Goal: Information Seeking & Learning: Learn about a topic

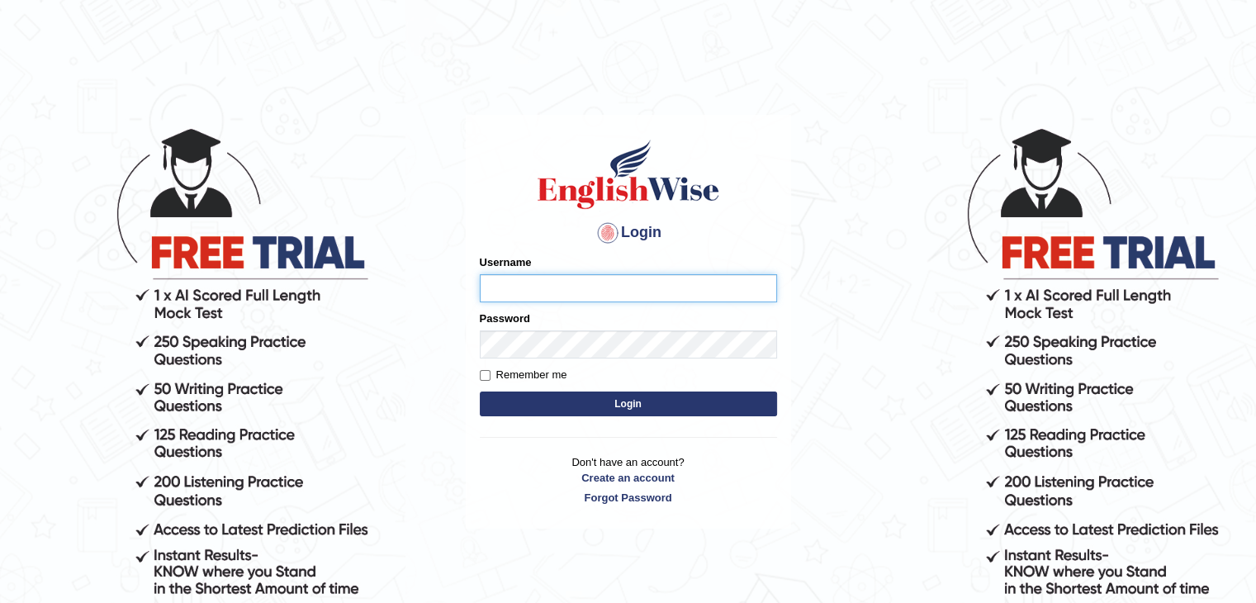
click at [608, 290] on input "Username" at bounding box center [628, 288] width 297 height 28
type input "iman_parramatta"
click at [638, 411] on button "Login" at bounding box center [628, 404] width 297 height 25
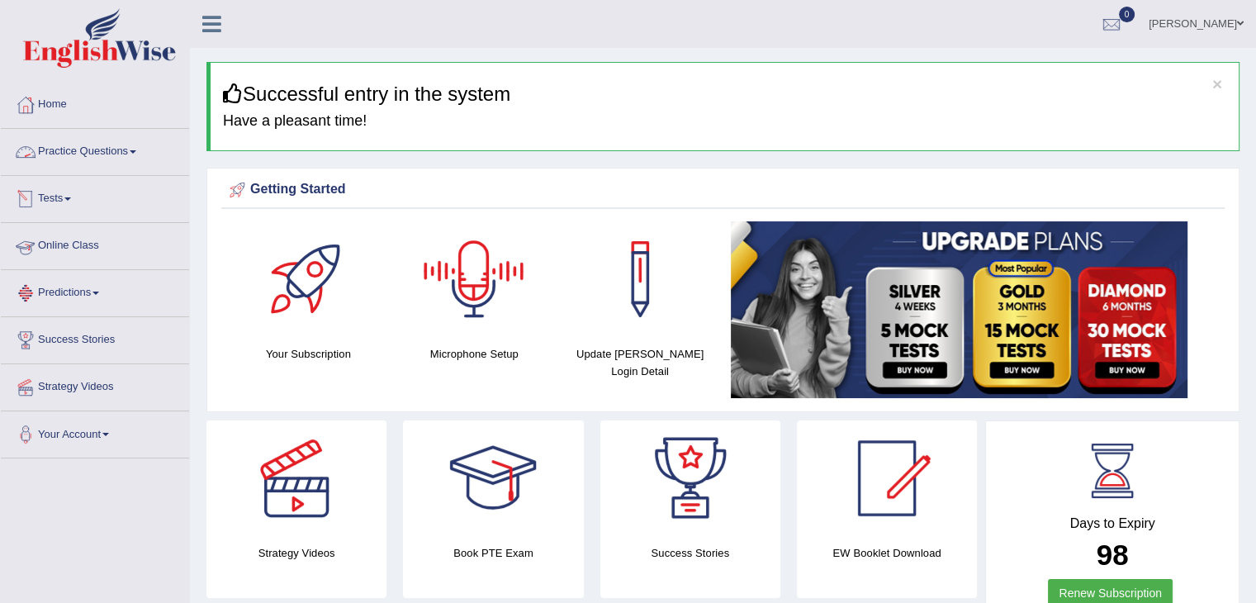
click at [83, 151] on link "Practice Questions" at bounding box center [95, 149] width 188 height 41
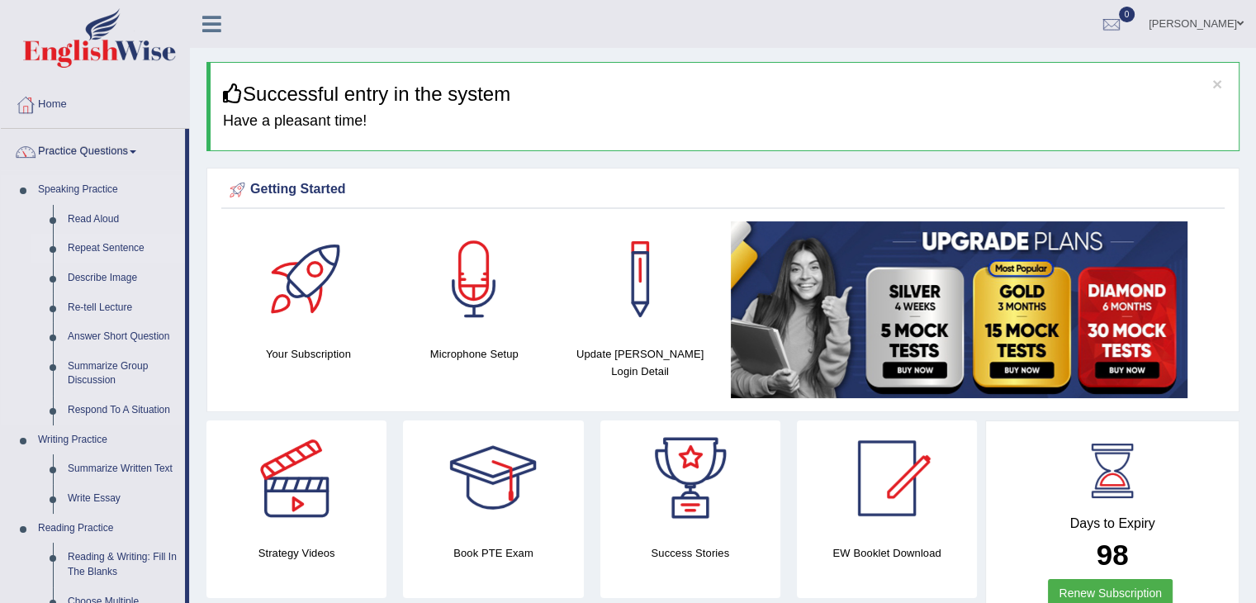
click at [120, 246] on link "Repeat Sentence" at bounding box center [122, 249] width 125 height 30
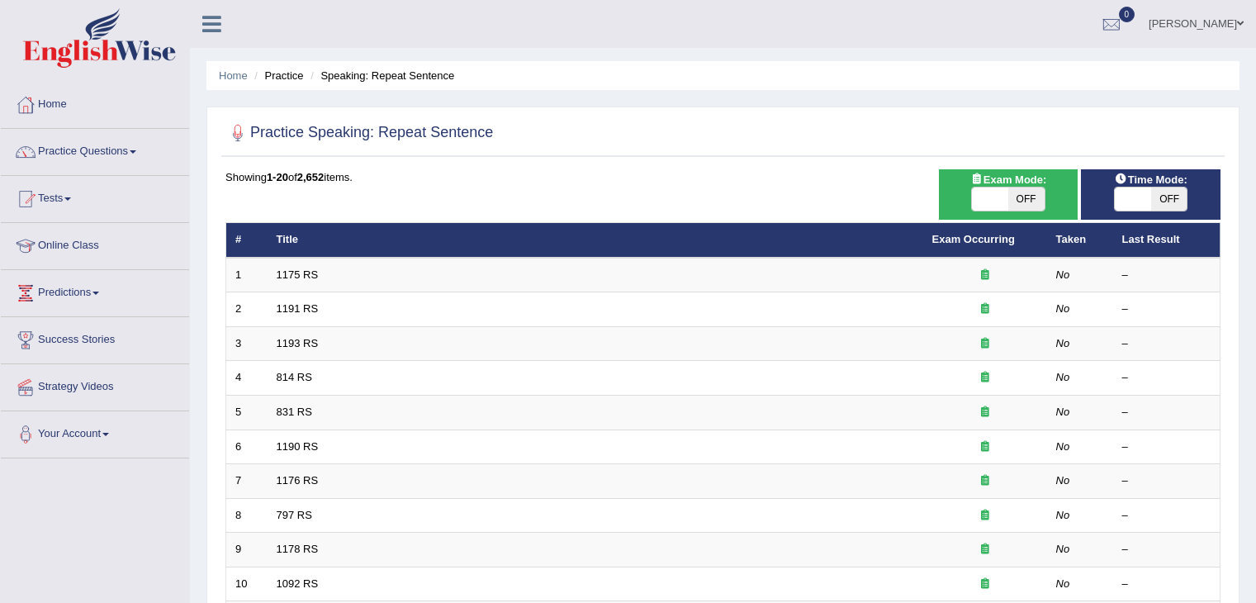
click at [1009, 198] on span "OFF" at bounding box center [1027, 199] width 36 height 23
checkbox input "true"
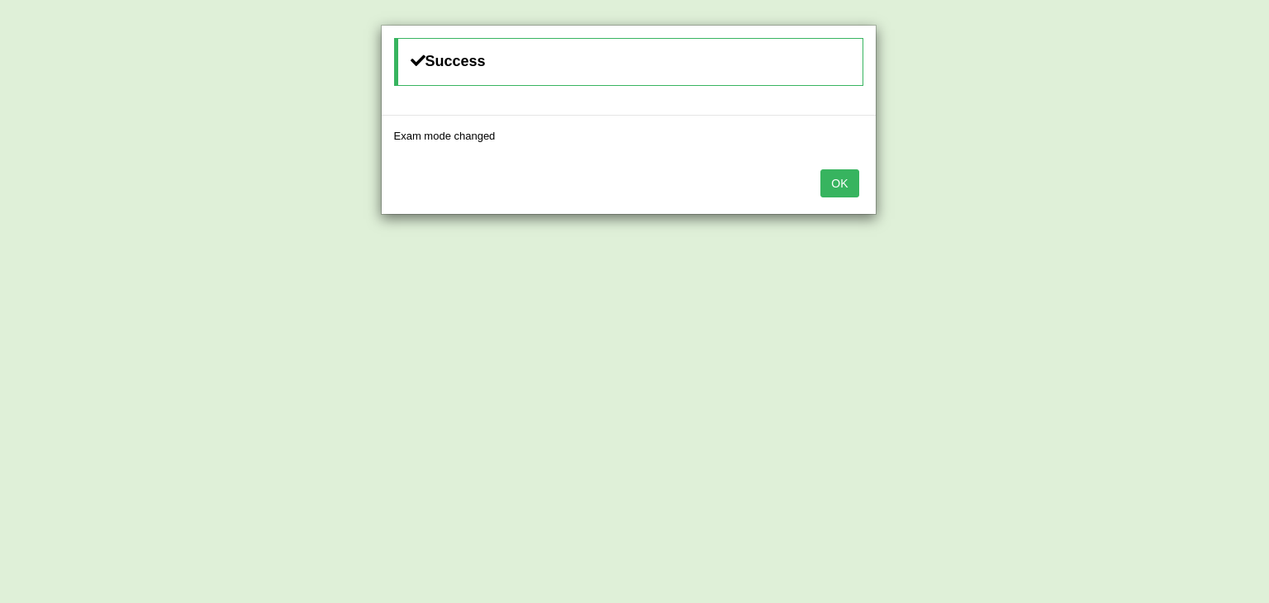
click at [835, 183] on button "OK" at bounding box center [839, 183] width 38 height 28
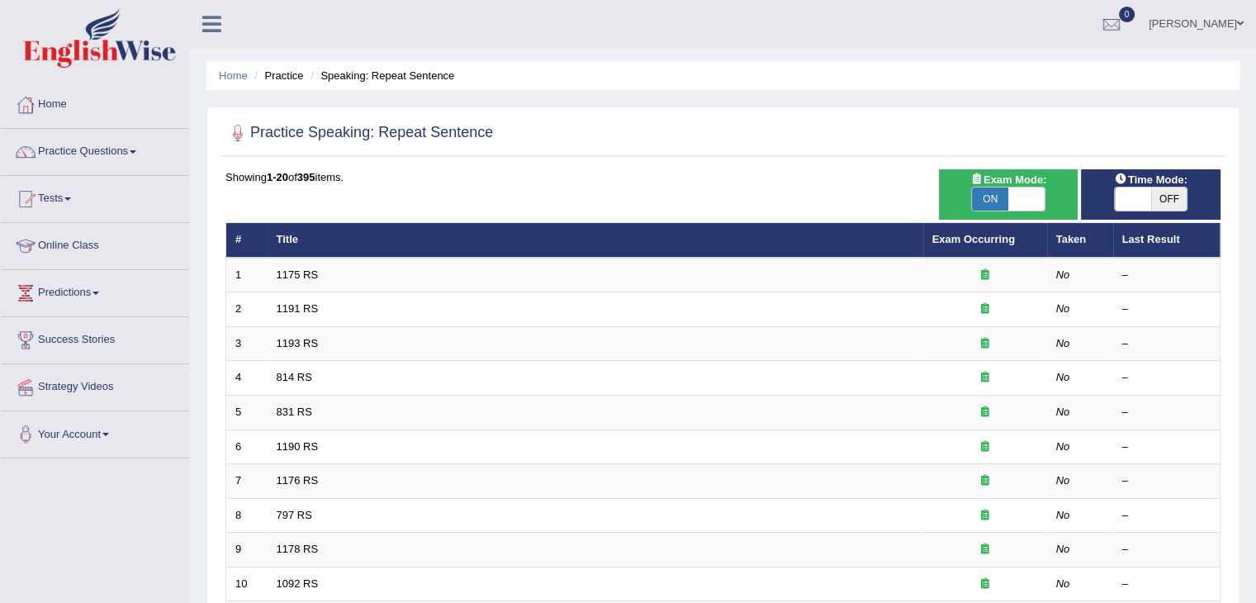
scroll to position [486, 0]
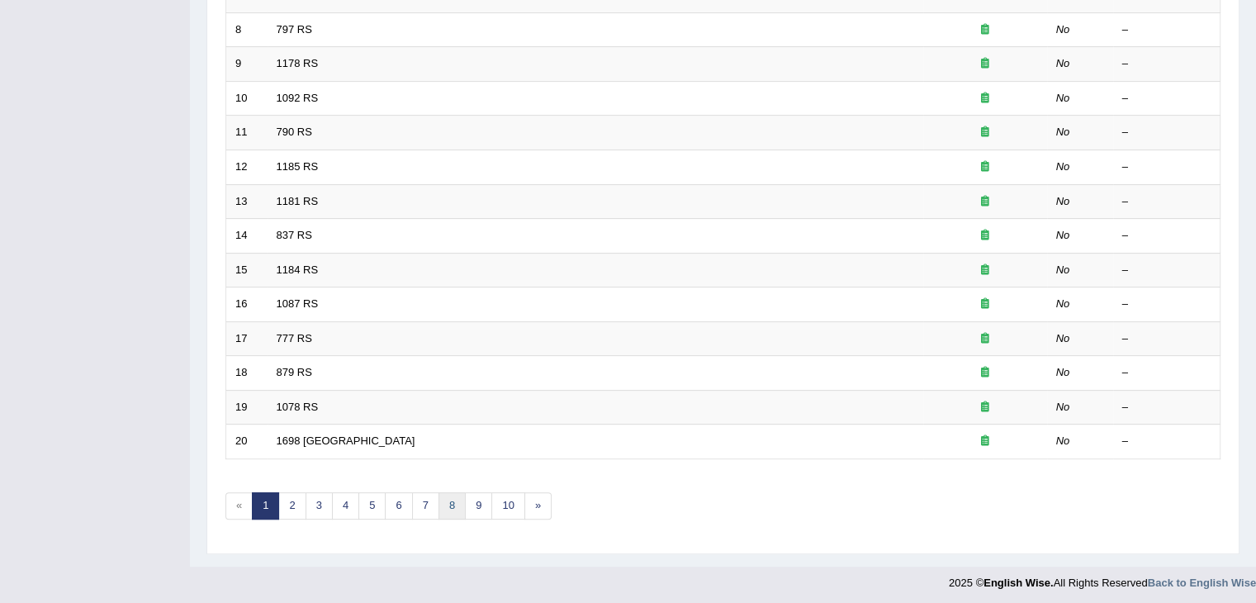
click at [448, 497] on link "8" at bounding box center [452, 505] width 27 height 27
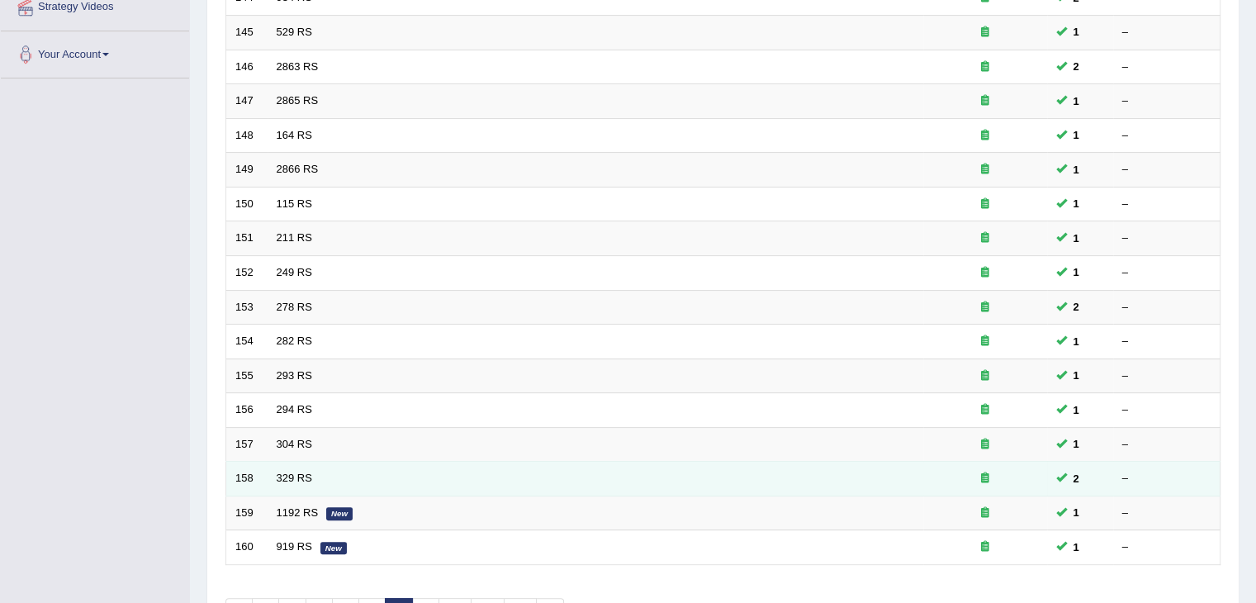
scroll to position [486, 0]
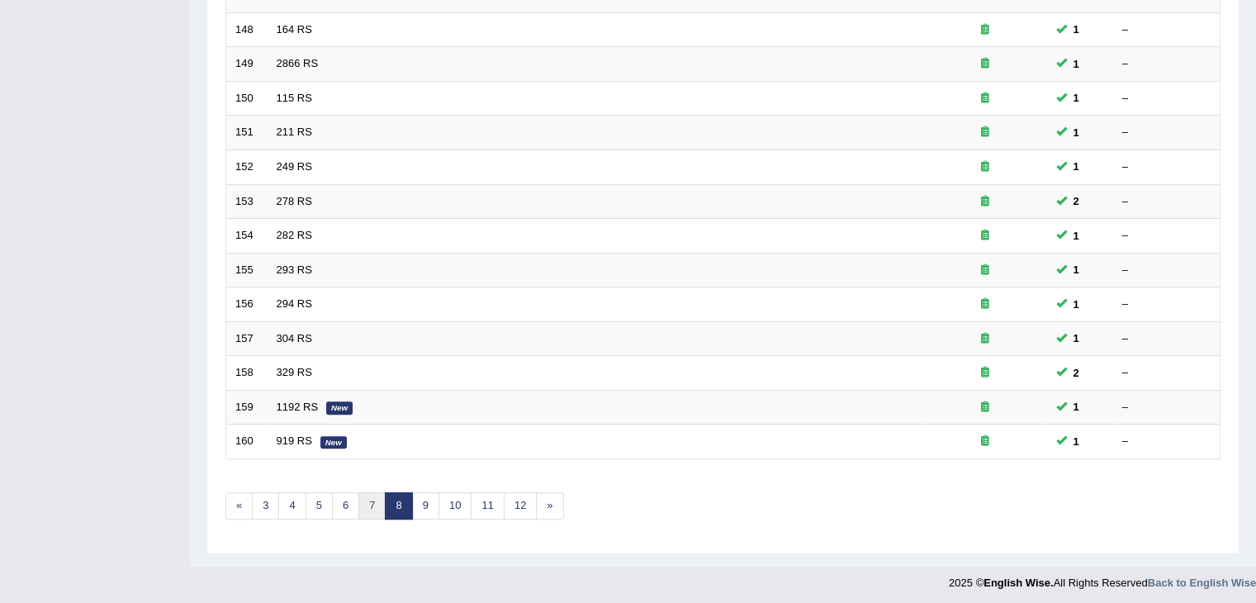
click at [368, 494] on link "7" at bounding box center [372, 505] width 27 height 27
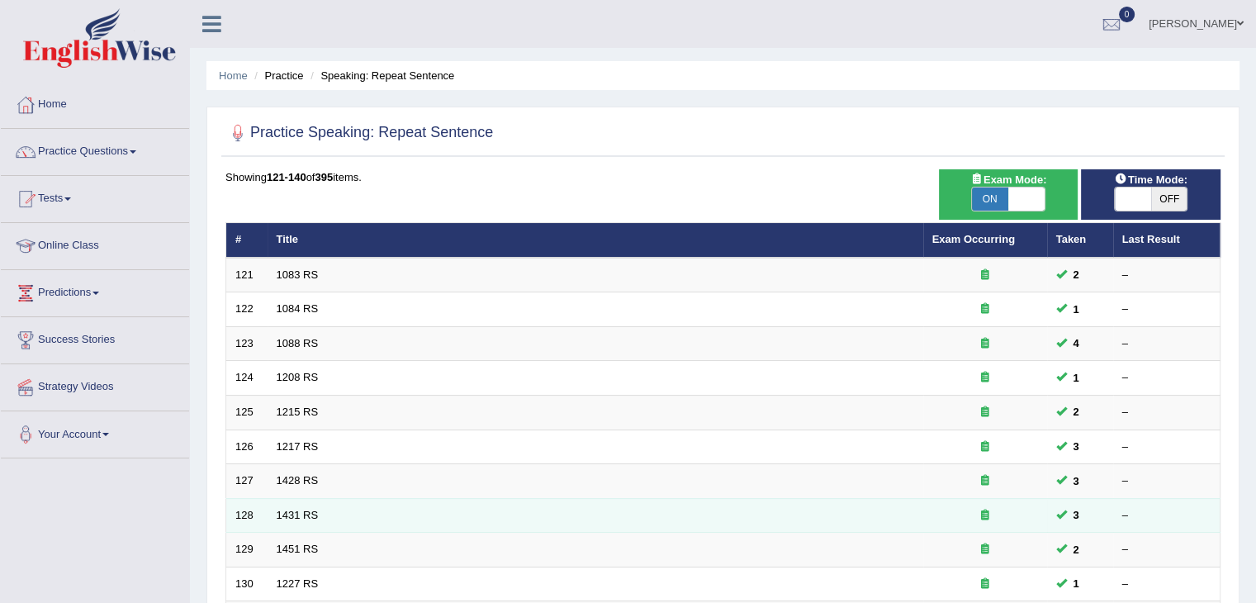
scroll to position [486, 0]
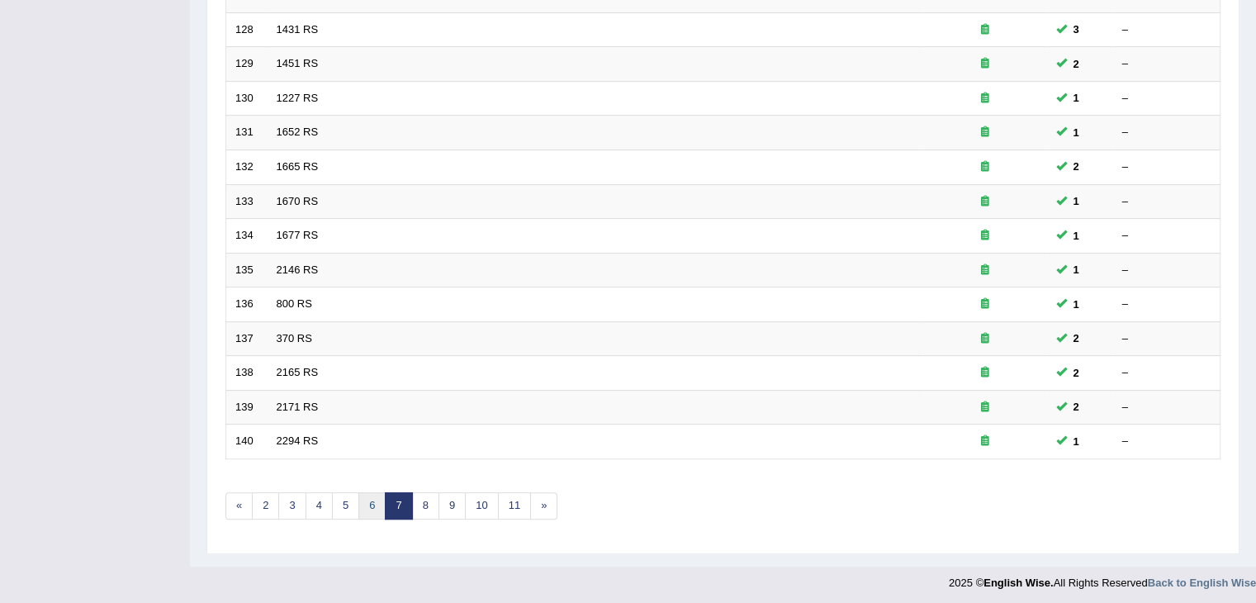
click at [371, 501] on link "6" at bounding box center [372, 505] width 27 height 27
click at [371, 506] on link "5" at bounding box center [372, 505] width 27 height 27
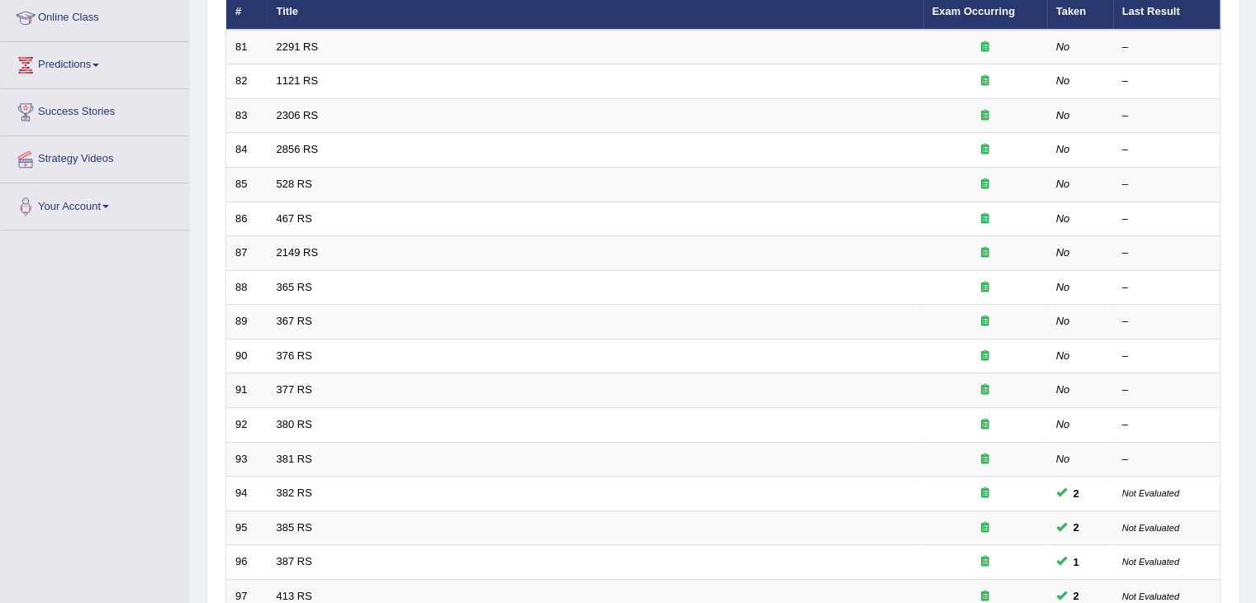
scroll to position [486, 0]
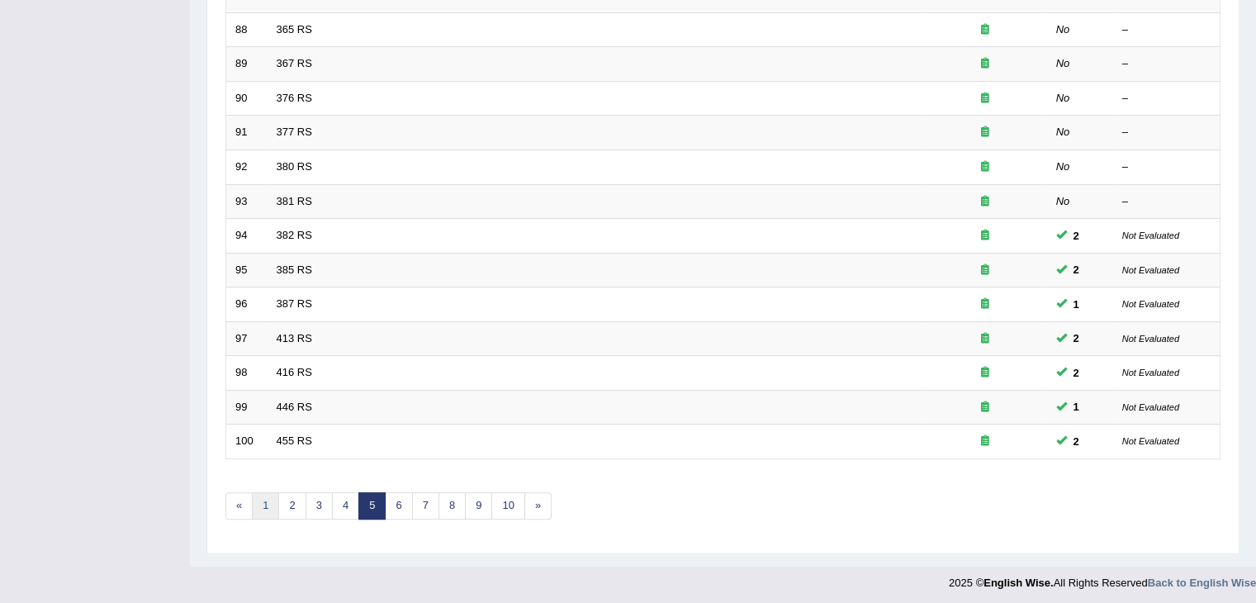
click at [267, 500] on link "1" at bounding box center [265, 505] width 27 height 27
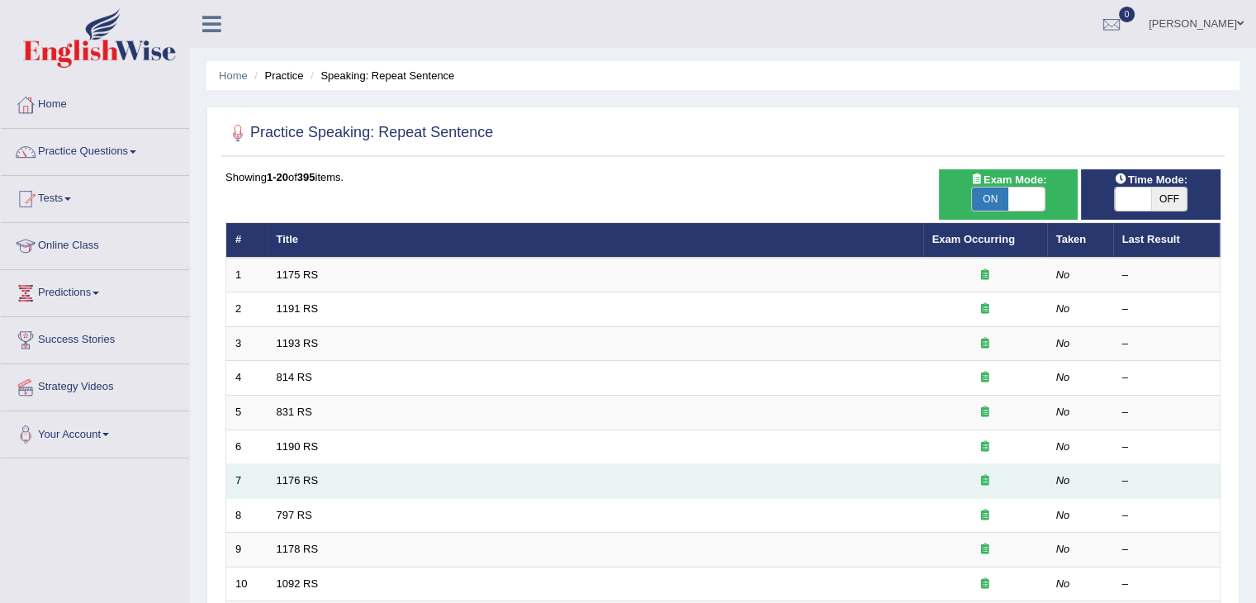
scroll to position [486, 0]
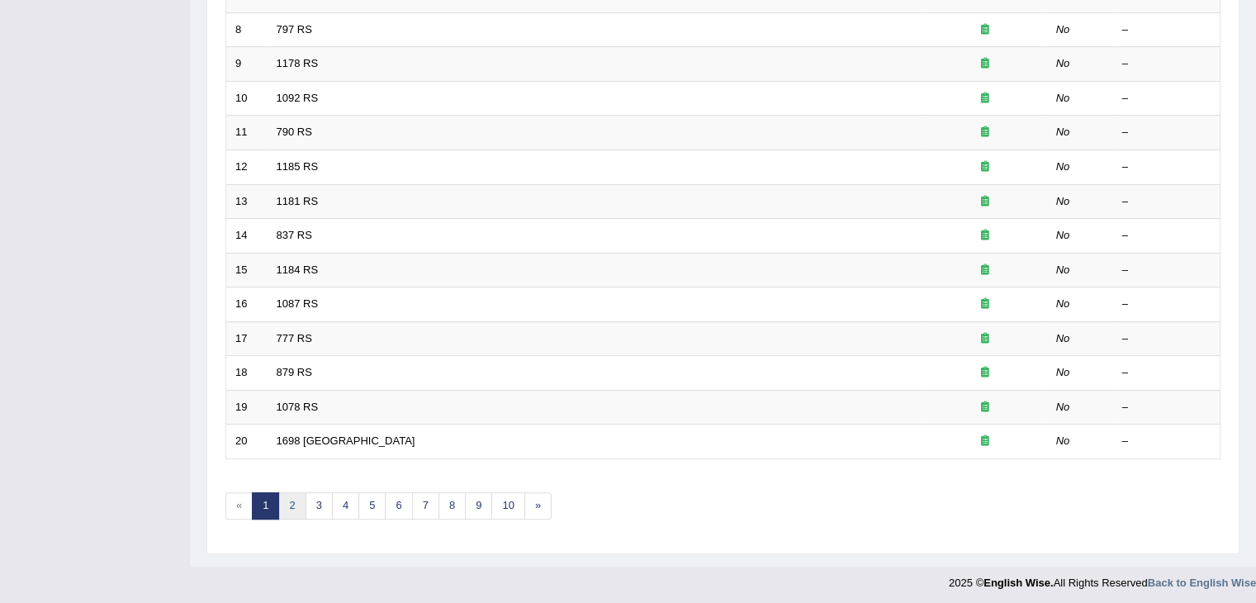
click at [287, 501] on link "2" at bounding box center [291, 505] width 27 height 27
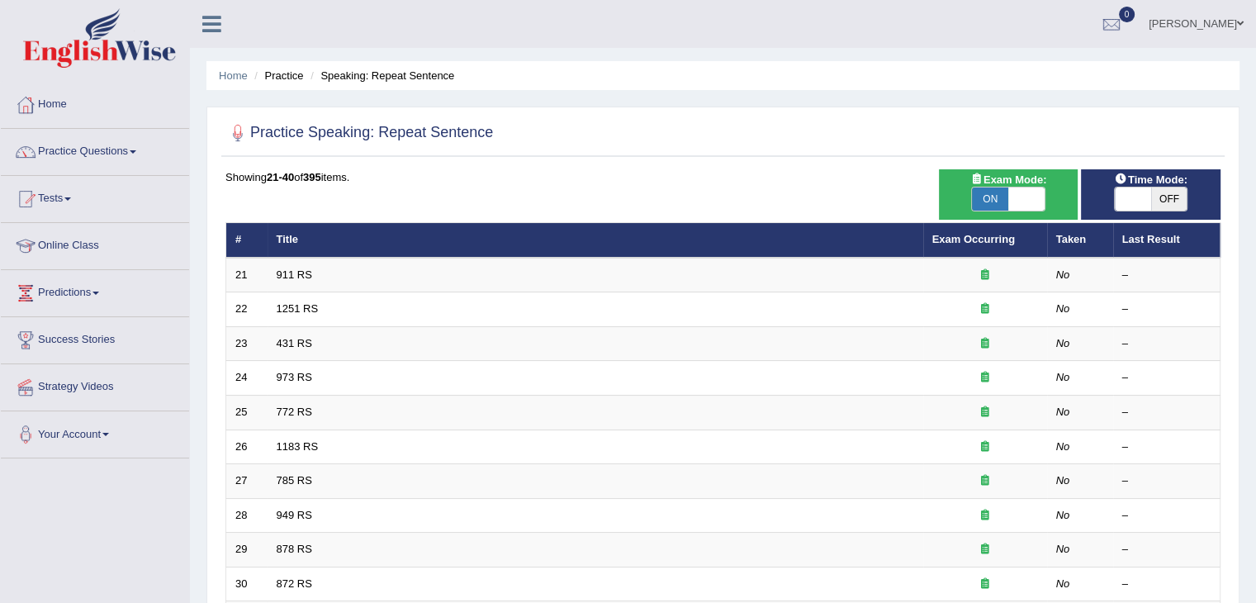
scroll to position [486, 0]
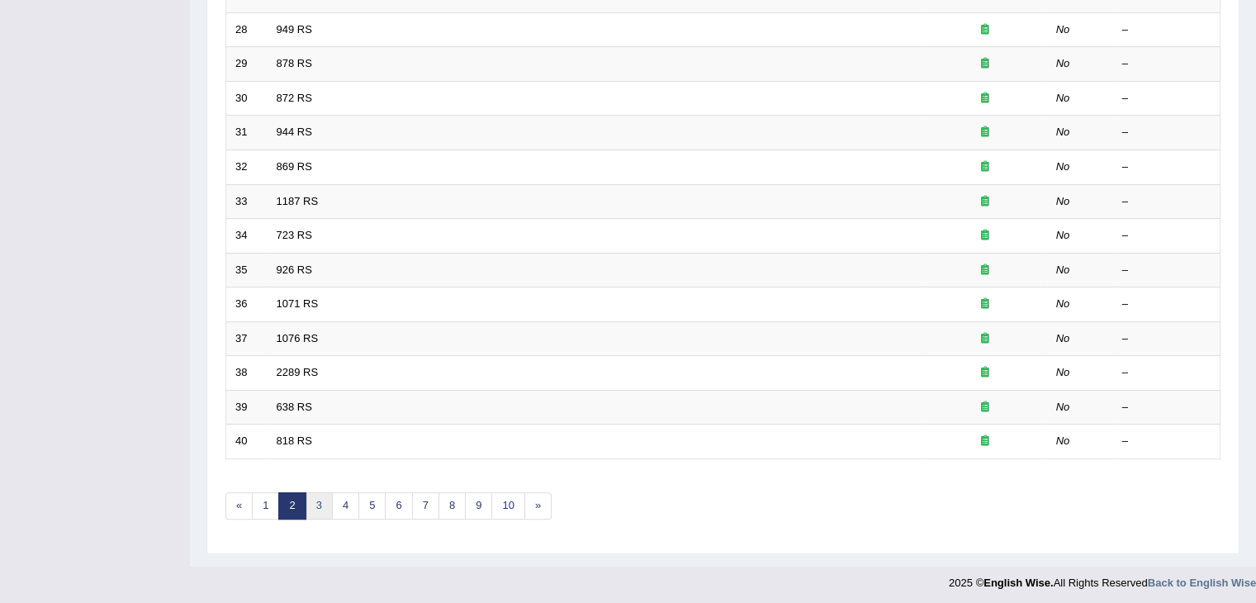
click at [321, 498] on link "3" at bounding box center [319, 505] width 27 height 27
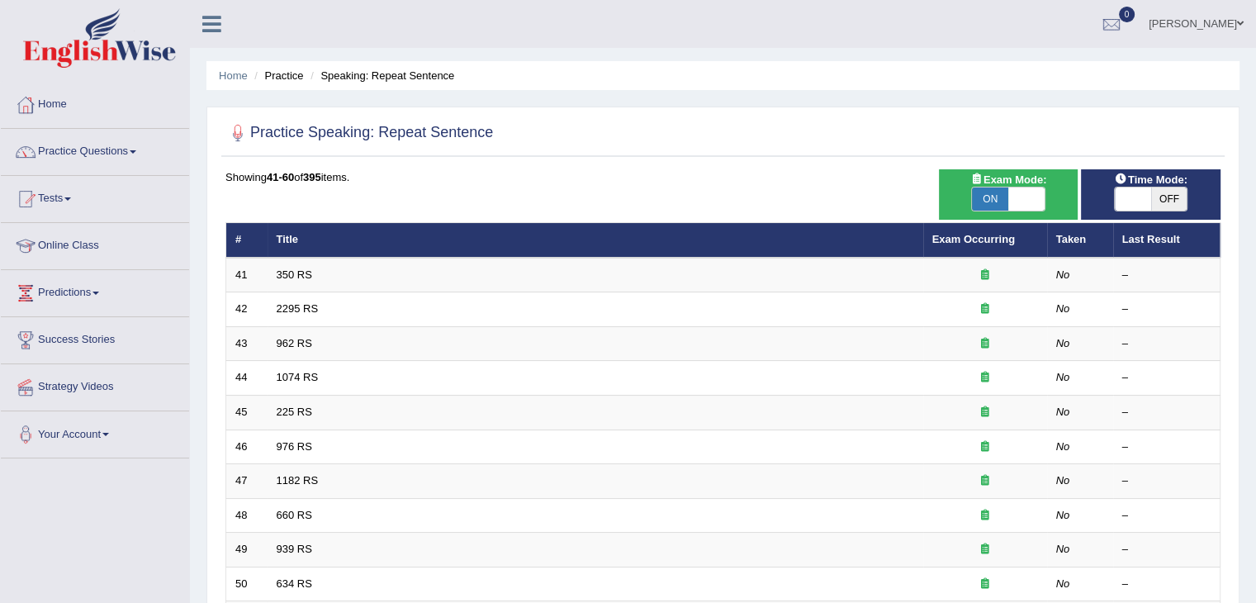
scroll to position [486, 0]
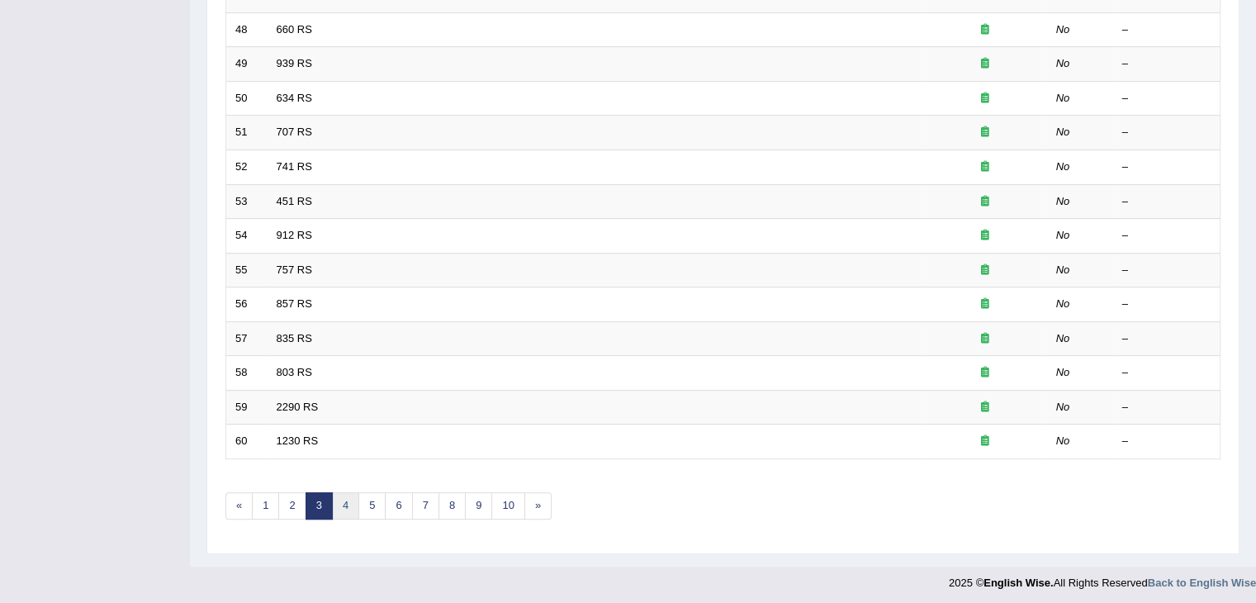
click at [343, 501] on link "4" at bounding box center [345, 505] width 27 height 27
click at [378, 508] on link "5" at bounding box center [372, 505] width 27 height 27
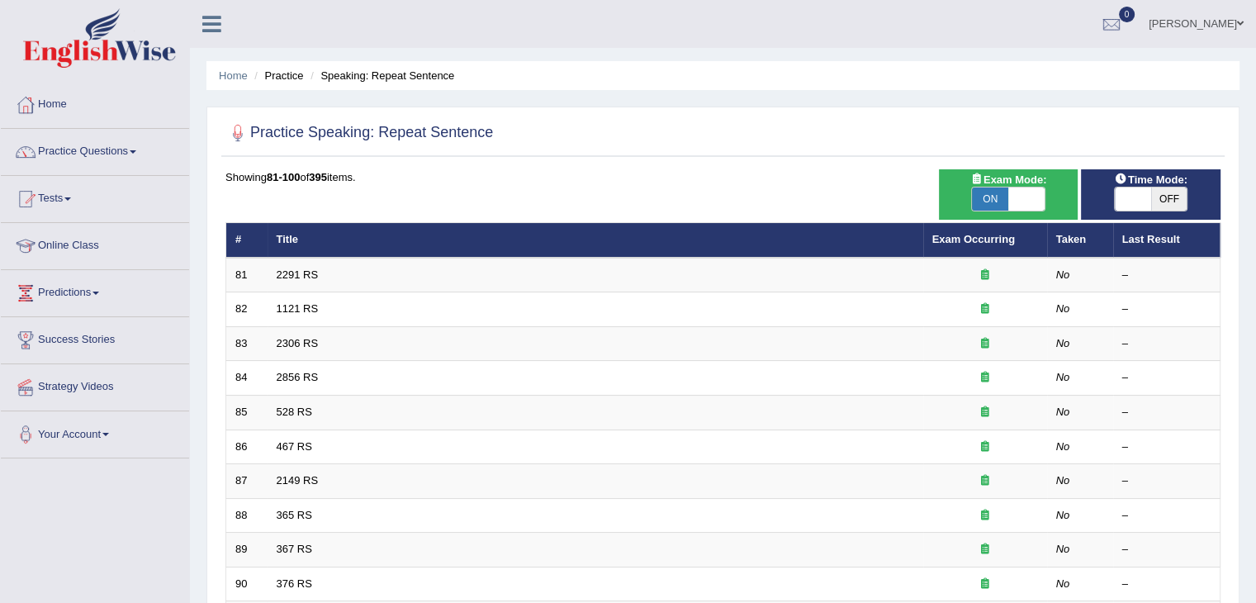
scroll to position [486, 0]
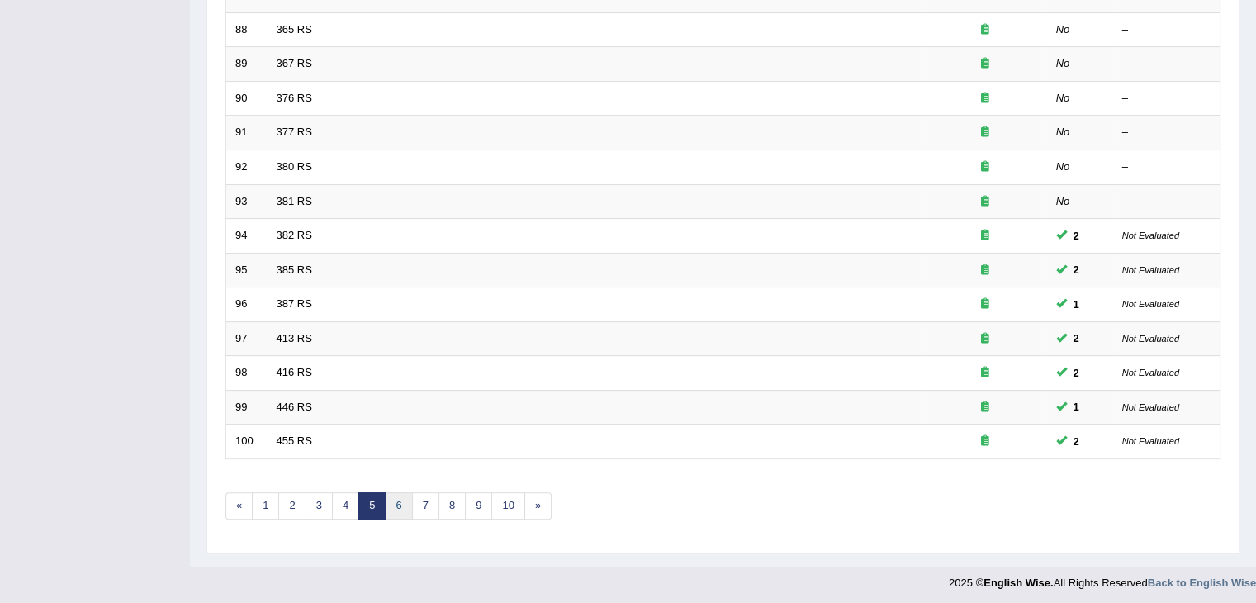
click at [396, 506] on link "6" at bounding box center [398, 505] width 27 height 27
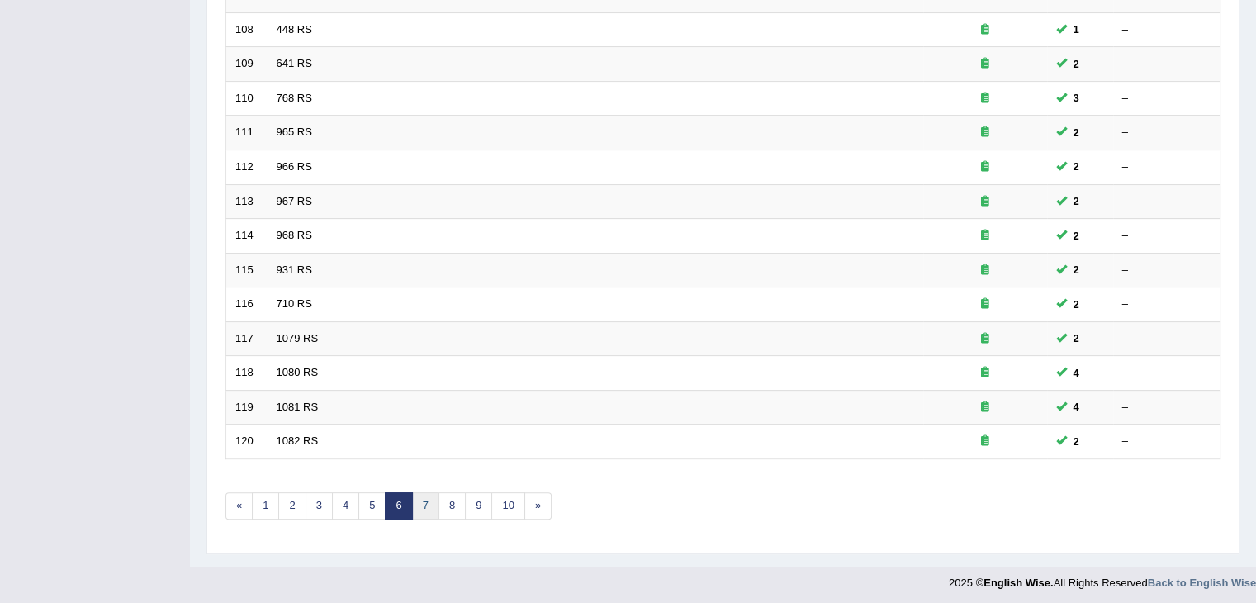
click at [421, 501] on link "7" at bounding box center [425, 505] width 27 height 27
click at [418, 505] on link "8" at bounding box center [425, 505] width 27 height 27
click at [430, 494] on link "9" at bounding box center [425, 505] width 27 height 27
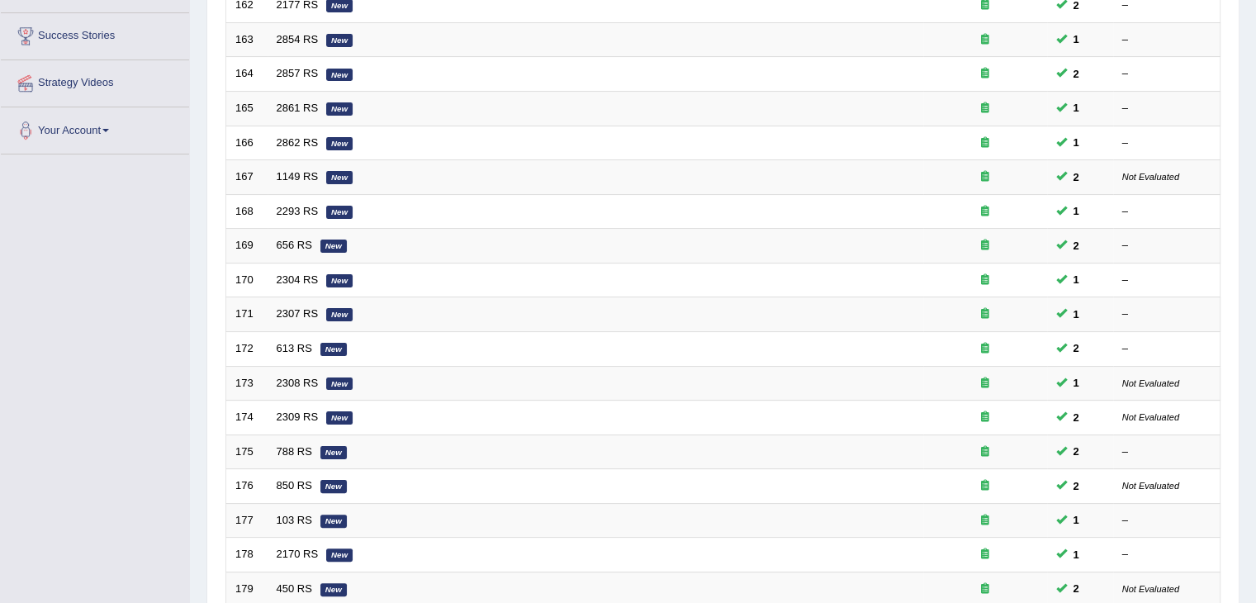
scroll to position [486, 0]
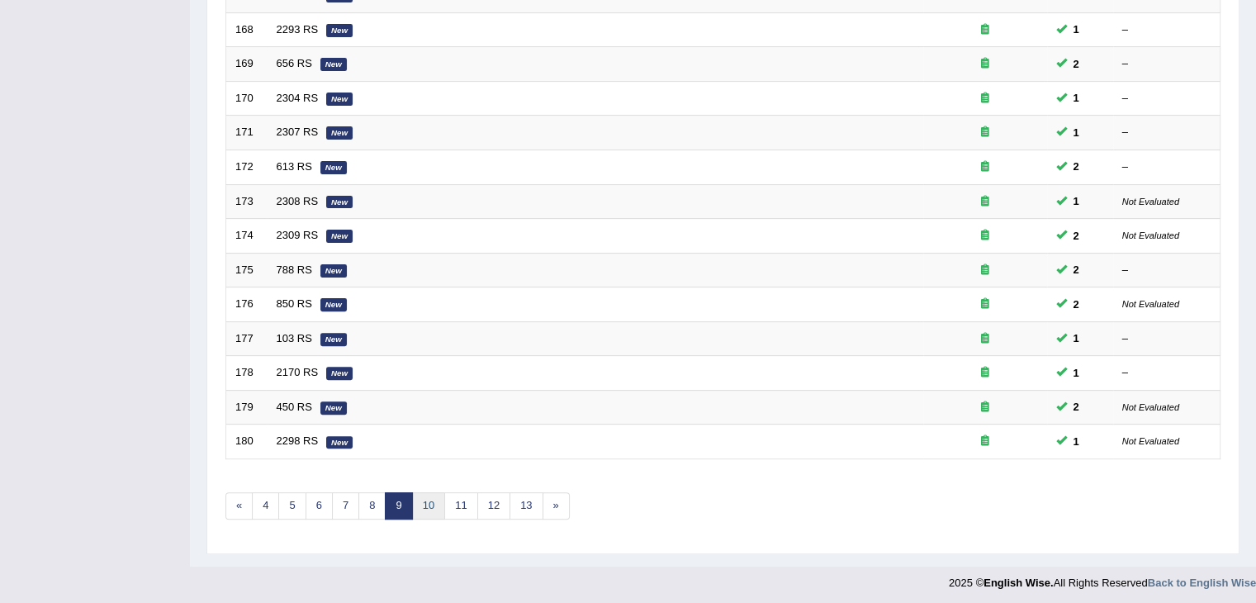
click at [426, 503] on link "10" at bounding box center [428, 505] width 33 height 27
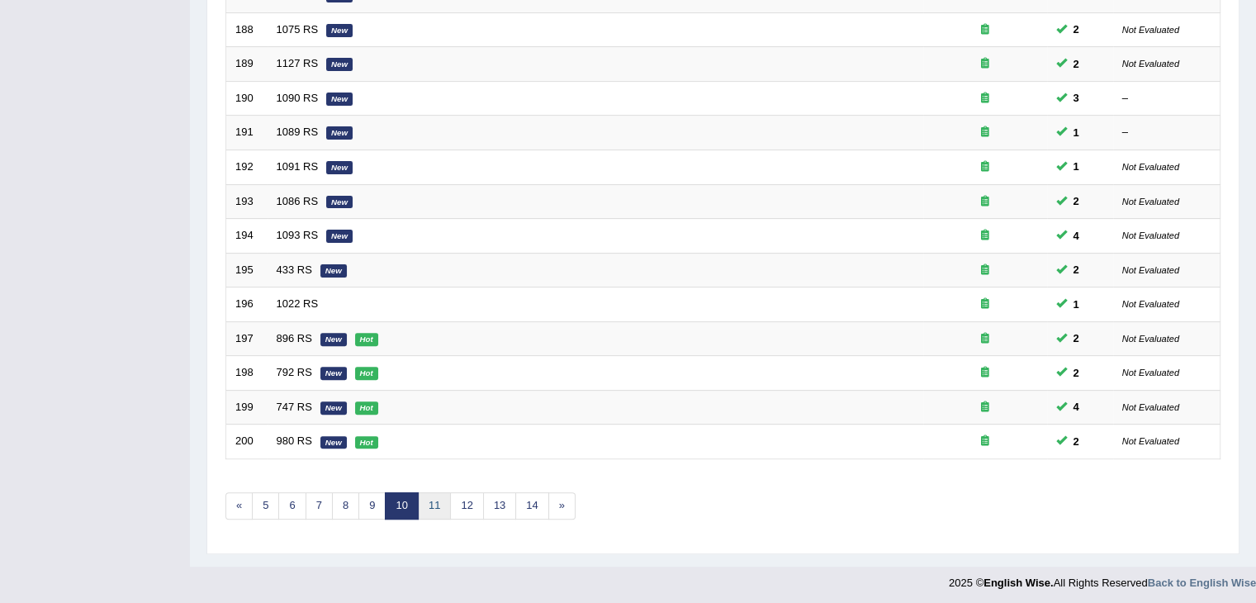
click at [438, 505] on link "11" at bounding box center [434, 505] width 33 height 27
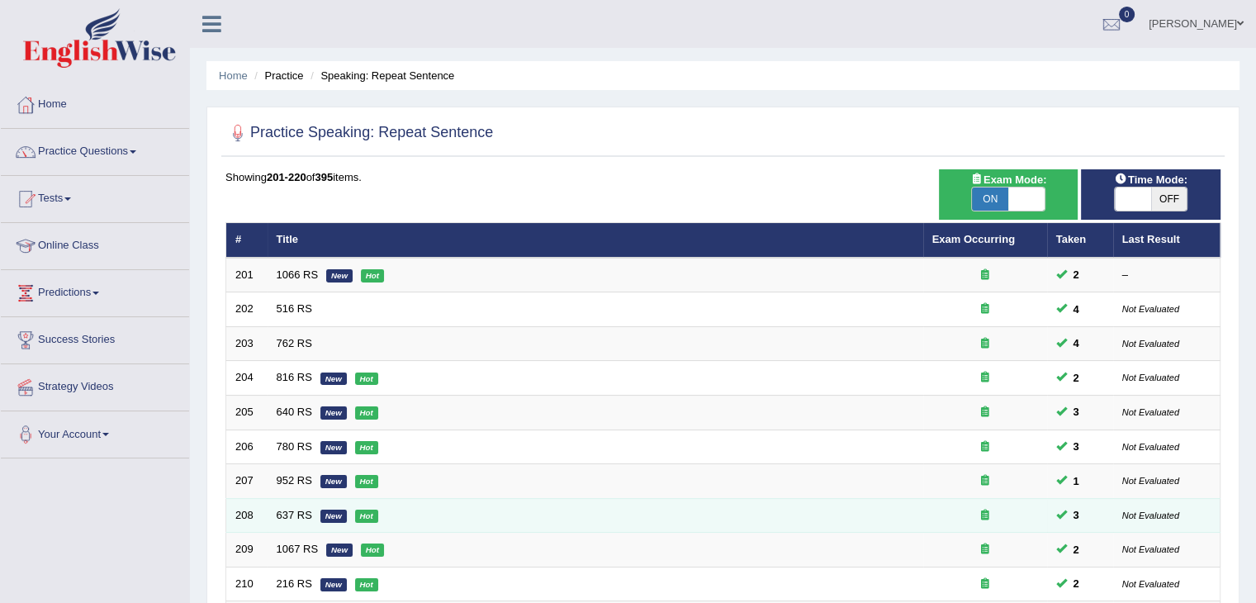
scroll to position [486, 0]
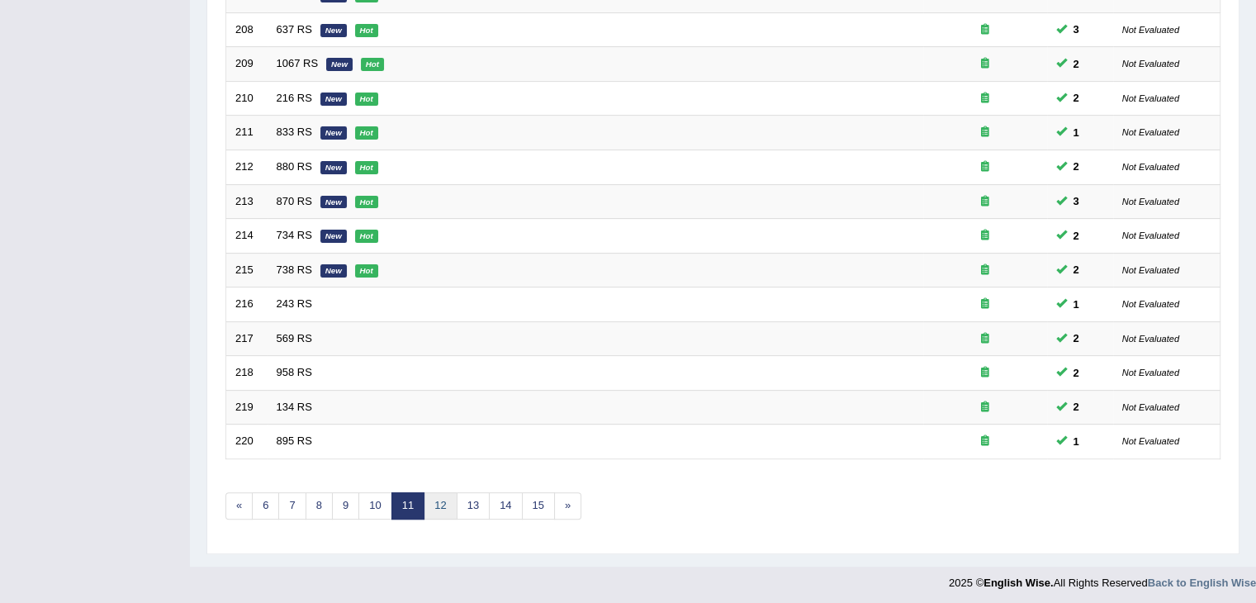
click at [439, 493] on link "12" at bounding box center [440, 505] width 33 height 27
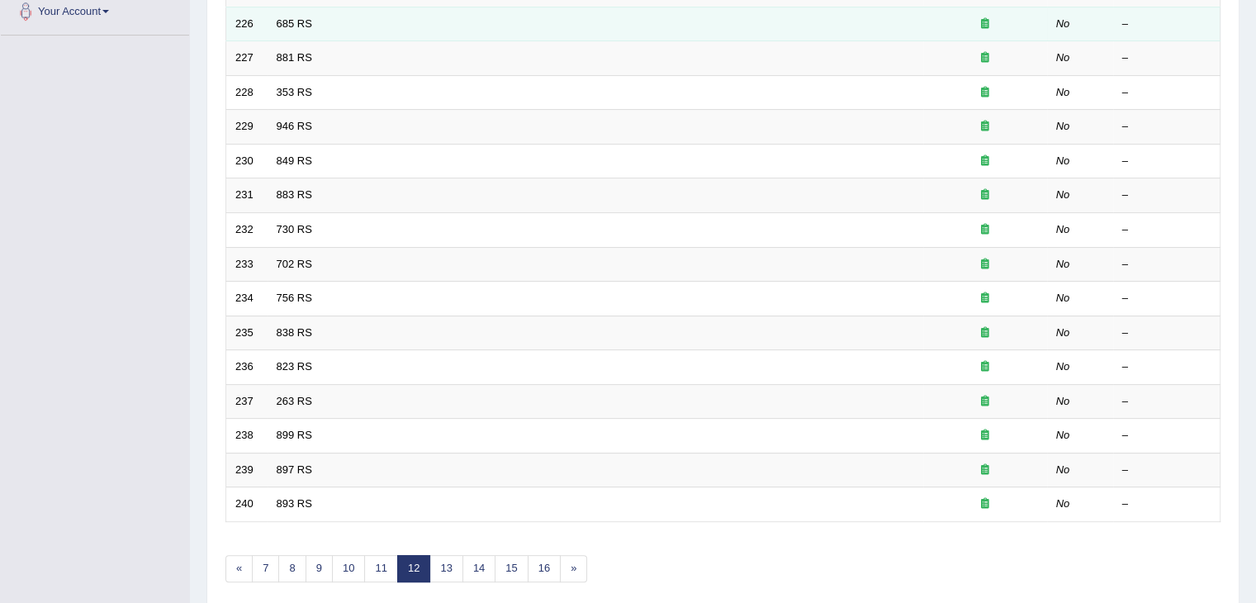
scroll to position [486, 0]
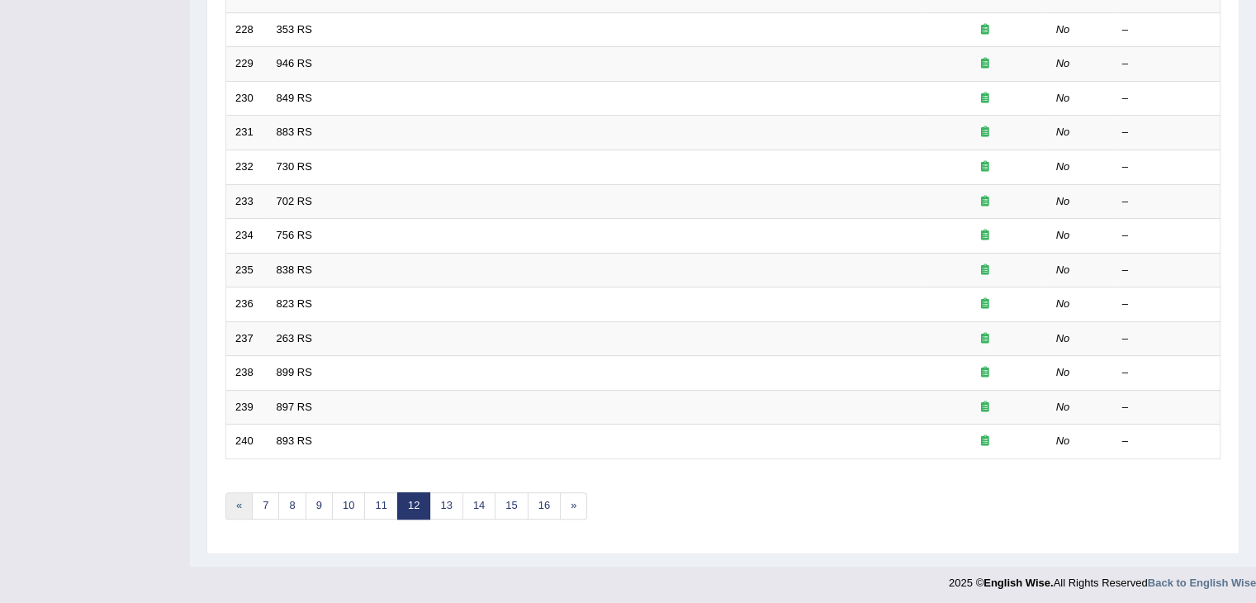
click at [240, 501] on link "«" at bounding box center [239, 505] width 27 height 27
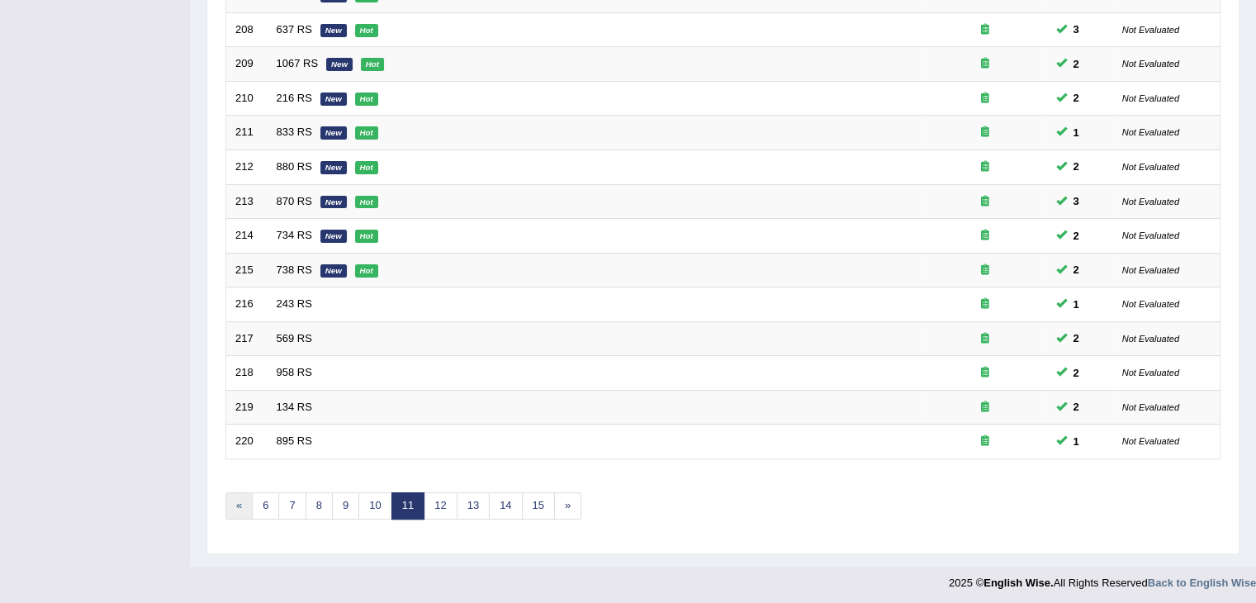
click at [240, 503] on link "«" at bounding box center [239, 505] width 27 height 27
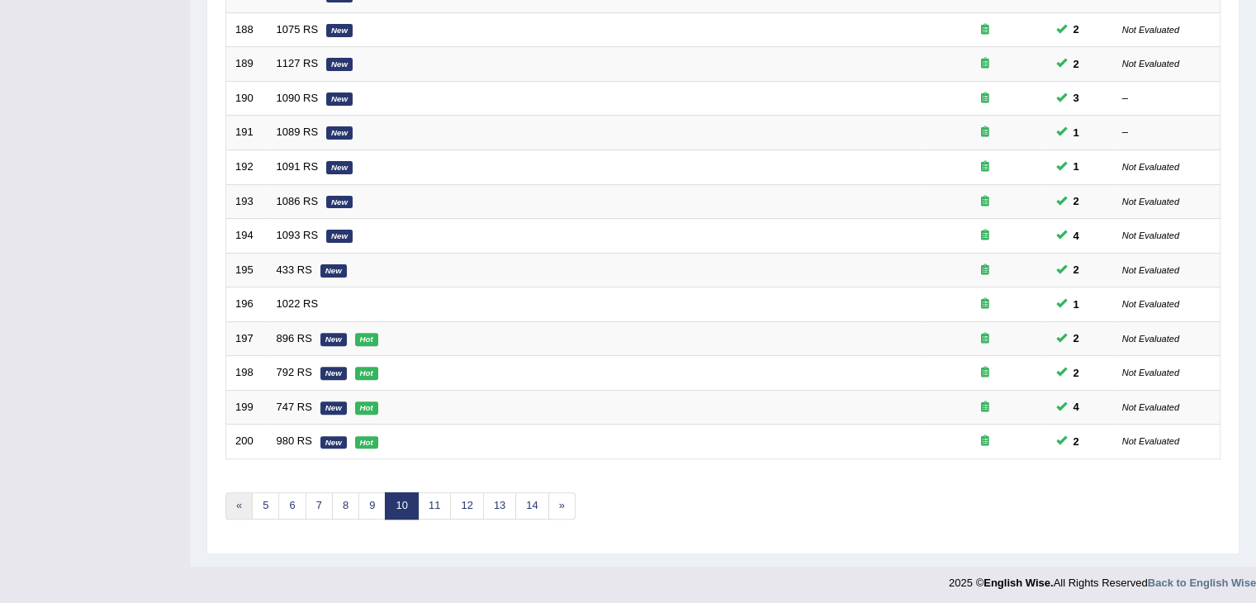
click at [240, 501] on link "«" at bounding box center [239, 505] width 27 height 27
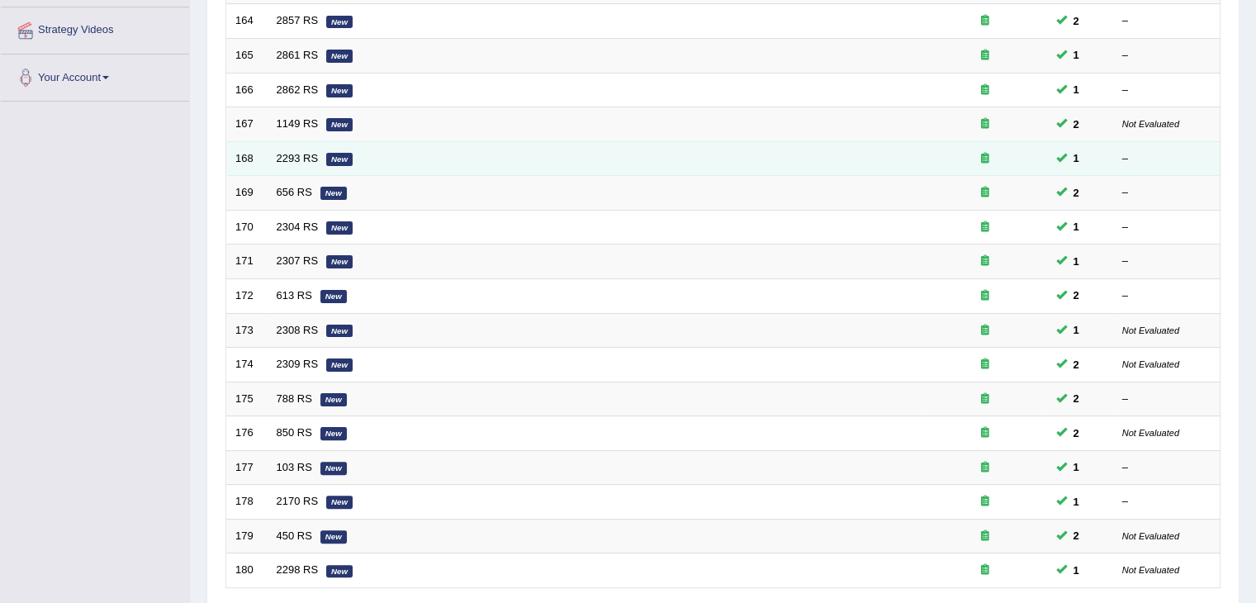
scroll to position [486, 0]
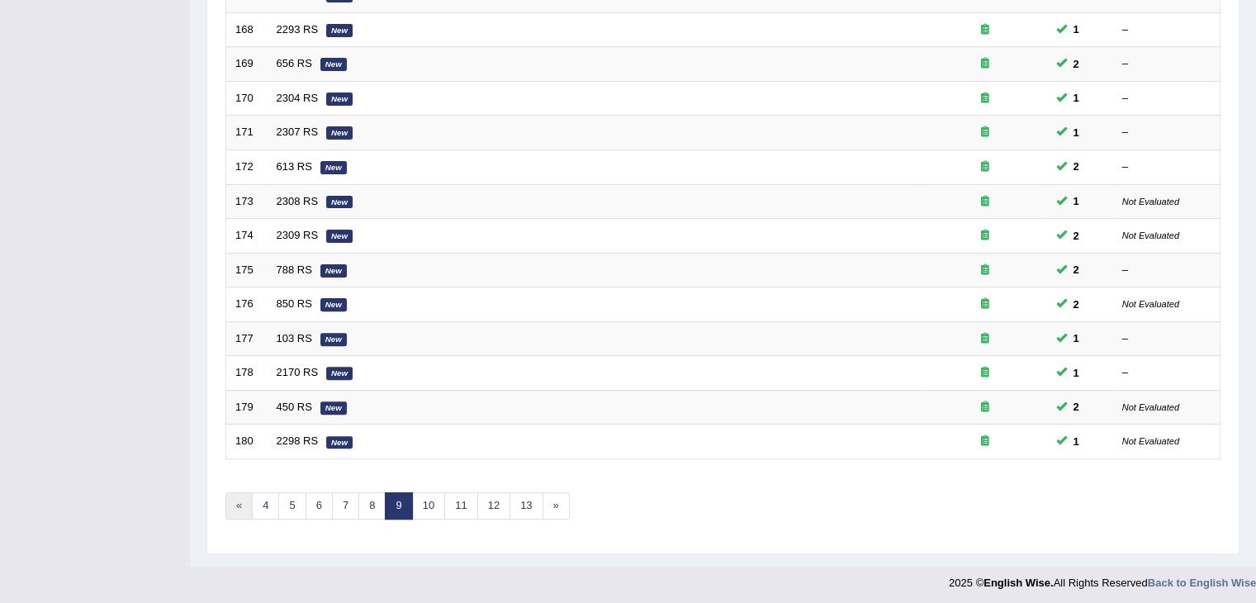
click at [235, 501] on link "«" at bounding box center [239, 505] width 27 height 27
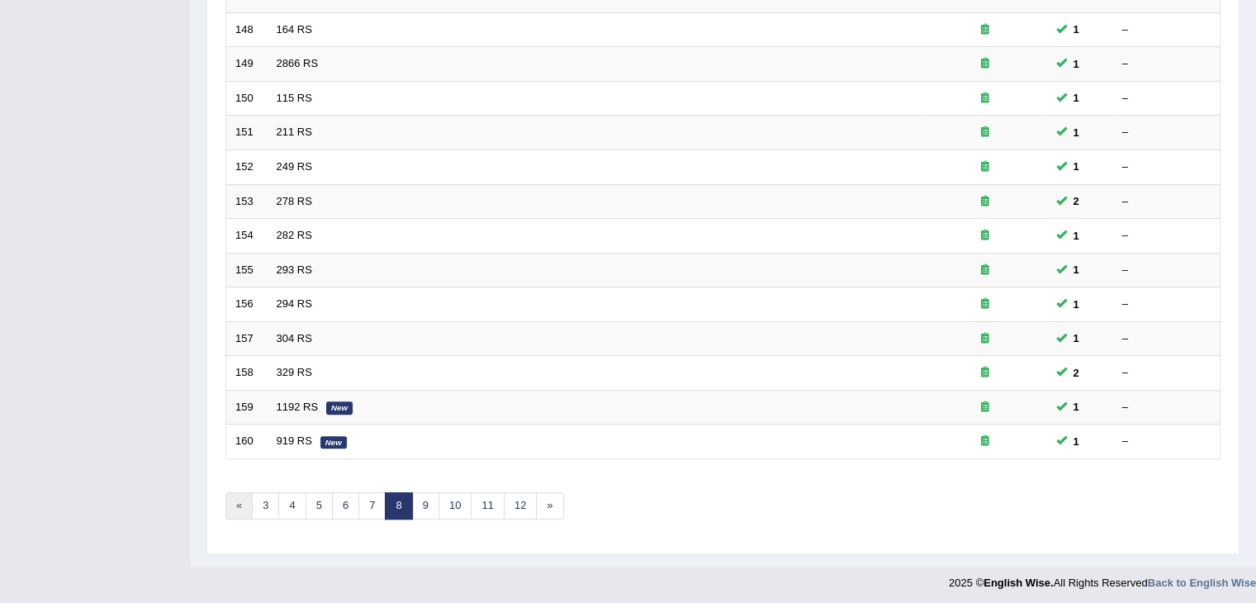
click at [229, 496] on link "«" at bounding box center [239, 505] width 27 height 27
click at [261, 501] on link "2" at bounding box center [265, 505] width 27 height 27
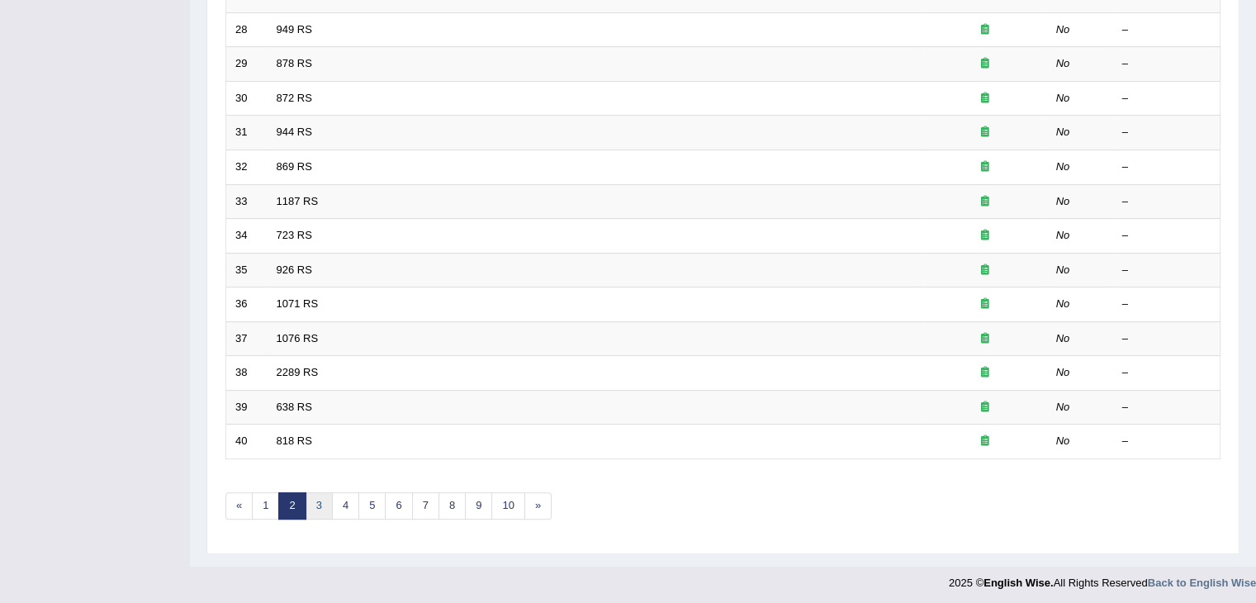
click at [314, 498] on link "3" at bounding box center [319, 505] width 27 height 27
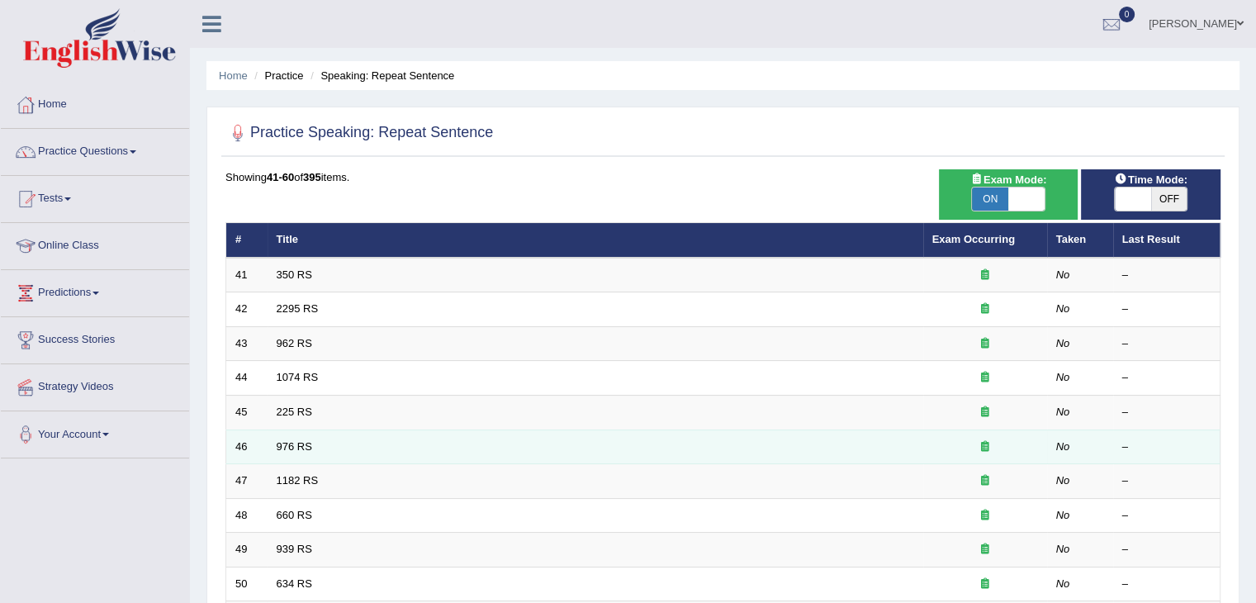
scroll to position [486, 0]
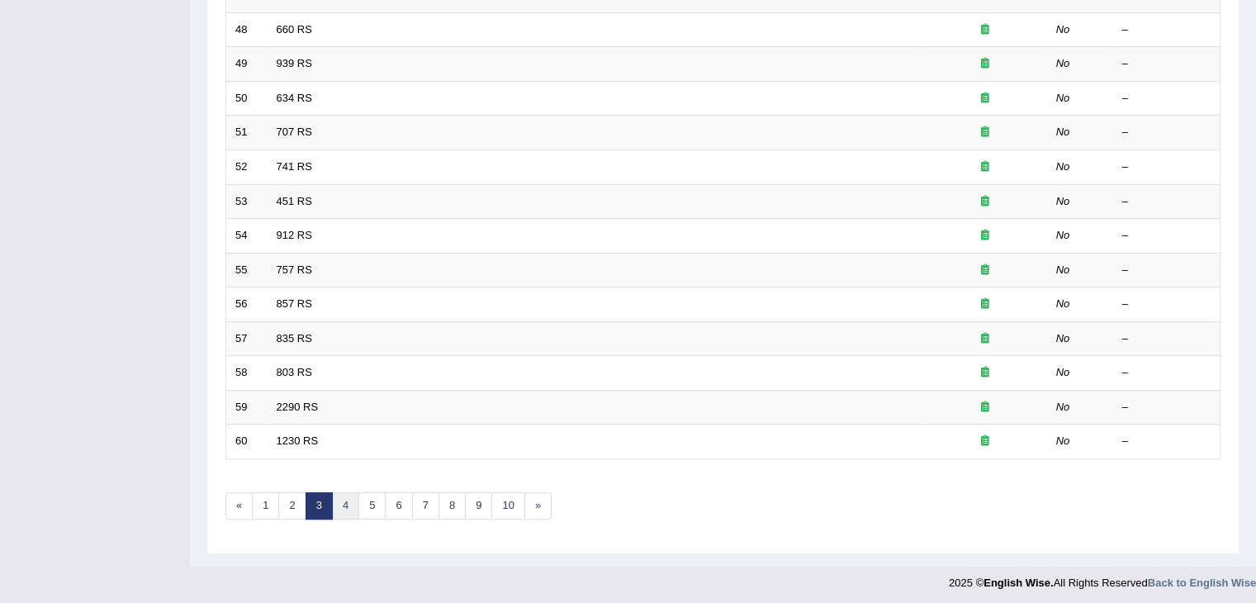
click at [346, 496] on link "4" at bounding box center [345, 505] width 27 height 27
click at [371, 502] on link "5" at bounding box center [372, 505] width 27 height 27
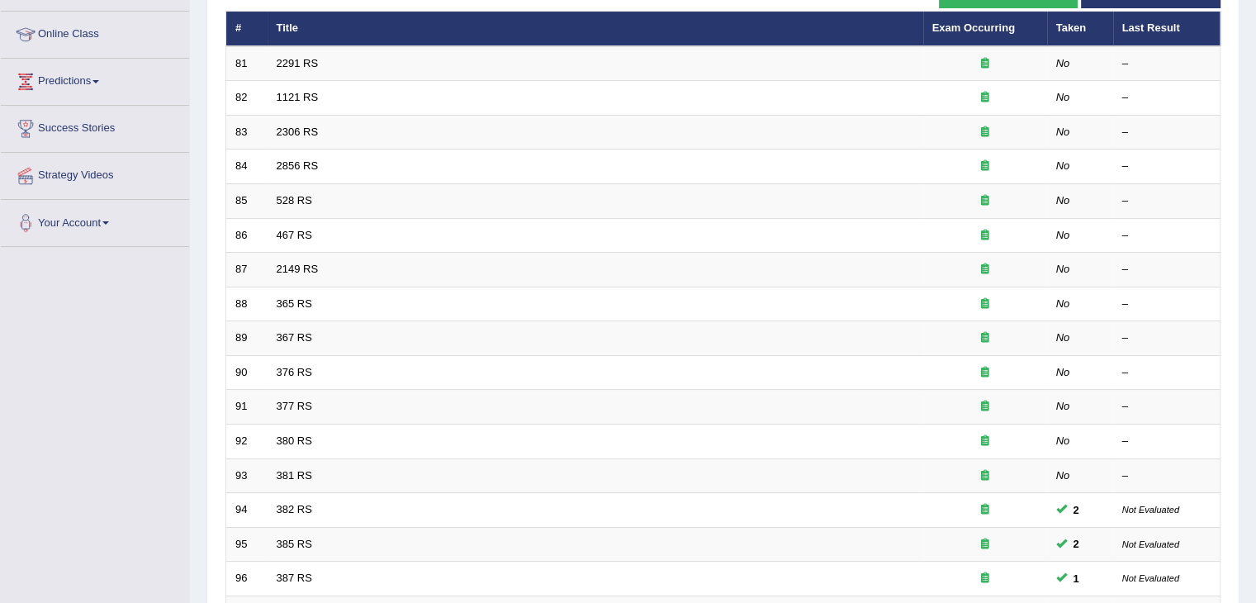
scroll to position [161, 0]
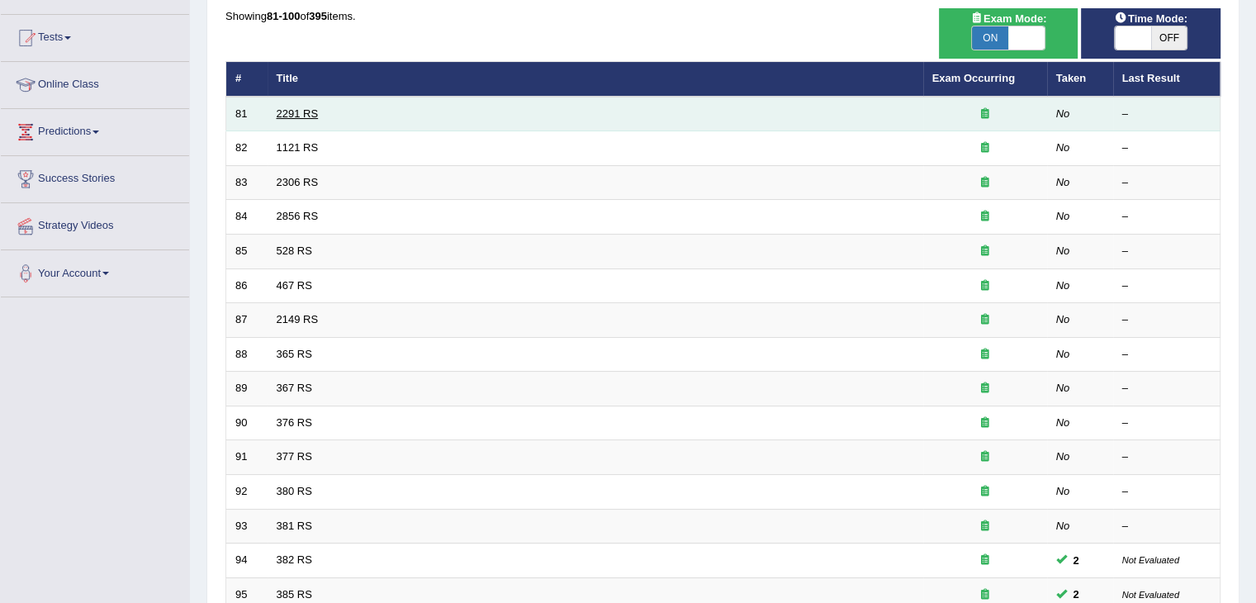
click at [303, 111] on link "2291 RS" at bounding box center [298, 113] width 42 height 12
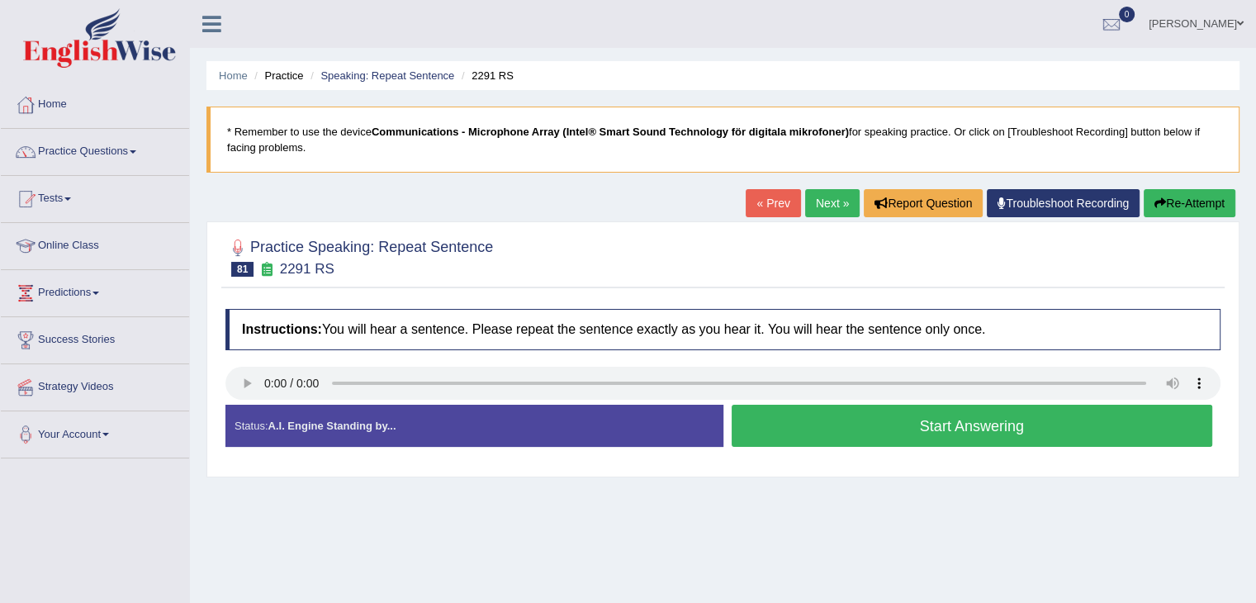
click at [618, 553] on div "Home Practice Speaking: Repeat Sentence 2291 RS * Remember to use the device Co…" at bounding box center [723, 413] width 1066 height 826
click at [829, 419] on button "Start Answering" at bounding box center [973, 426] width 482 height 42
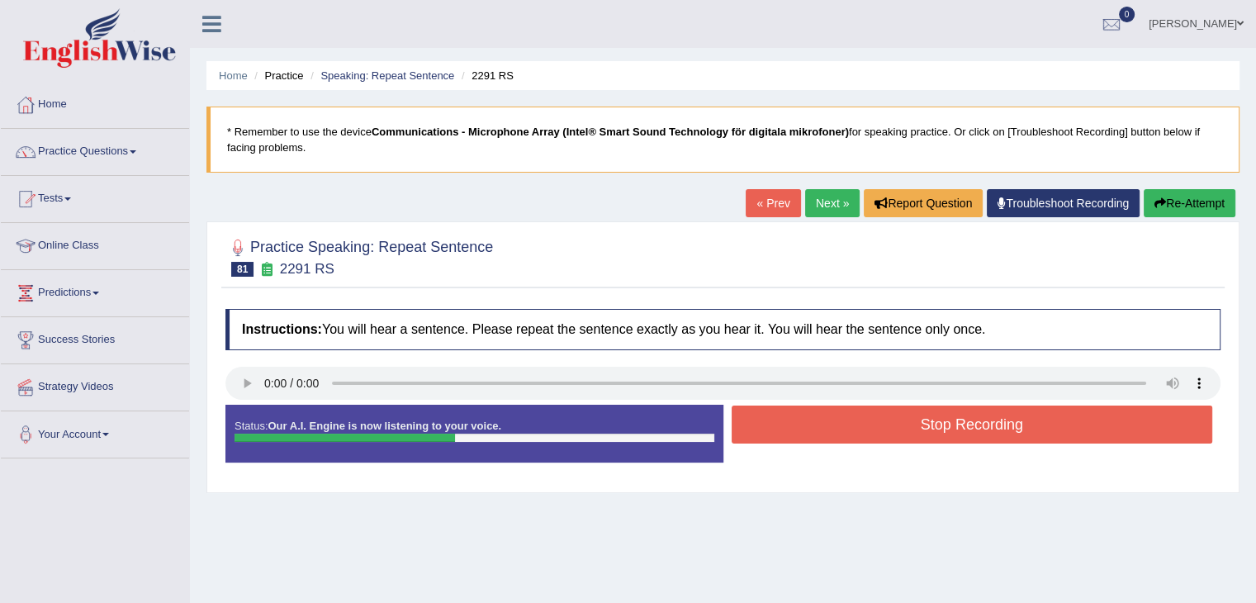
click at [829, 419] on button "Stop Recording" at bounding box center [973, 425] width 482 height 38
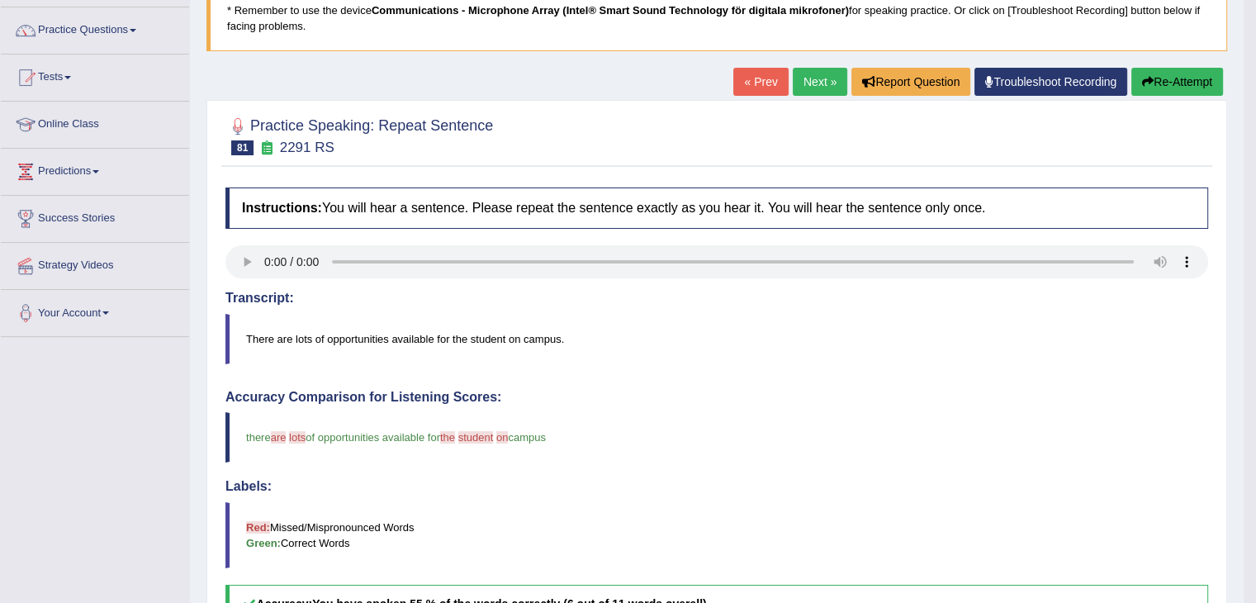
scroll to position [119, 0]
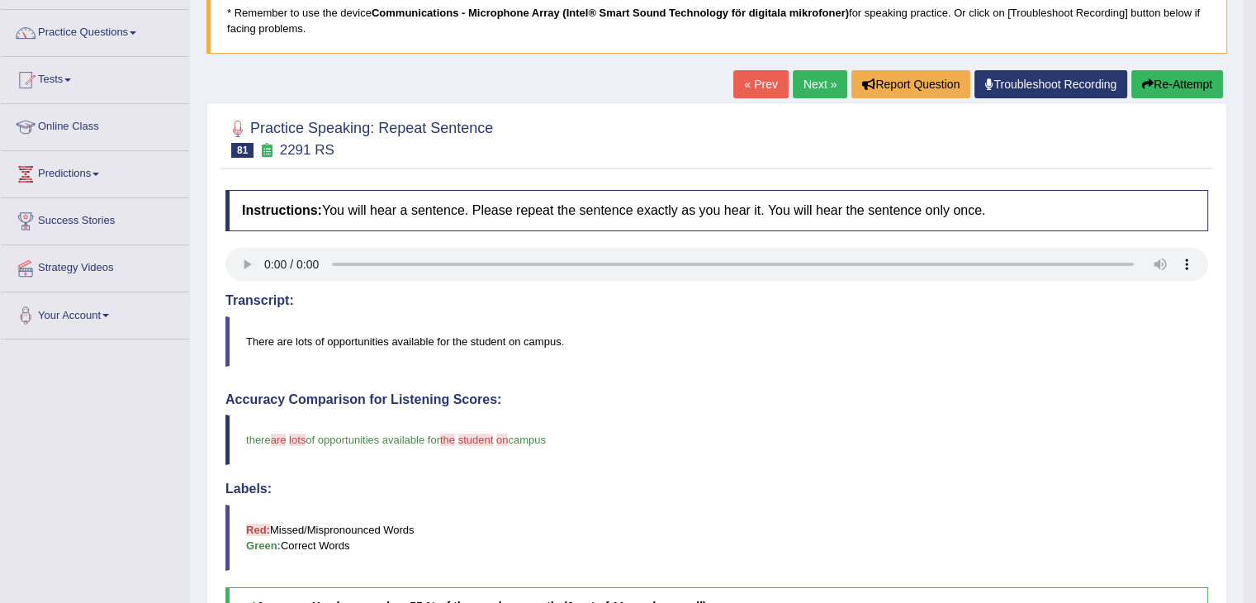
click at [1176, 87] on button "Re-Attempt" at bounding box center [1178, 84] width 92 height 28
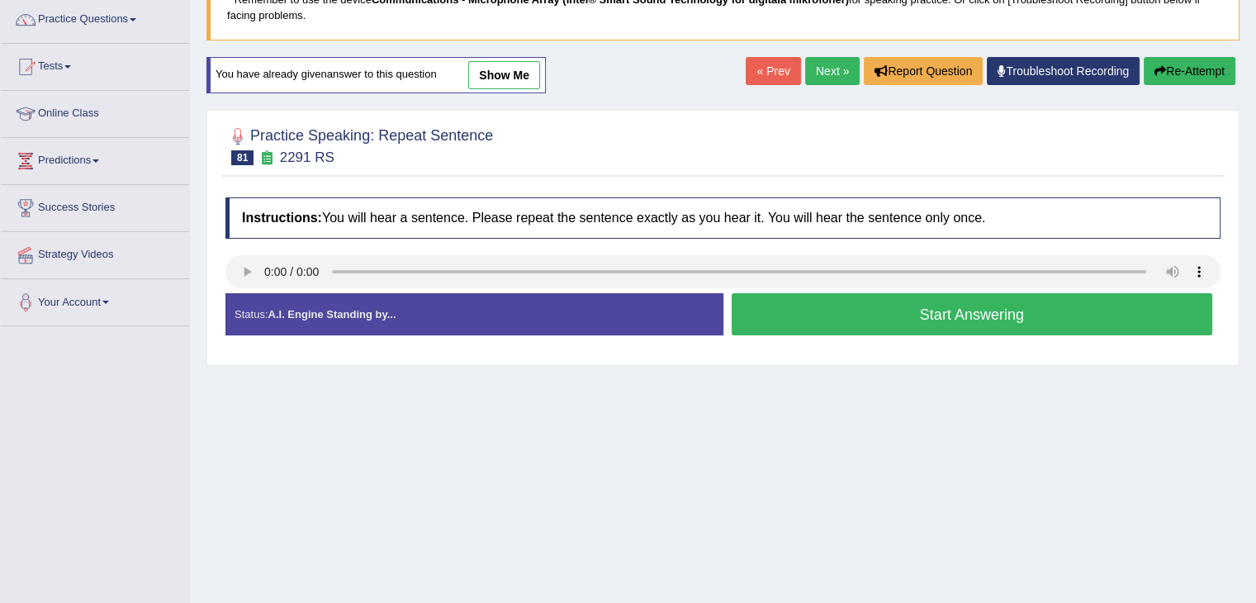
click at [854, 318] on button "Start Answering" at bounding box center [973, 314] width 482 height 42
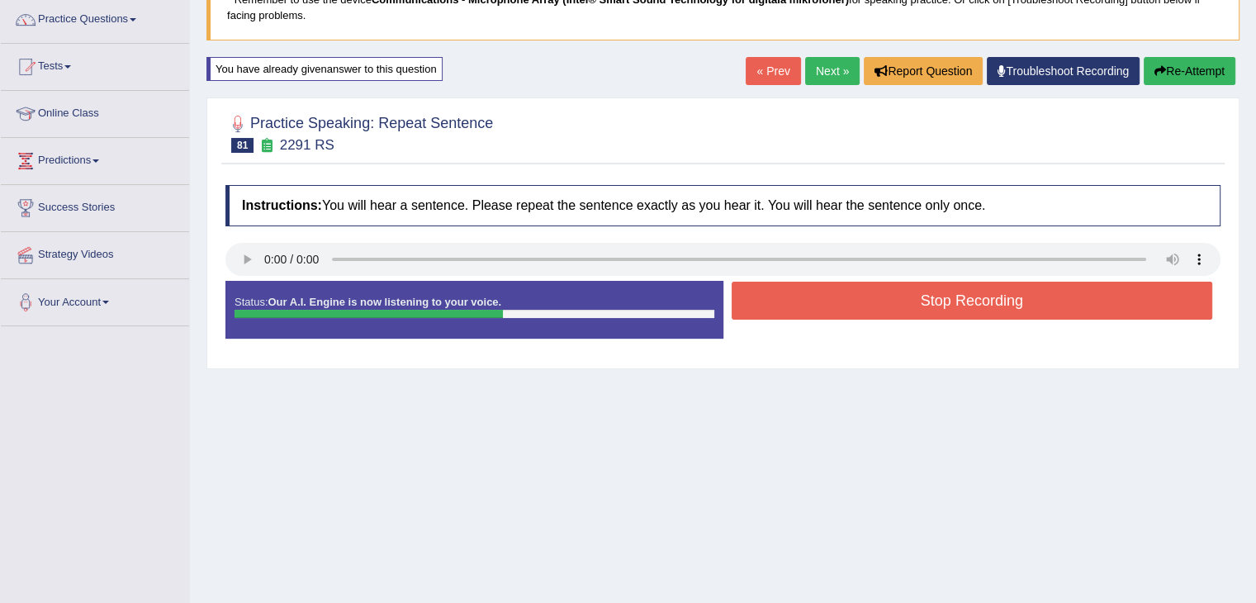
click at [829, 284] on button "Stop Recording" at bounding box center [973, 301] width 482 height 38
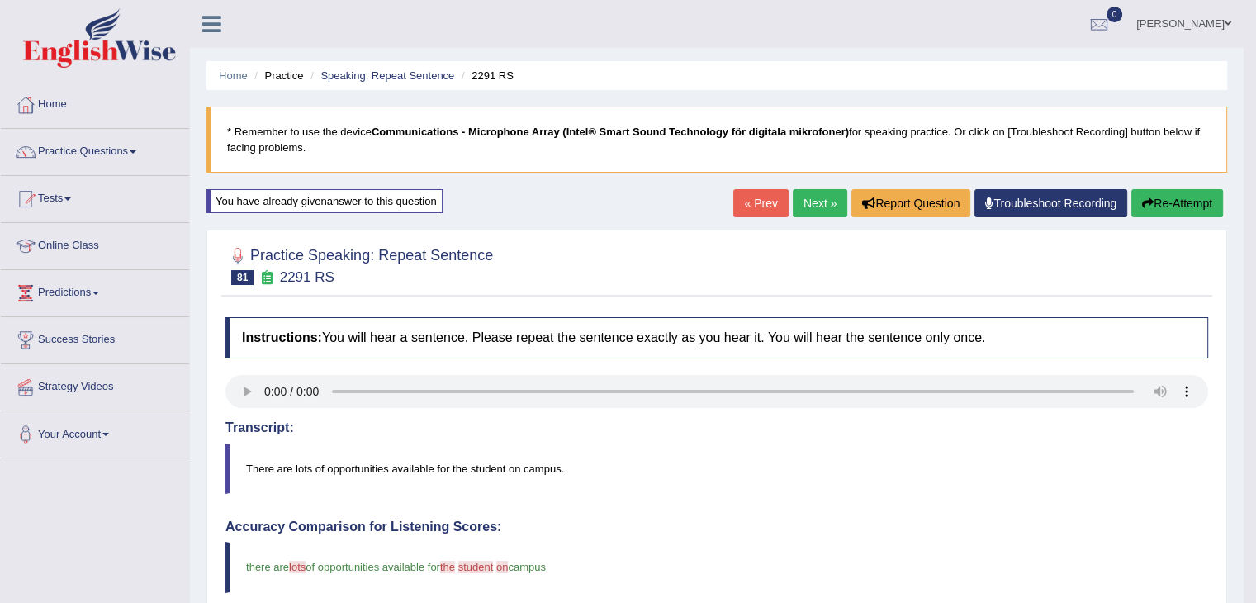
click at [816, 197] on link "Next »" at bounding box center [820, 203] width 55 height 28
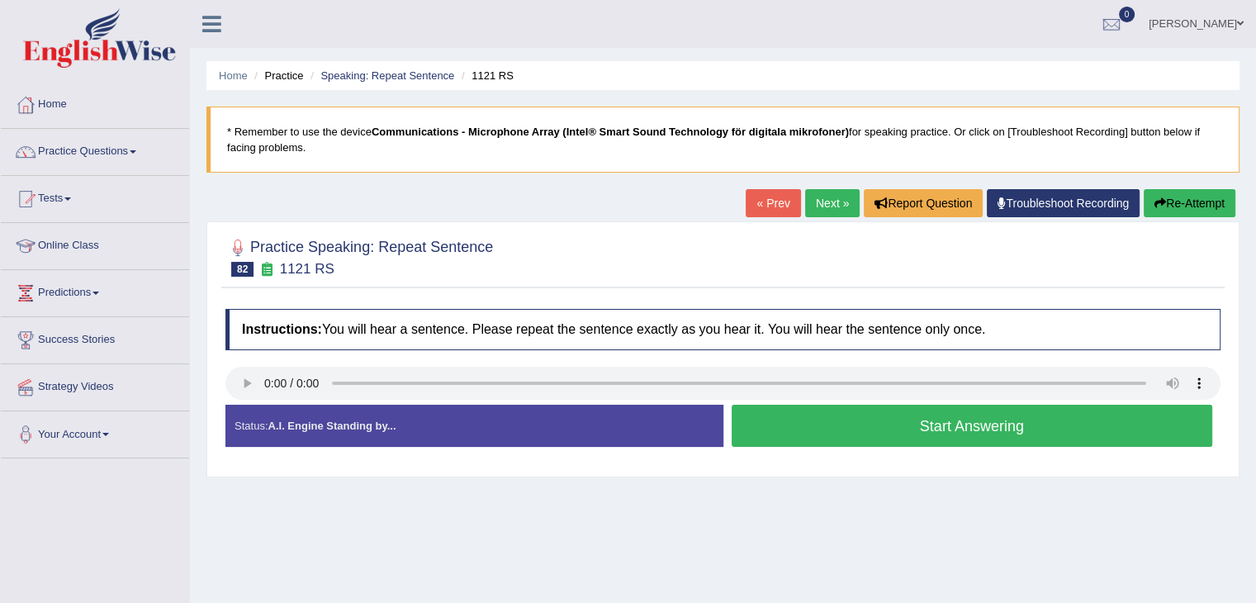
click at [808, 430] on button "Start Answering" at bounding box center [973, 426] width 482 height 42
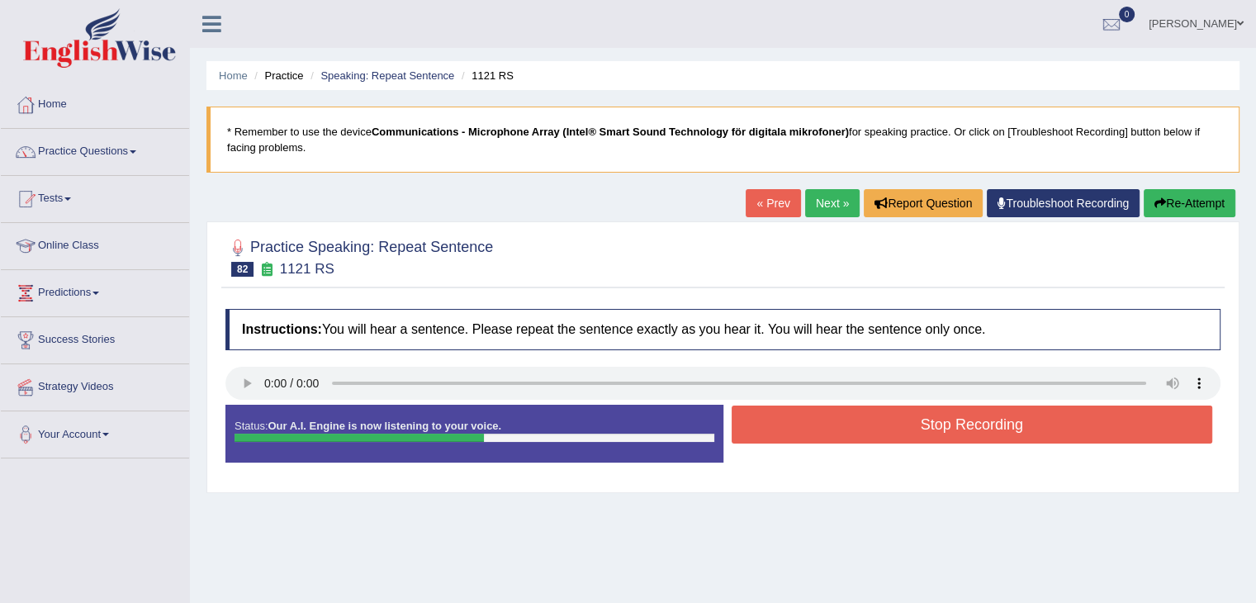
click at [796, 423] on button "Stop Recording" at bounding box center [973, 425] width 482 height 38
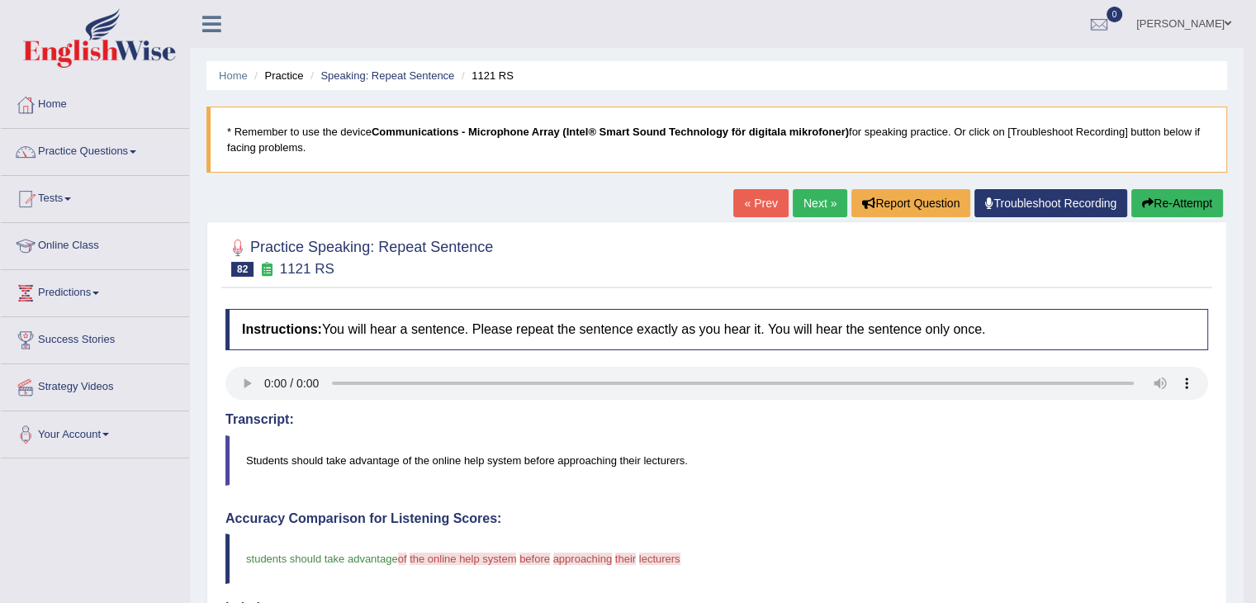
click at [1198, 201] on button "Re-Attempt" at bounding box center [1178, 203] width 92 height 28
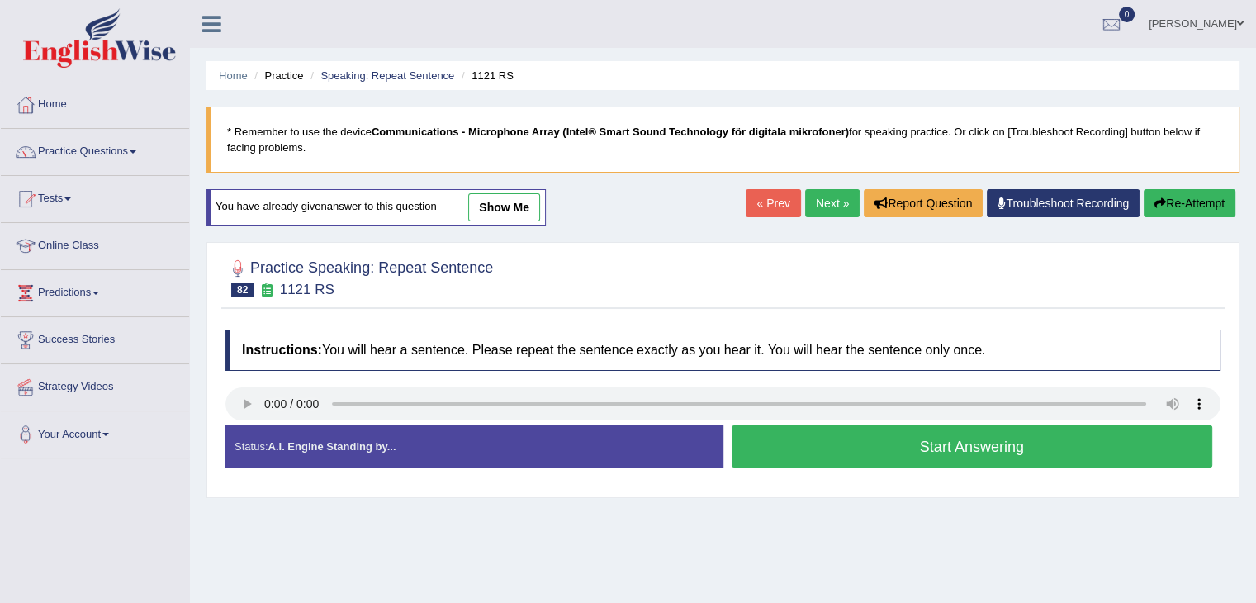
click at [869, 436] on button "Start Answering" at bounding box center [973, 446] width 482 height 42
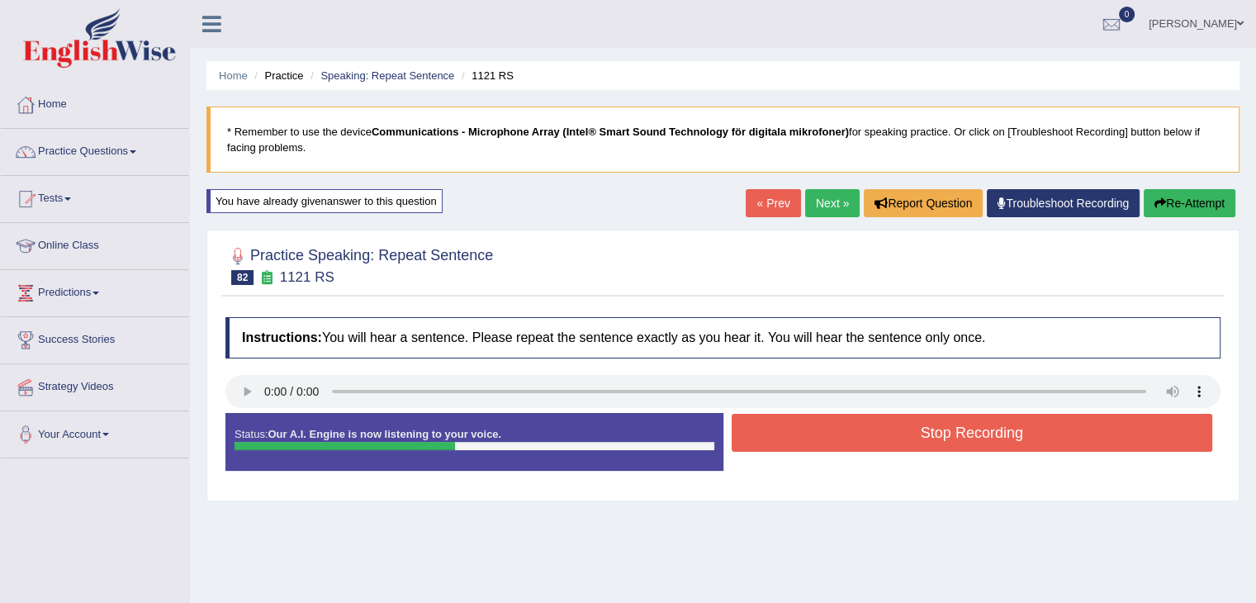
click at [1191, 195] on button "Re-Attempt" at bounding box center [1190, 203] width 92 height 28
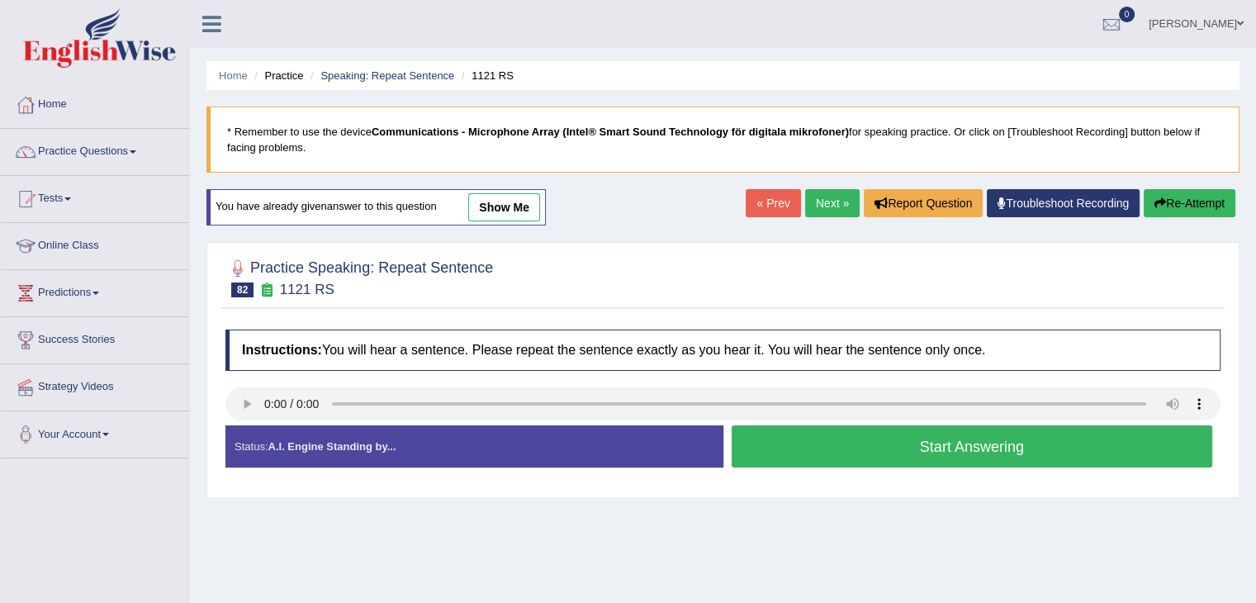
click at [889, 443] on button "Start Answering" at bounding box center [973, 446] width 482 height 42
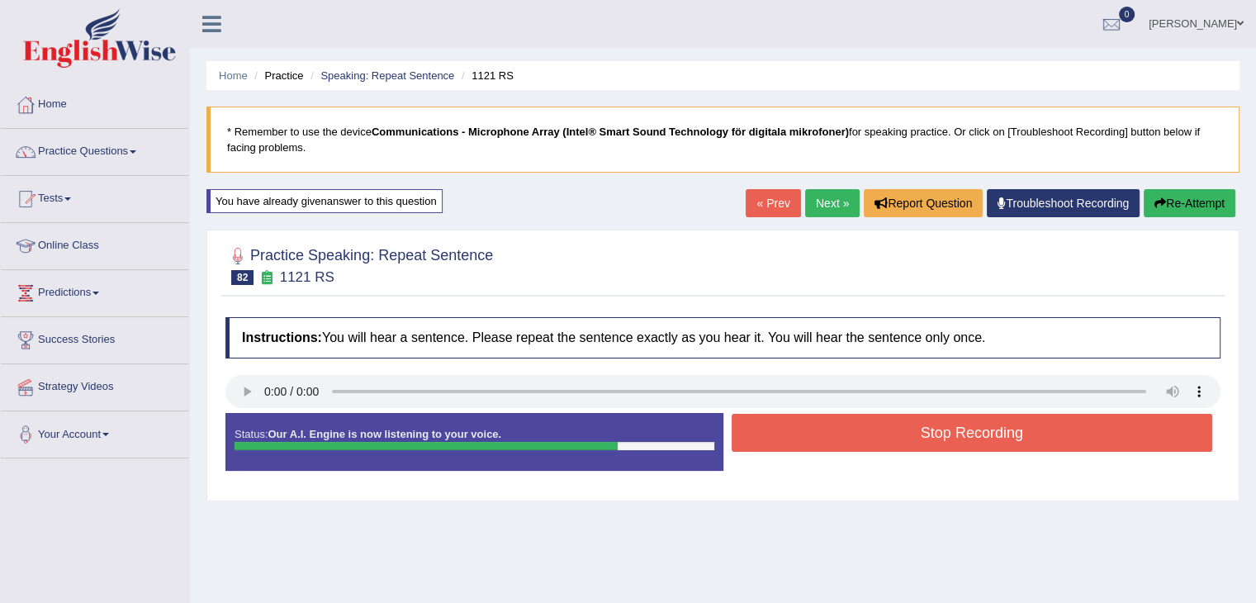
click at [866, 435] on button "Stop Recording" at bounding box center [973, 433] width 482 height 38
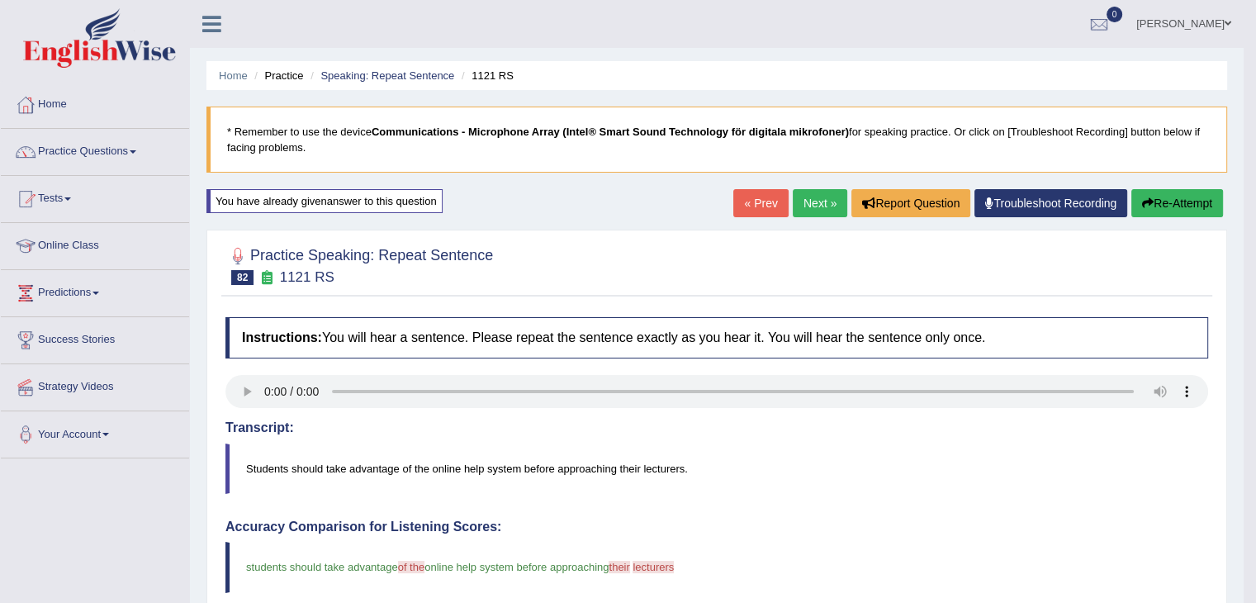
click at [817, 189] on link "Next »" at bounding box center [820, 203] width 55 height 28
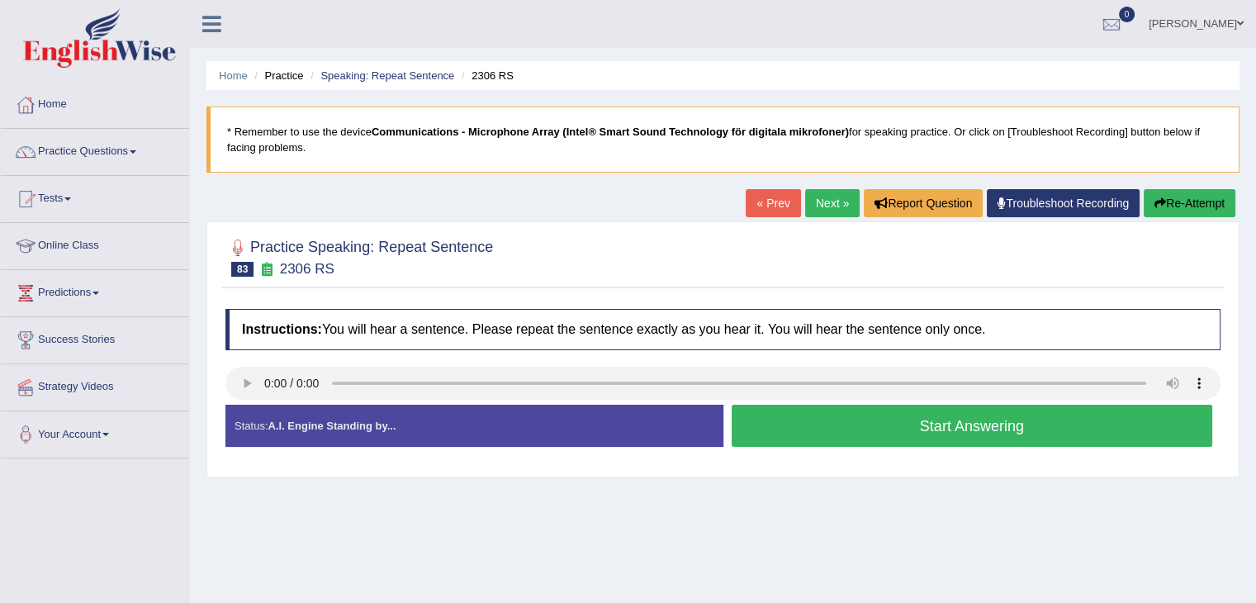
click at [810, 431] on button "Start Answering" at bounding box center [973, 426] width 482 height 42
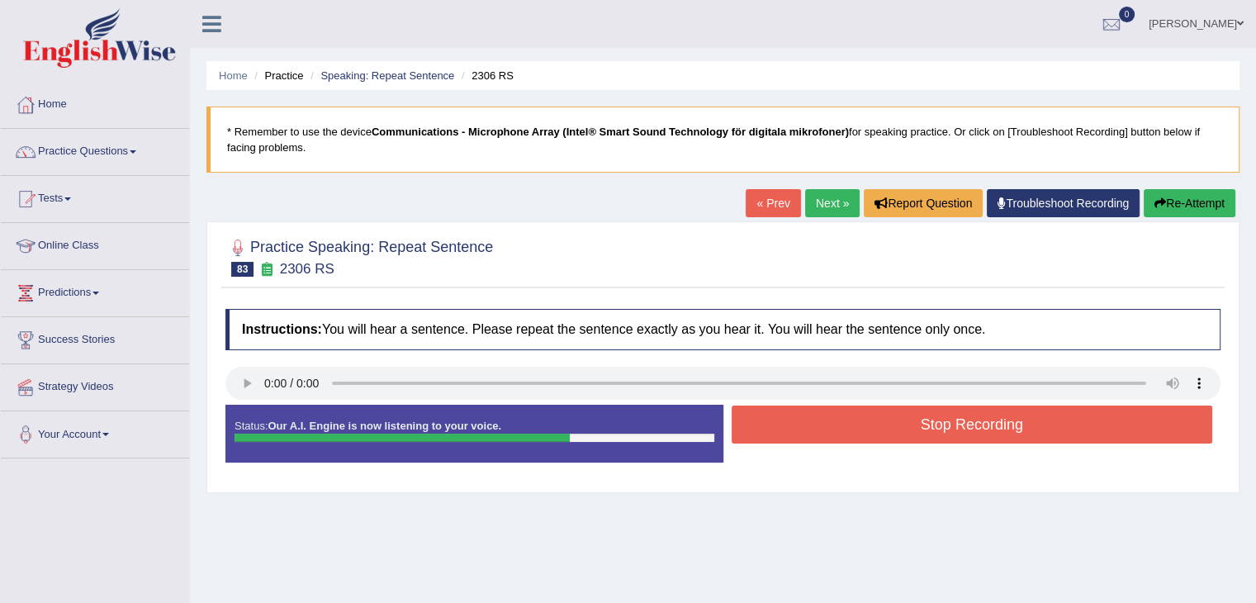
click at [1193, 196] on button "Re-Attempt" at bounding box center [1190, 203] width 92 height 28
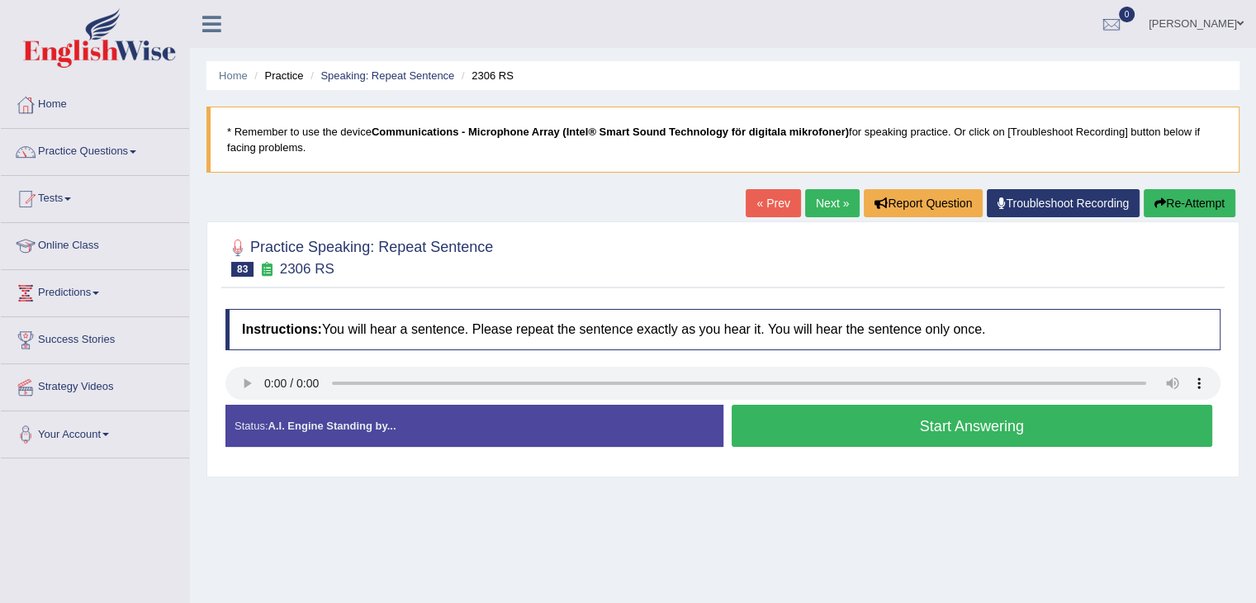
click at [822, 427] on button "Start Answering" at bounding box center [973, 426] width 482 height 42
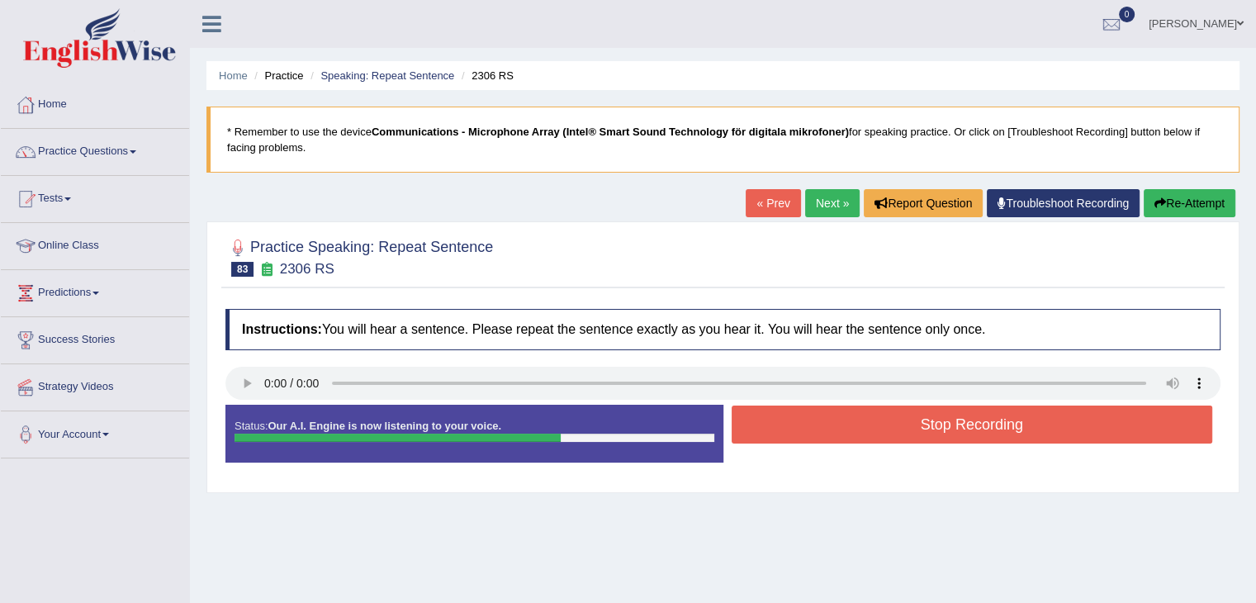
click at [868, 427] on button "Stop Recording" at bounding box center [973, 425] width 482 height 38
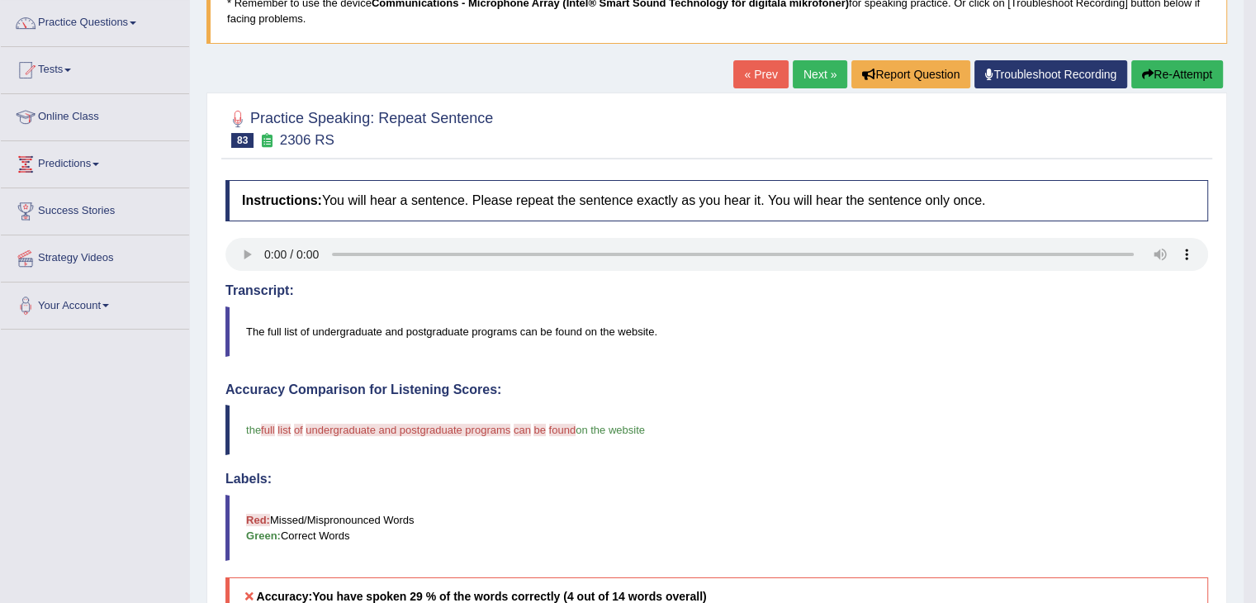
scroll to position [128, 0]
click at [1176, 80] on button "Re-Attempt" at bounding box center [1178, 75] width 92 height 28
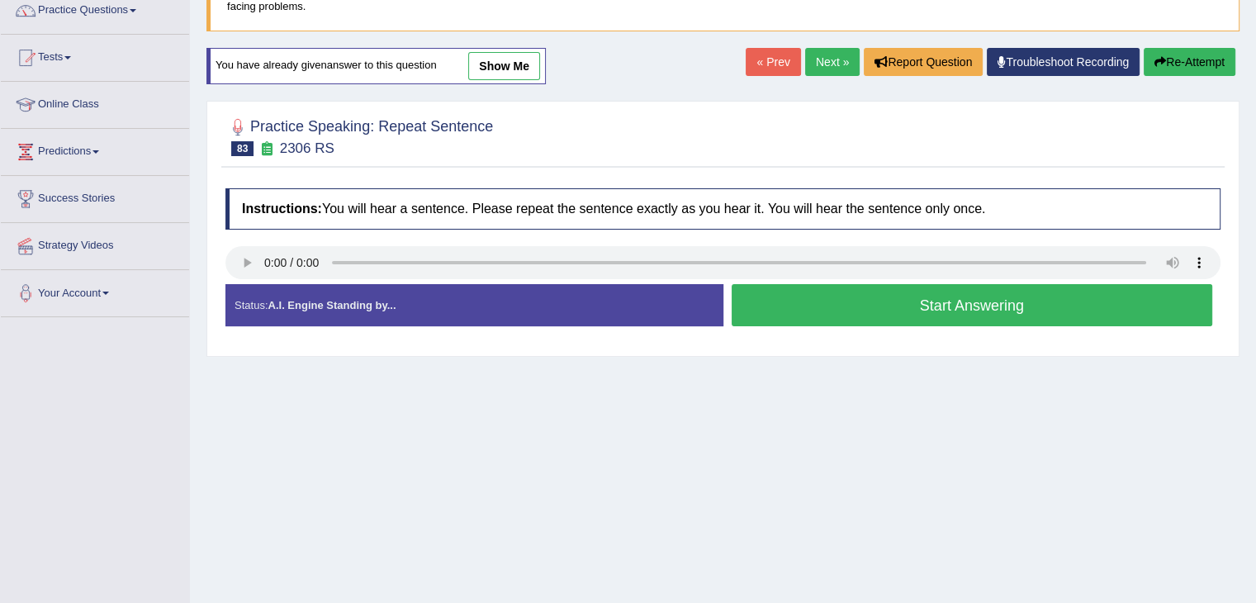
click at [853, 302] on button "Start Answering" at bounding box center [973, 305] width 482 height 42
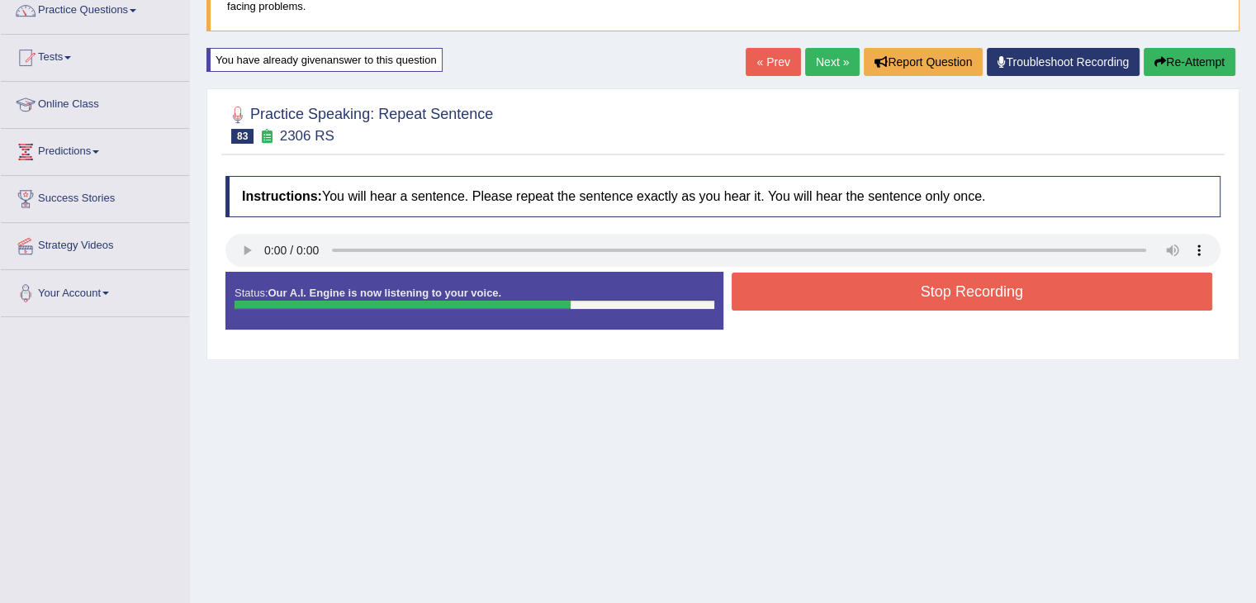
click at [838, 297] on button "Stop Recording" at bounding box center [973, 292] width 482 height 38
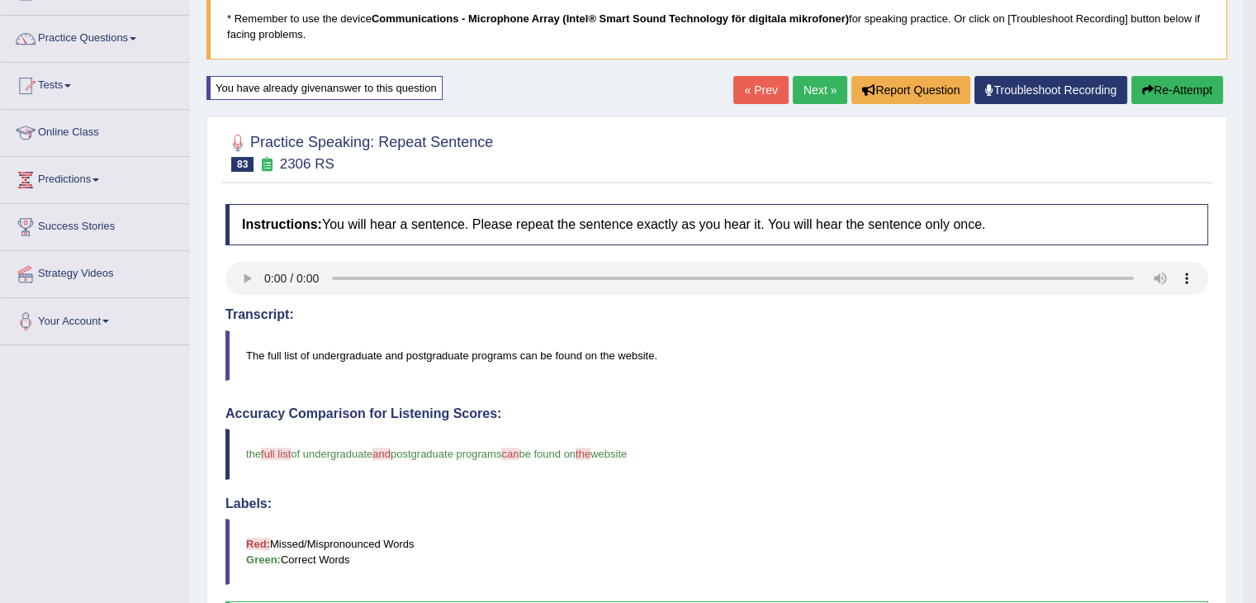
scroll to position [90, 0]
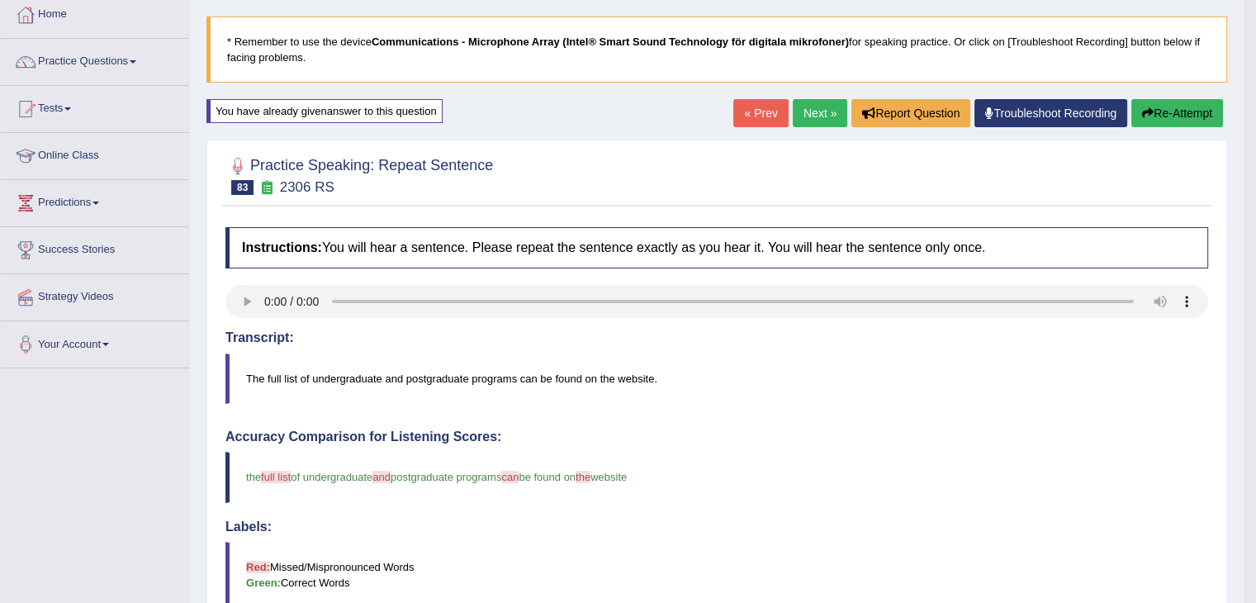
click at [819, 113] on link "Next »" at bounding box center [820, 113] width 55 height 28
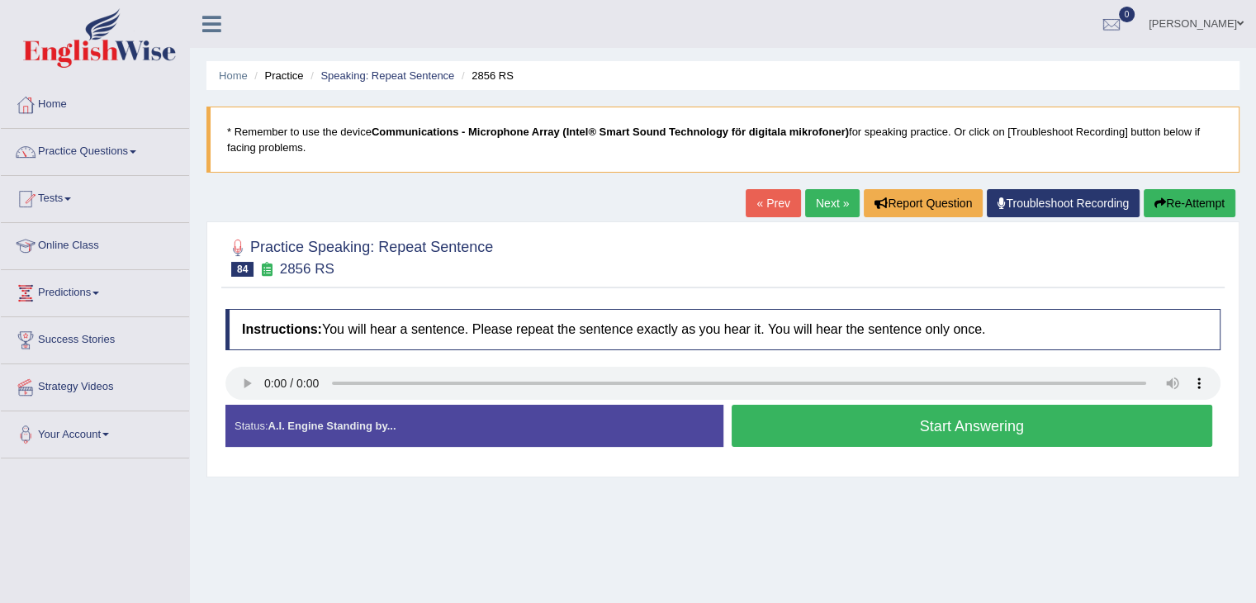
click at [796, 424] on button "Start Answering" at bounding box center [973, 426] width 482 height 42
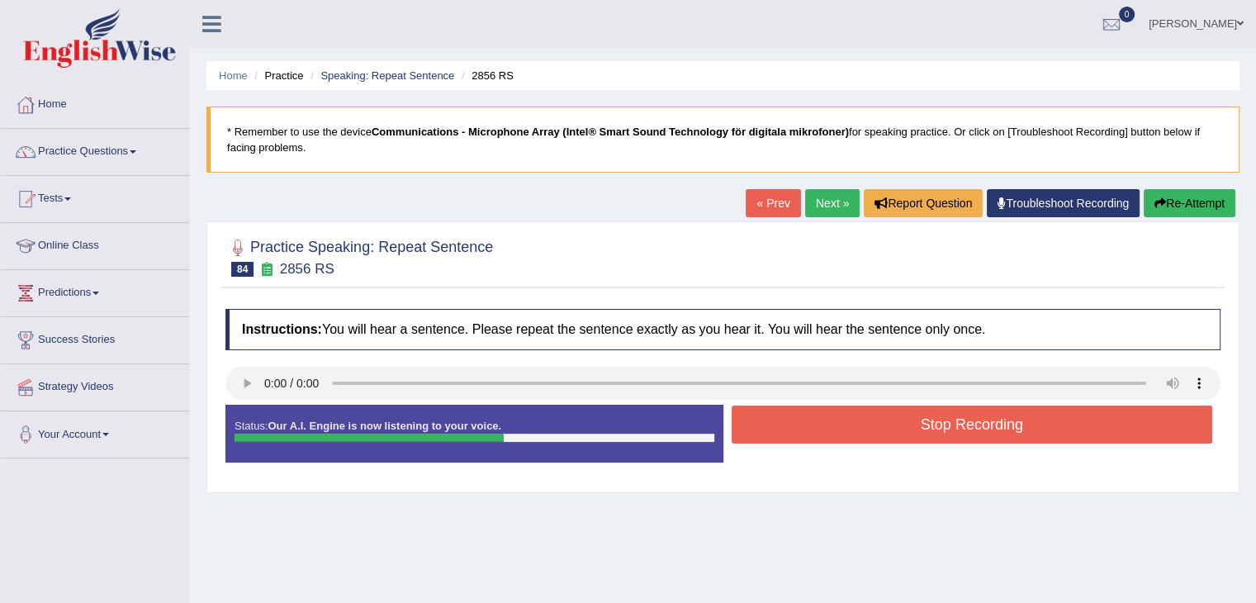
click at [1184, 200] on button "Re-Attempt" at bounding box center [1190, 203] width 92 height 28
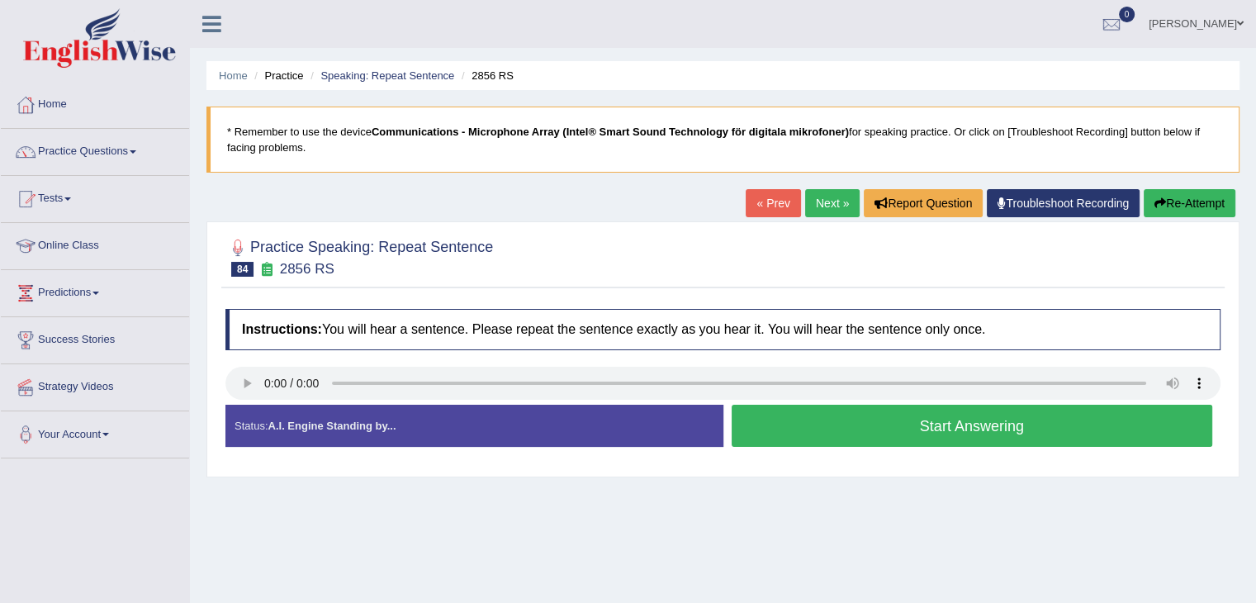
click at [820, 416] on button "Start Answering" at bounding box center [973, 426] width 482 height 42
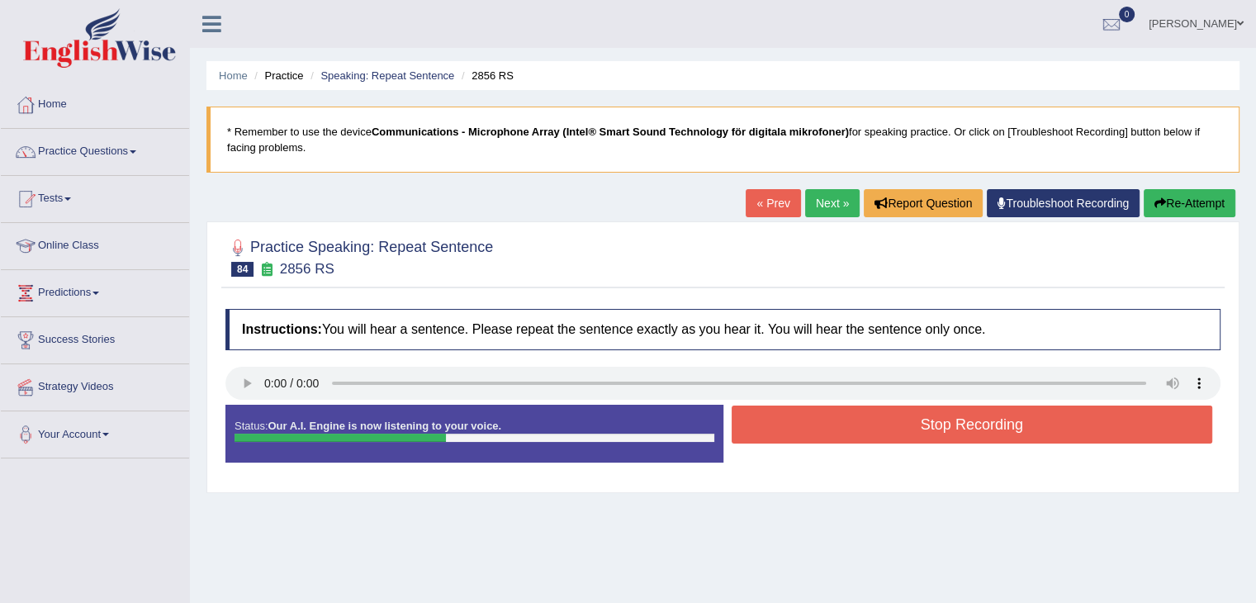
click at [820, 416] on button "Stop Recording" at bounding box center [973, 425] width 482 height 38
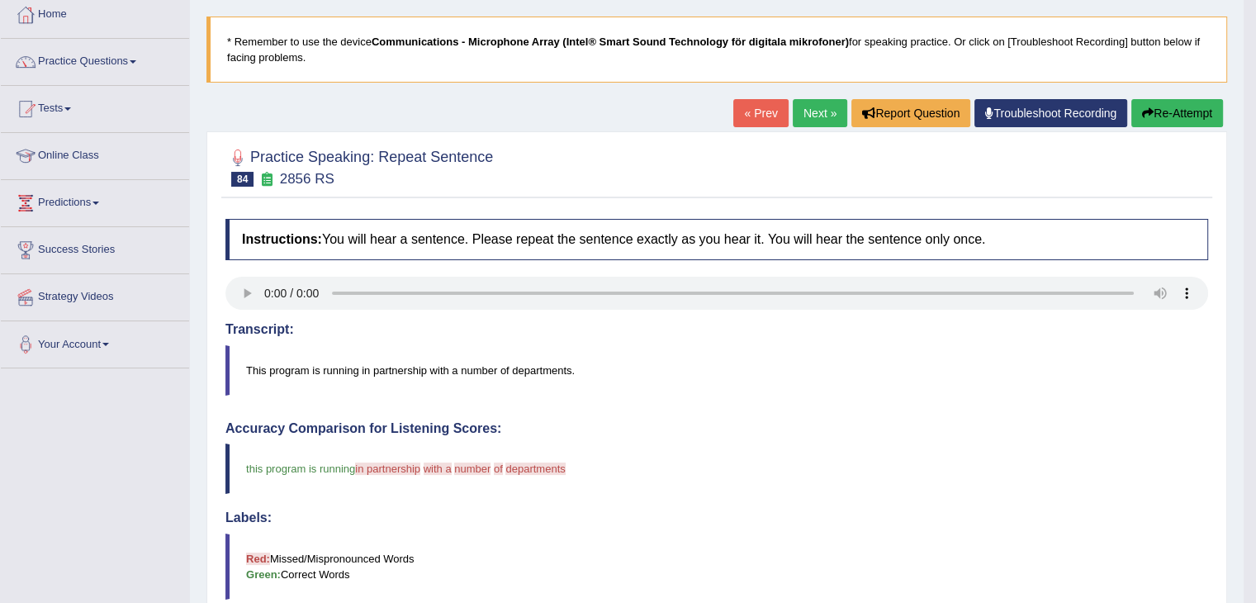
scroll to position [85, 0]
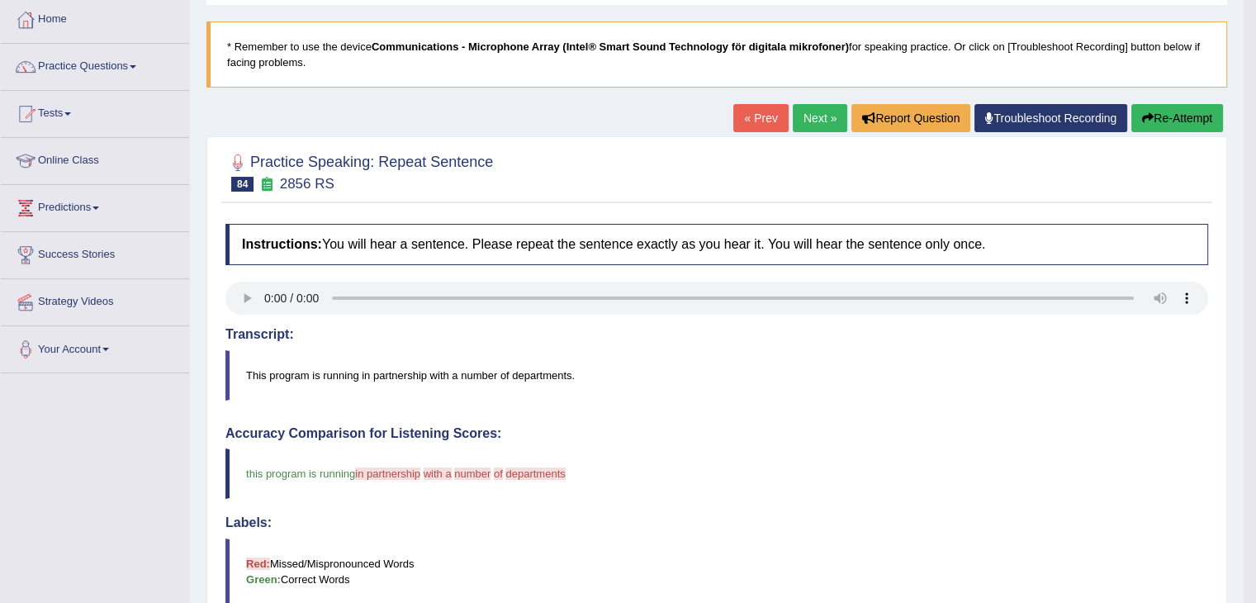
click at [1172, 116] on button "Re-Attempt" at bounding box center [1178, 118] width 92 height 28
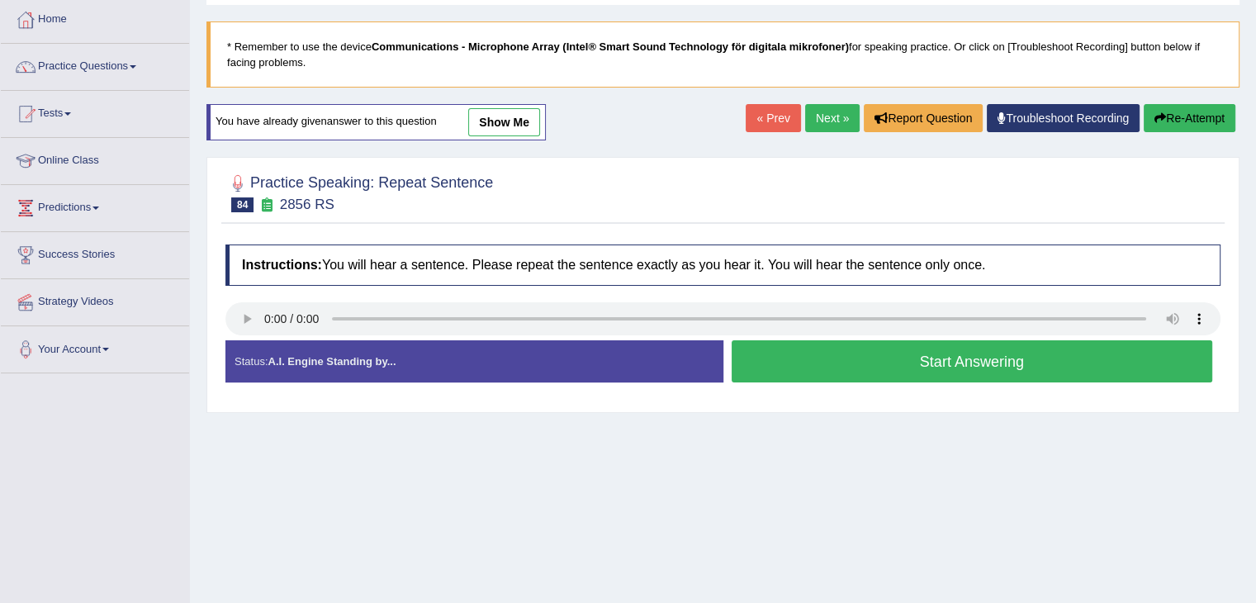
scroll to position [85, 0]
click at [776, 365] on button "Start Answering" at bounding box center [973, 361] width 482 height 42
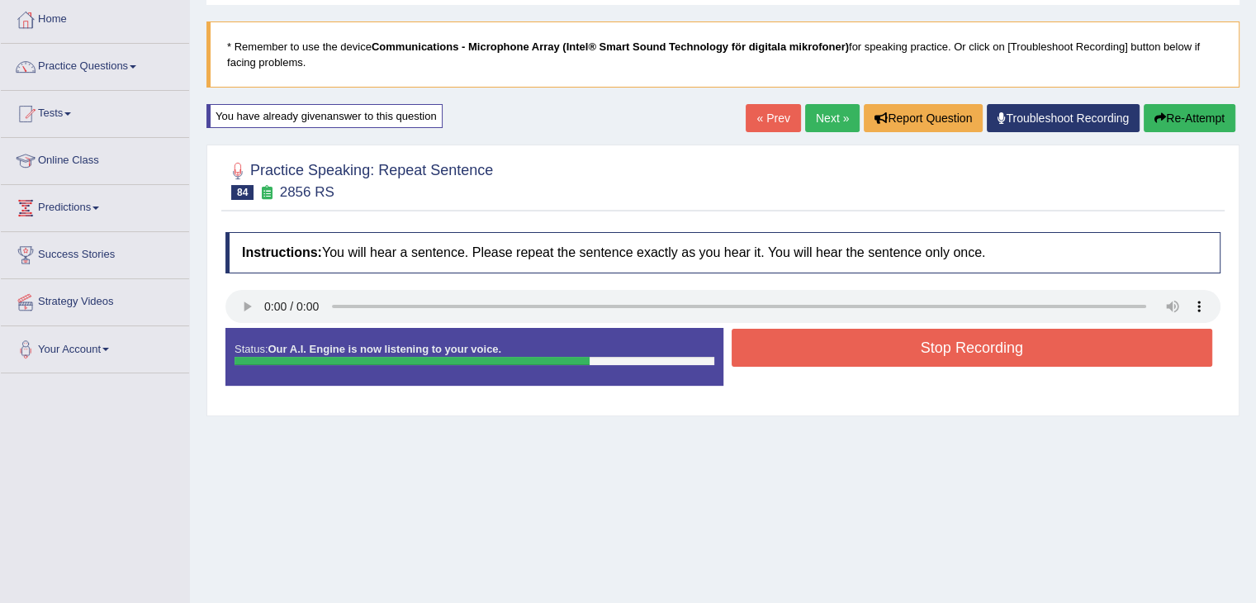
click at [1206, 113] on button "Re-Attempt" at bounding box center [1190, 118] width 92 height 28
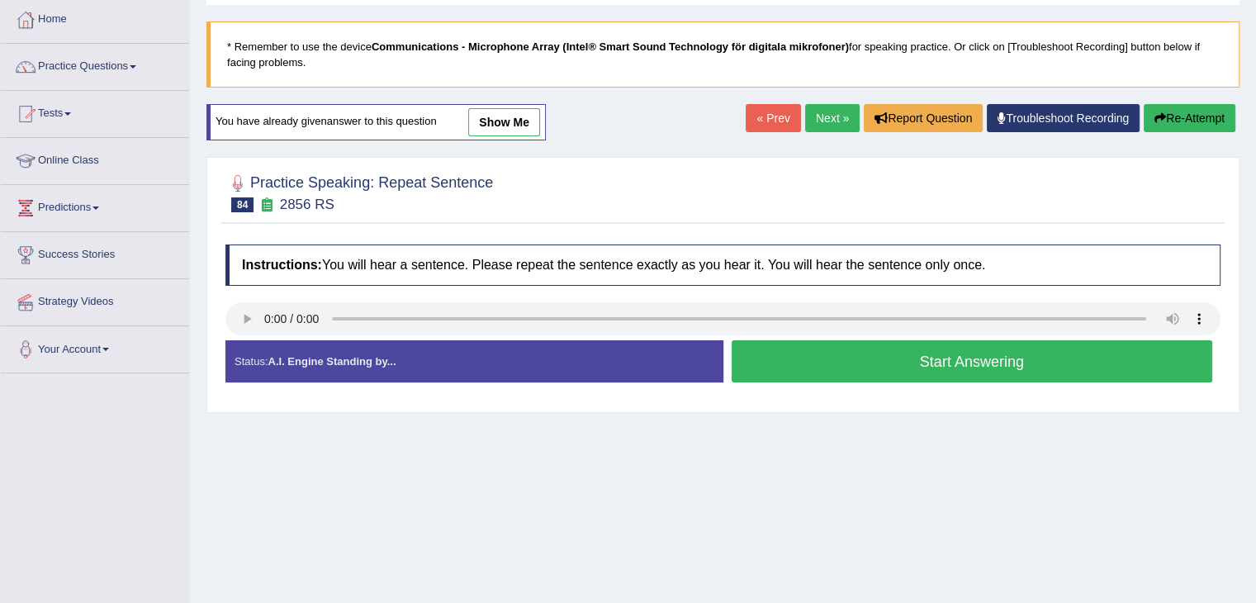
click at [838, 358] on button "Start Answering" at bounding box center [973, 361] width 482 height 42
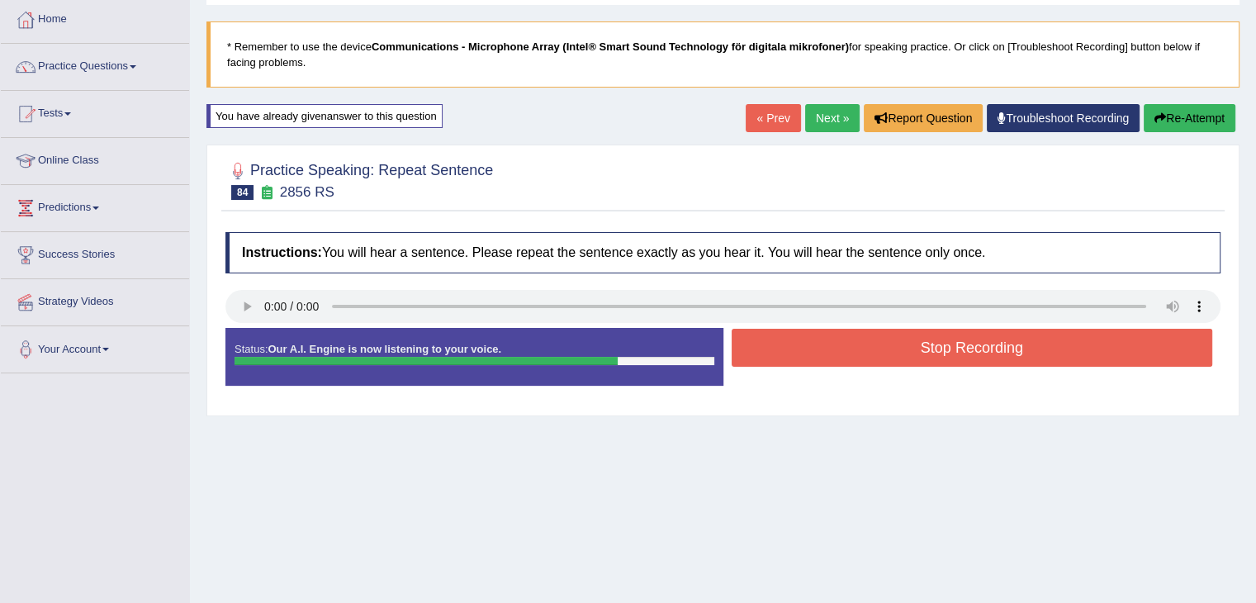
click at [838, 355] on button "Stop Recording" at bounding box center [973, 348] width 482 height 38
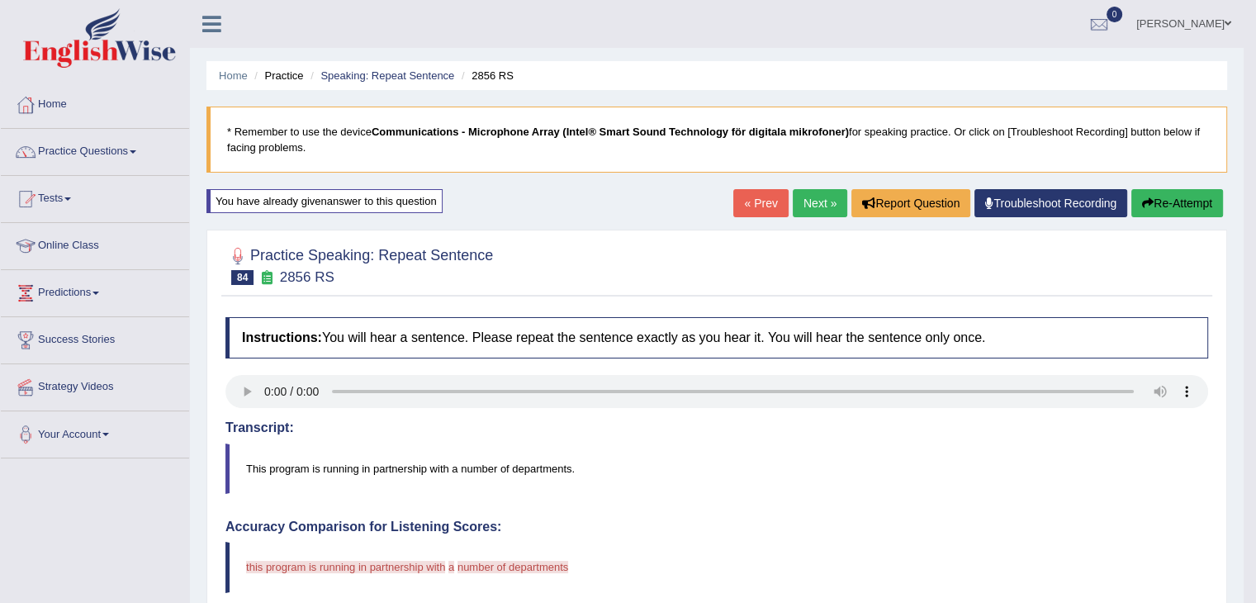
click at [1168, 202] on button "Re-Attempt" at bounding box center [1178, 203] width 92 height 28
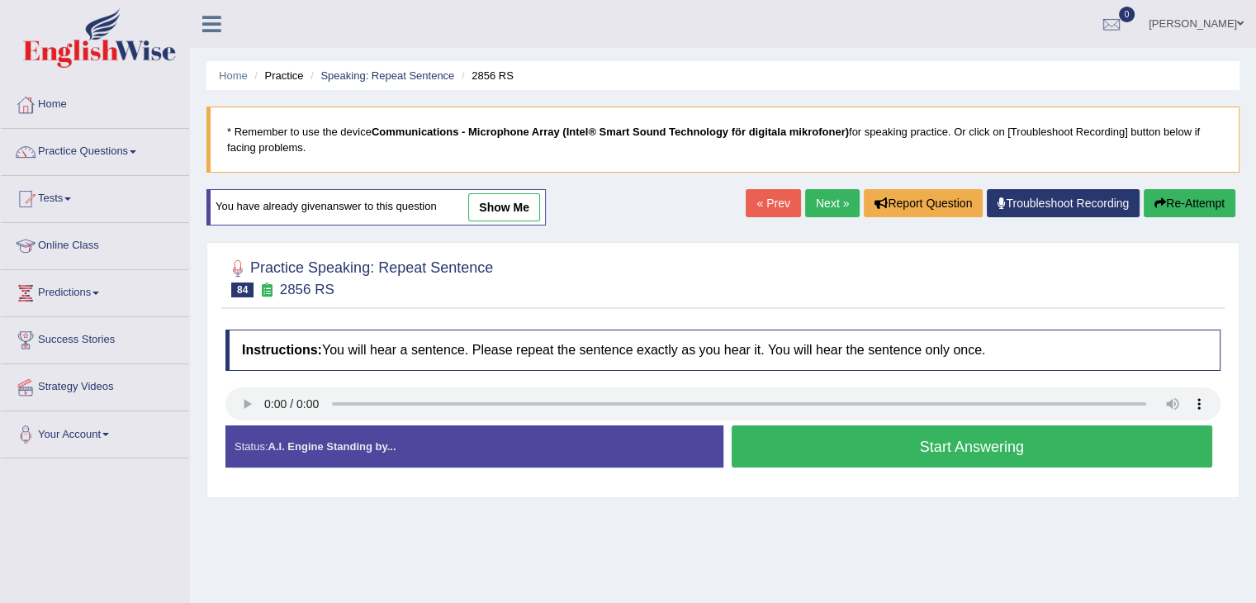
click at [811, 450] on button "Start Answering" at bounding box center [973, 446] width 482 height 42
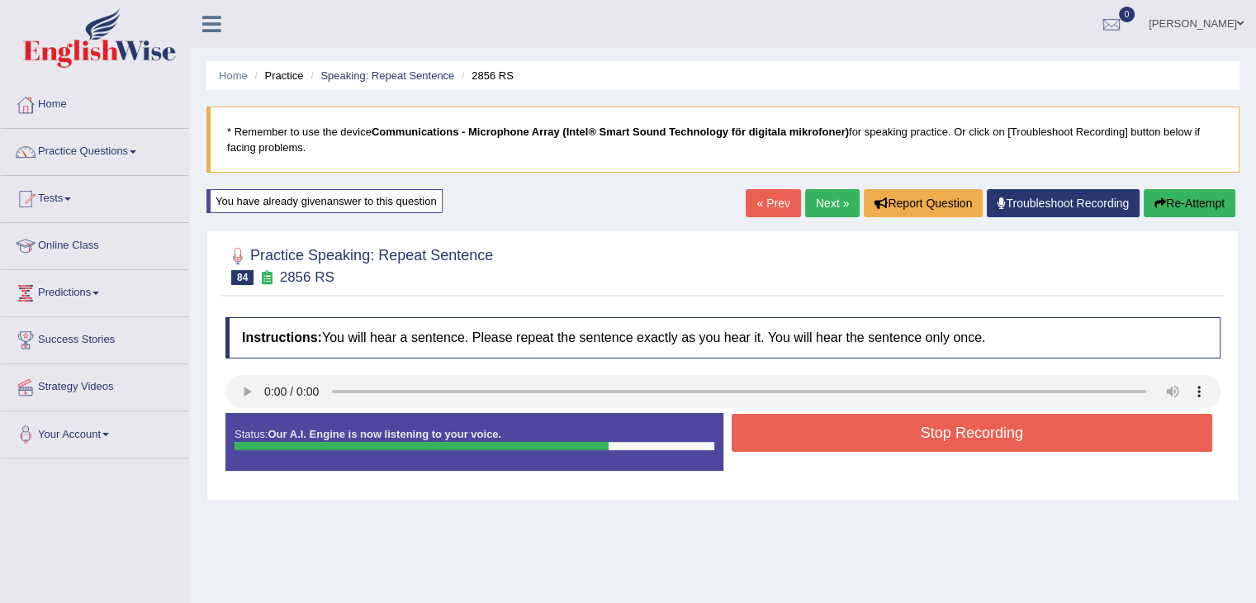
click at [794, 430] on button "Stop Recording" at bounding box center [973, 433] width 482 height 38
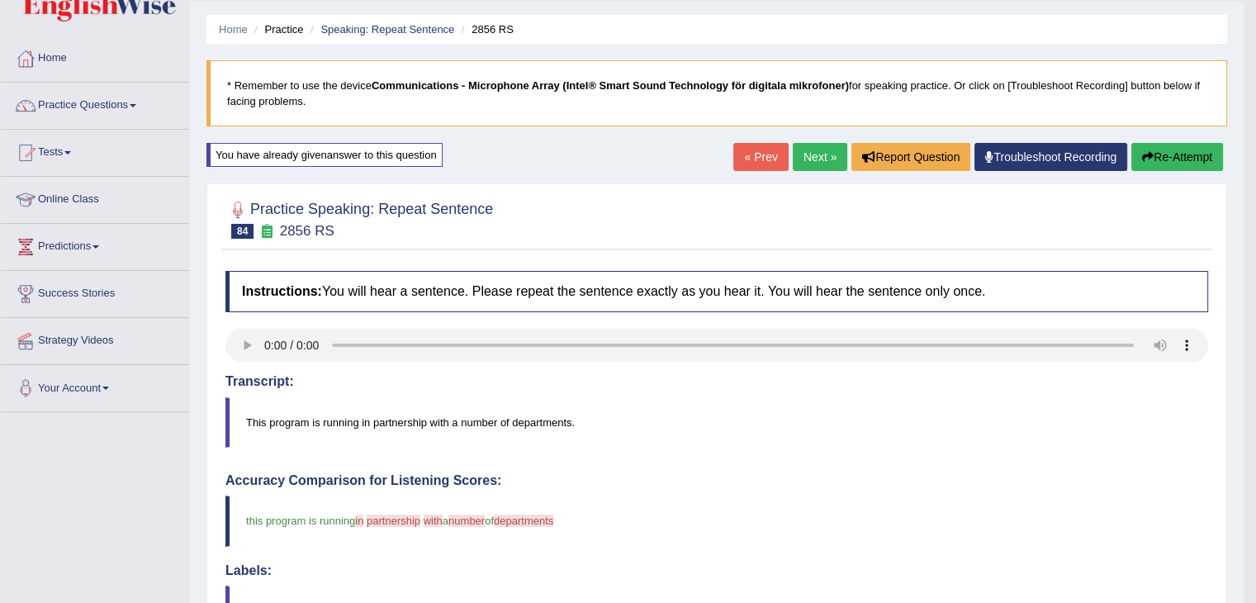
scroll to position [30, 0]
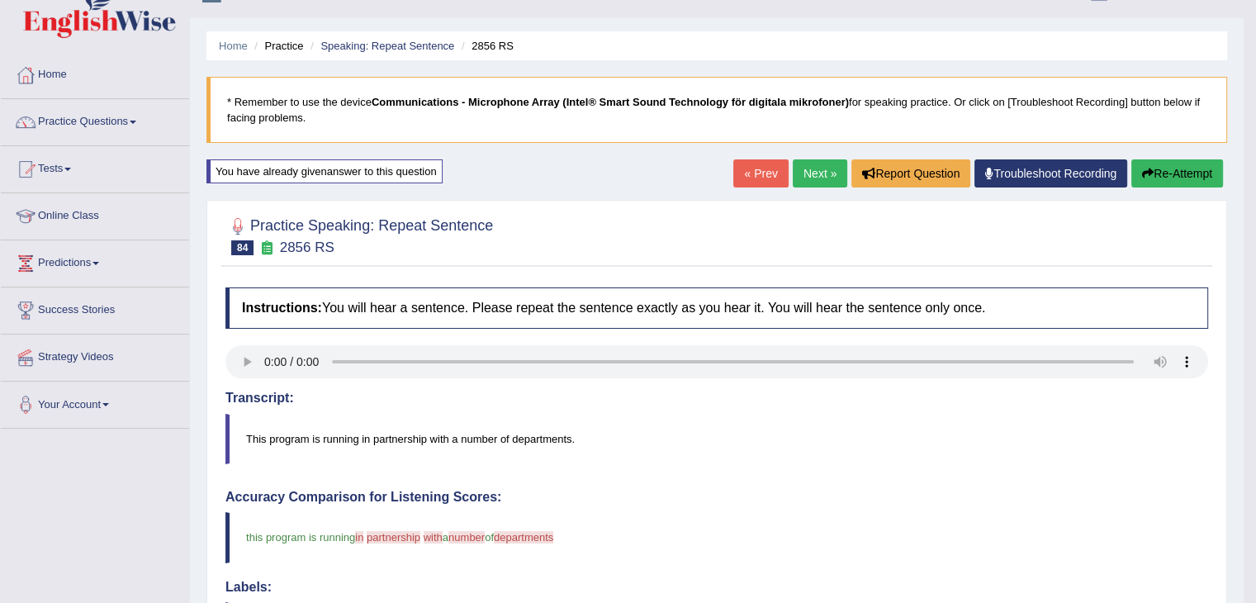
click at [1163, 173] on button "Re-Attempt" at bounding box center [1178, 173] width 92 height 28
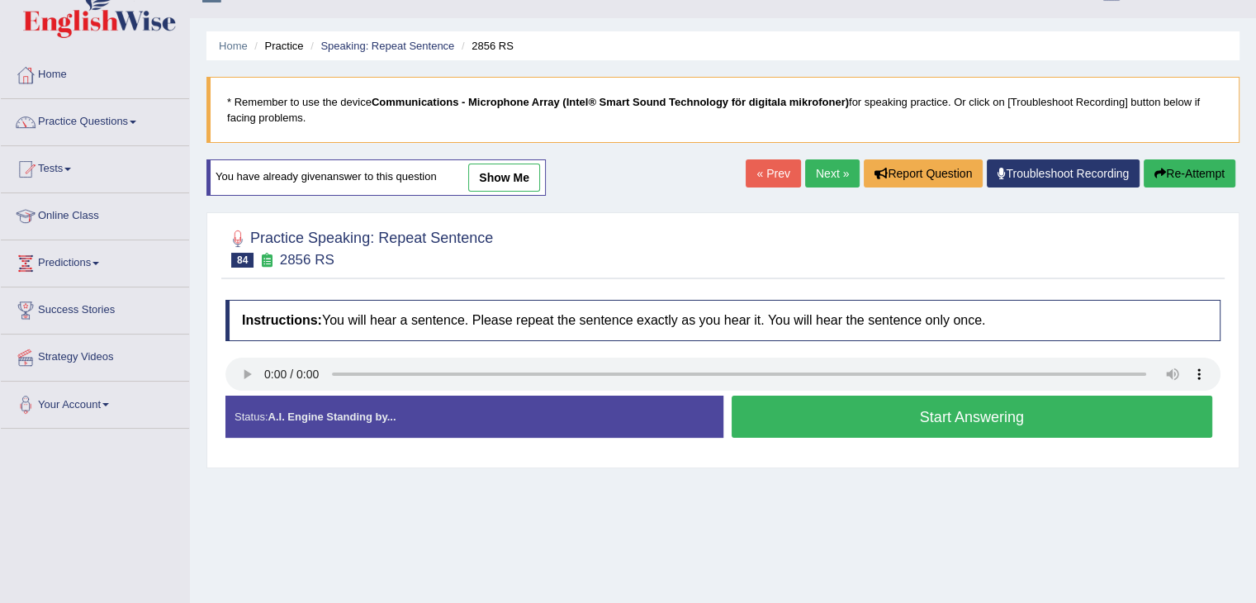
click at [799, 408] on button "Start Answering" at bounding box center [973, 417] width 482 height 42
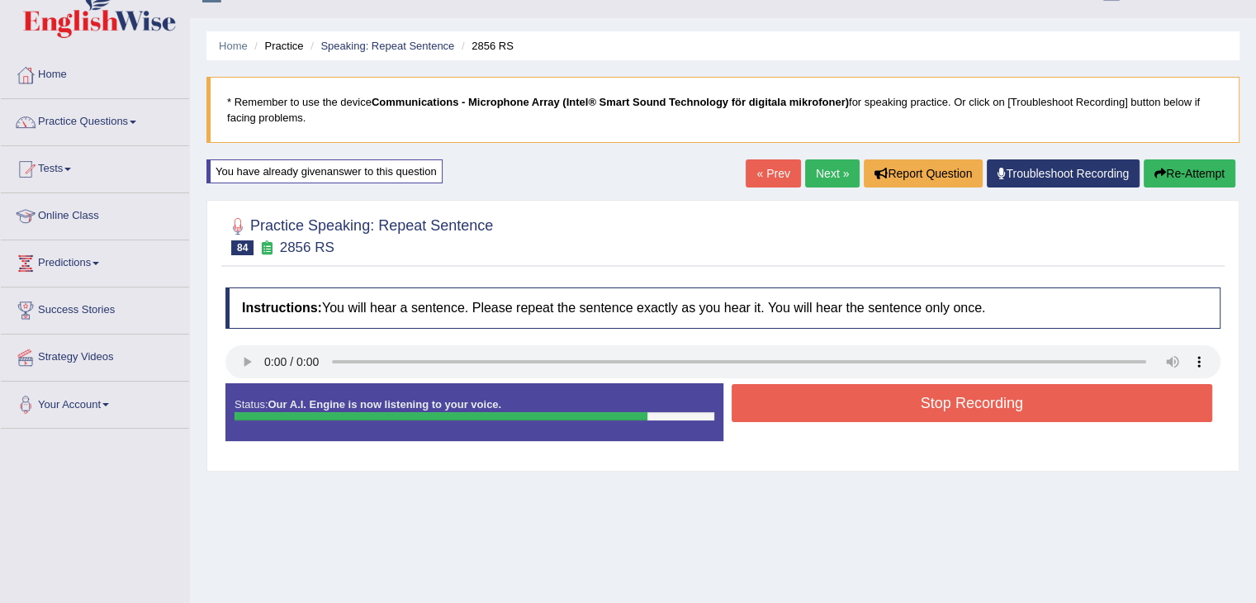
click at [1202, 184] on button "Re-Attempt" at bounding box center [1190, 173] width 92 height 28
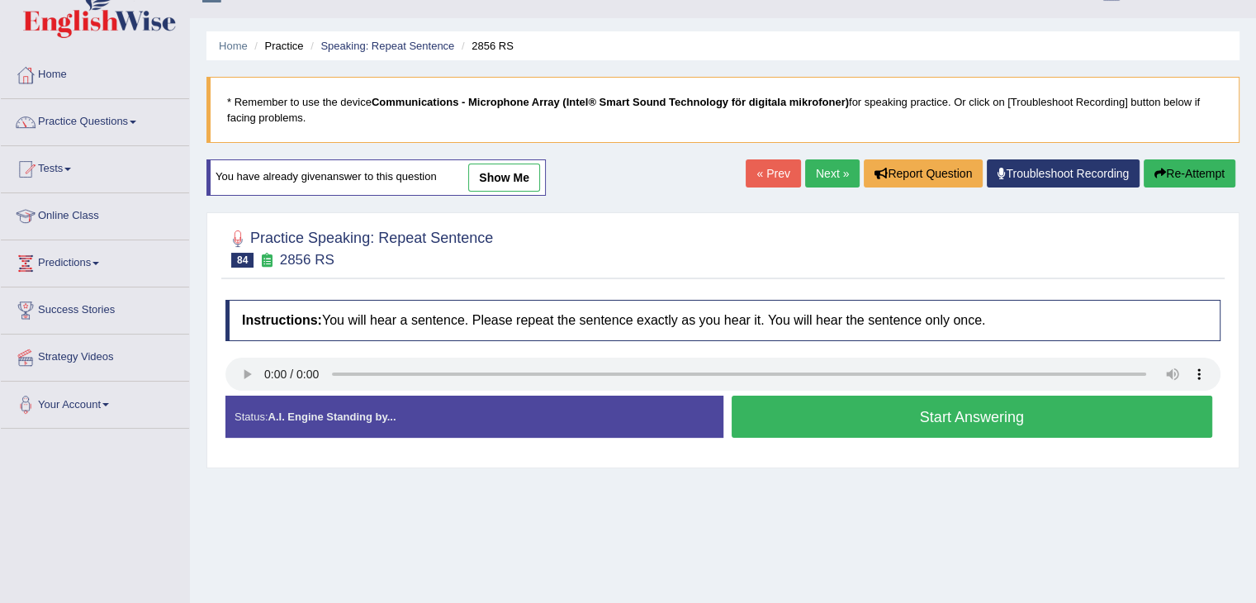
click at [801, 425] on button "Start Answering" at bounding box center [973, 417] width 482 height 42
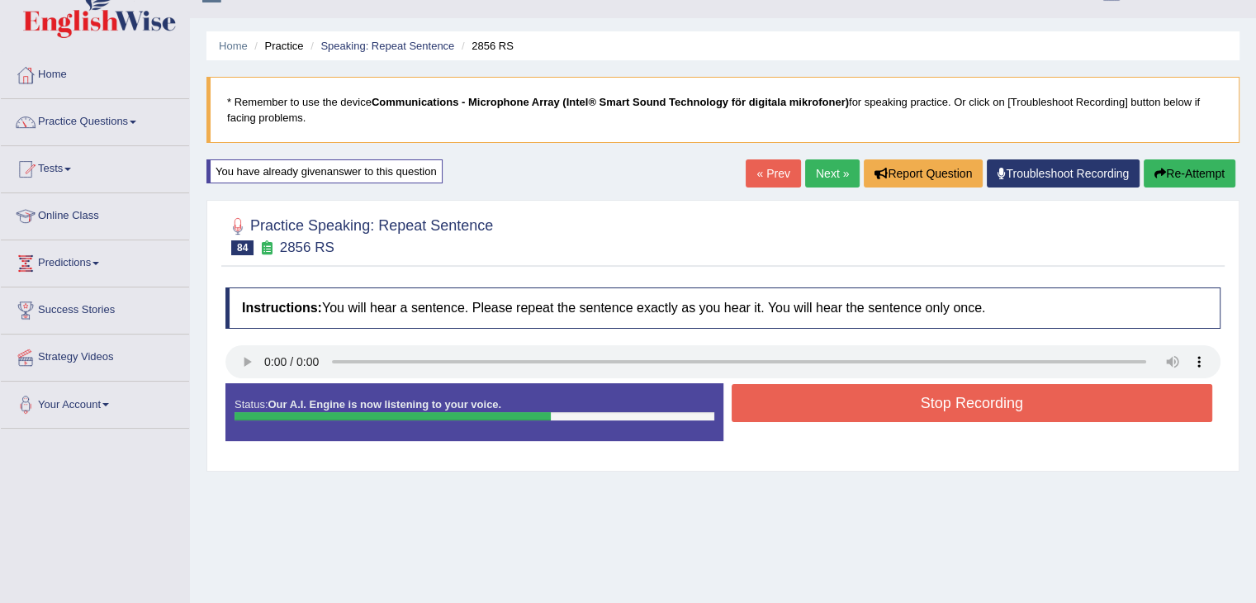
click at [850, 406] on button "Stop Recording" at bounding box center [973, 403] width 482 height 38
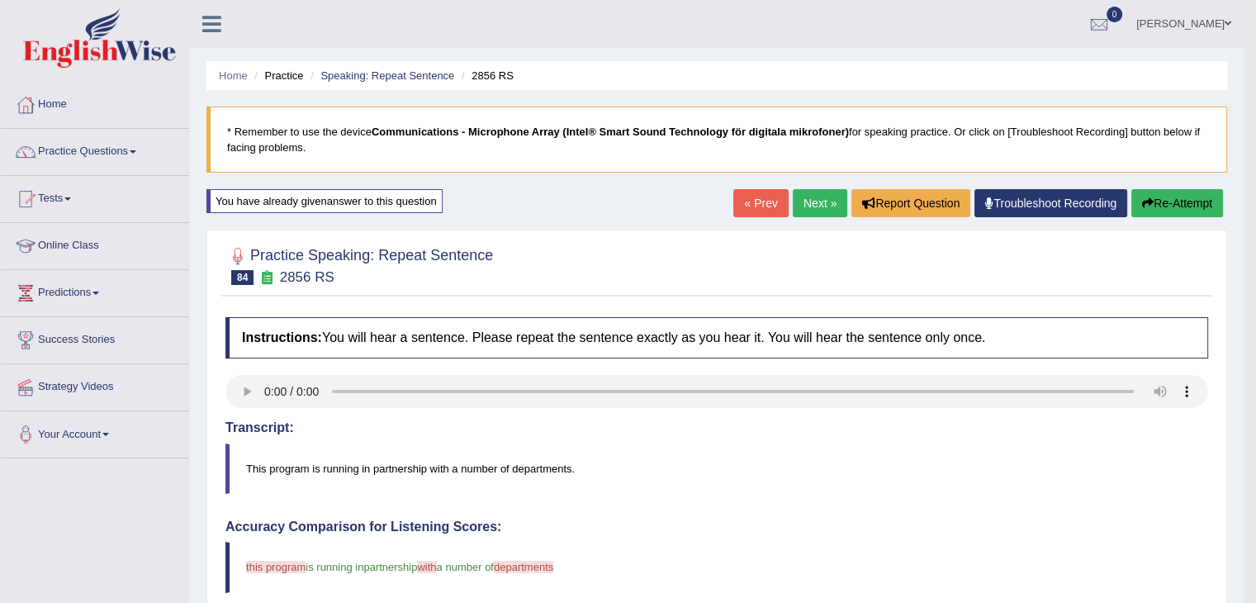
click at [806, 197] on link "Next »" at bounding box center [820, 203] width 55 height 28
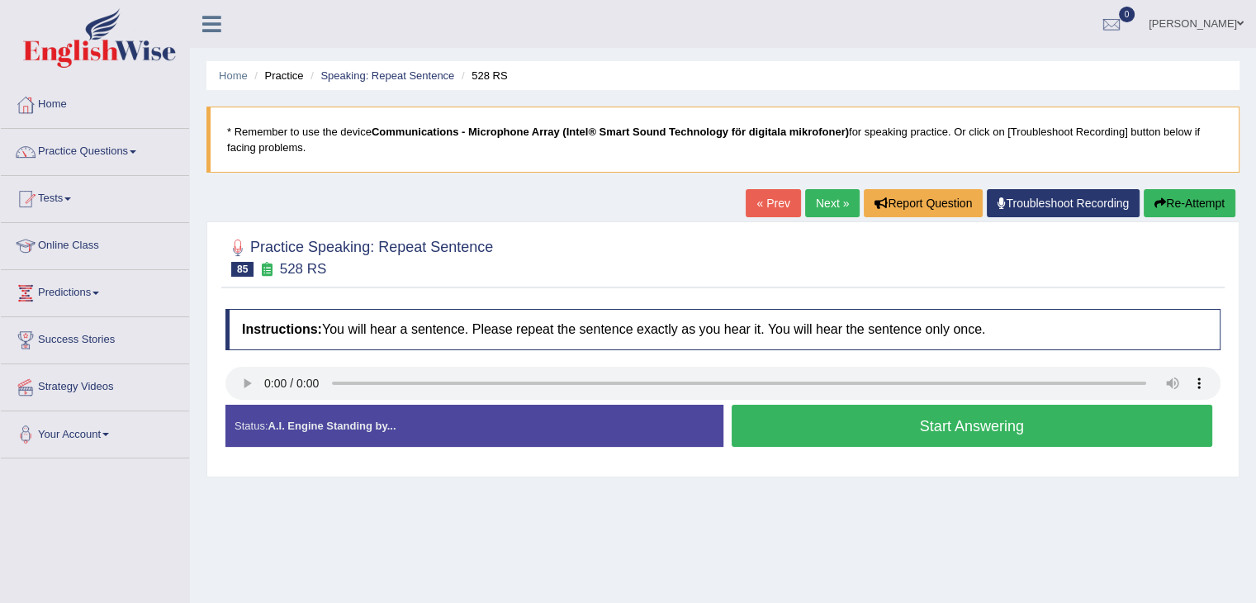
click at [849, 428] on button "Start Answering" at bounding box center [973, 426] width 482 height 42
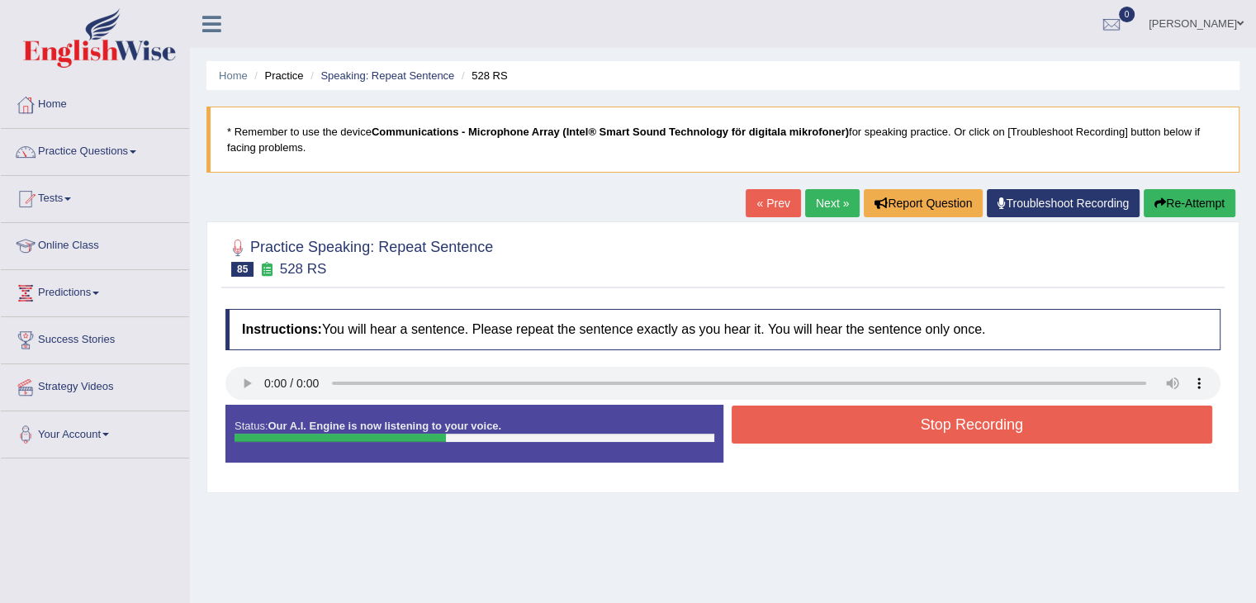
click at [1185, 196] on button "Re-Attempt" at bounding box center [1190, 203] width 92 height 28
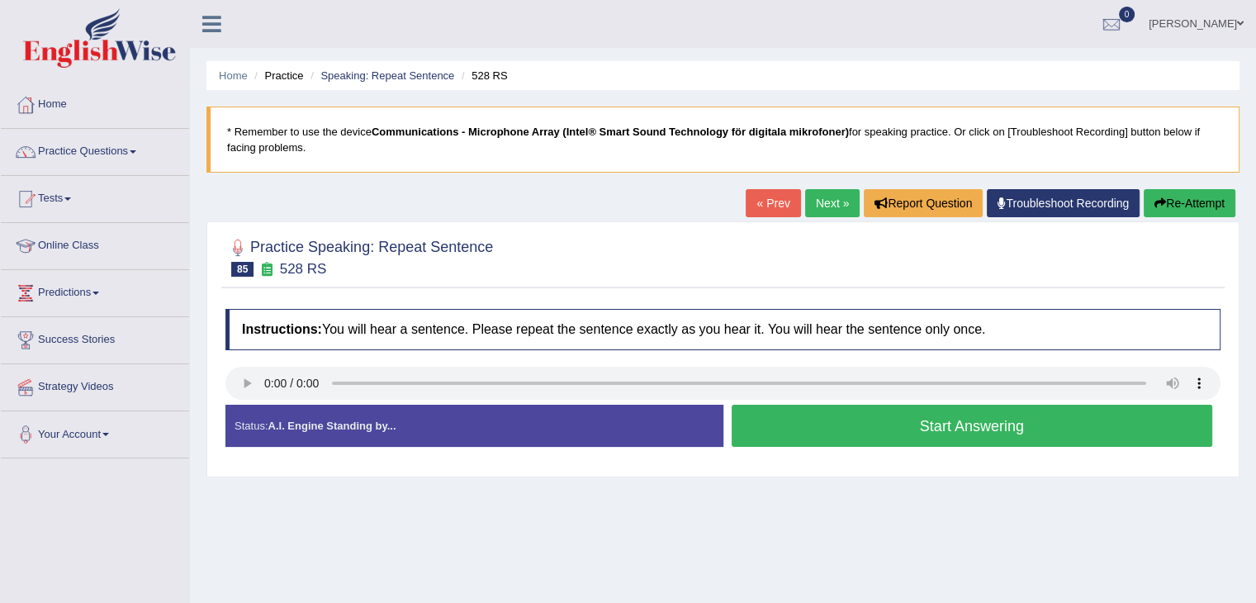
click at [810, 421] on button "Start Answering" at bounding box center [973, 426] width 482 height 42
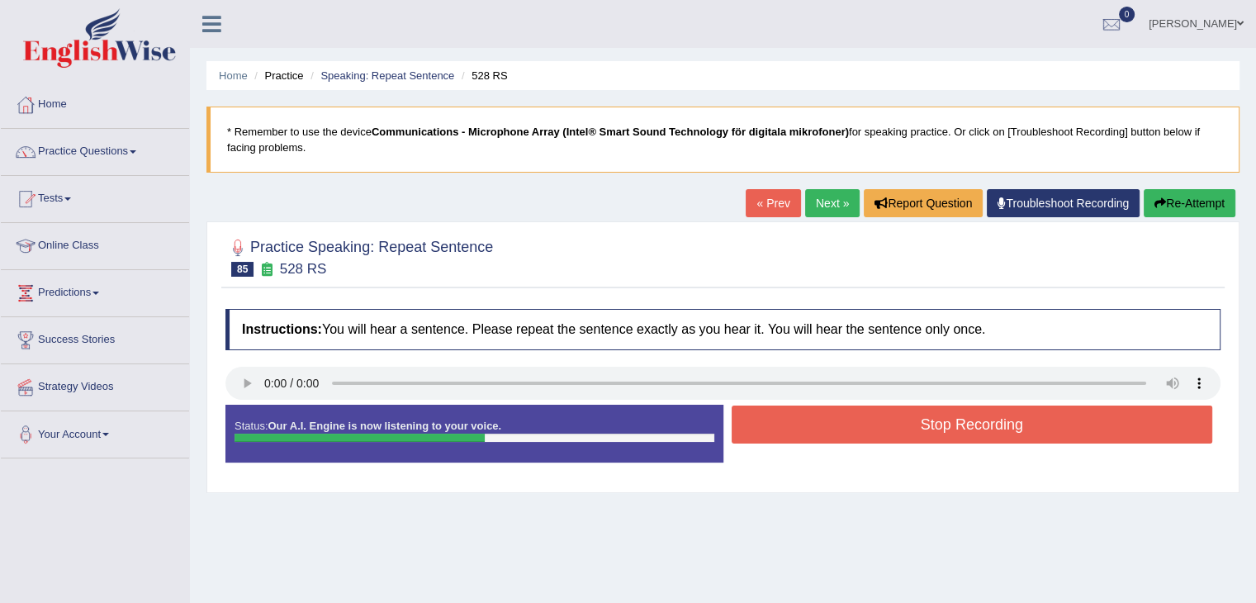
click at [820, 434] on button "Stop Recording" at bounding box center [973, 425] width 482 height 38
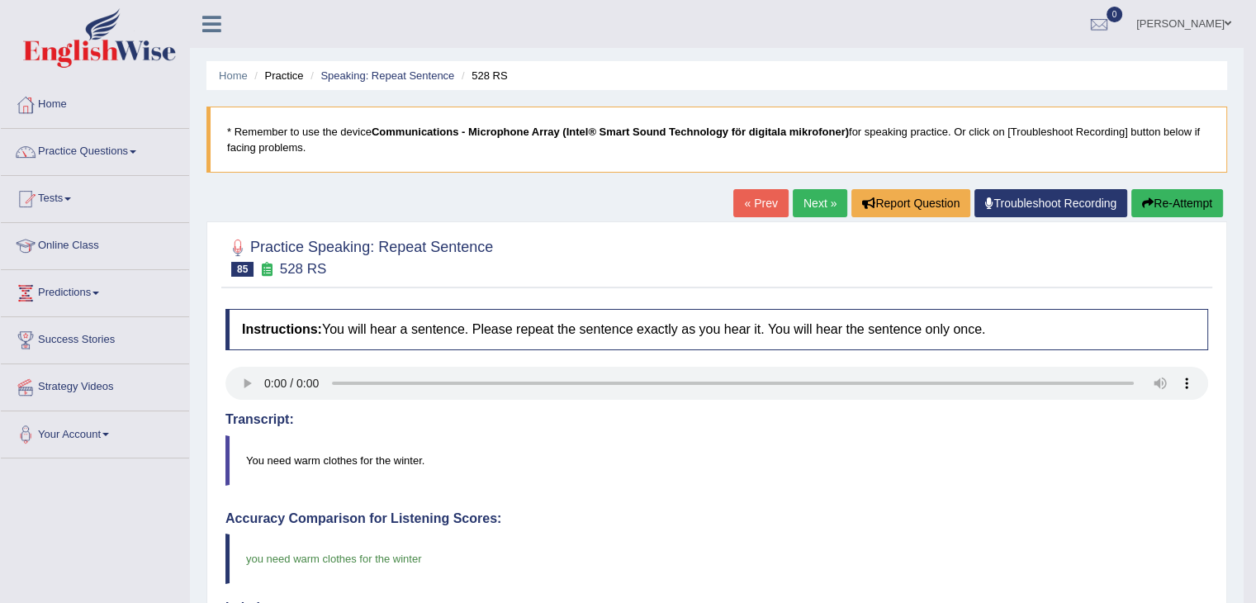
click at [810, 197] on link "Next »" at bounding box center [820, 203] width 55 height 28
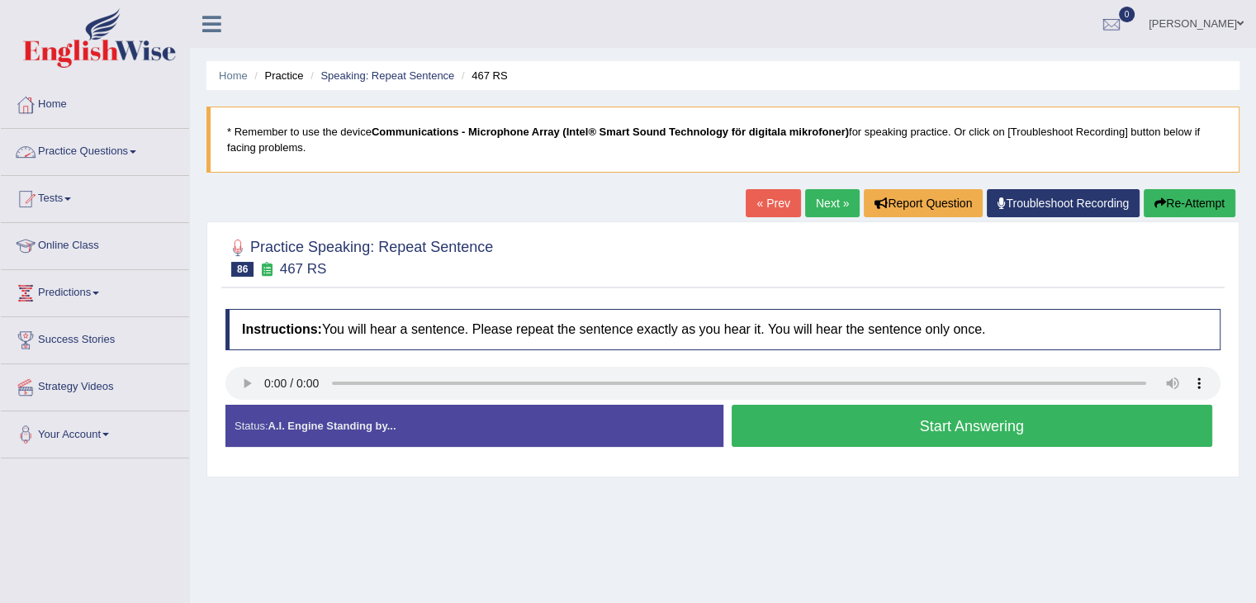
click at [103, 147] on link "Practice Questions" at bounding box center [95, 149] width 188 height 41
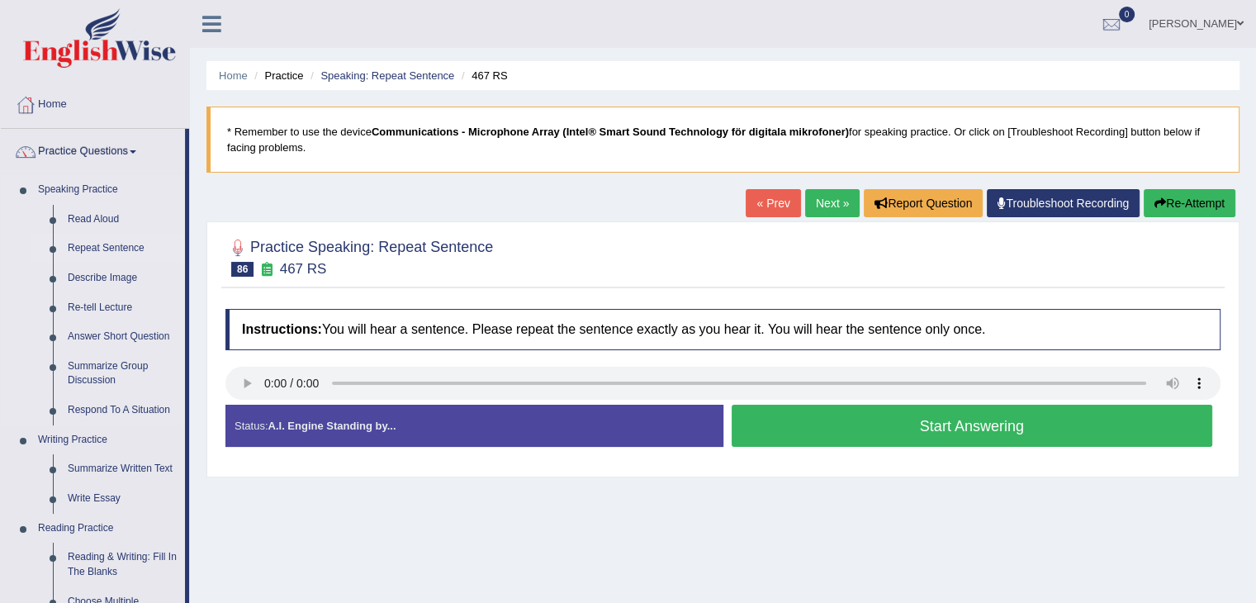
click at [121, 241] on link "Repeat Sentence" at bounding box center [122, 249] width 125 height 30
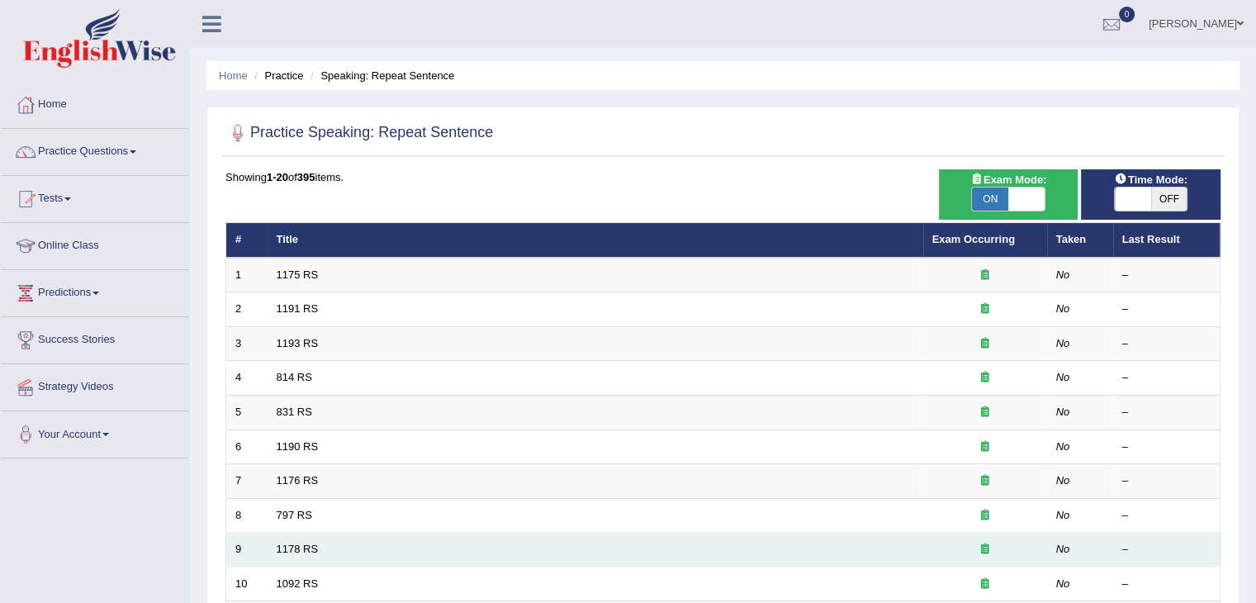
scroll to position [486, 0]
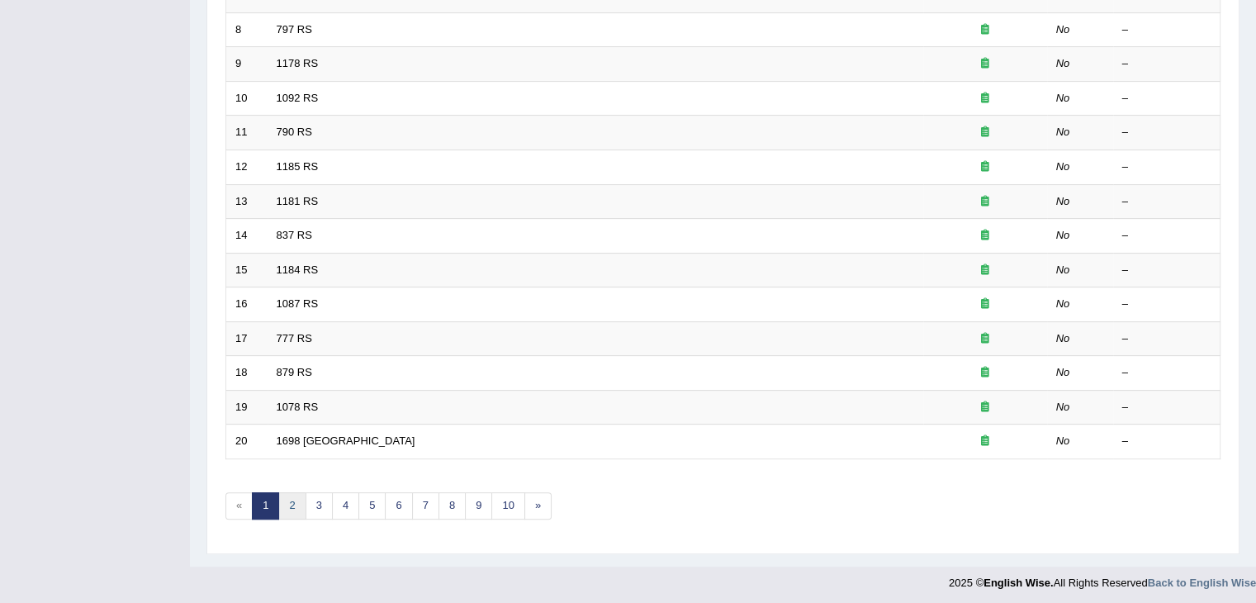
click at [296, 510] on link "2" at bounding box center [291, 505] width 27 height 27
click at [325, 506] on link "3" at bounding box center [319, 505] width 27 height 27
click at [338, 504] on link "4" at bounding box center [345, 505] width 27 height 27
click at [367, 499] on link "5" at bounding box center [372, 505] width 27 height 27
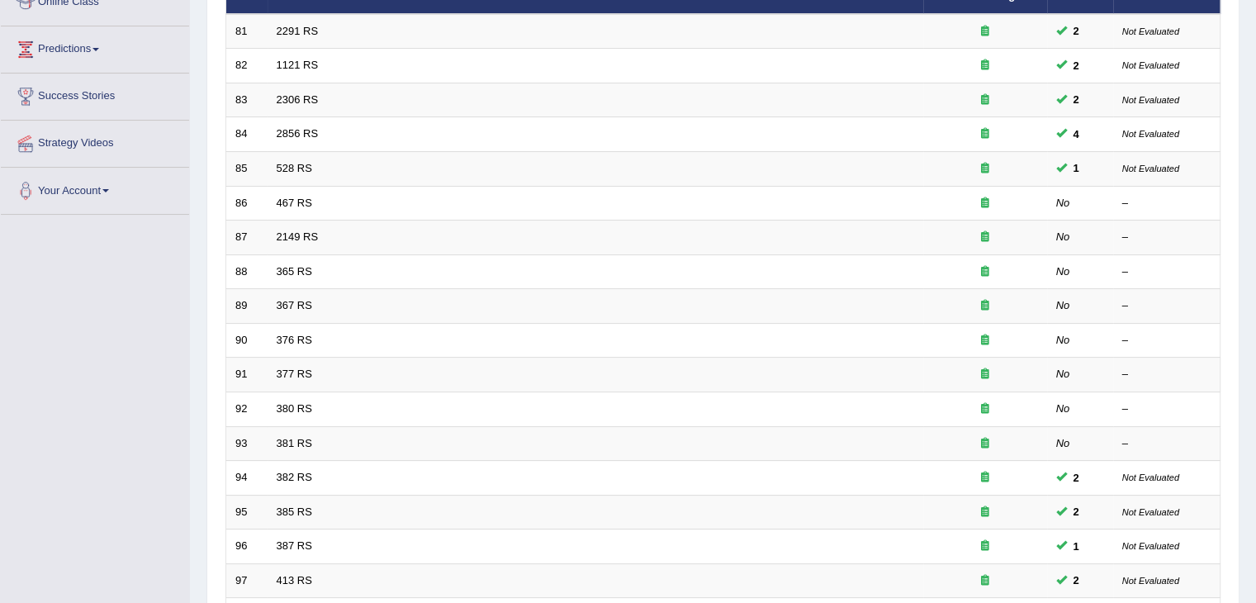
scroll to position [197, 0]
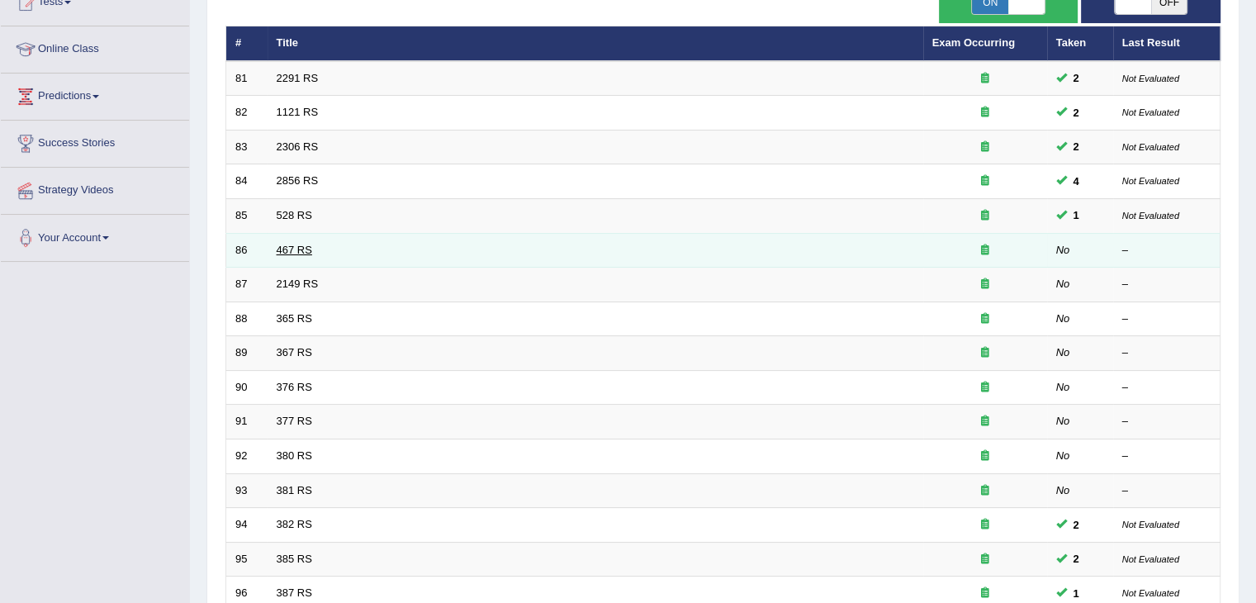
click at [301, 248] on link "467 RS" at bounding box center [295, 250] width 36 height 12
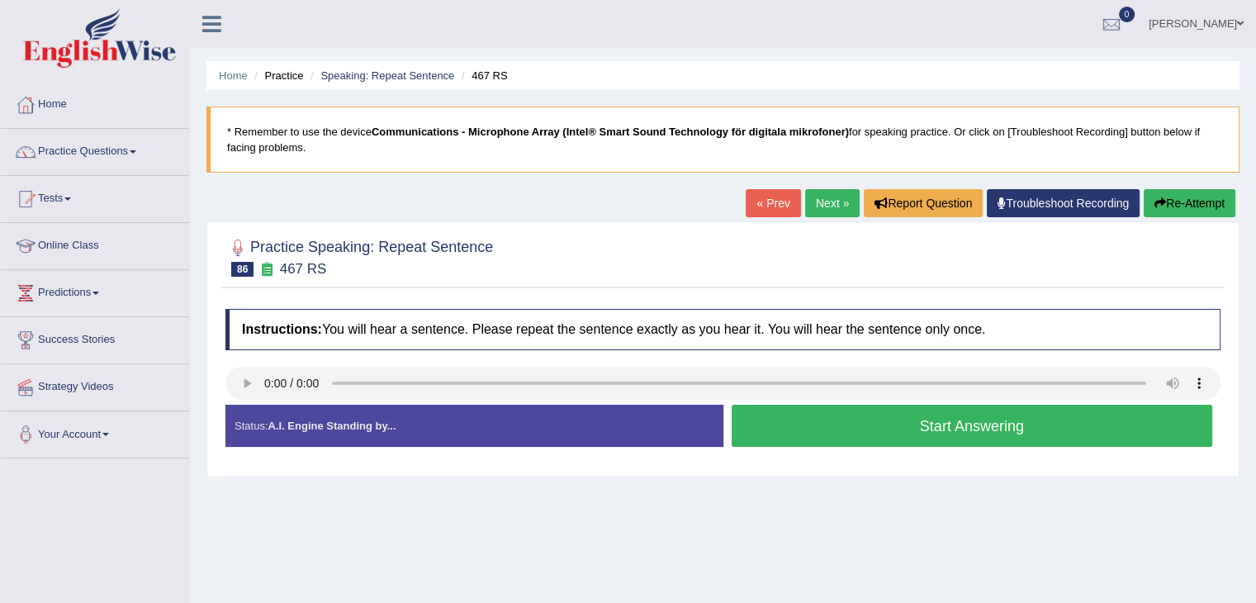
click at [846, 420] on button "Start Answering" at bounding box center [973, 426] width 482 height 42
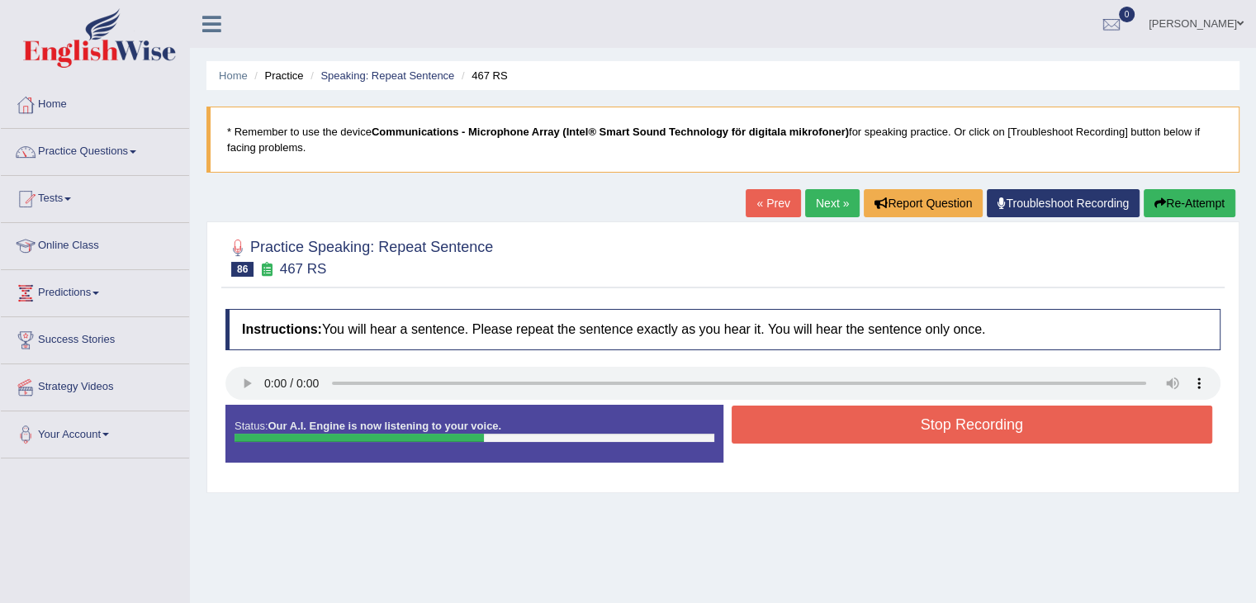
click at [1197, 192] on button "Re-Attempt" at bounding box center [1190, 203] width 92 height 28
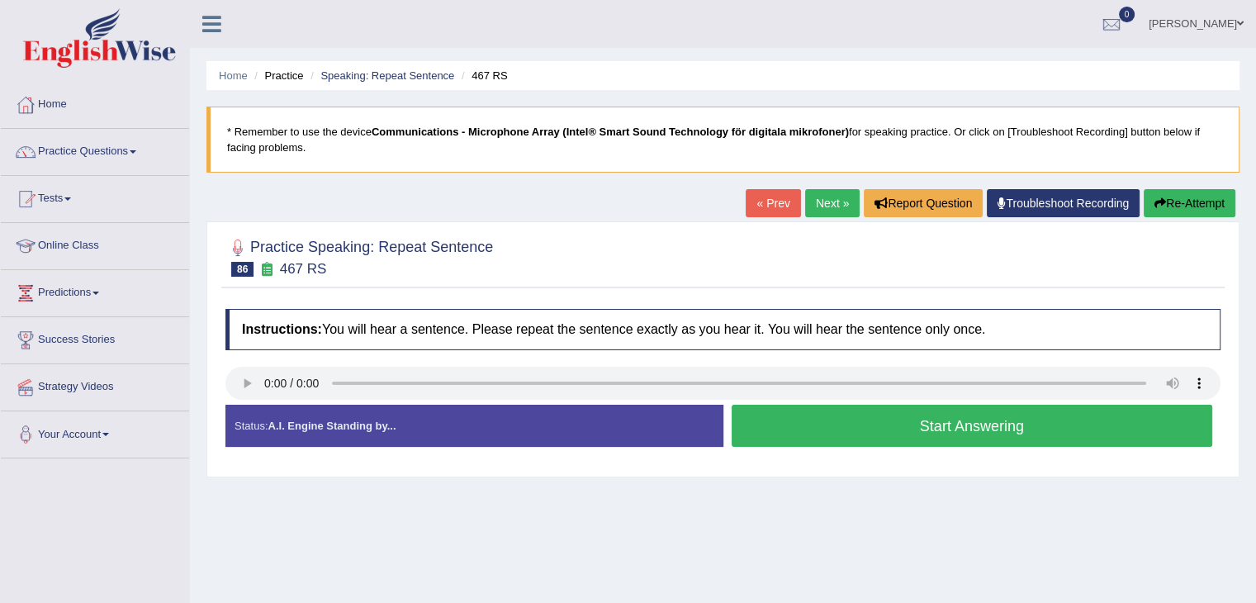
click at [827, 429] on button "Start Answering" at bounding box center [973, 426] width 482 height 42
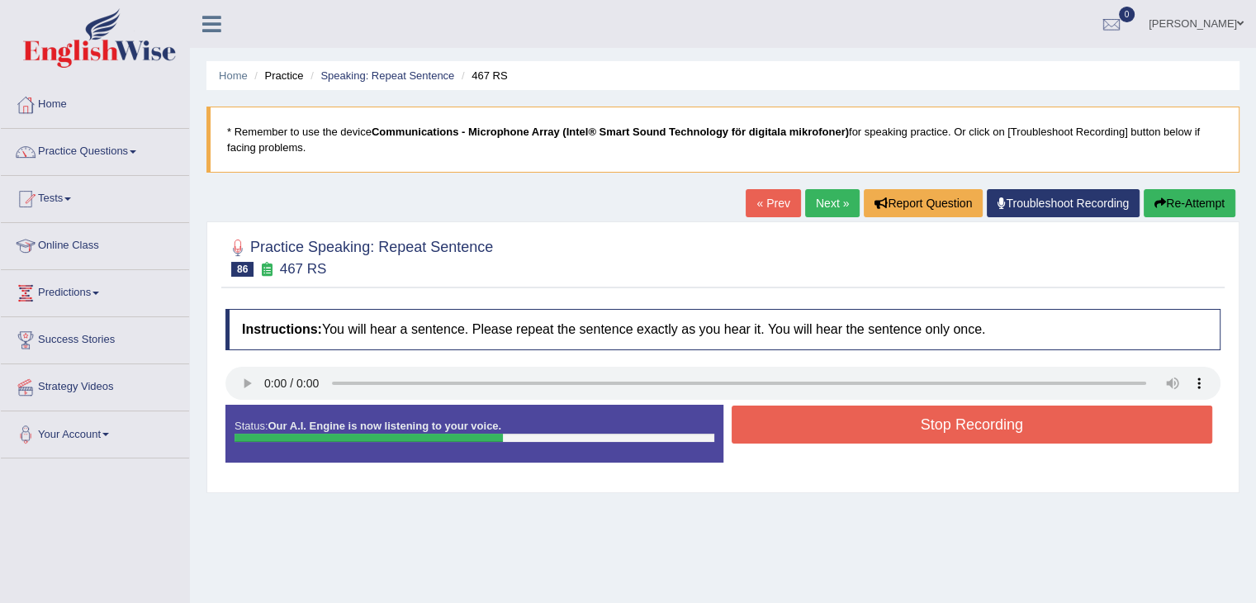
click at [1176, 207] on button "Re-Attempt" at bounding box center [1190, 203] width 92 height 28
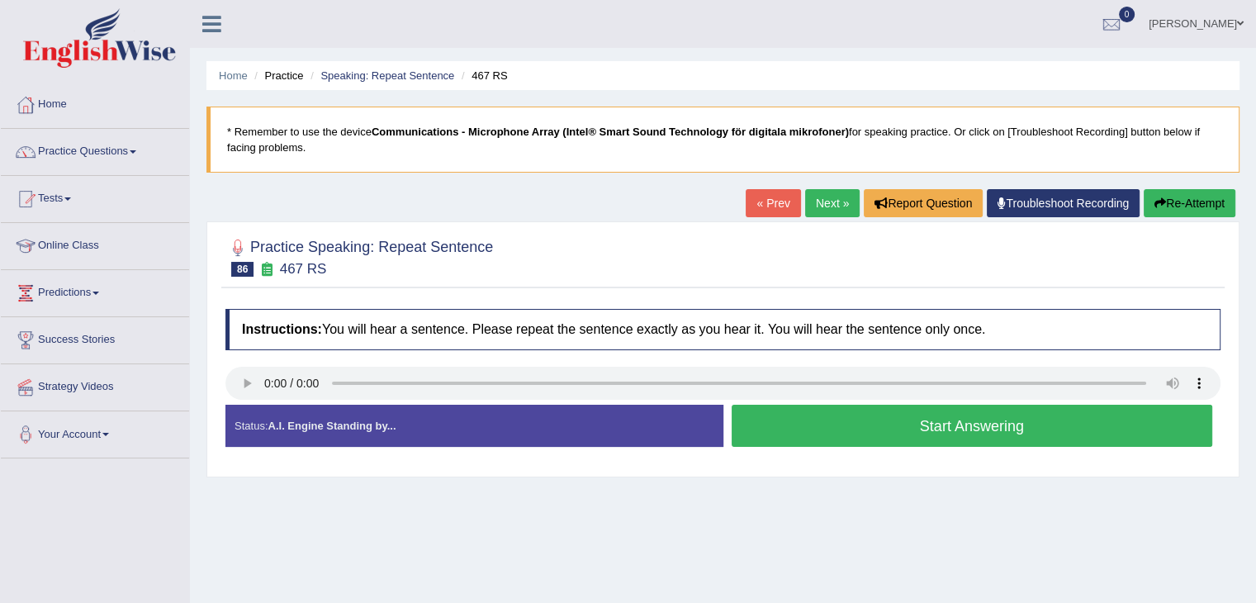
click at [796, 423] on button "Start Answering" at bounding box center [973, 426] width 482 height 42
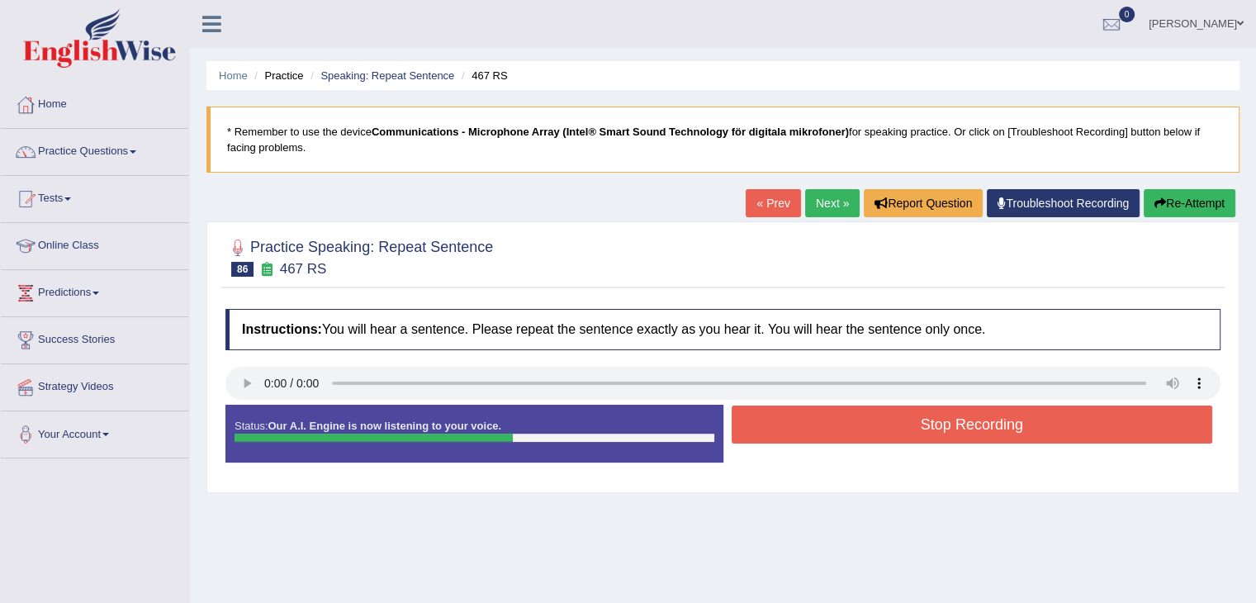
click at [796, 423] on button "Stop Recording" at bounding box center [973, 425] width 482 height 38
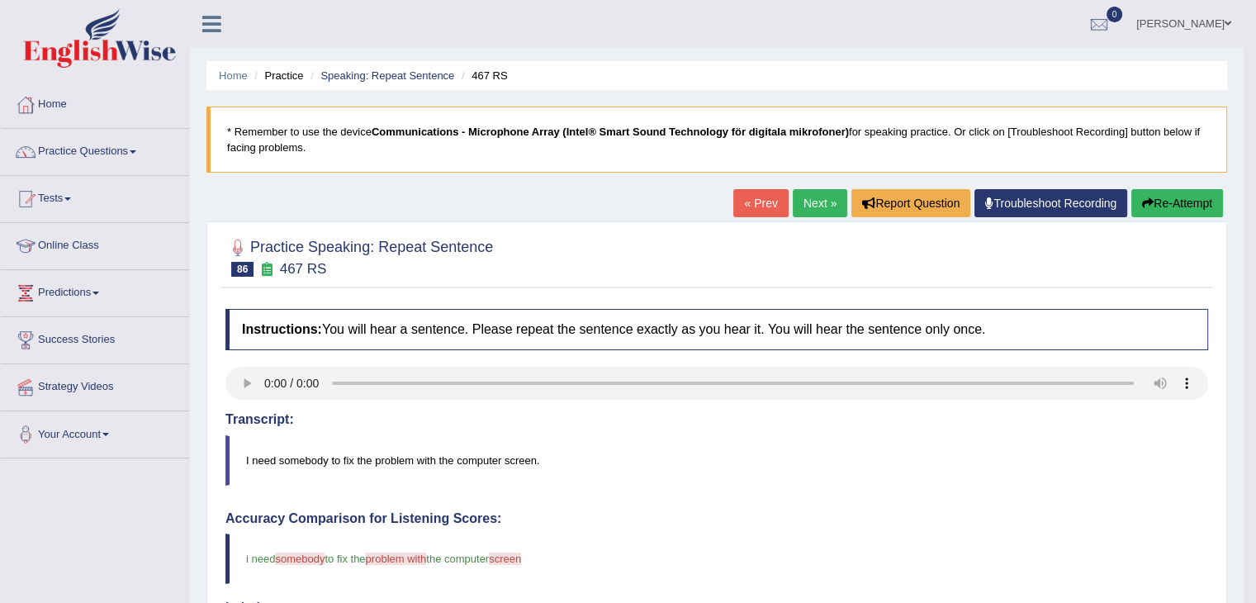
click at [1174, 201] on button "Re-Attempt" at bounding box center [1178, 203] width 92 height 28
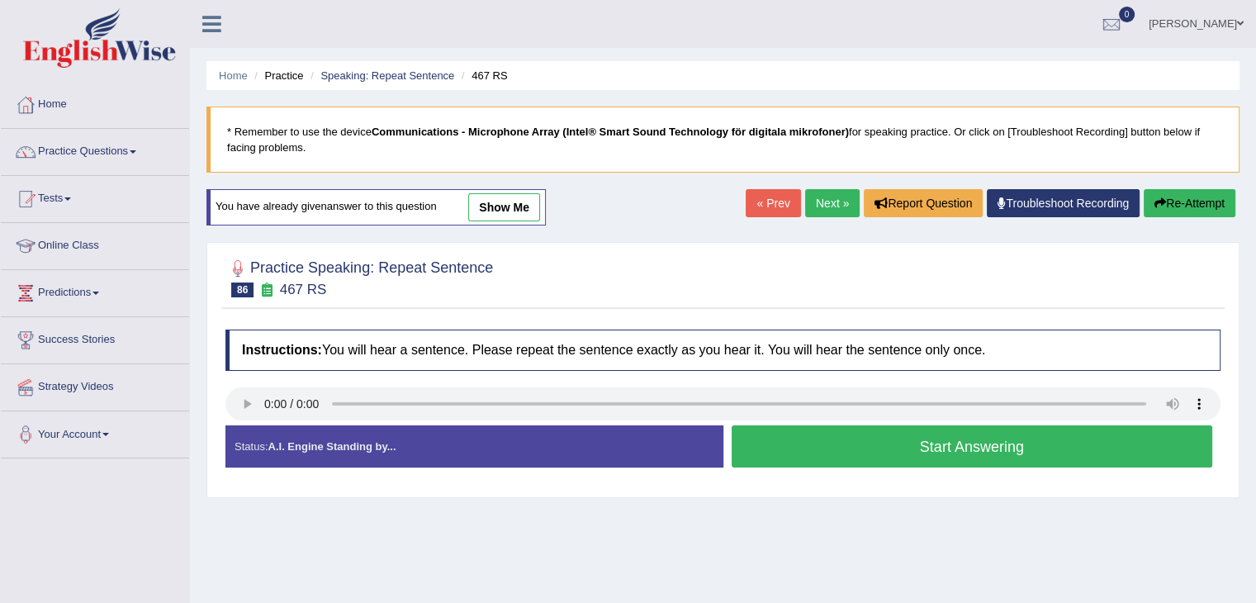
click at [818, 452] on button "Start Answering" at bounding box center [973, 446] width 482 height 42
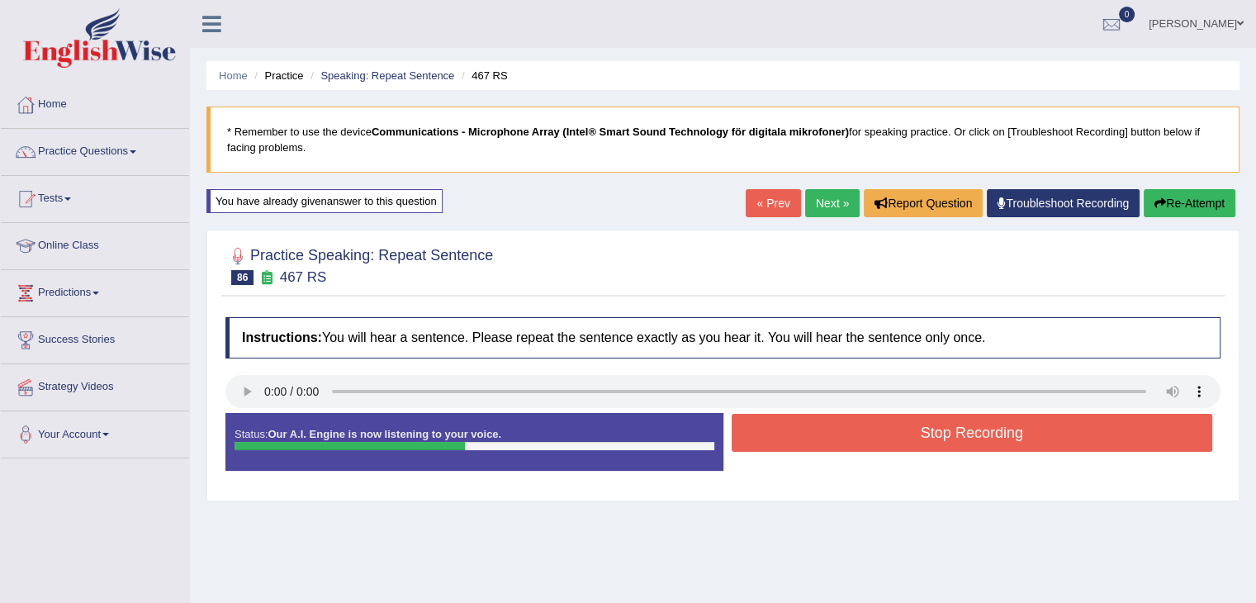
click at [1191, 195] on button "Re-Attempt" at bounding box center [1190, 203] width 92 height 28
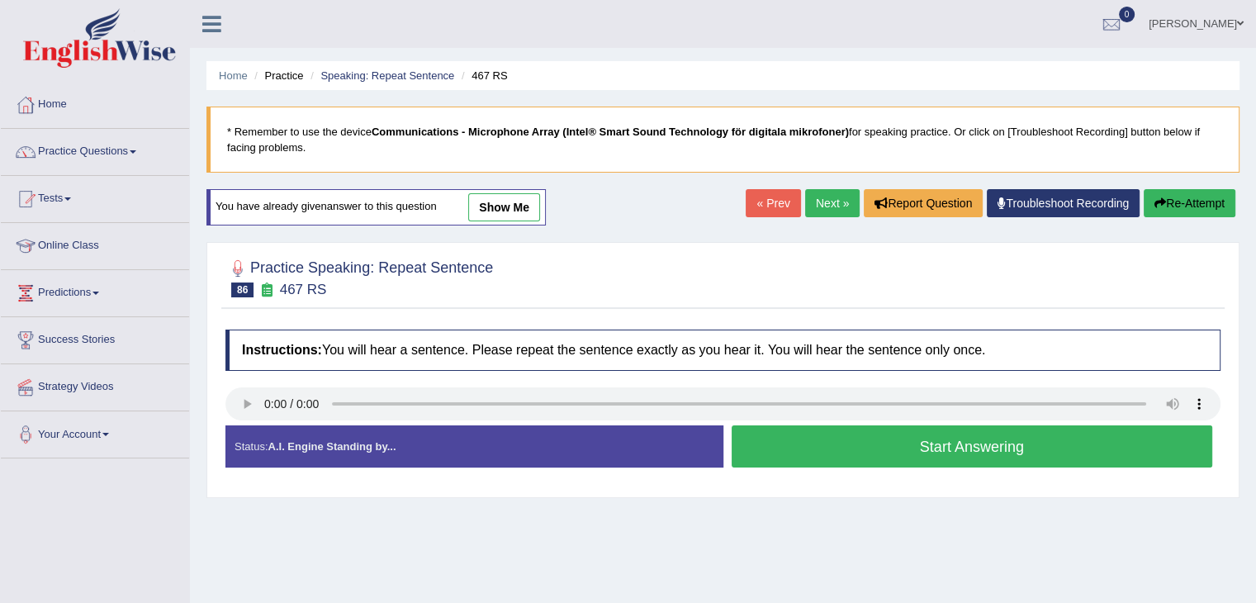
click at [796, 446] on button "Start Answering" at bounding box center [973, 446] width 482 height 42
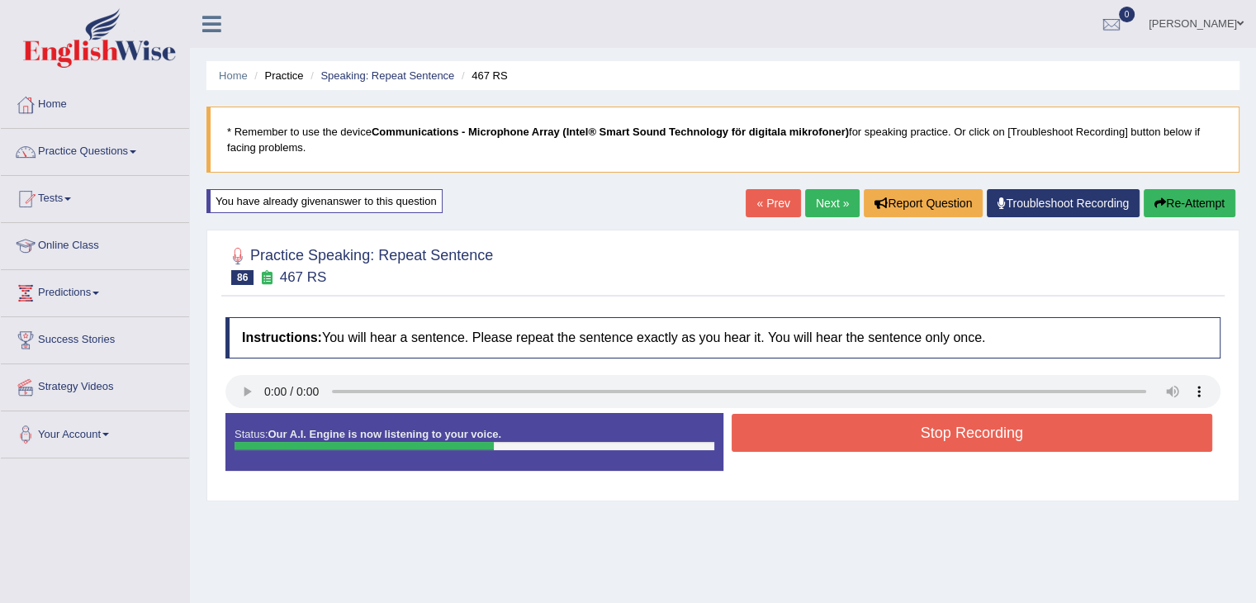
click at [895, 429] on button "Stop Recording" at bounding box center [973, 433] width 482 height 38
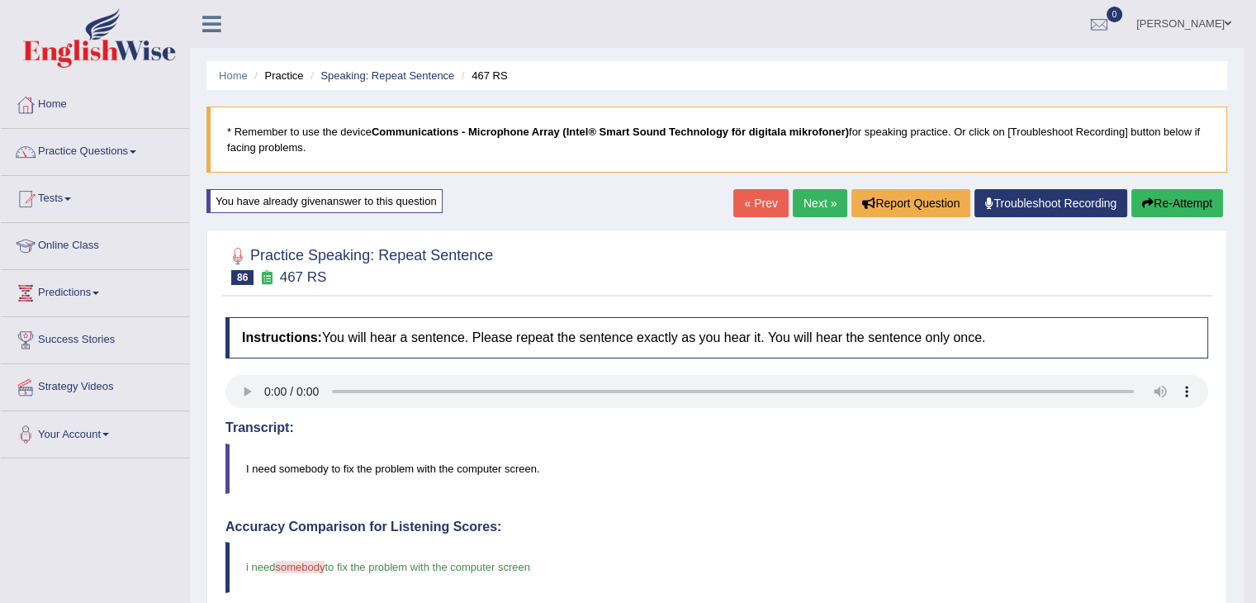
click at [815, 209] on link "Next »" at bounding box center [820, 203] width 55 height 28
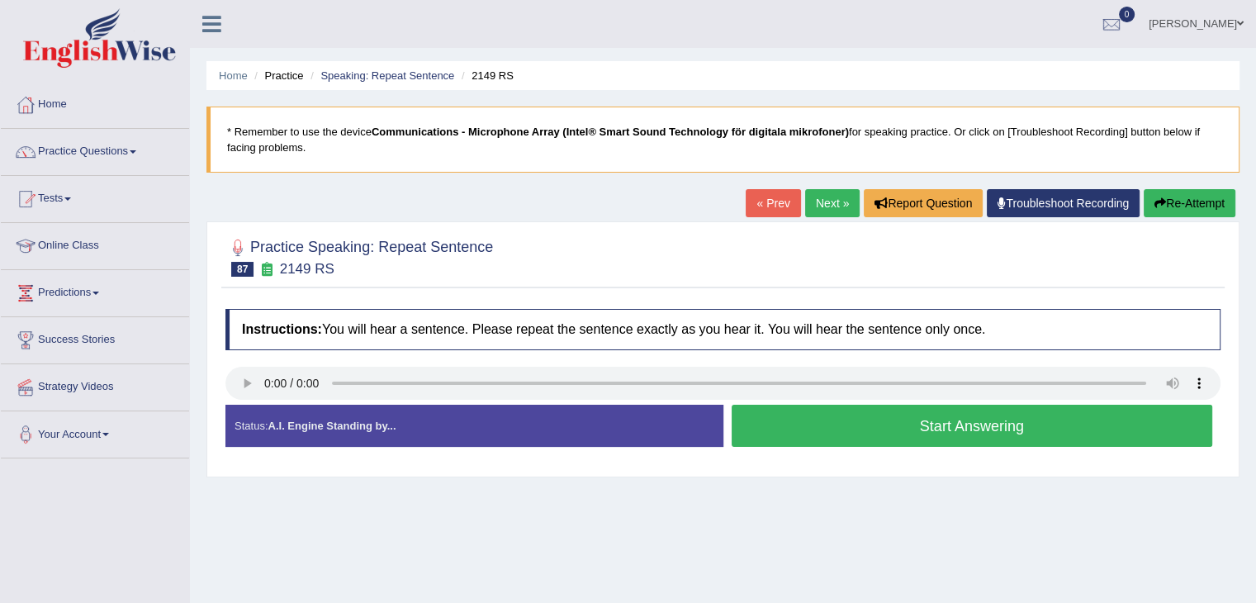
click at [851, 427] on button "Start Answering" at bounding box center [973, 426] width 482 height 42
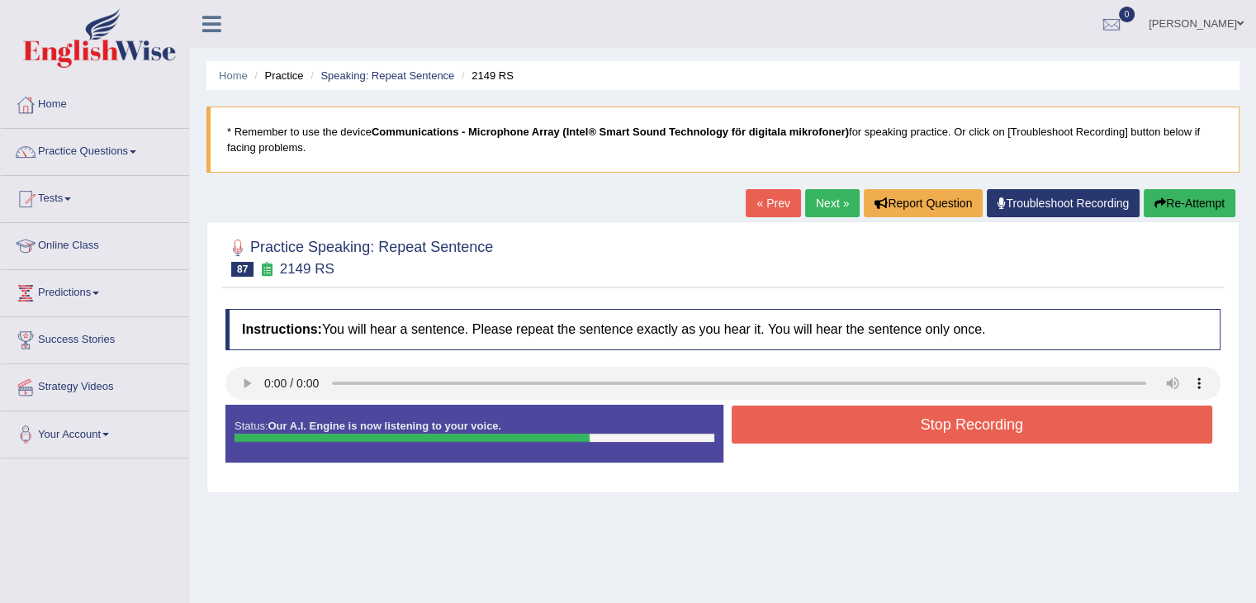
click at [1185, 198] on button "Re-Attempt" at bounding box center [1190, 203] width 92 height 28
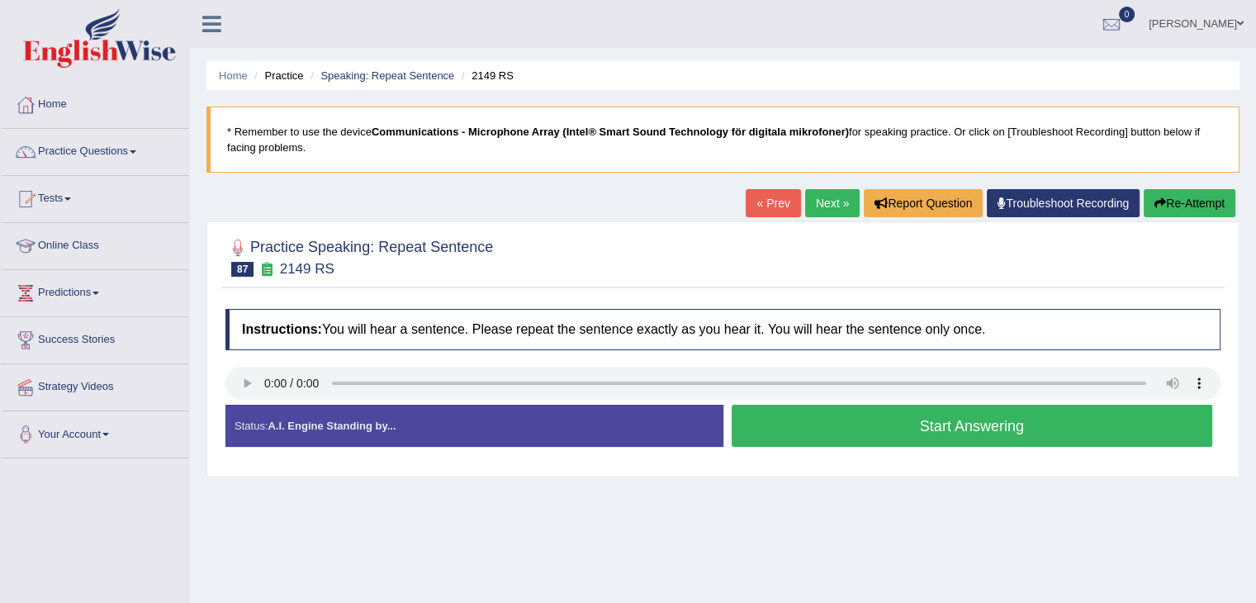
click at [843, 430] on button "Start Answering" at bounding box center [973, 426] width 482 height 42
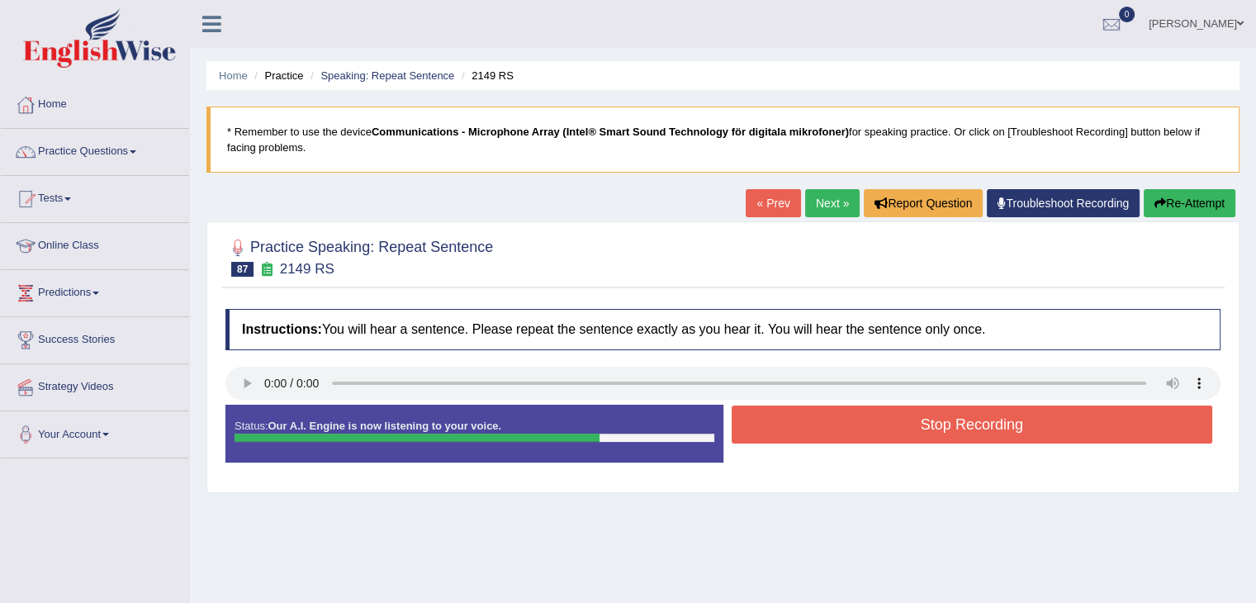
click at [914, 431] on button "Stop Recording" at bounding box center [973, 425] width 482 height 38
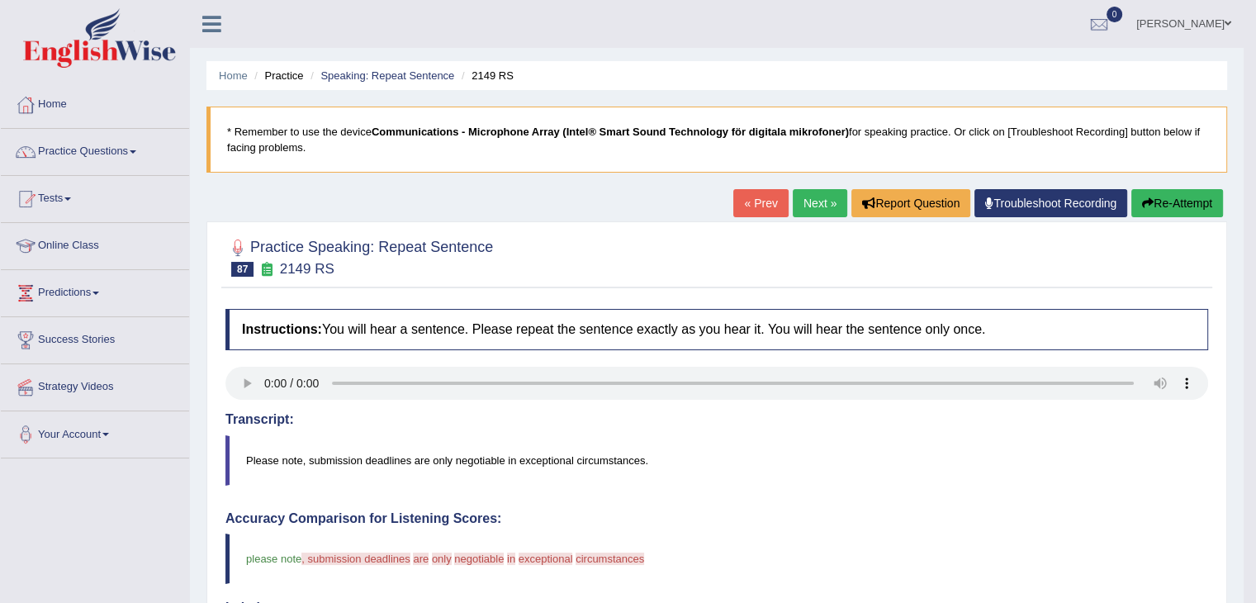
click at [1157, 194] on button "Re-Attempt" at bounding box center [1178, 203] width 92 height 28
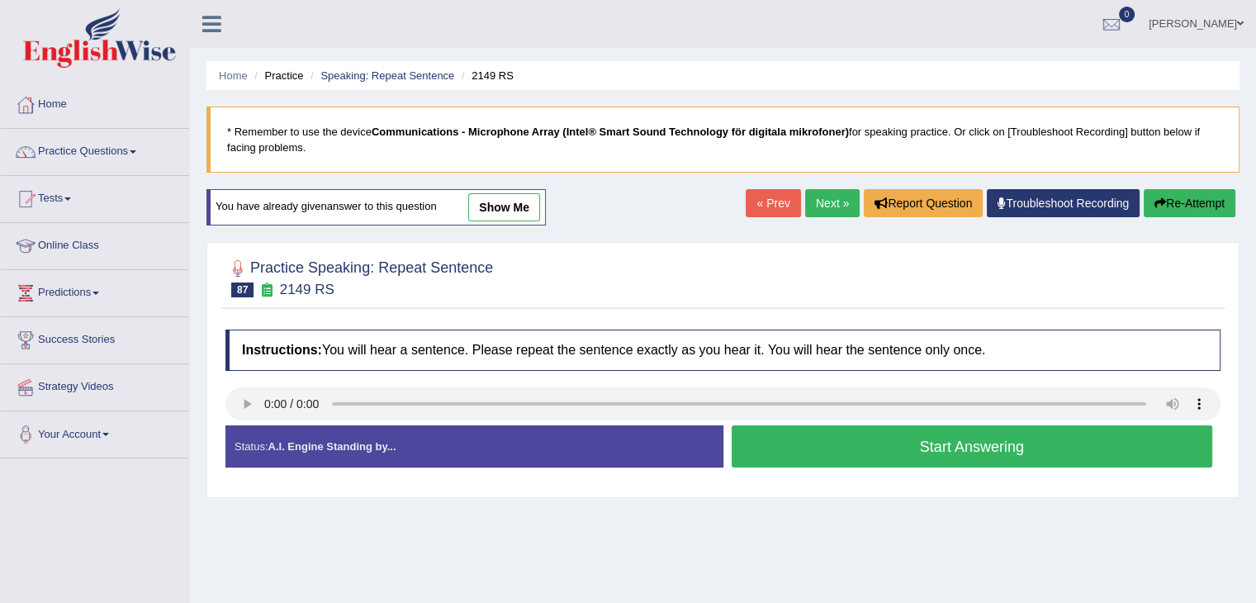
click at [921, 453] on button "Start Answering" at bounding box center [973, 446] width 482 height 42
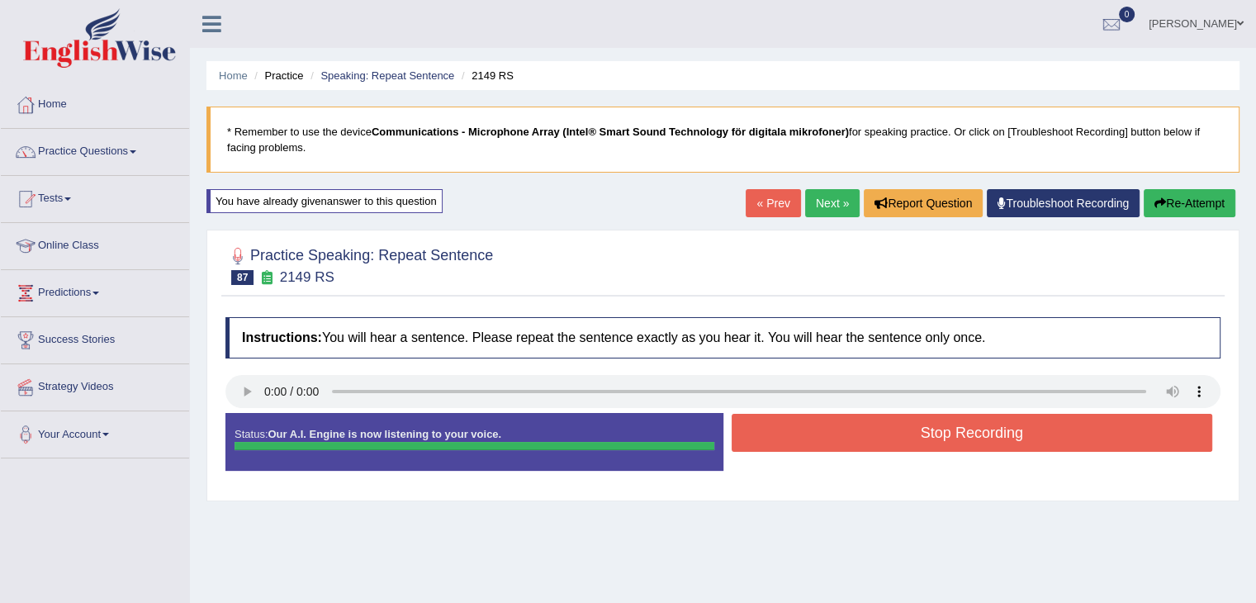
click at [921, 453] on div "Status: Our A.I. Engine is now listening to your voice. Start Answering Stop Re…" at bounding box center [723, 450] width 995 height 74
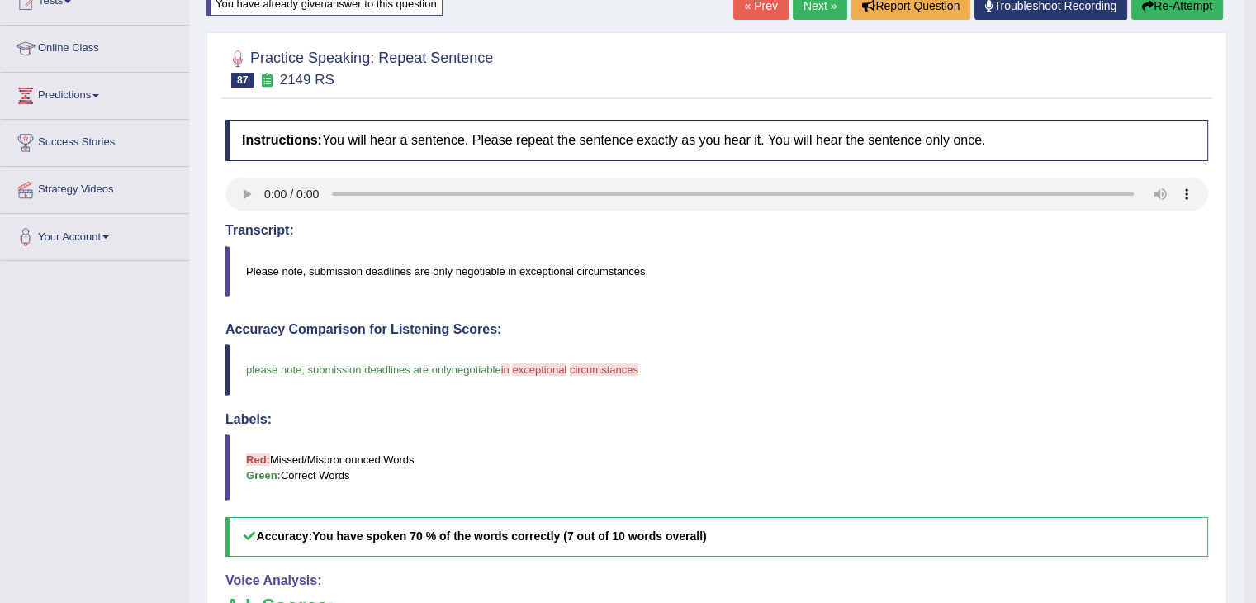
scroll to position [79, 0]
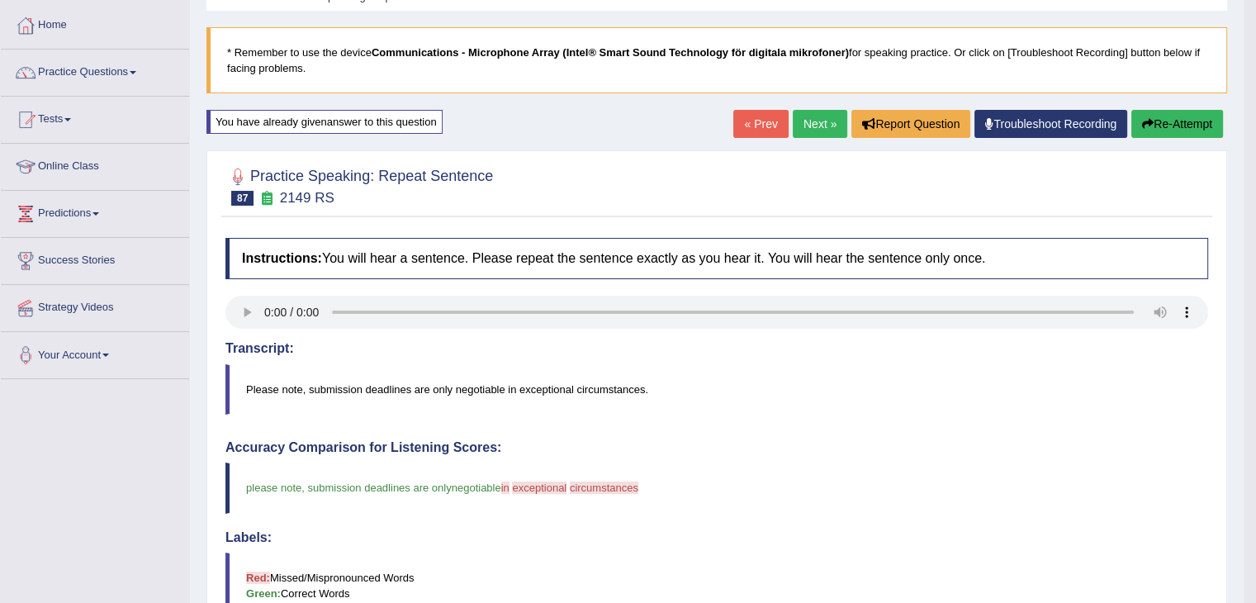
click at [815, 131] on link "Next »" at bounding box center [820, 124] width 55 height 28
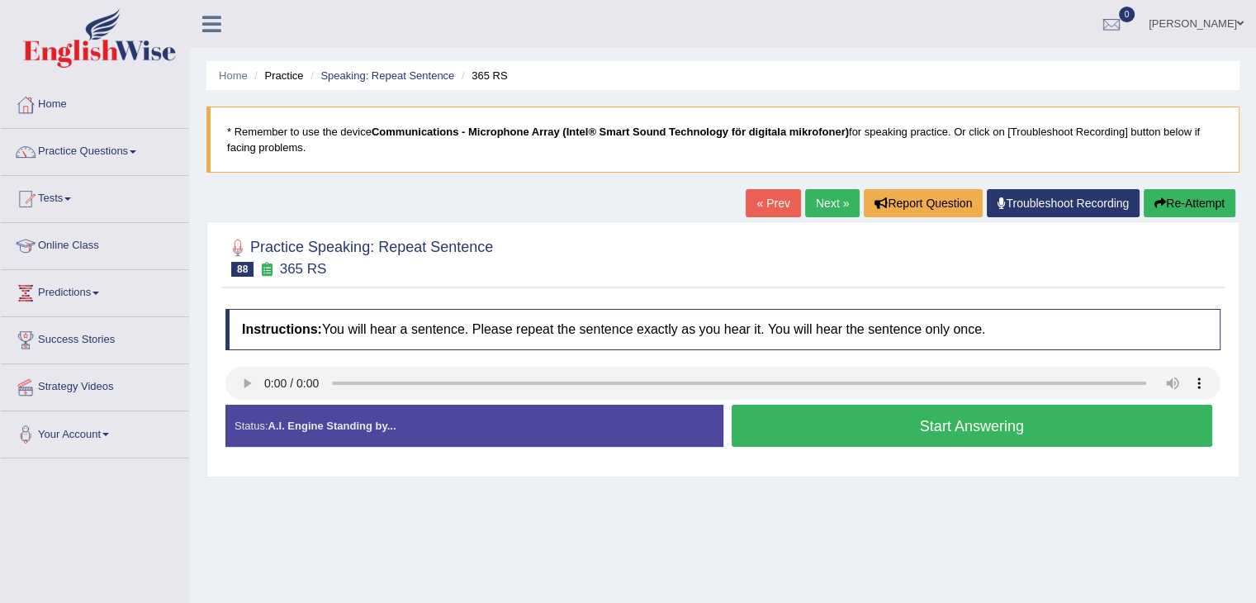
click at [810, 430] on button "Start Answering" at bounding box center [973, 426] width 482 height 42
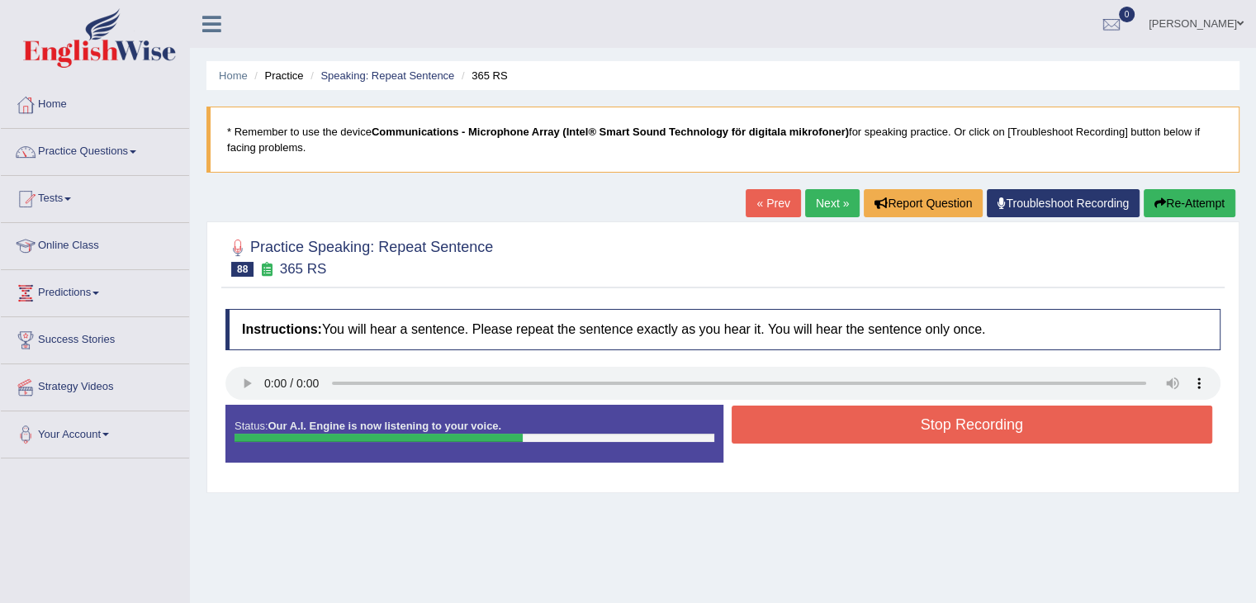
click at [816, 430] on button "Stop Recording" at bounding box center [973, 425] width 482 height 38
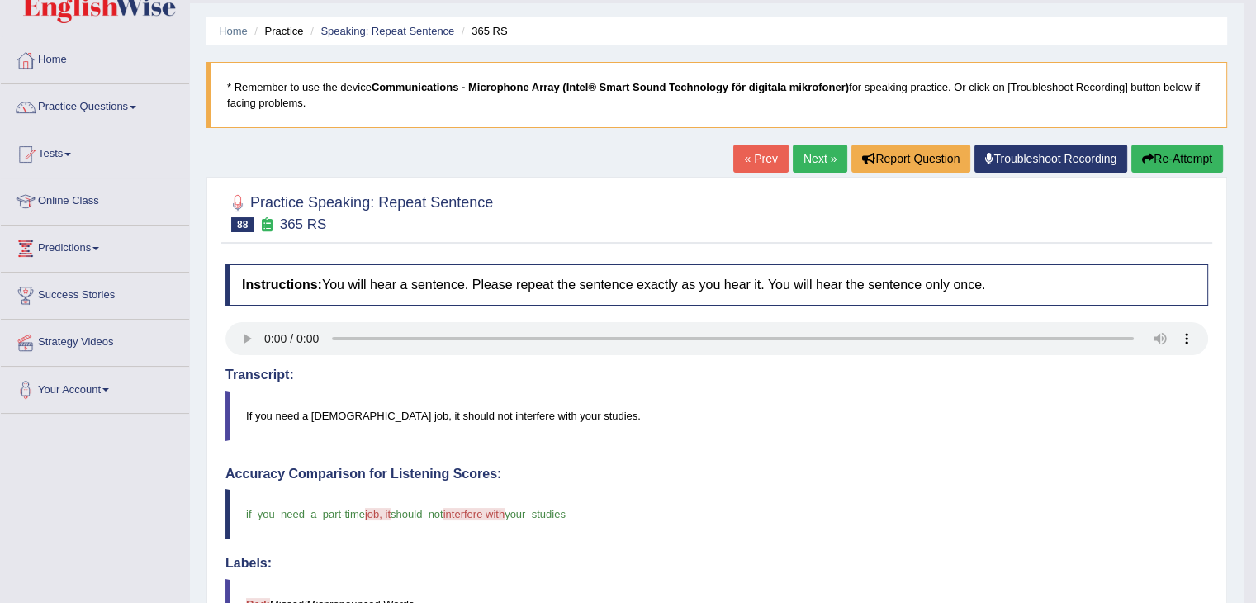
scroll to position [43, 0]
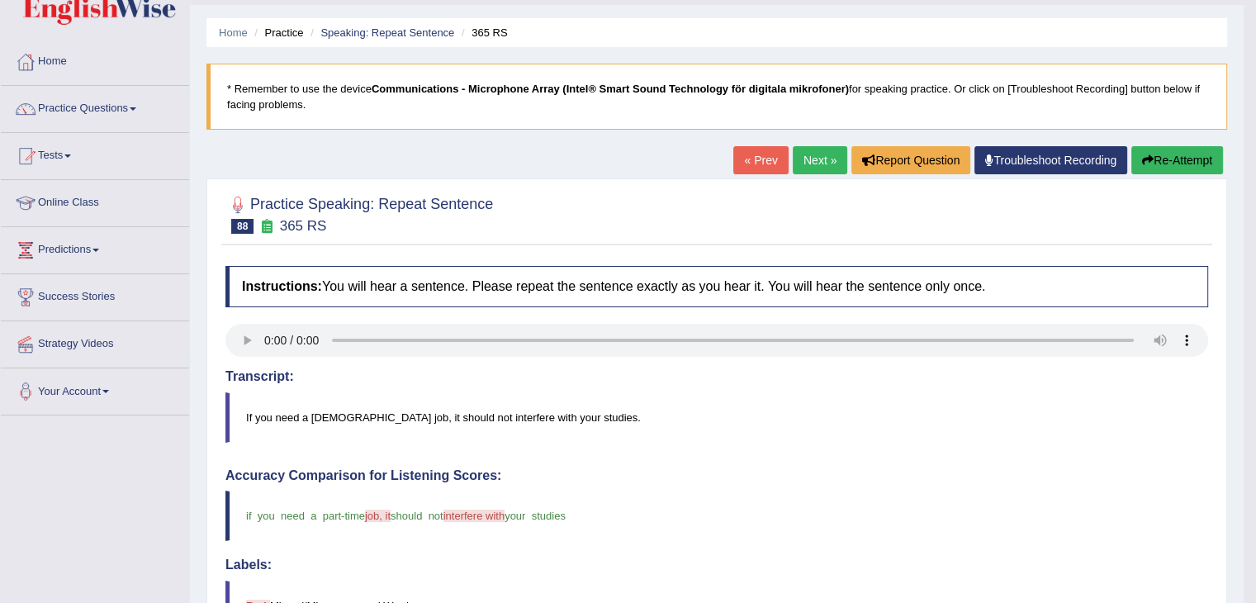
click at [819, 164] on link "Next »" at bounding box center [820, 160] width 55 height 28
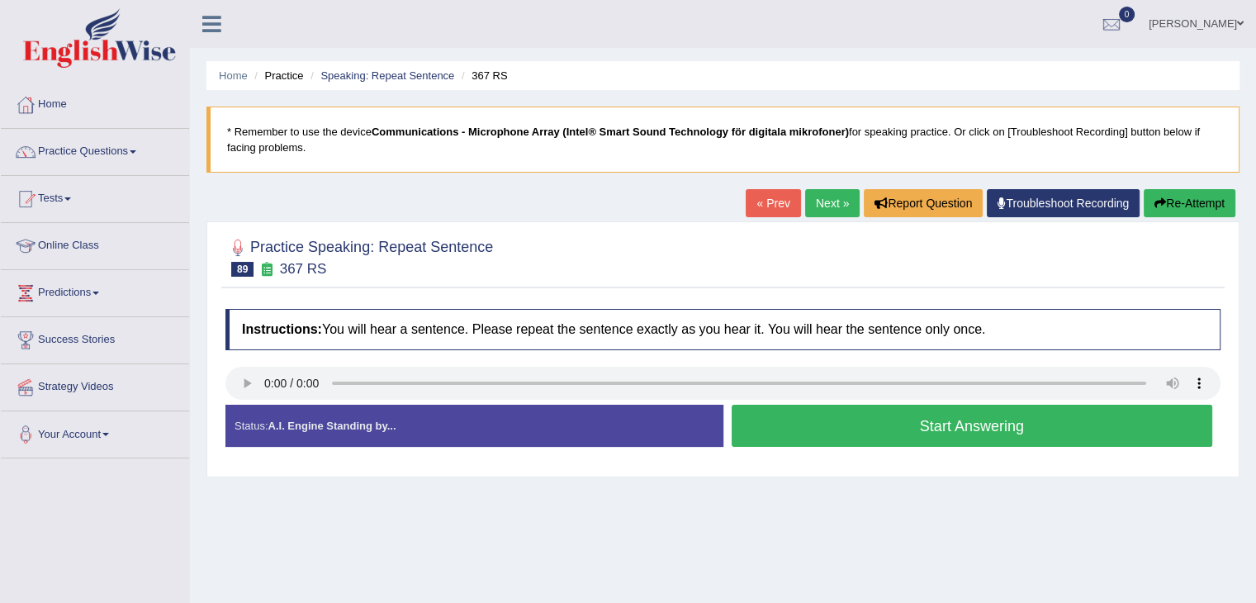
click at [882, 430] on button "Start Answering" at bounding box center [973, 426] width 482 height 42
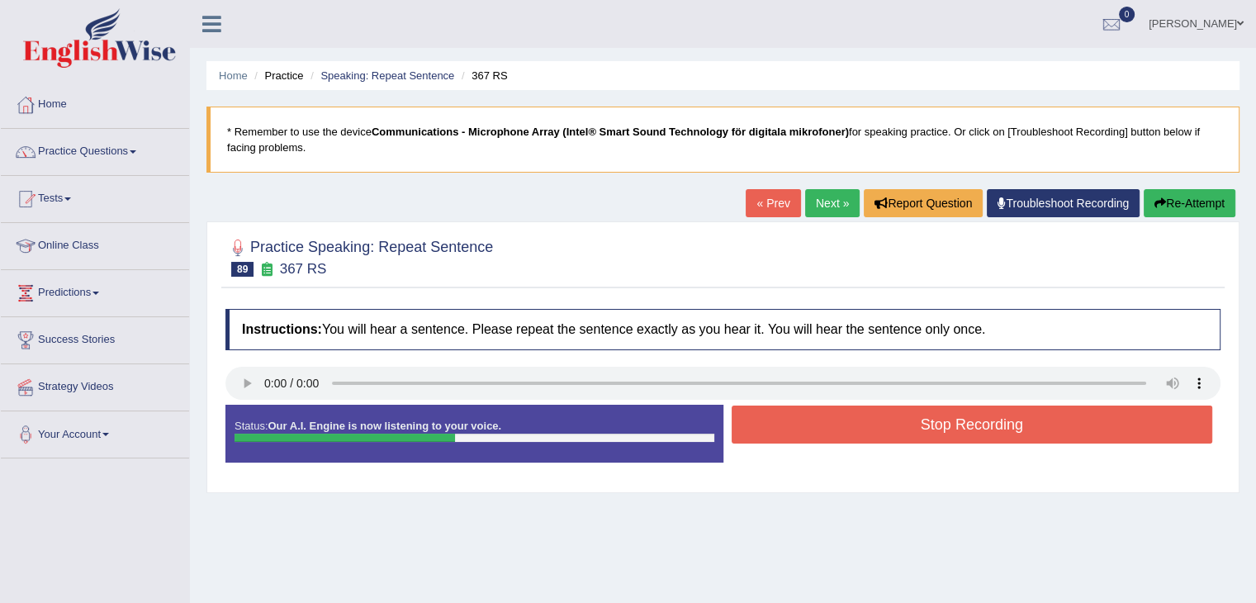
click at [882, 430] on button "Stop Recording" at bounding box center [973, 425] width 482 height 38
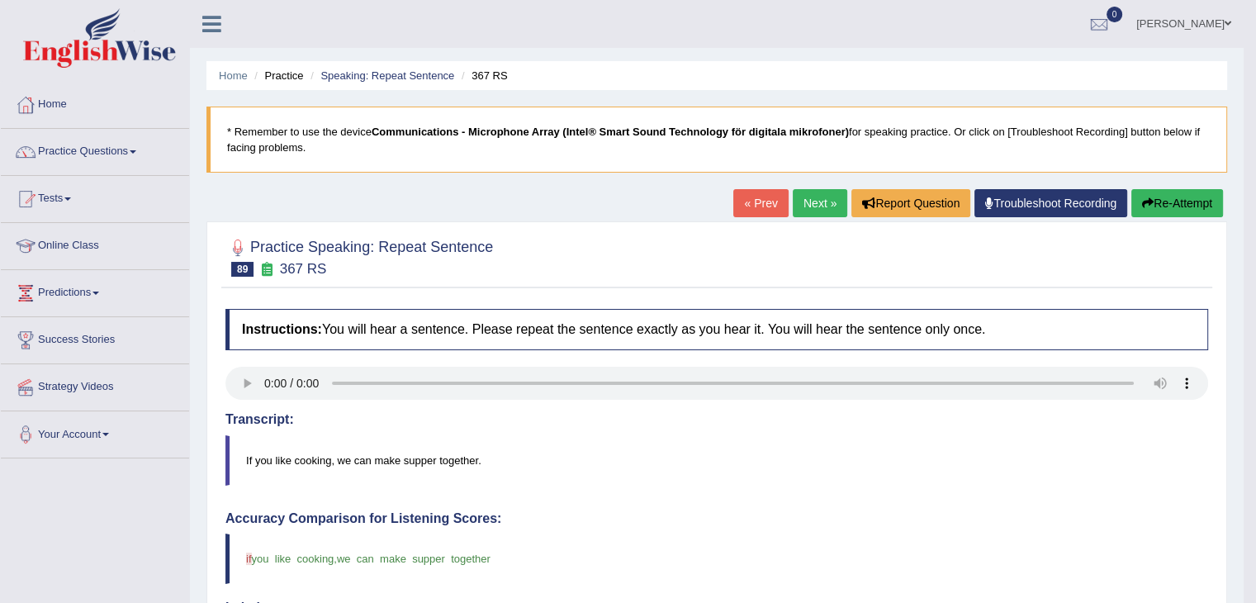
click at [817, 207] on link "Next »" at bounding box center [820, 203] width 55 height 28
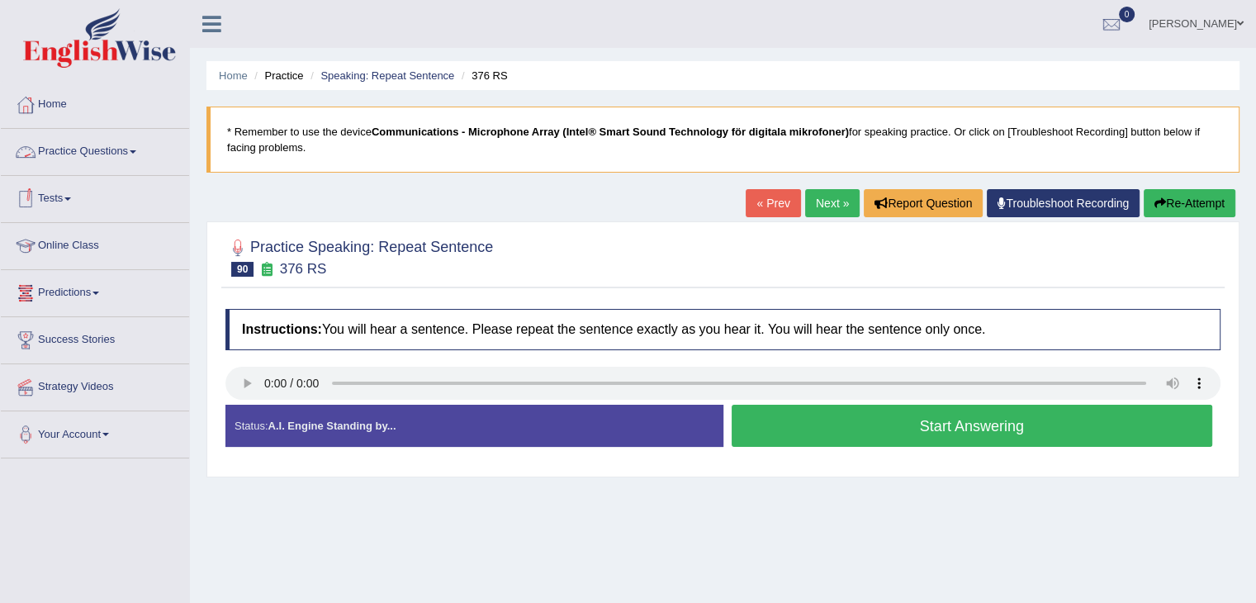
click at [86, 150] on link "Practice Questions" at bounding box center [95, 149] width 188 height 41
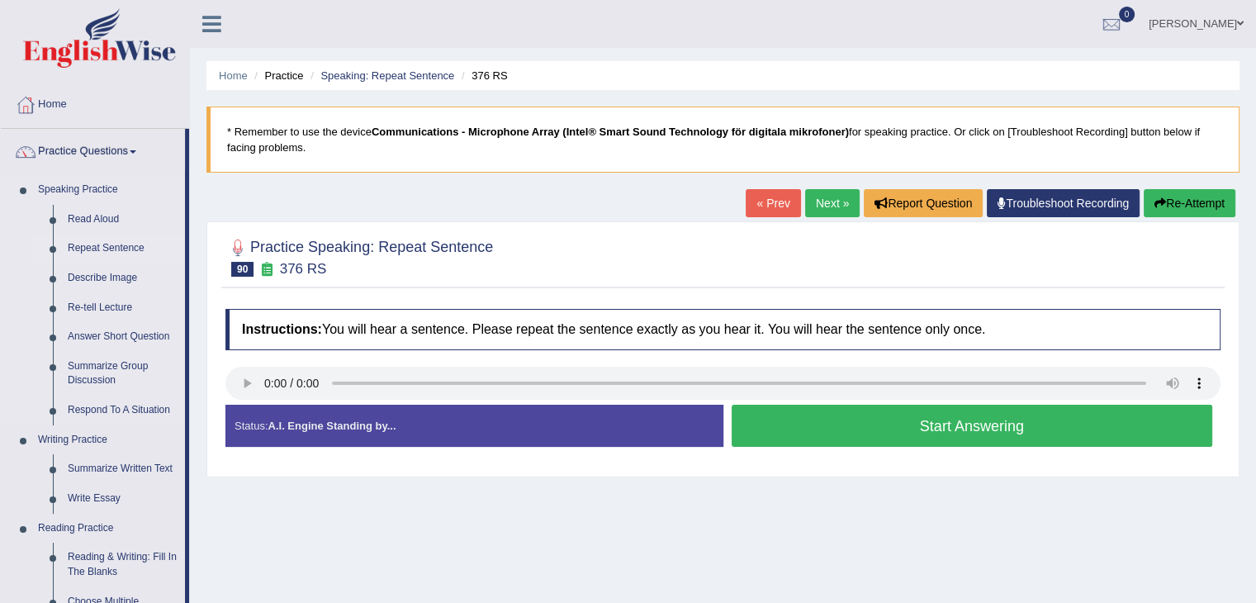
click at [126, 244] on link "Repeat Sentence" at bounding box center [122, 249] width 125 height 30
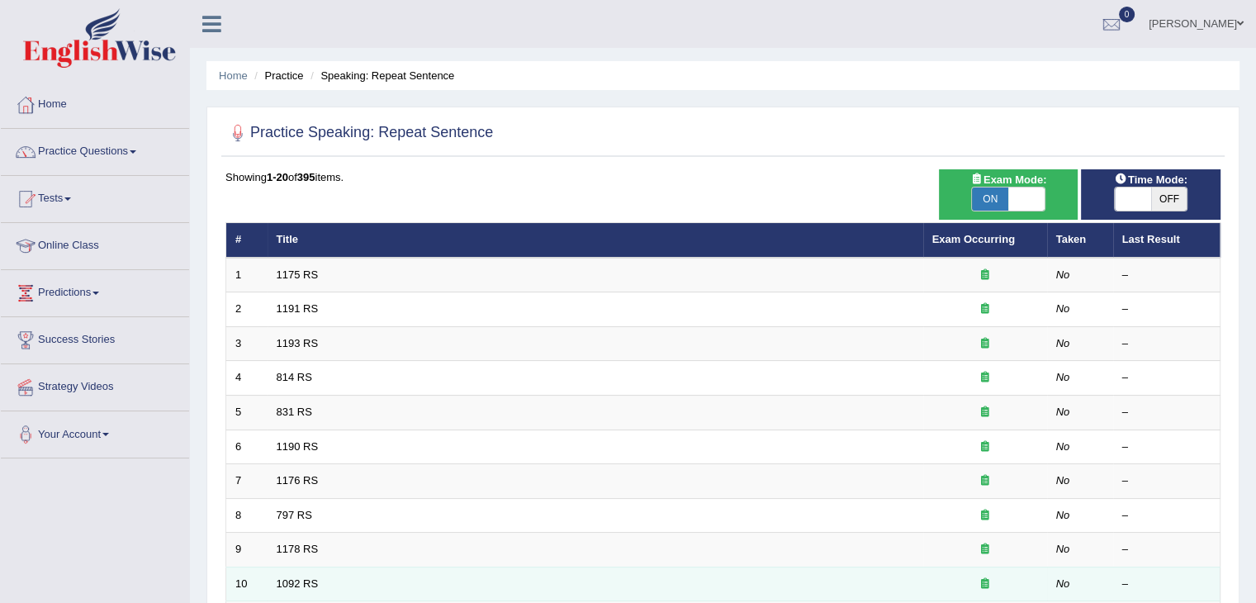
scroll to position [486, 0]
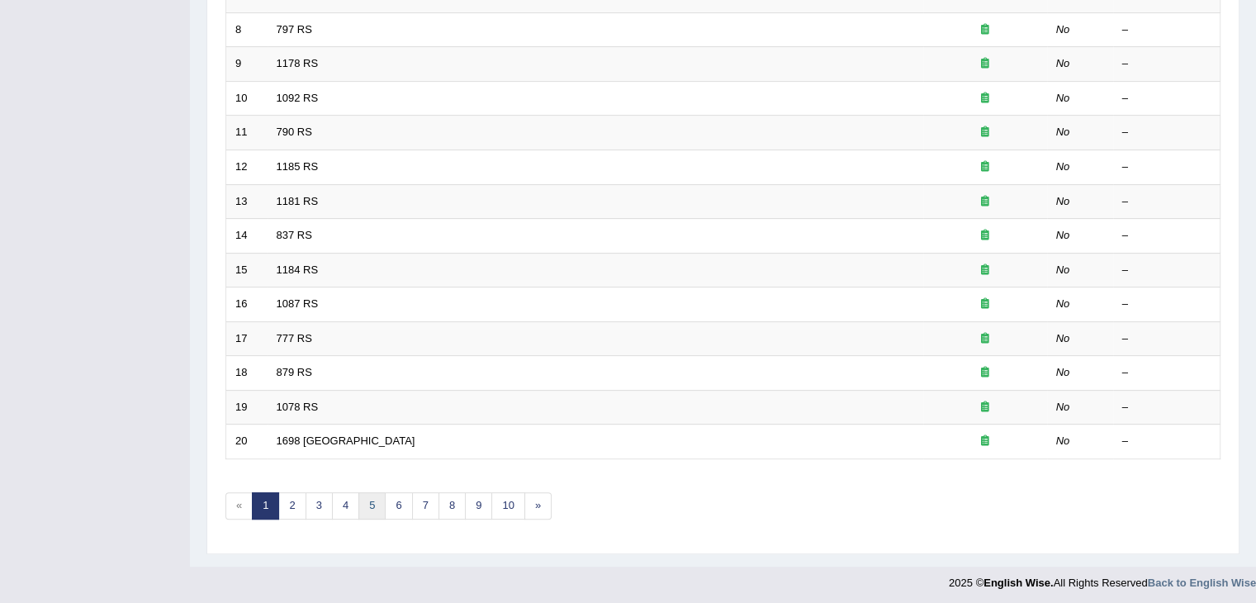
click at [377, 496] on link "5" at bounding box center [372, 505] width 27 height 27
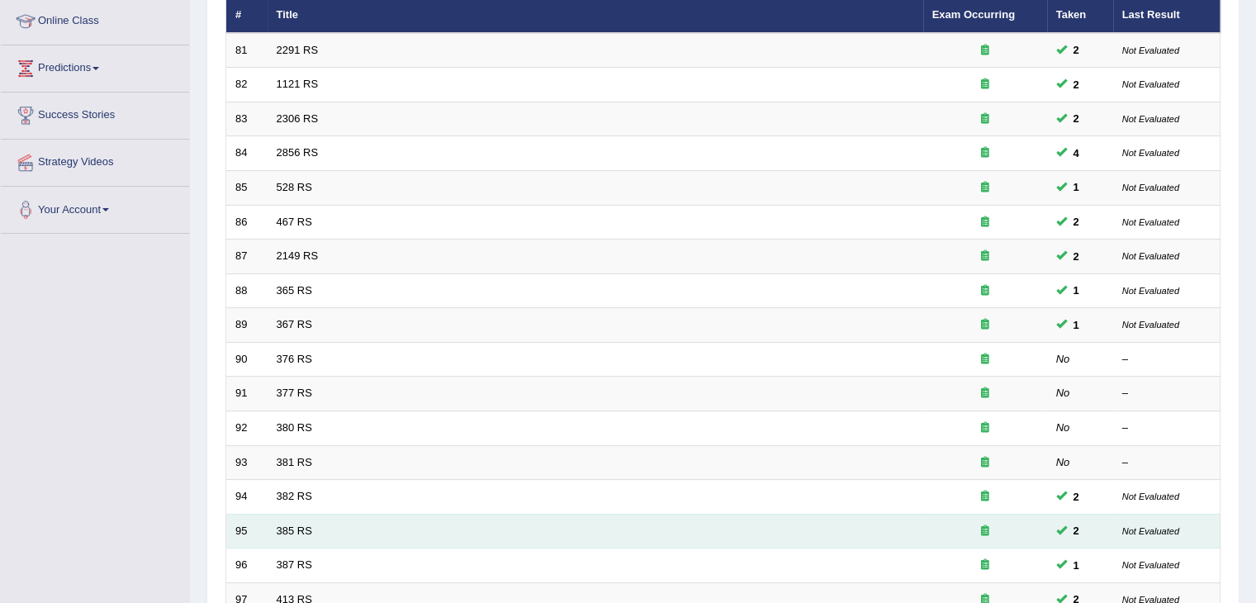
scroll to position [165, 0]
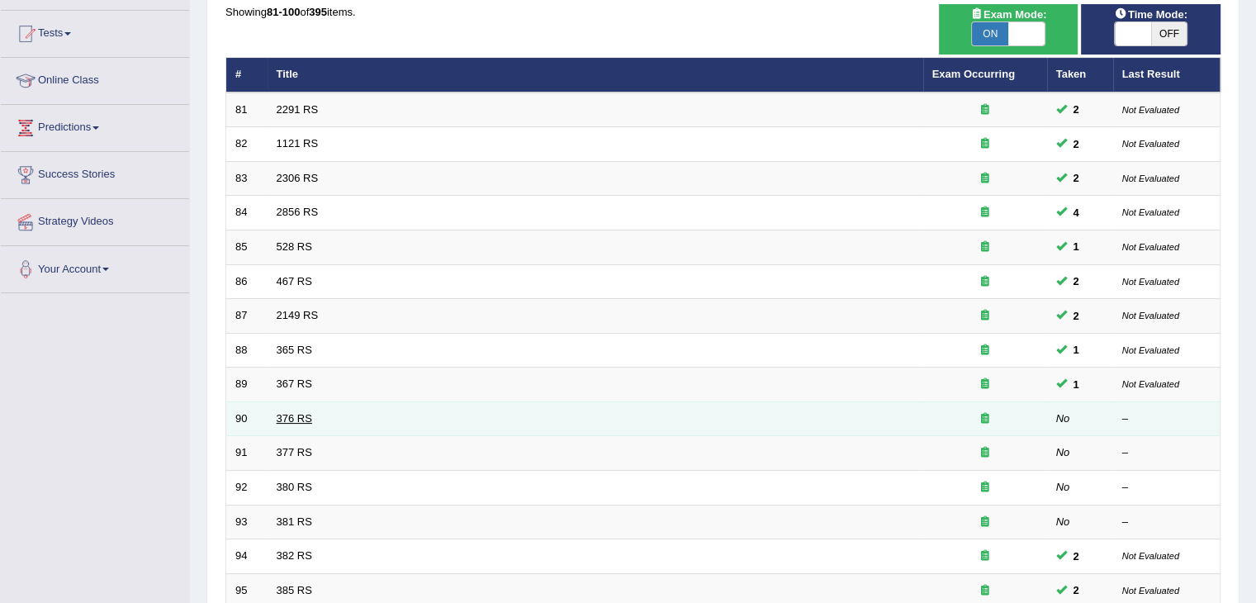
click at [299, 414] on link "376 RS" at bounding box center [295, 418] width 36 height 12
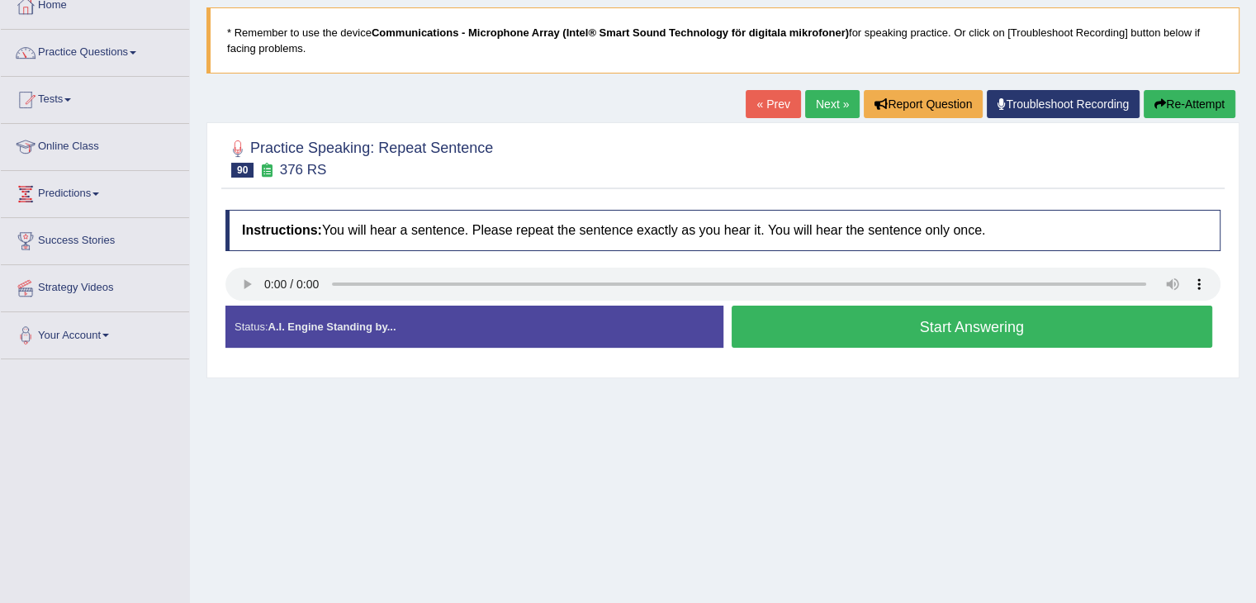
click at [876, 328] on button "Start Answering" at bounding box center [973, 327] width 482 height 42
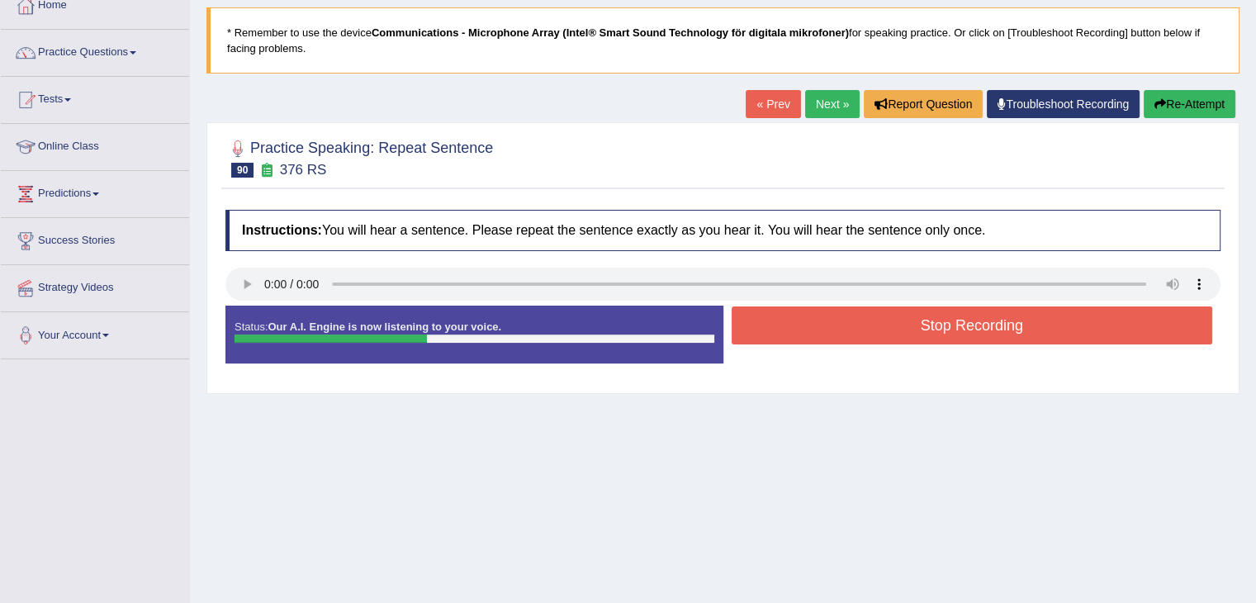
click at [876, 328] on button "Stop Recording" at bounding box center [973, 325] width 482 height 38
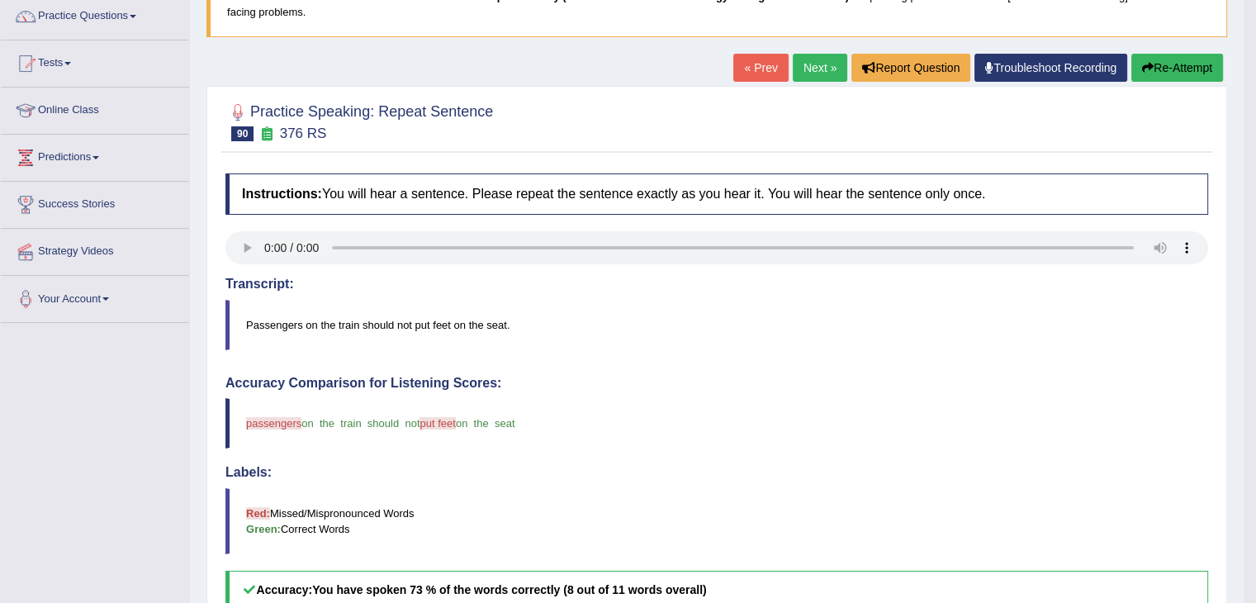
scroll to position [149, 0]
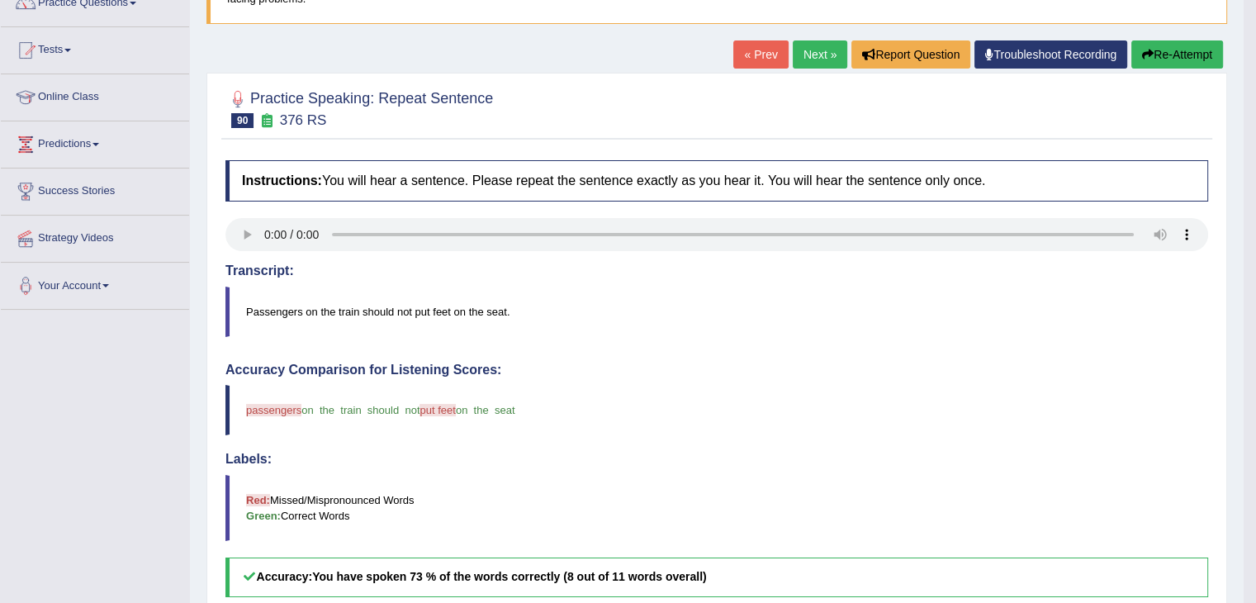
click at [1180, 52] on button "Re-Attempt" at bounding box center [1178, 54] width 92 height 28
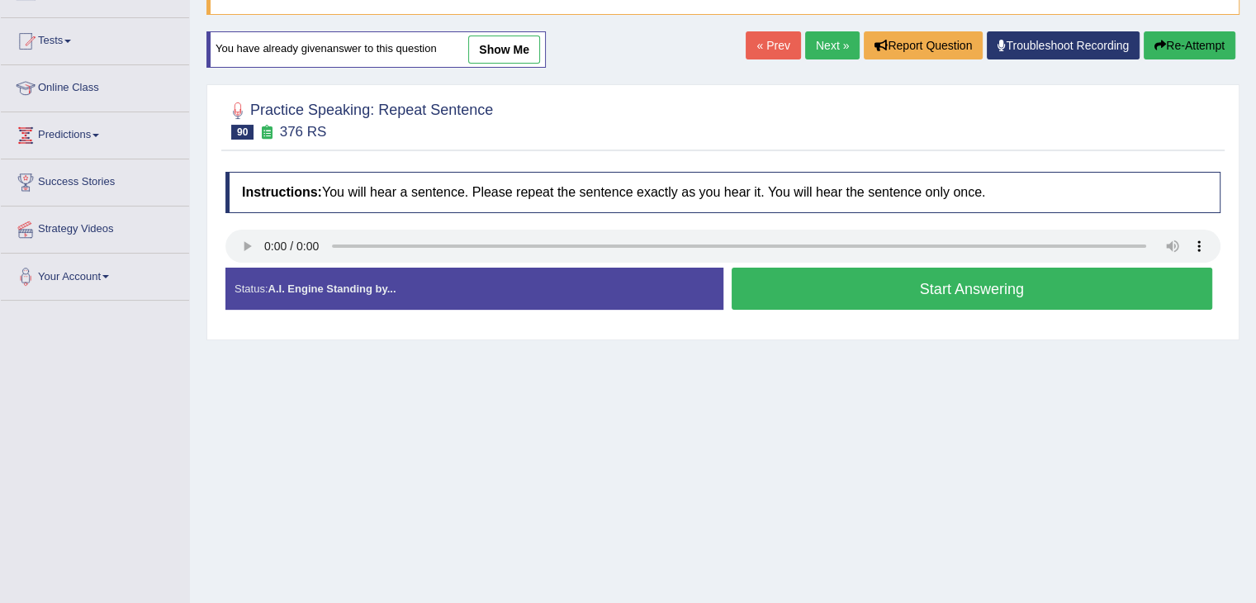
scroll to position [149, 0]
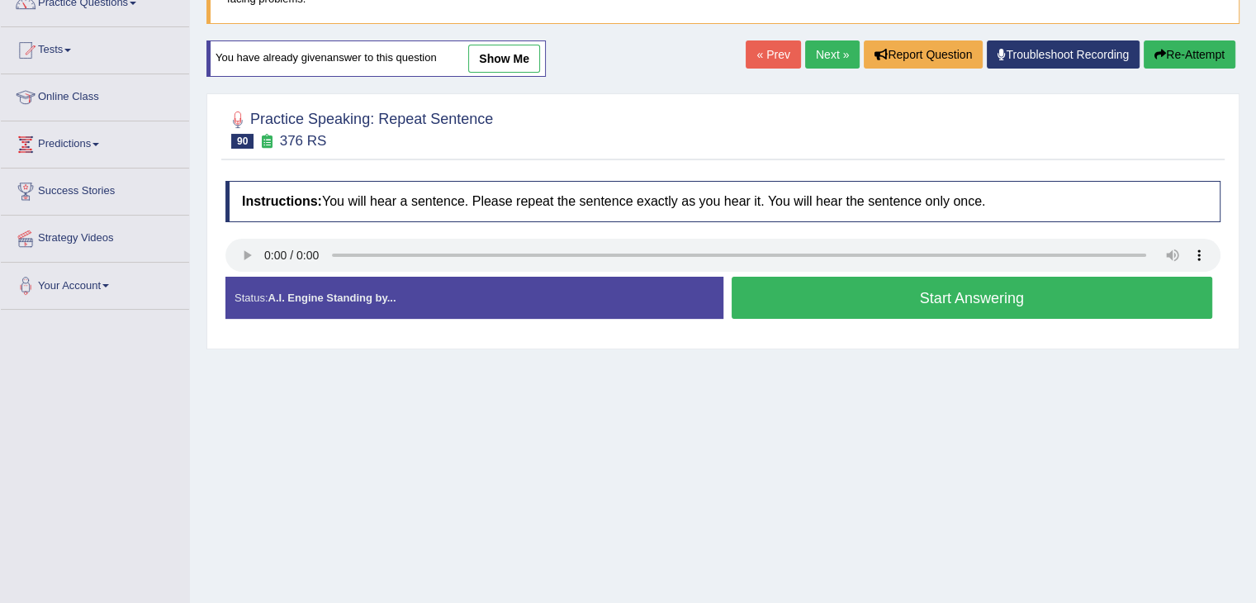
click at [889, 291] on button "Start Answering" at bounding box center [973, 298] width 482 height 42
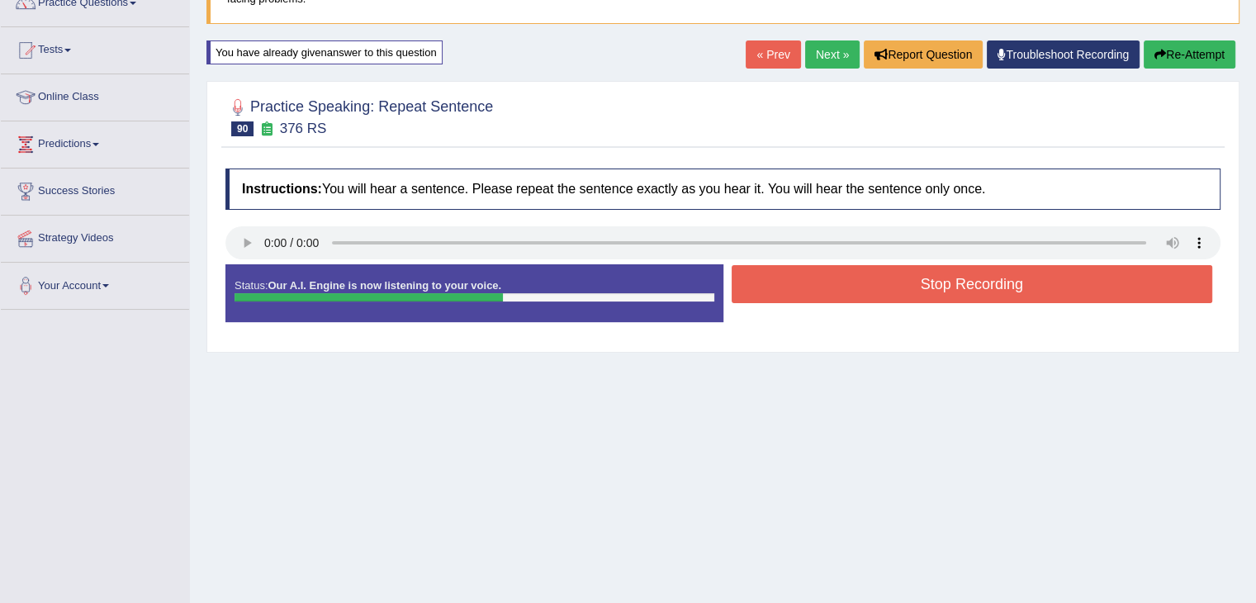
click at [858, 283] on button "Stop Recording" at bounding box center [973, 284] width 482 height 38
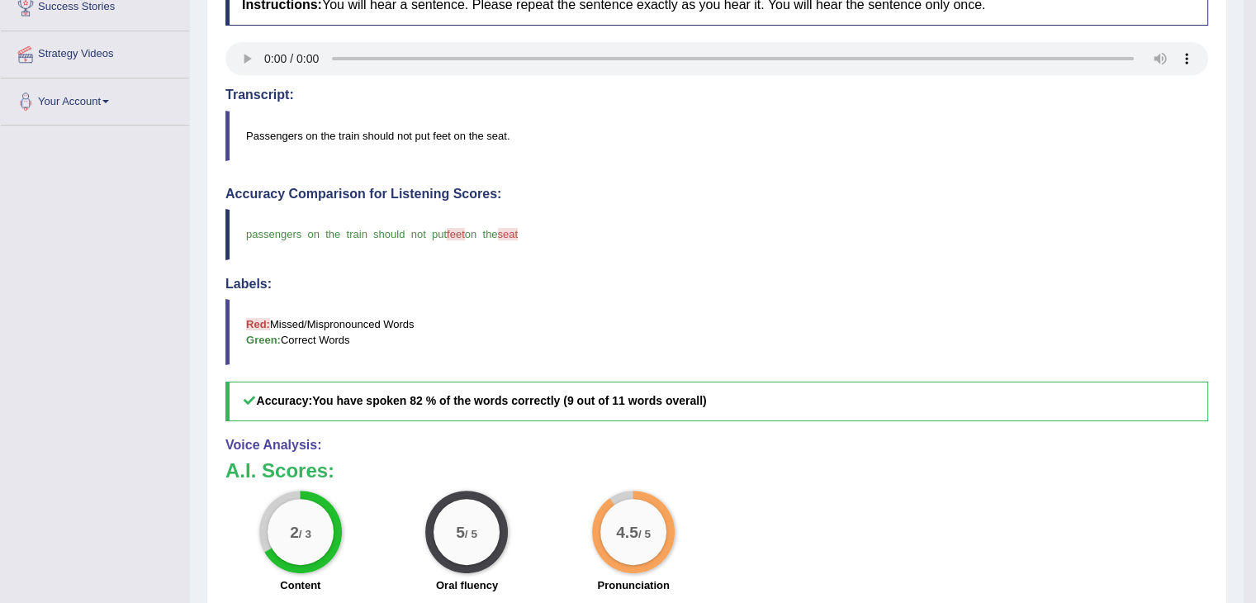
scroll to position [0, 0]
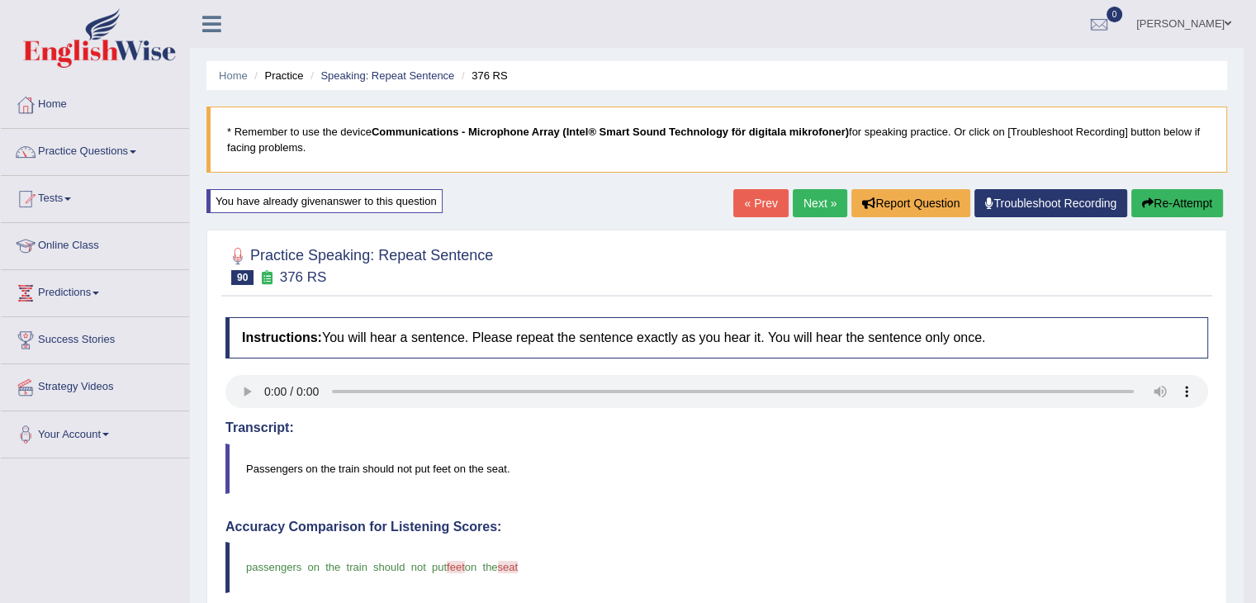
click at [823, 196] on link "Next »" at bounding box center [820, 203] width 55 height 28
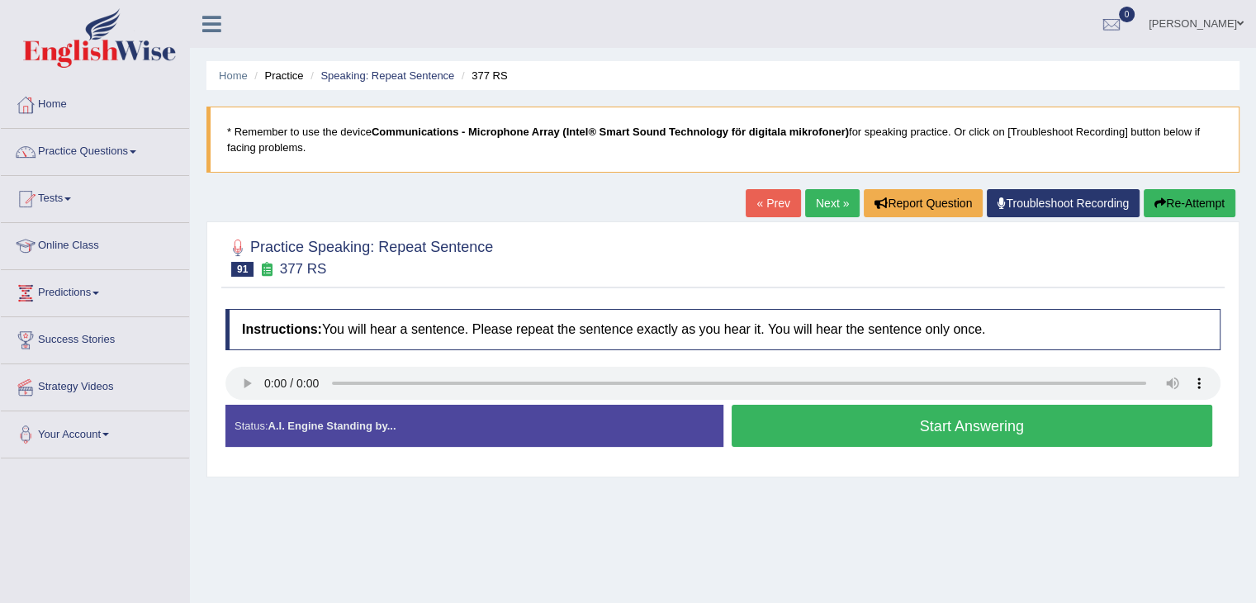
click at [830, 422] on button "Start Answering" at bounding box center [973, 426] width 482 height 42
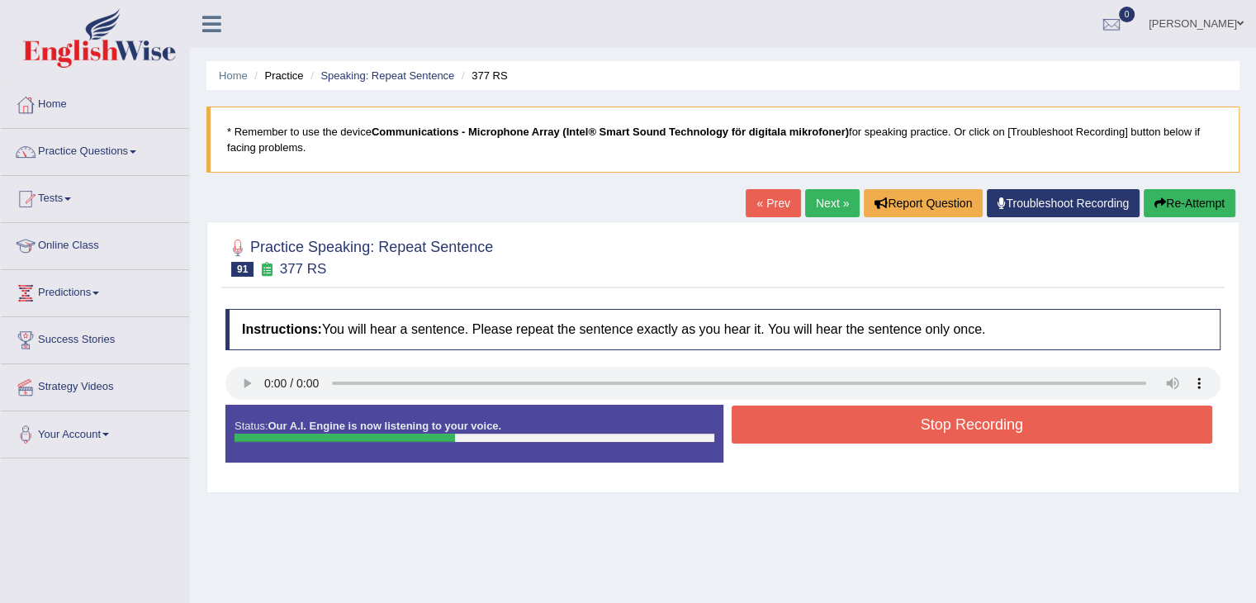
click at [830, 422] on button "Stop Recording" at bounding box center [973, 425] width 482 height 38
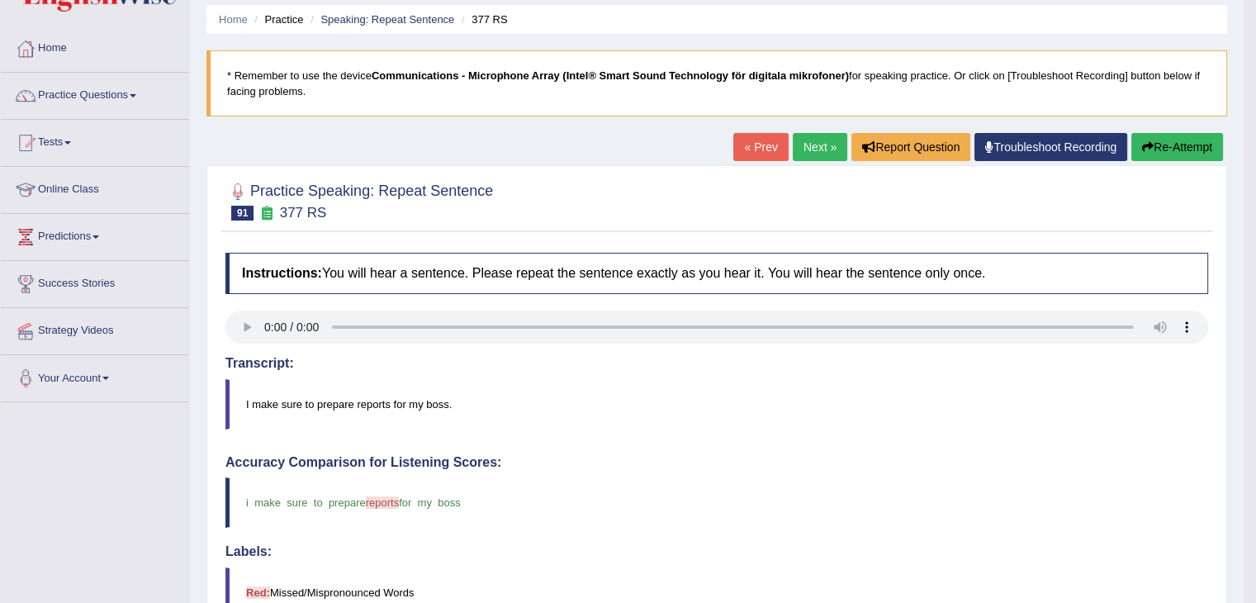
scroll to position [5, 0]
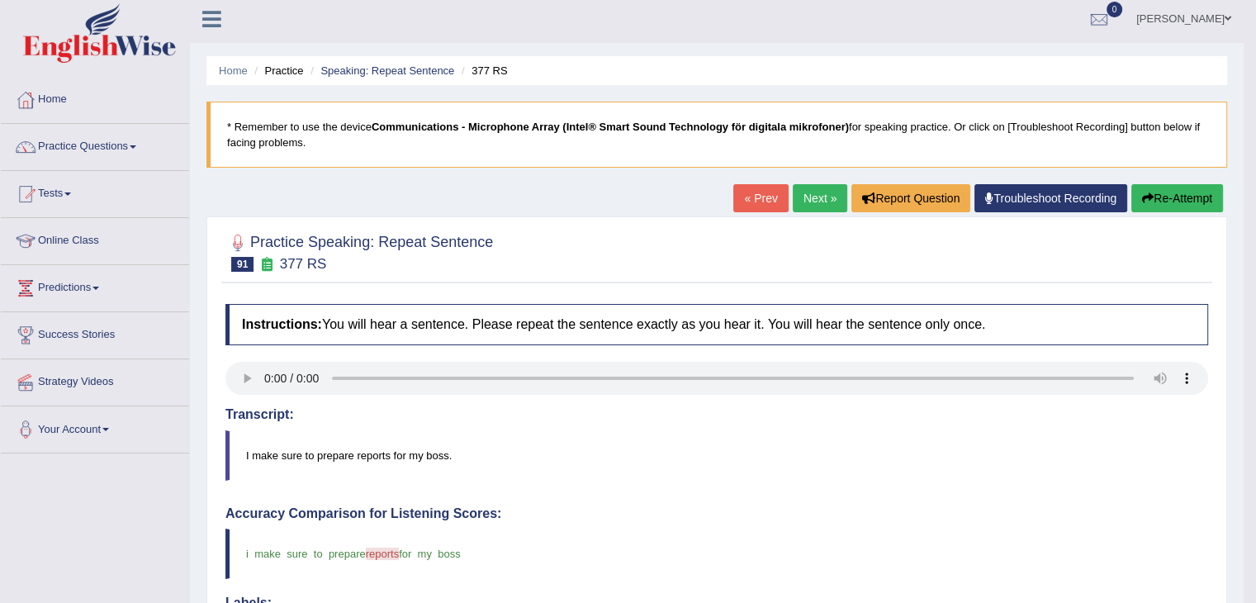
click at [812, 200] on link "Next »" at bounding box center [820, 198] width 55 height 28
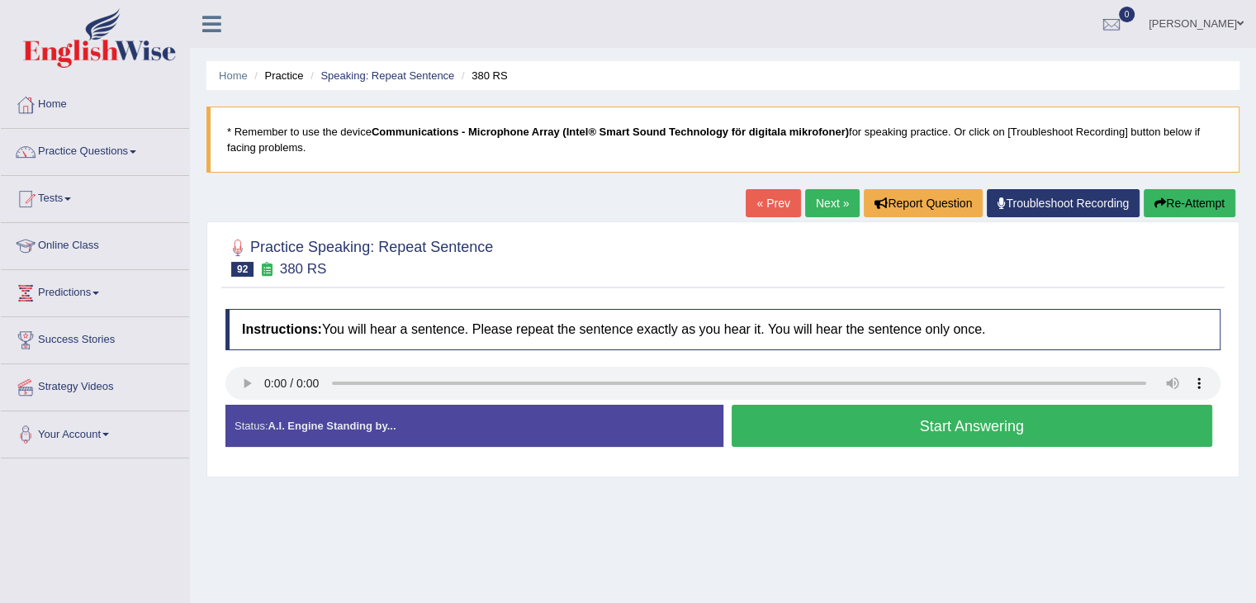
click at [801, 424] on button "Start Answering" at bounding box center [973, 426] width 482 height 42
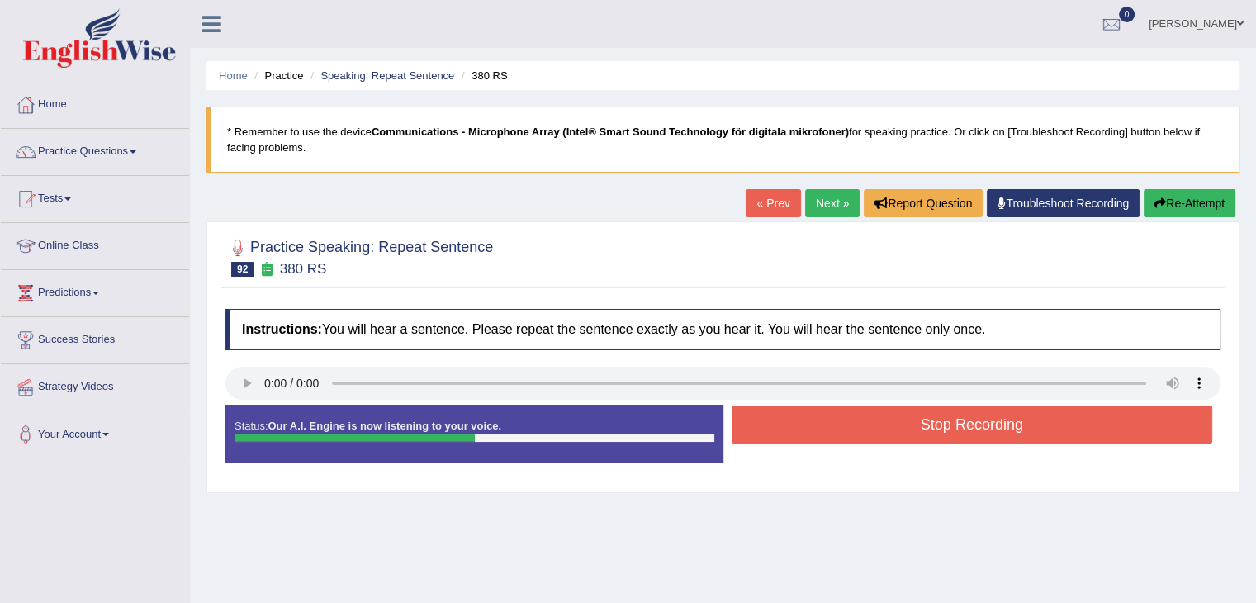
click at [801, 424] on button "Stop Recording" at bounding box center [973, 425] width 482 height 38
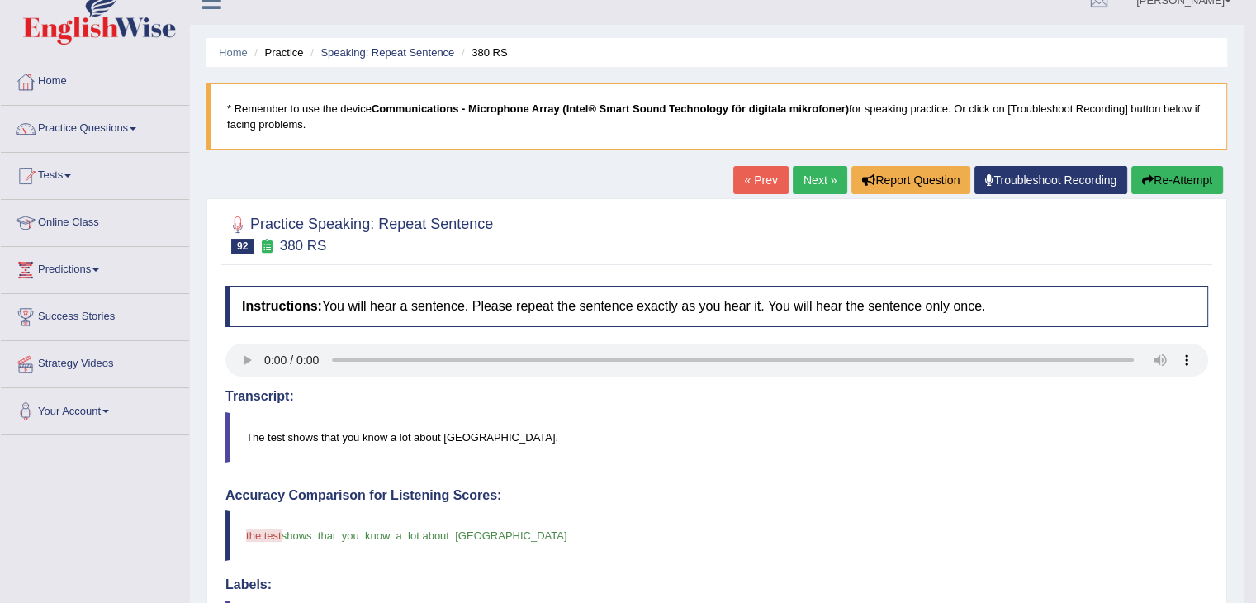
scroll to position [14, 0]
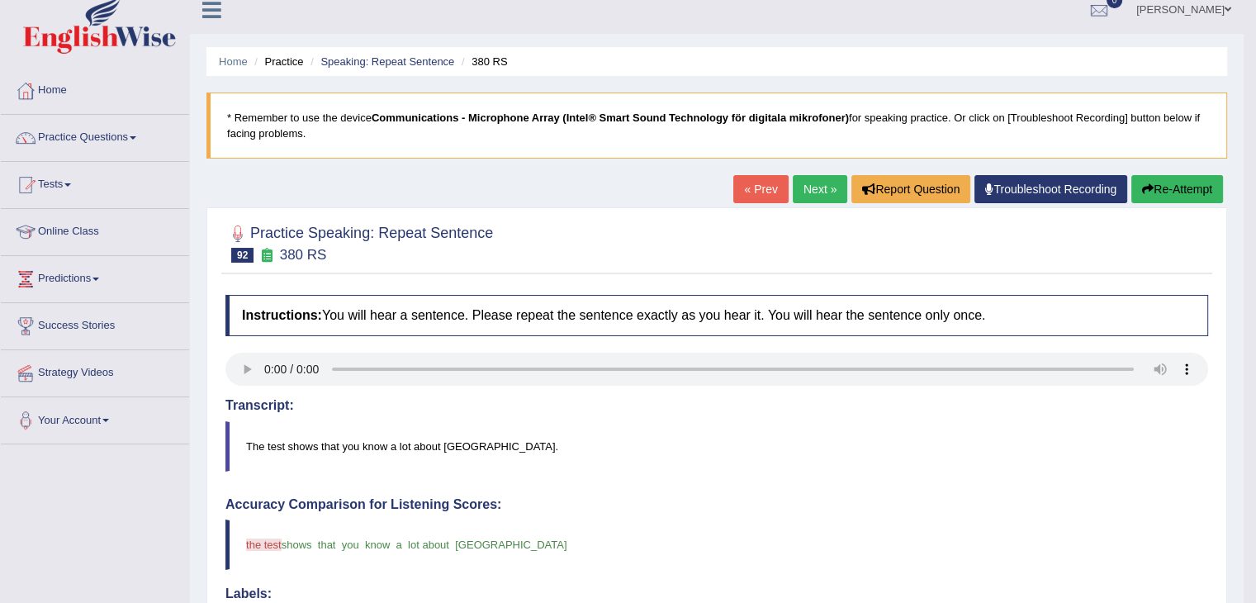
click at [810, 183] on link "Next »" at bounding box center [820, 189] width 55 height 28
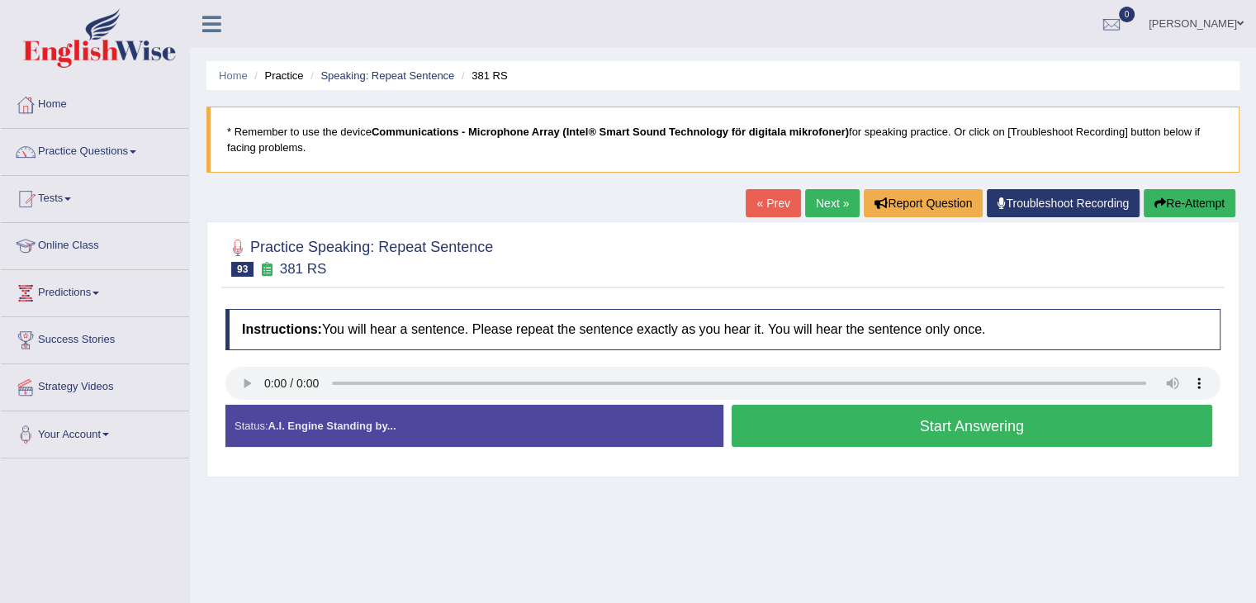
click at [846, 428] on button "Start Answering" at bounding box center [973, 426] width 482 height 42
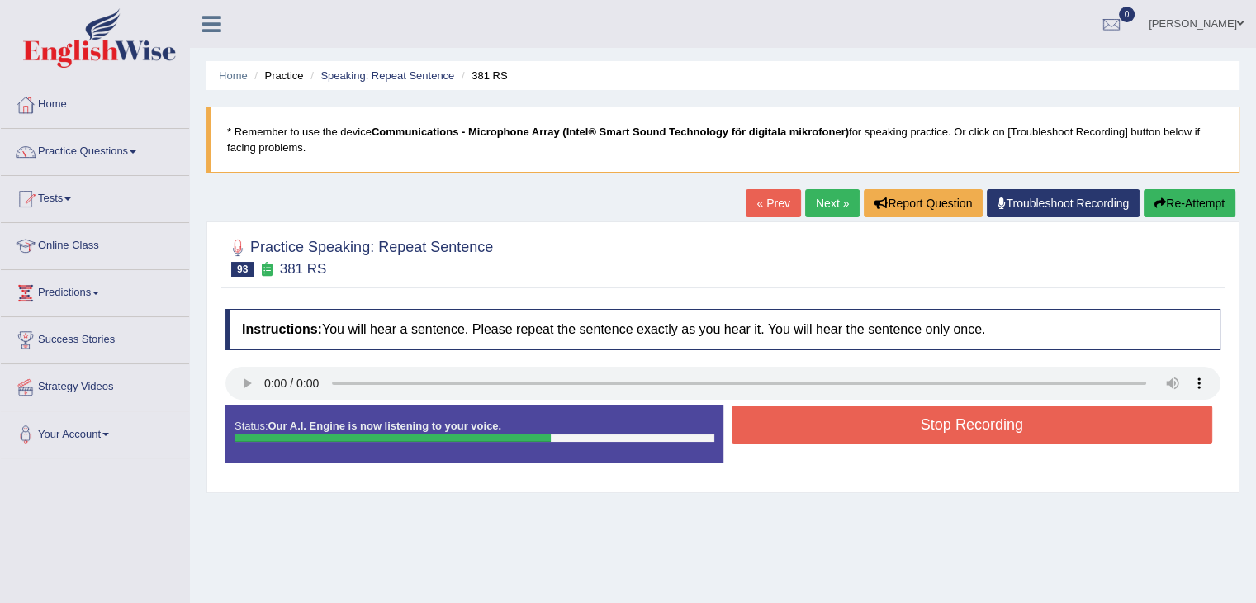
click at [846, 428] on button "Stop Recording" at bounding box center [973, 425] width 482 height 38
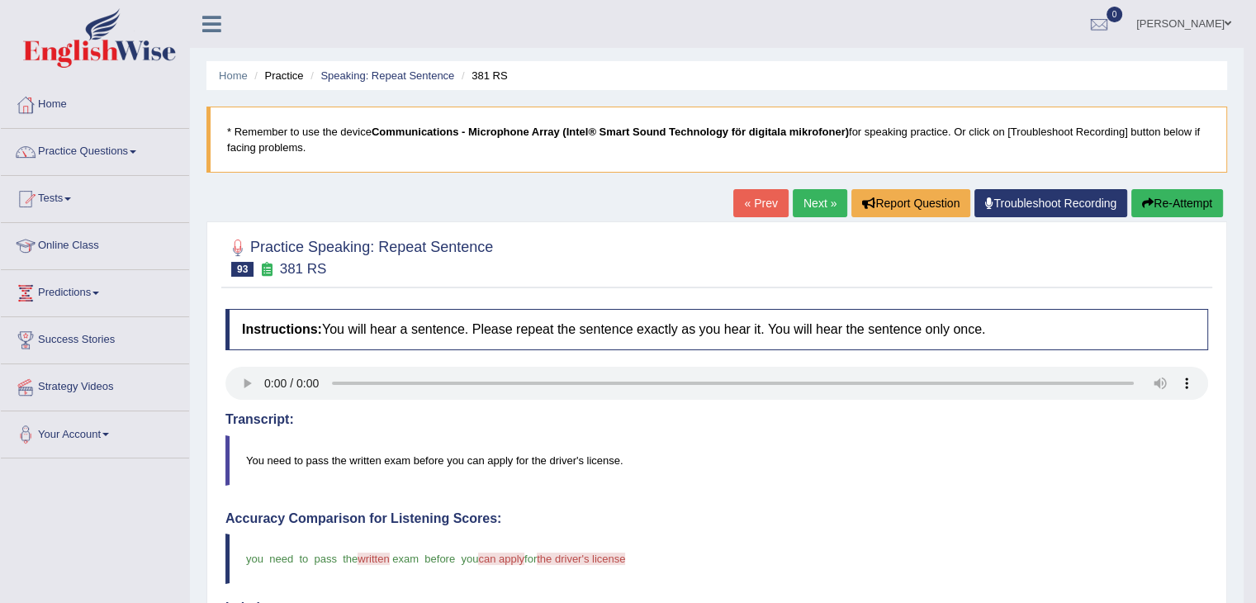
click at [1155, 204] on button "Re-Attempt" at bounding box center [1178, 203] width 92 height 28
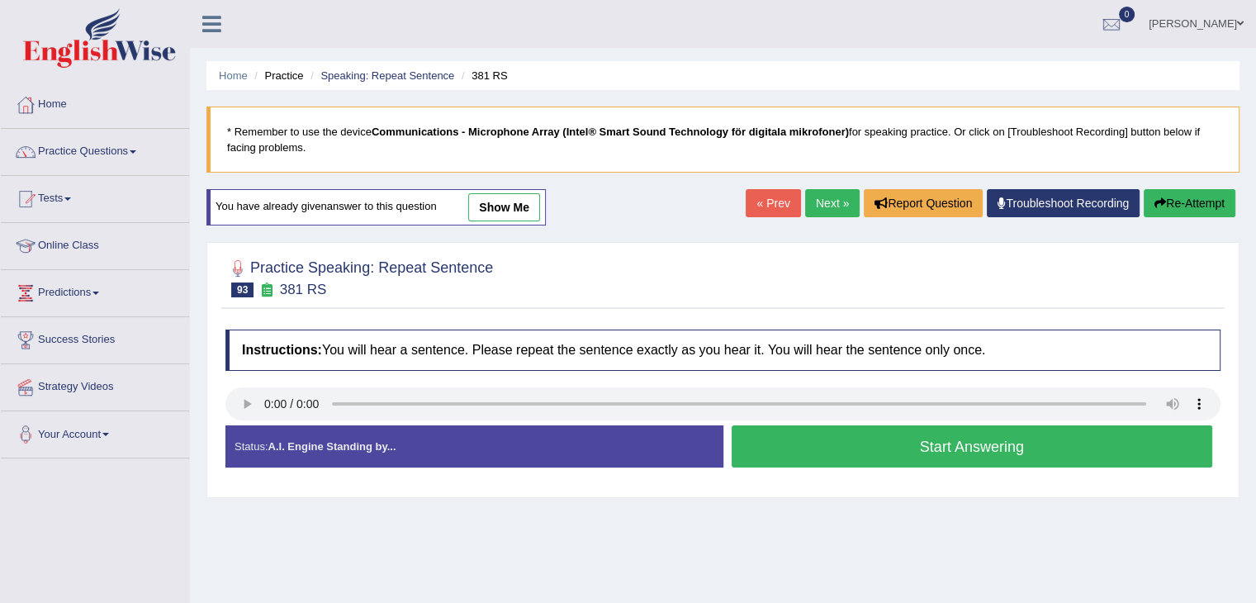
click at [950, 453] on button "Start Answering" at bounding box center [973, 446] width 482 height 42
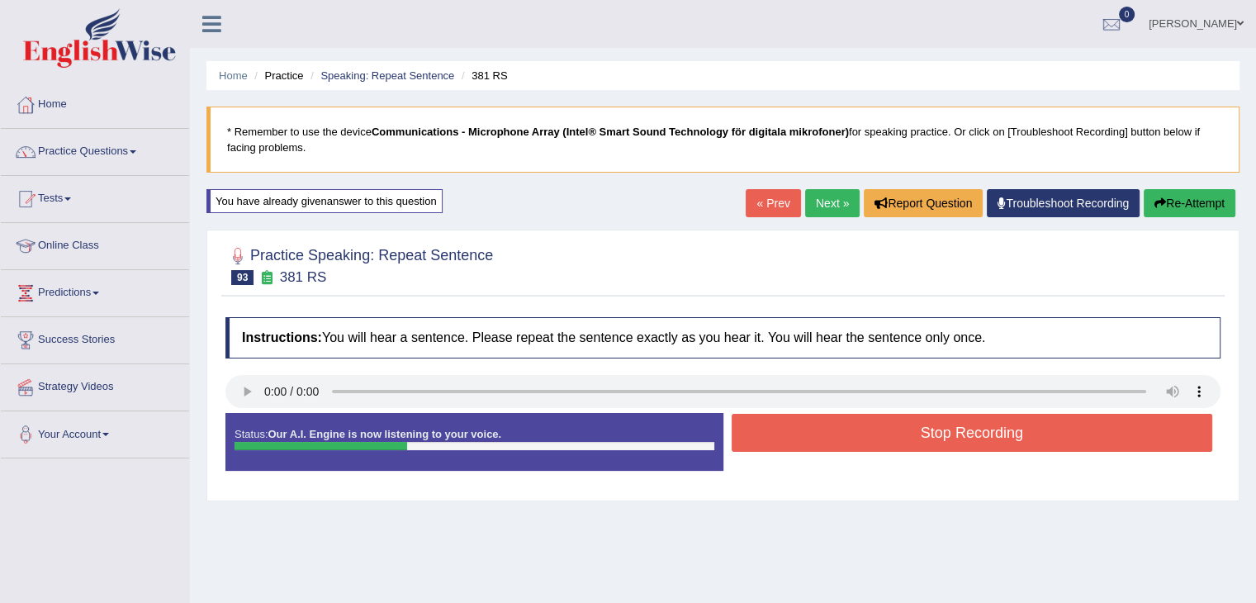
click at [1206, 195] on button "Re-Attempt" at bounding box center [1190, 203] width 92 height 28
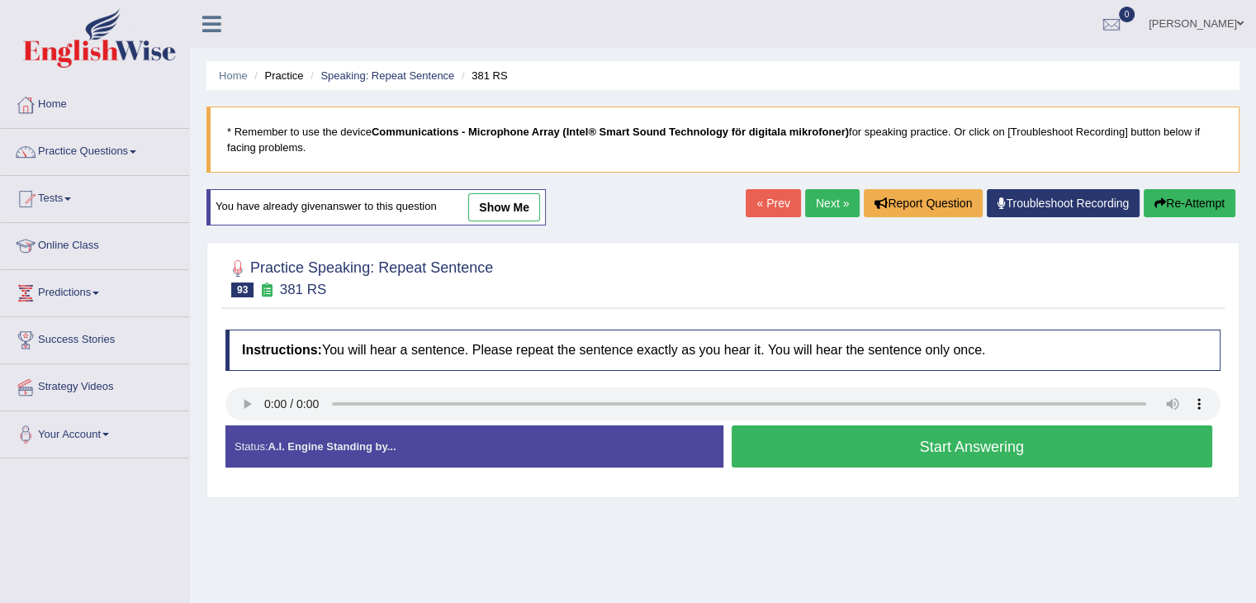
click at [886, 448] on button "Start Answering" at bounding box center [973, 446] width 482 height 42
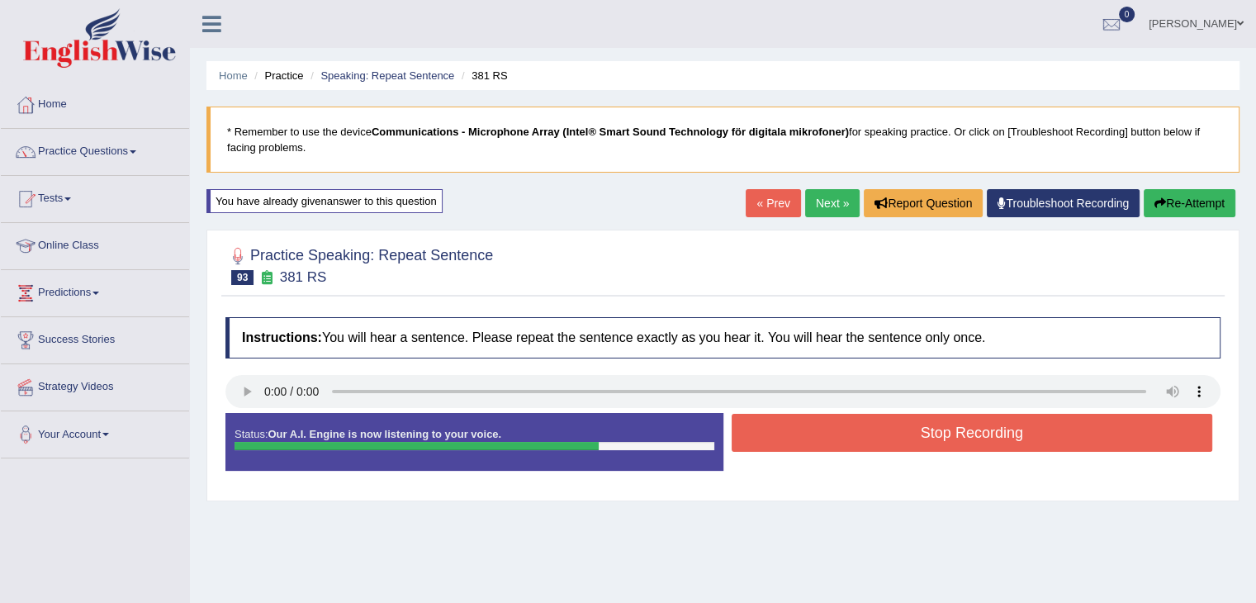
click at [866, 431] on button "Stop Recording" at bounding box center [973, 433] width 482 height 38
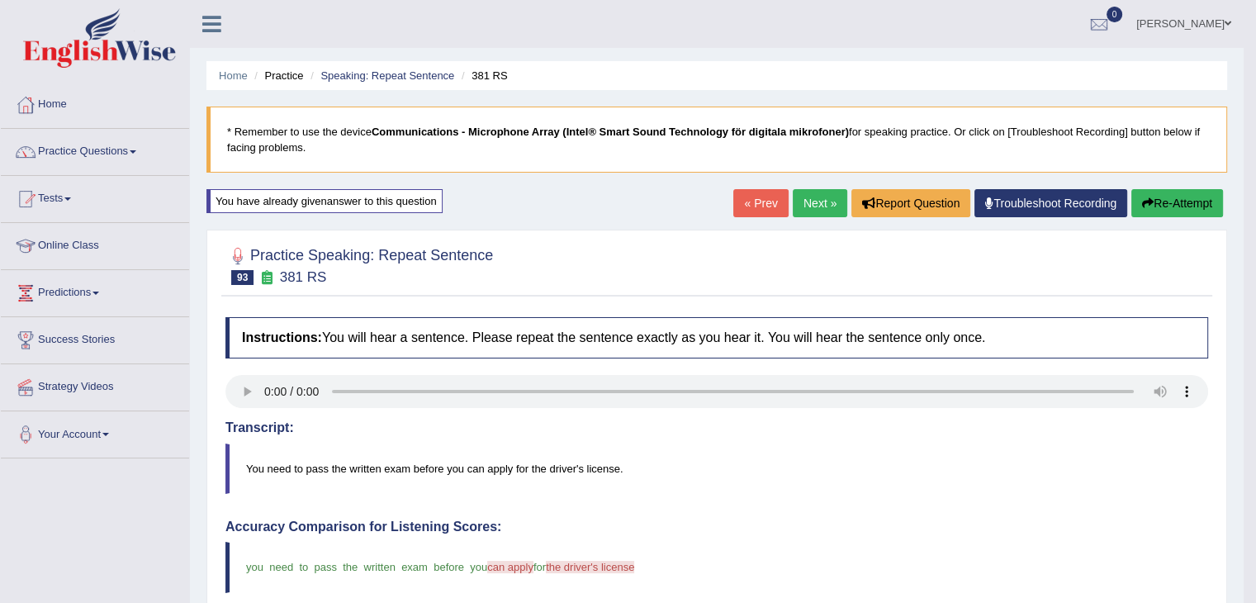
click at [1185, 197] on button "Re-Attempt" at bounding box center [1178, 203] width 92 height 28
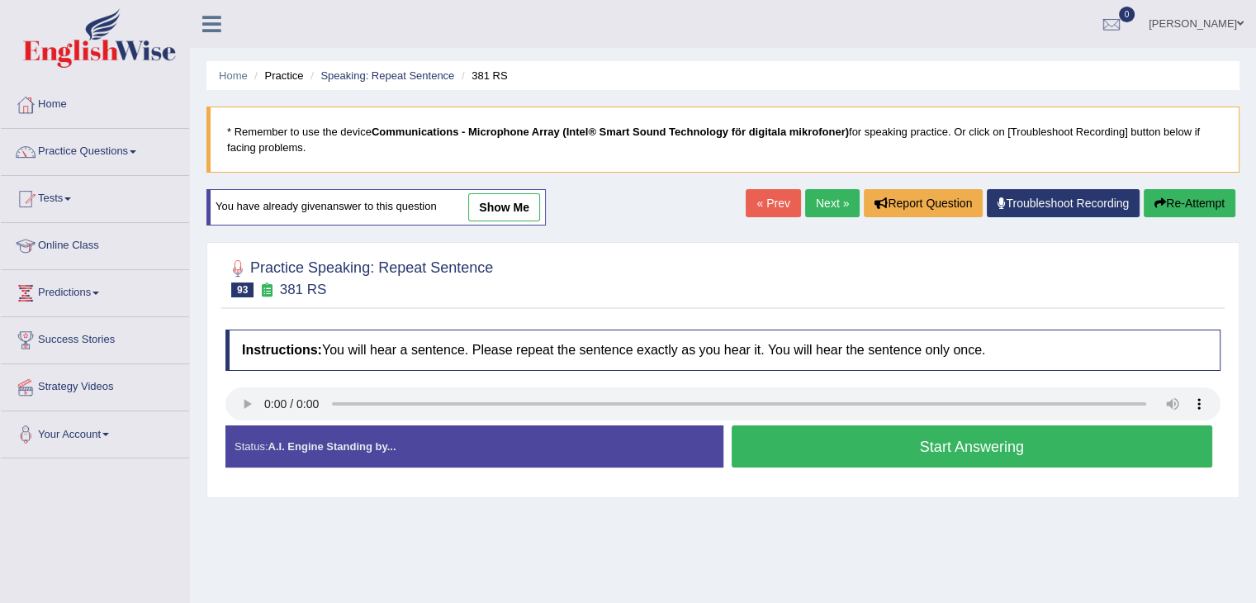
click at [820, 446] on button "Start Answering" at bounding box center [973, 446] width 482 height 42
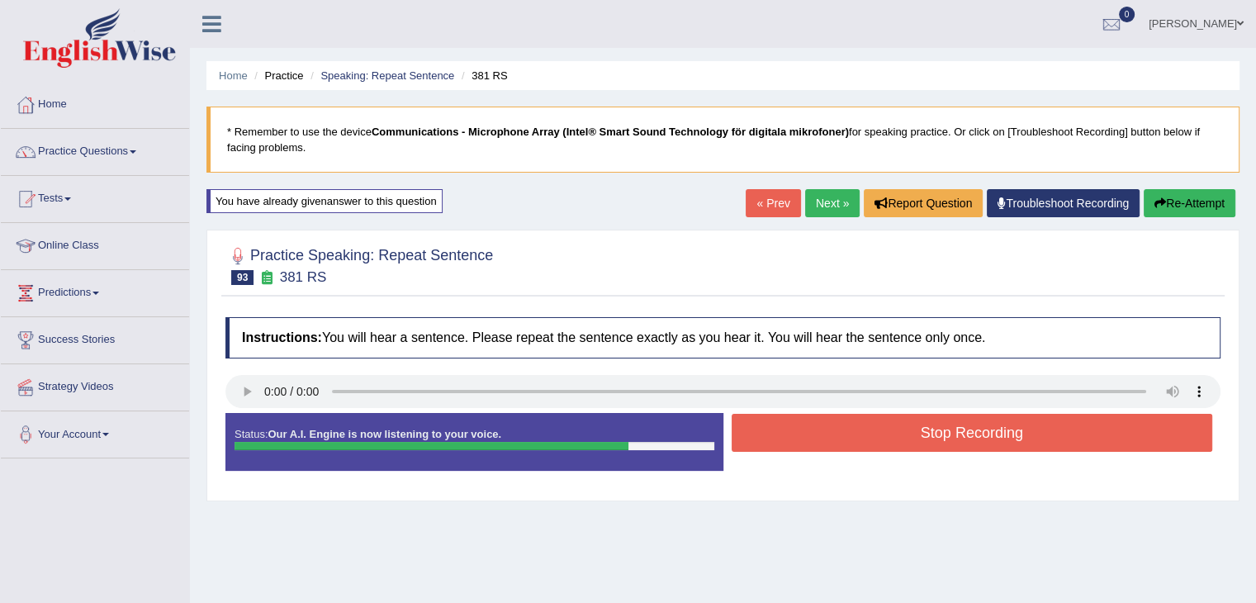
click at [810, 431] on button "Stop Recording" at bounding box center [973, 433] width 482 height 38
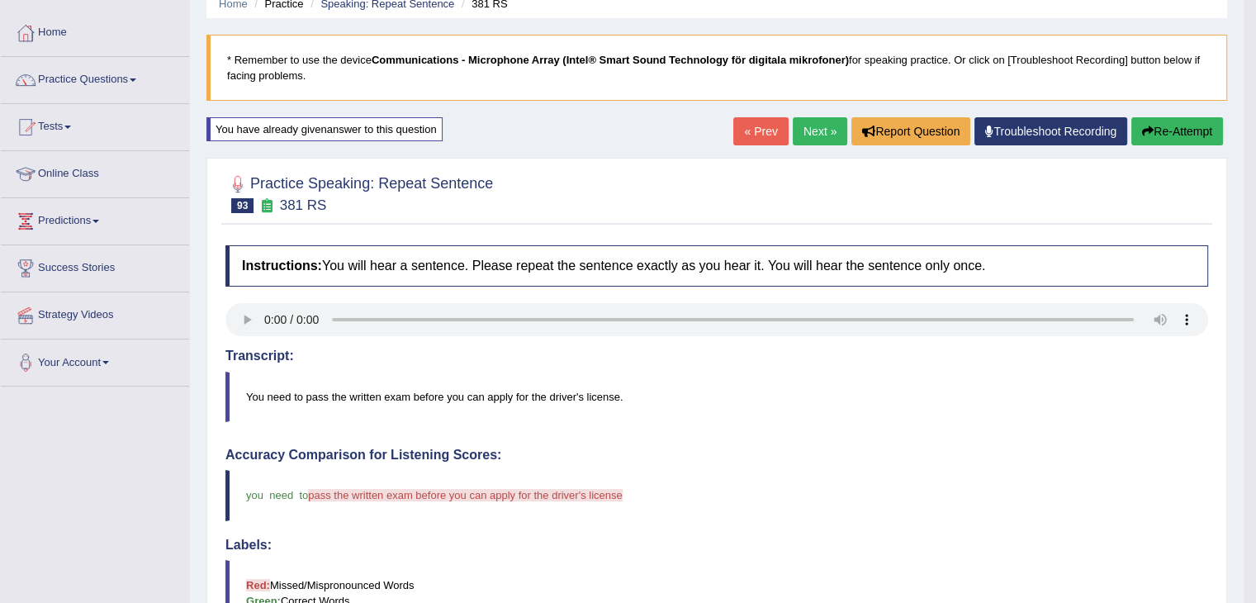
scroll to position [73, 0]
click at [1188, 130] on button "Re-Attempt" at bounding box center [1178, 130] width 92 height 28
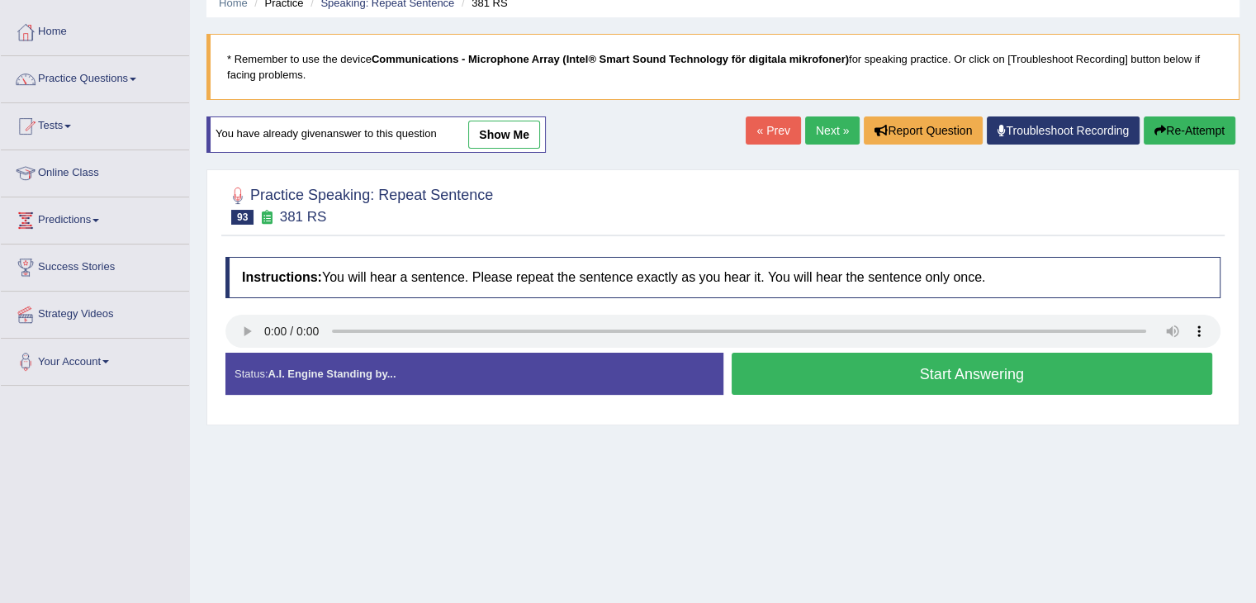
click at [814, 371] on button "Start Answering" at bounding box center [973, 374] width 482 height 42
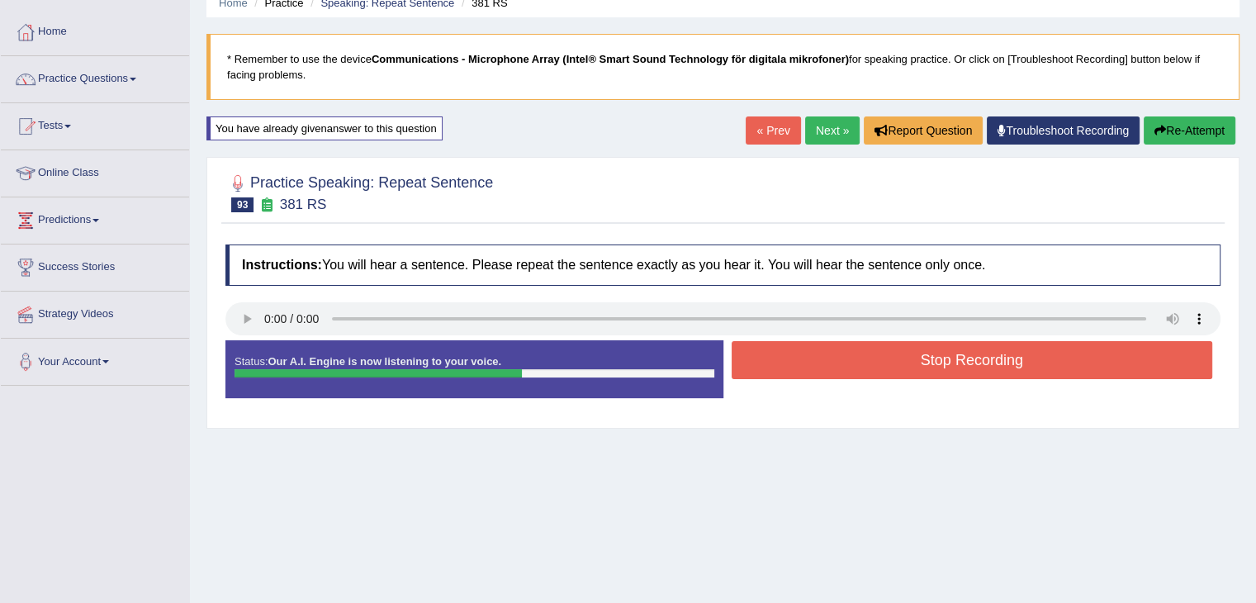
click at [814, 371] on button "Stop Recording" at bounding box center [973, 360] width 482 height 38
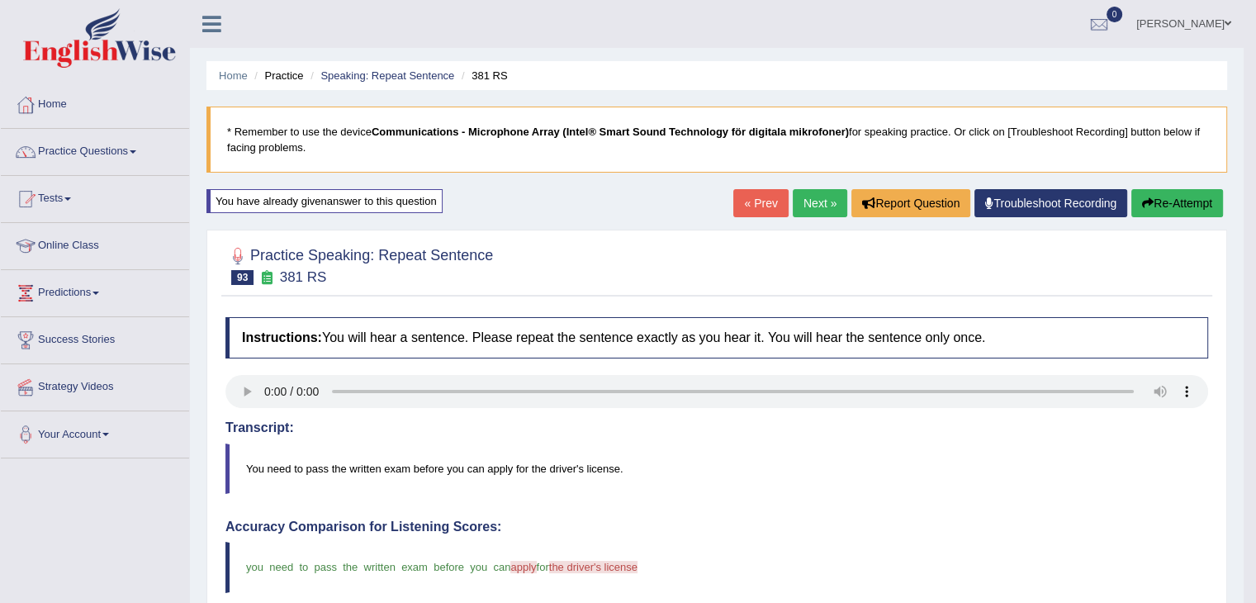
click at [810, 206] on link "Next »" at bounding box center [820, 203] width 55 height 28
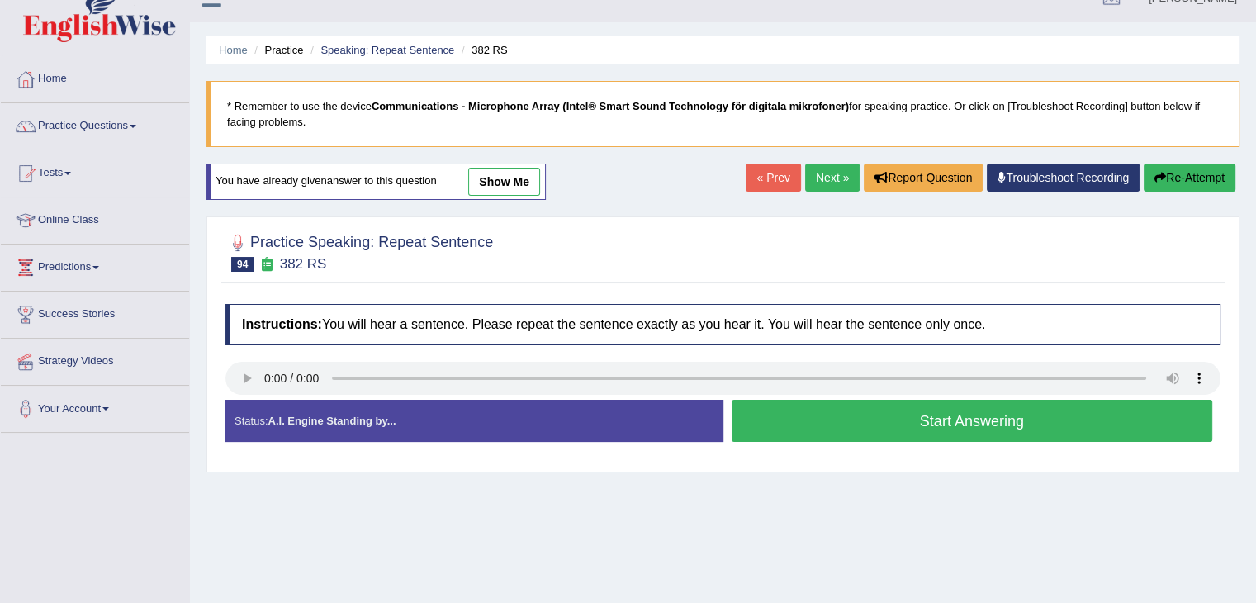
scroll to position [26, 0]
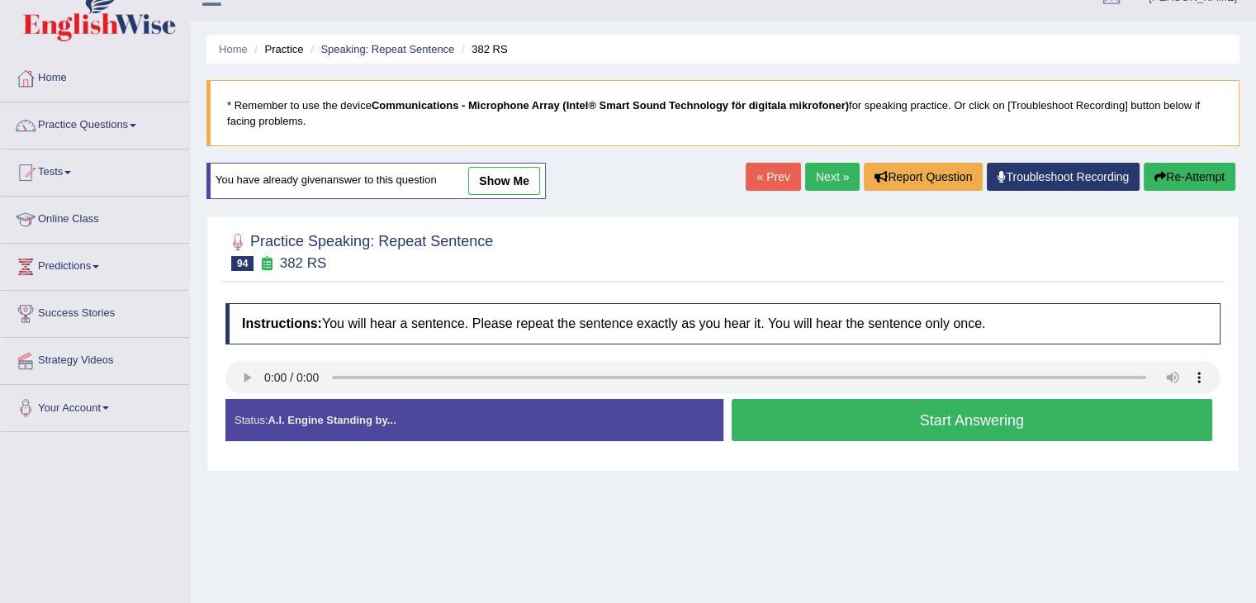
click at [902, 421] on button "Start Answering" at bounding box center [973, 420] width 482 height 42
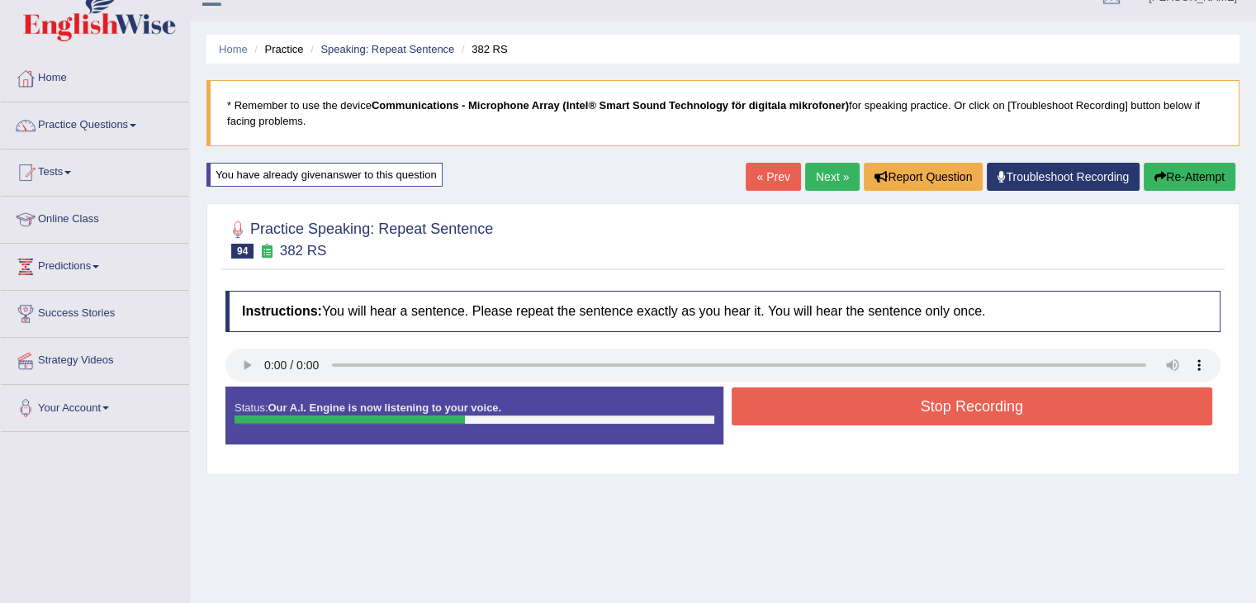
click at [884, 401] on button "Stop Recording" at bounding box center [973, 406] width 482 height 38
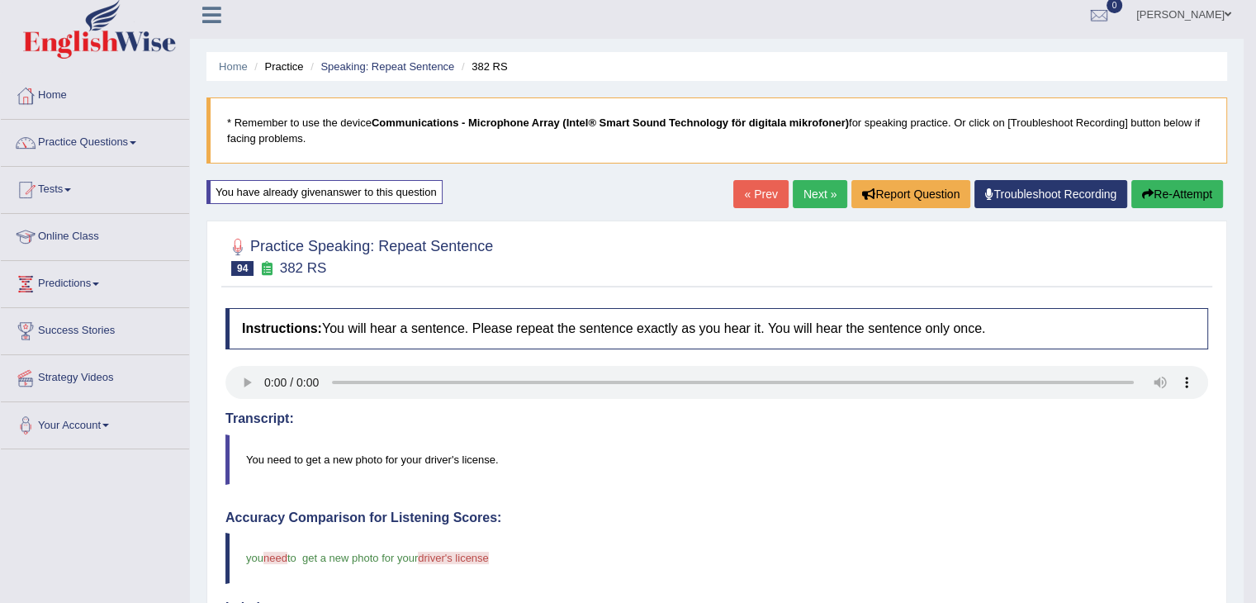
scroll to position [0, 0]
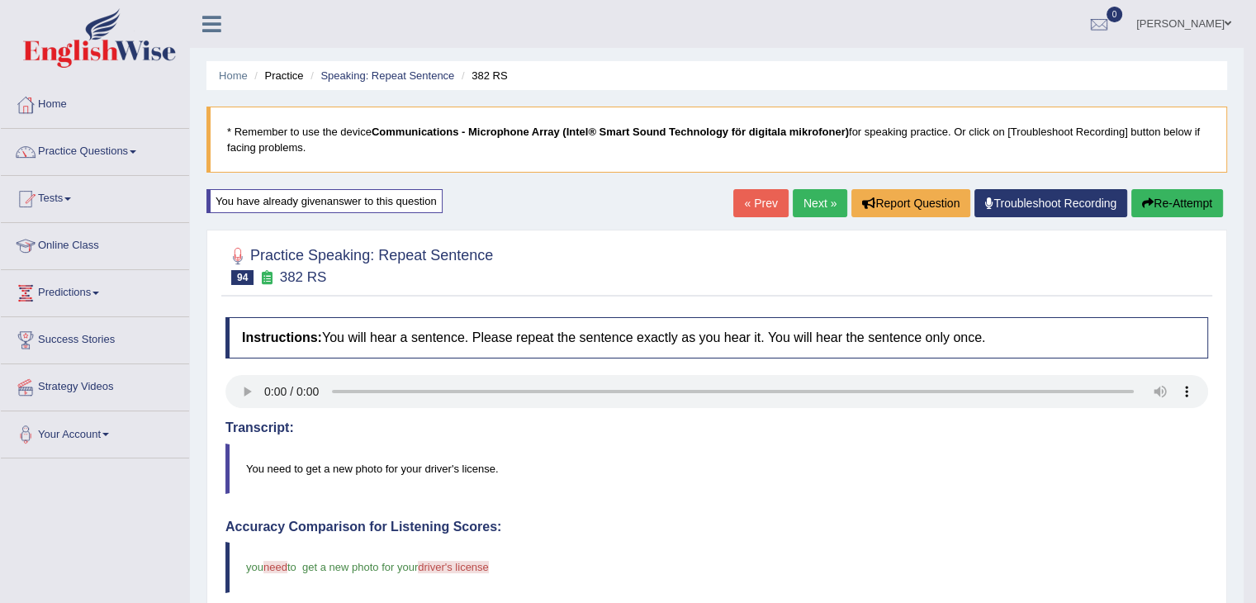
click at [1163, 192] on button "Re-Attempt" at bounding box center [1178, 203] width 92 height 28
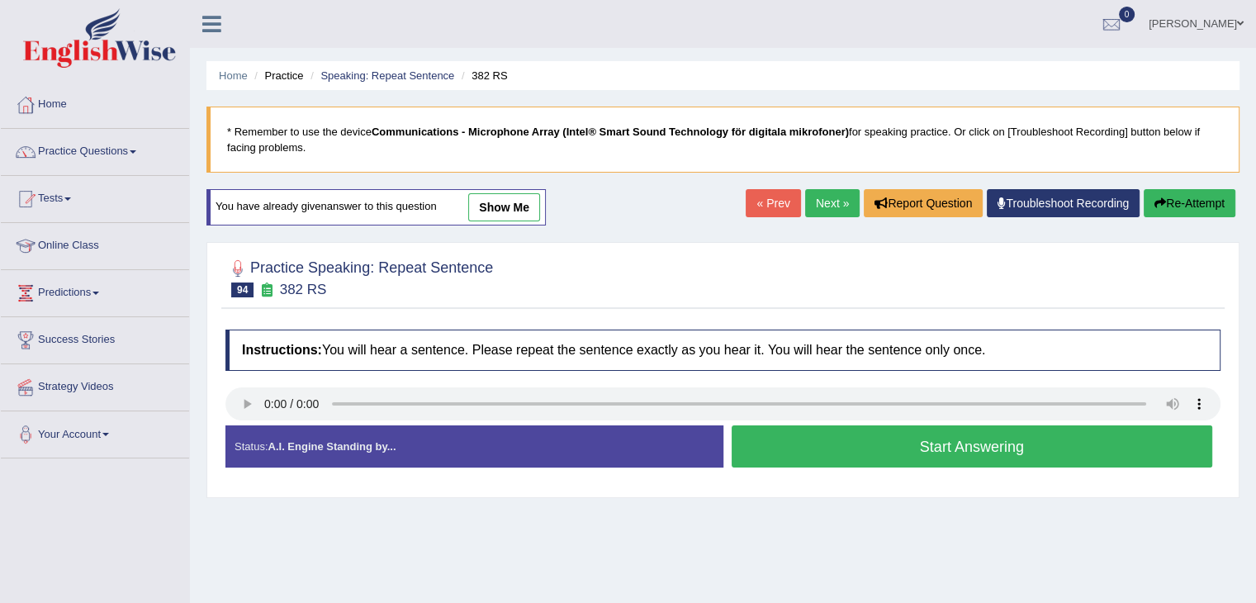
click at [879, 444] on button "Start Answering" at bounding box center [973, 446] width 482 height 42
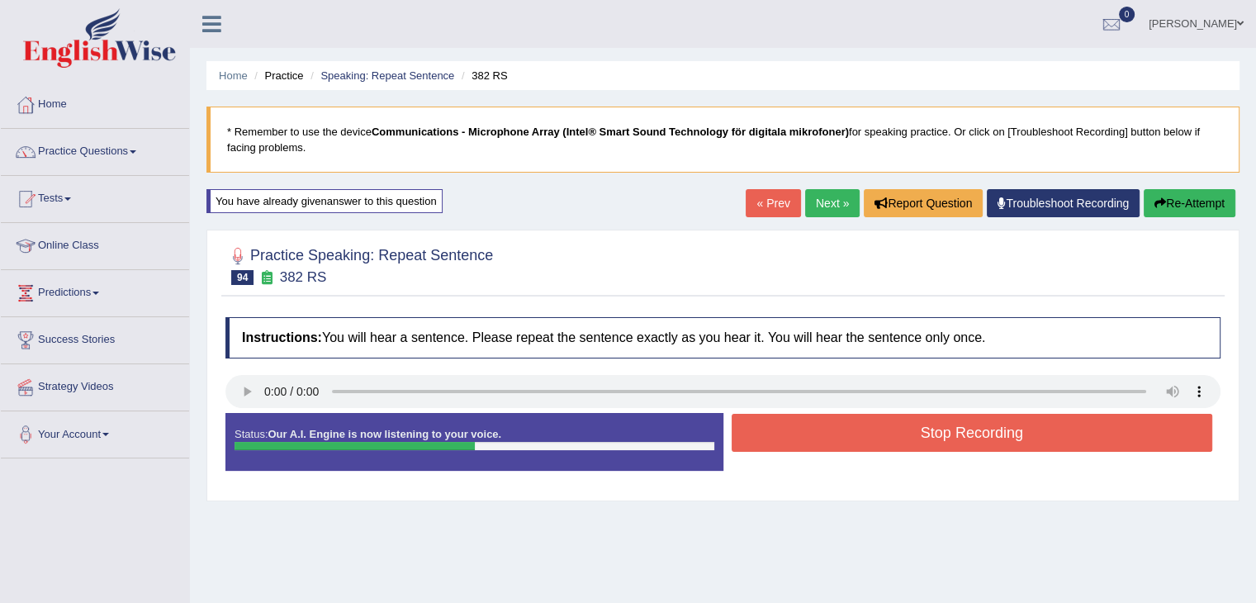
click at [796, 432] on button "Stop Recording" at bounding box center [973, 433] width 482 height 38
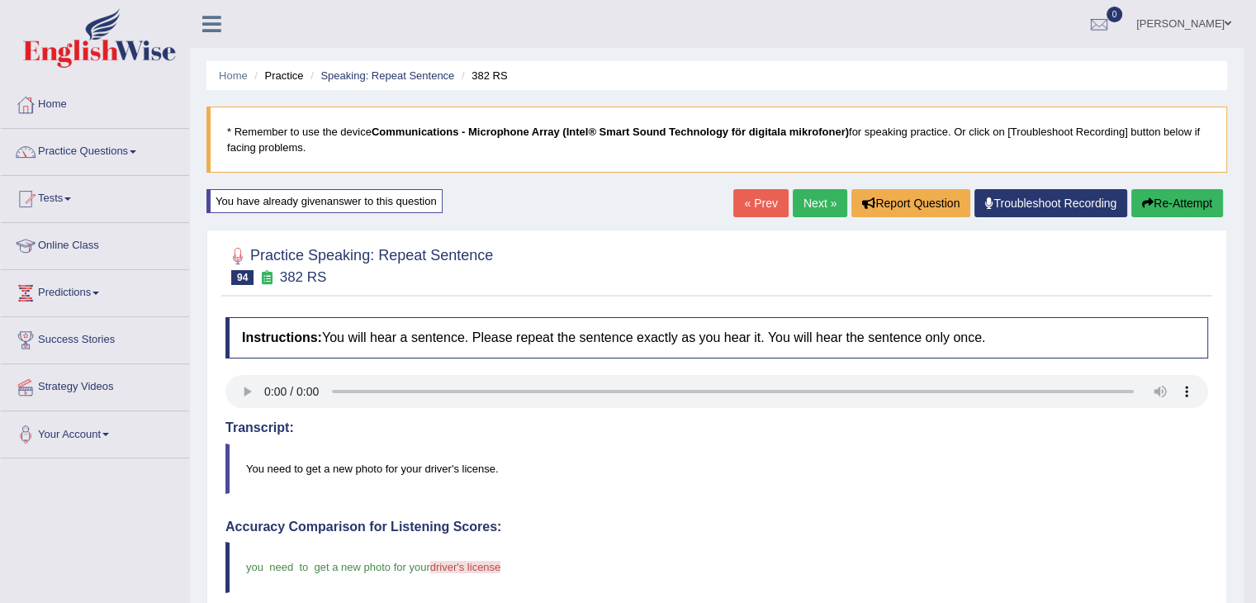
click at [803, 202] on link "Next »" at bounding box center [820, 203] width 55 height 28
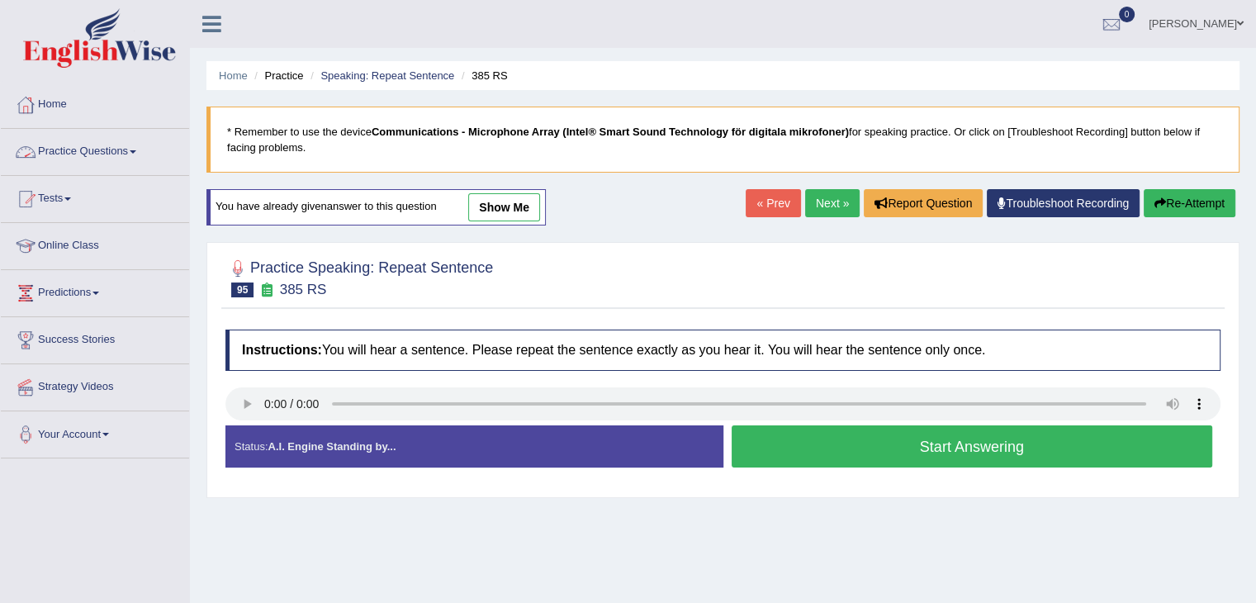
click at [83, 149] on link "Practice Questions" at bounding box center [95, 149] width 188 height 41
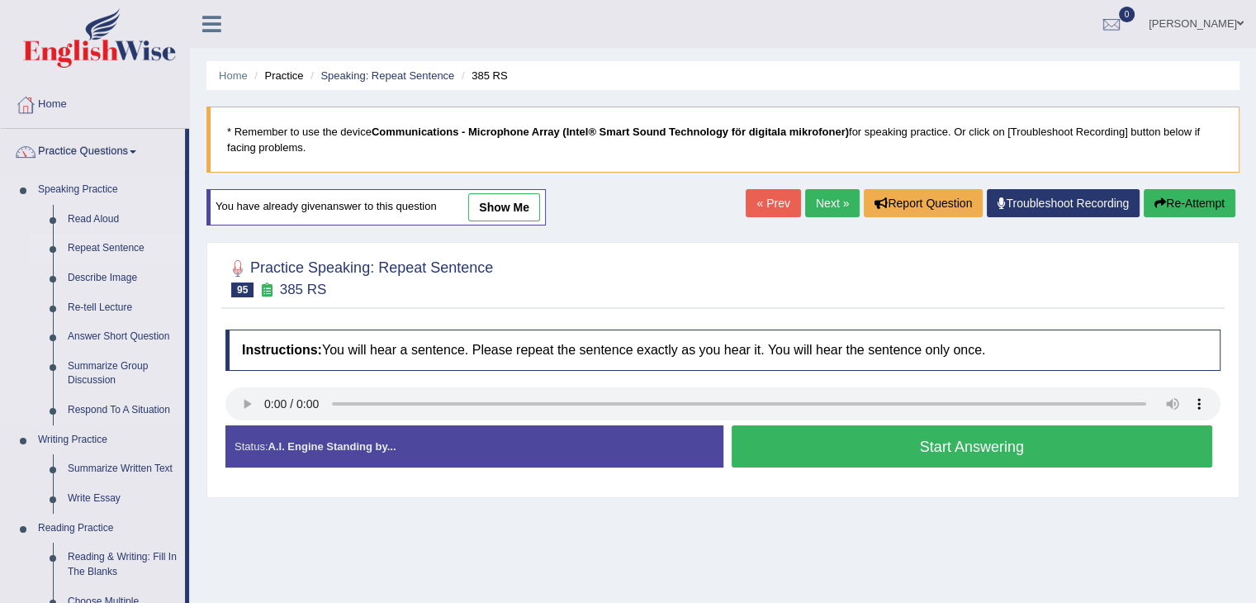
click at [93, 249] on link "Repeat Sentence" at bounding box center [122, 249] width 125 height 30
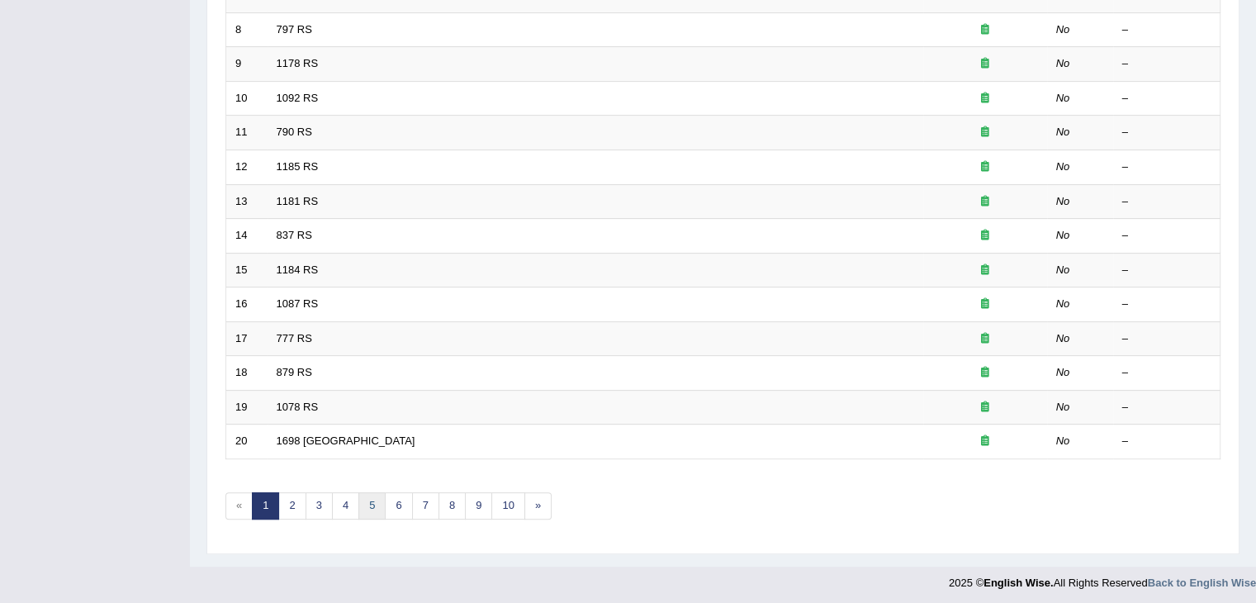
click at [364, 507] on link "5" at bounding box center [372, 505] width 27 height 27
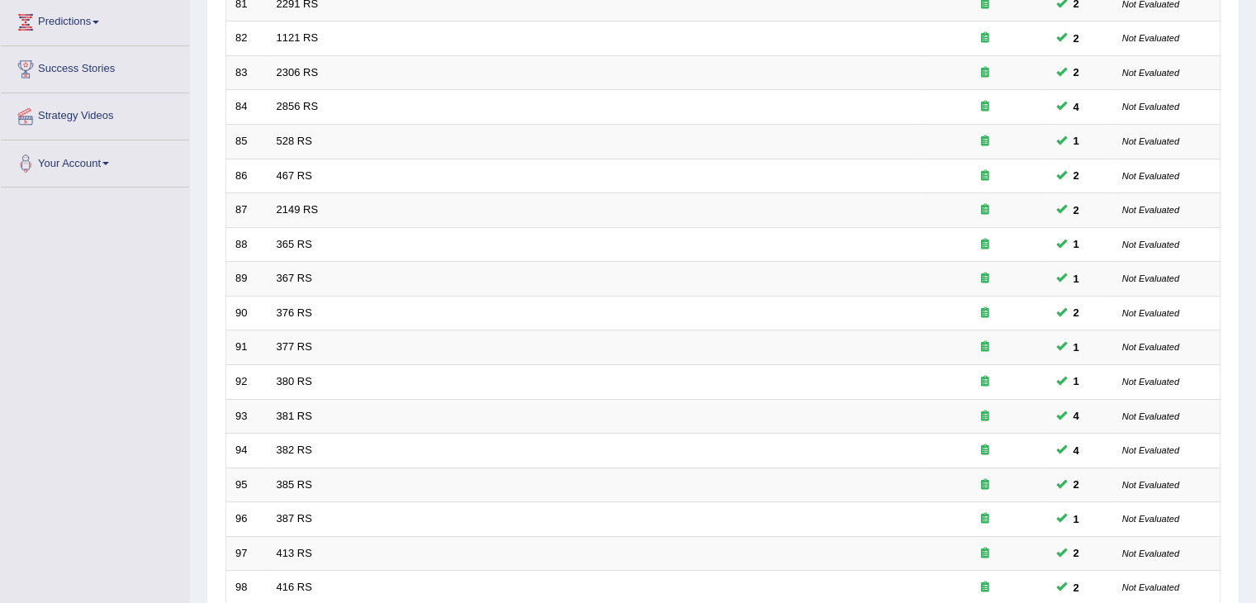
scroll to position [486, 0]
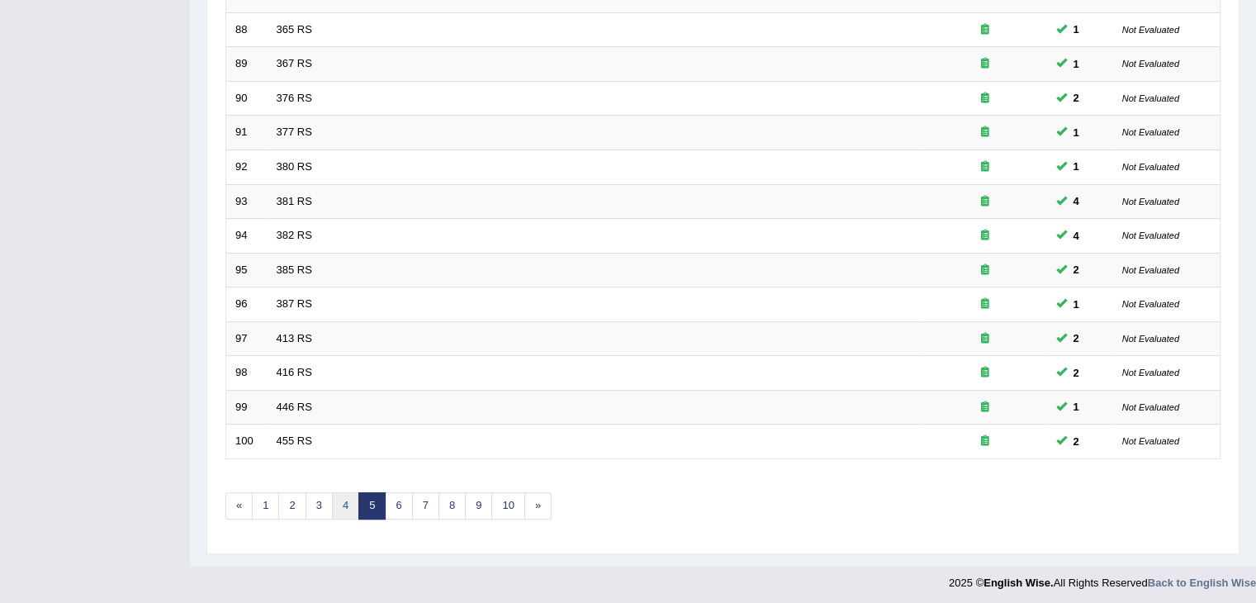
click at [336, 495] on link "4" at bounding box center [345, 505] width 27 height 27
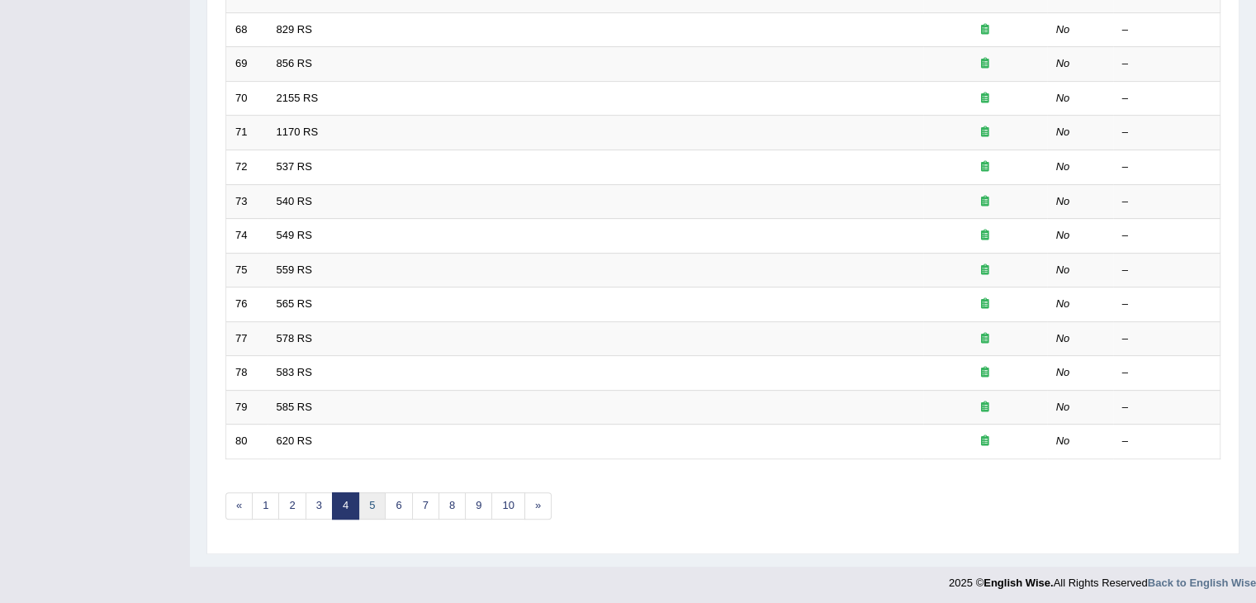
click at [370, 502] on link "5" at bounding box center [372, 505] width 27 height 27
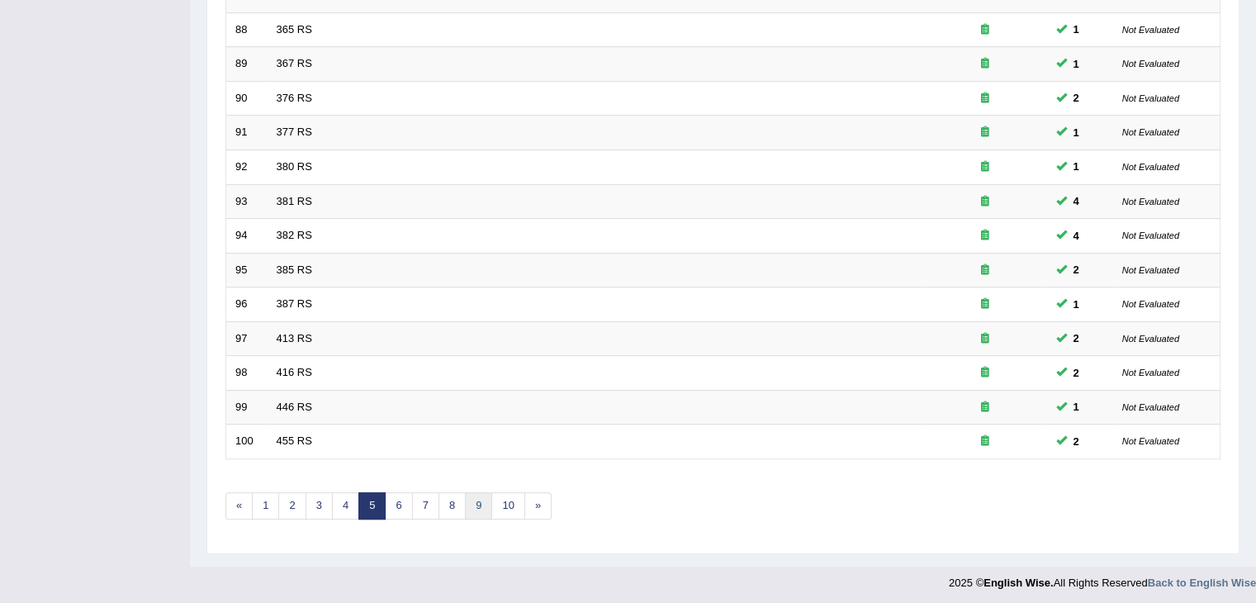
scroll to position [486, 0]
click at [397, 496] on link "6" at bounding box center [398, 505] width 27 height 27
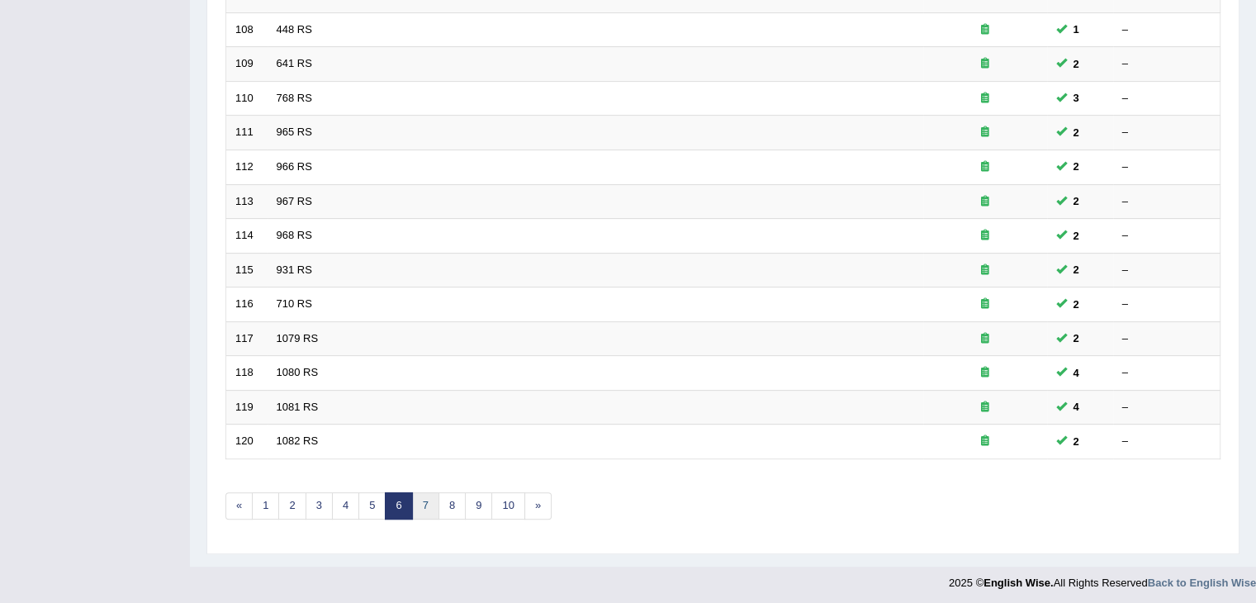
click at [427, 504] on link "7" at bounding box center [425, 505] width 27 height 27
click at [422, 504] on link "8" at bounding box center [425, 505] width 27 height 27
click at [421, 508] on link "9" at bounding box center [425, 505] width 27 height 27
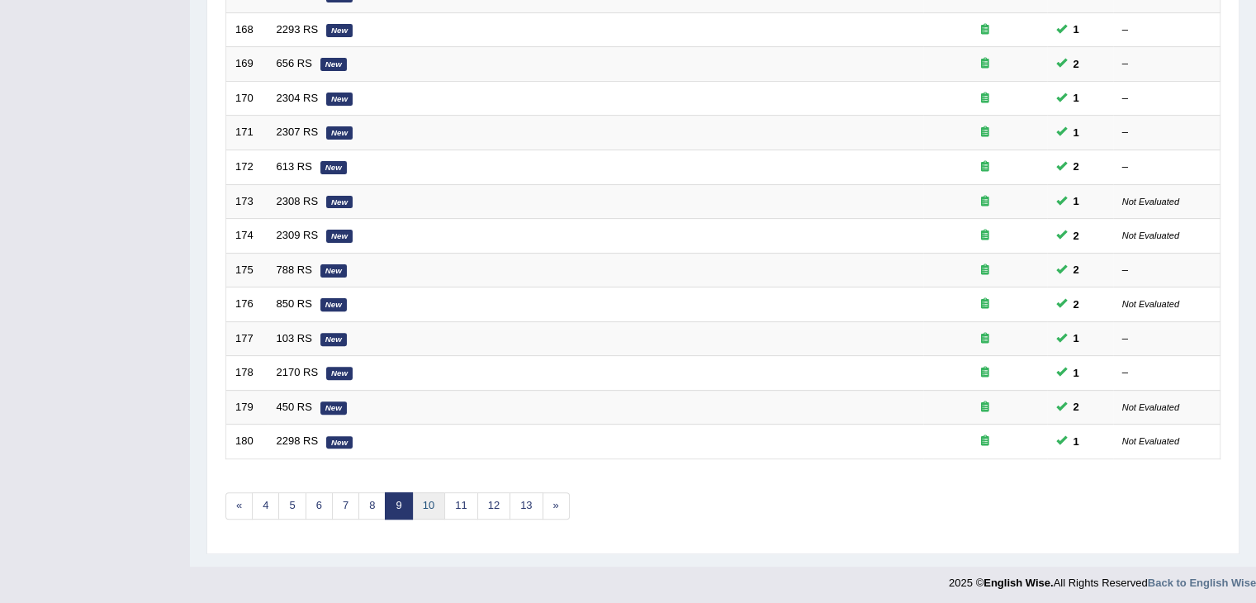
click at [426, 508] on link "10" at bounding box center [428, 505] width 33 height 27
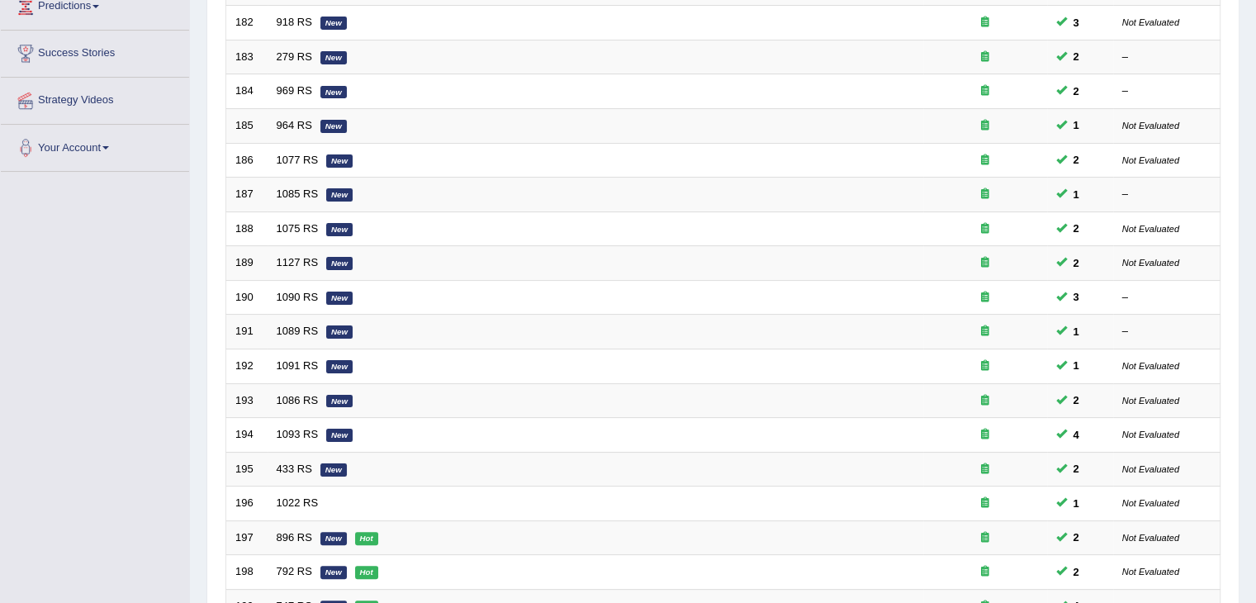
scroll to position [486, 0]
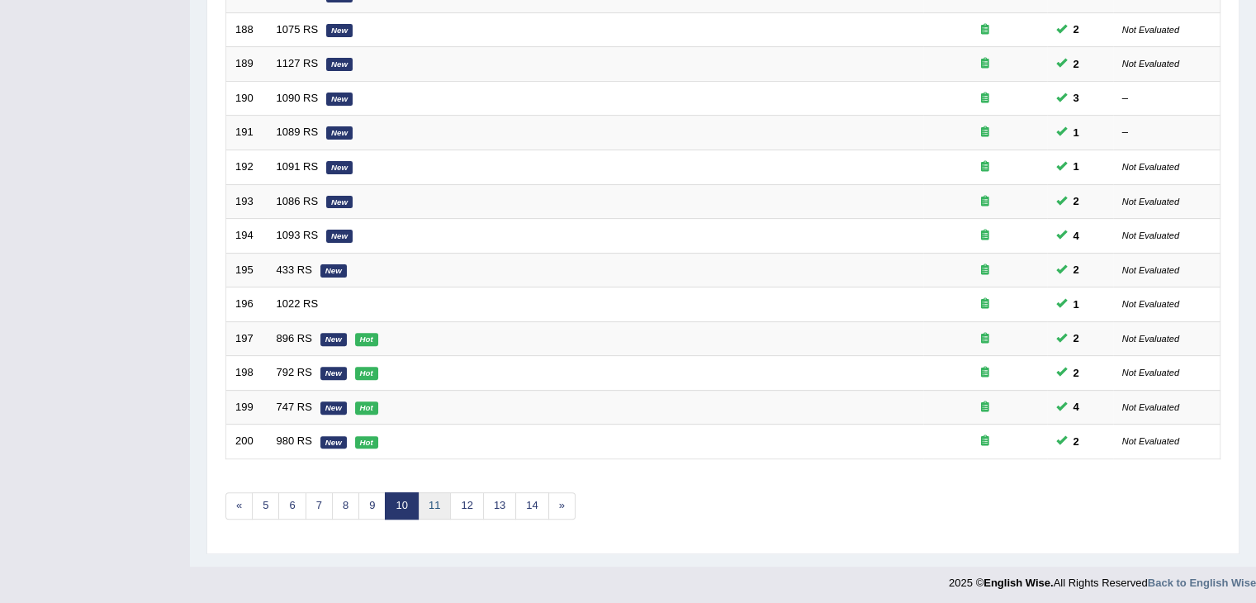
click at [430, 501] on link "11" at bounding box center [434, 505] width 33 height 27
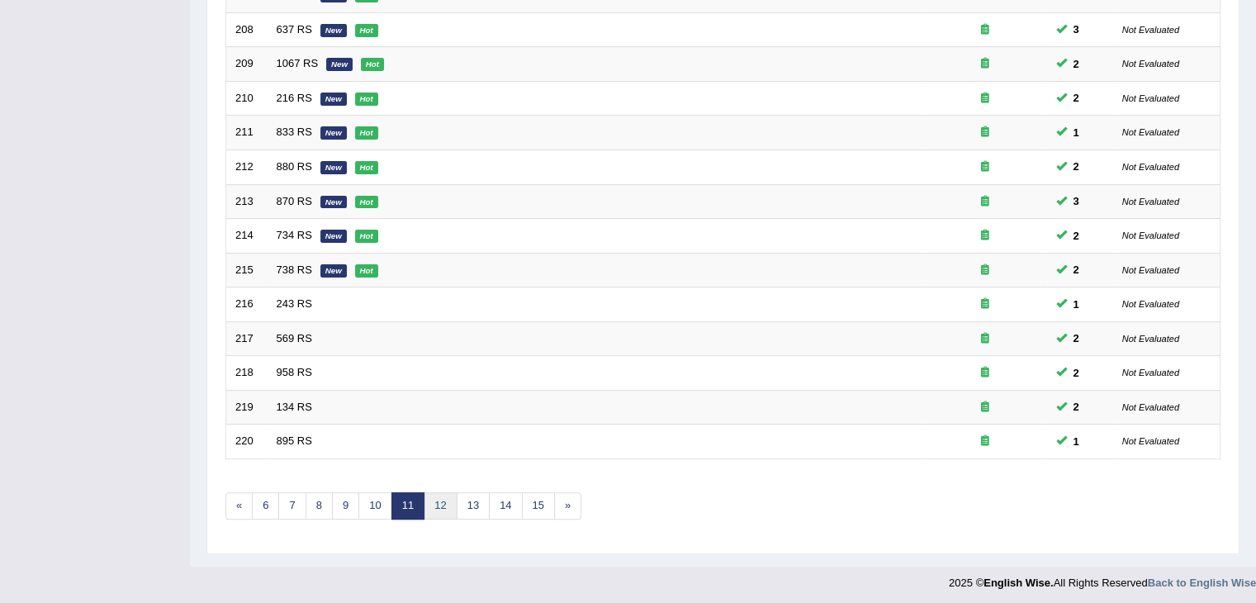
click at [439, 501] on link "12" at bounding box center [440, 505] width 33 height 27
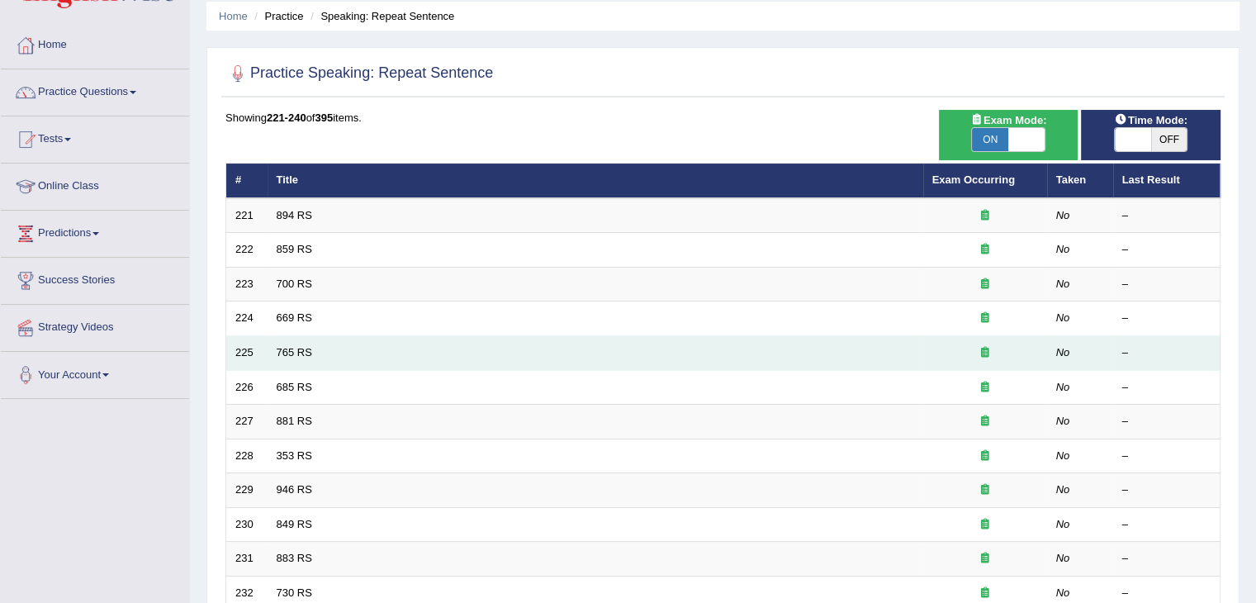
scroll to position [58, 0]
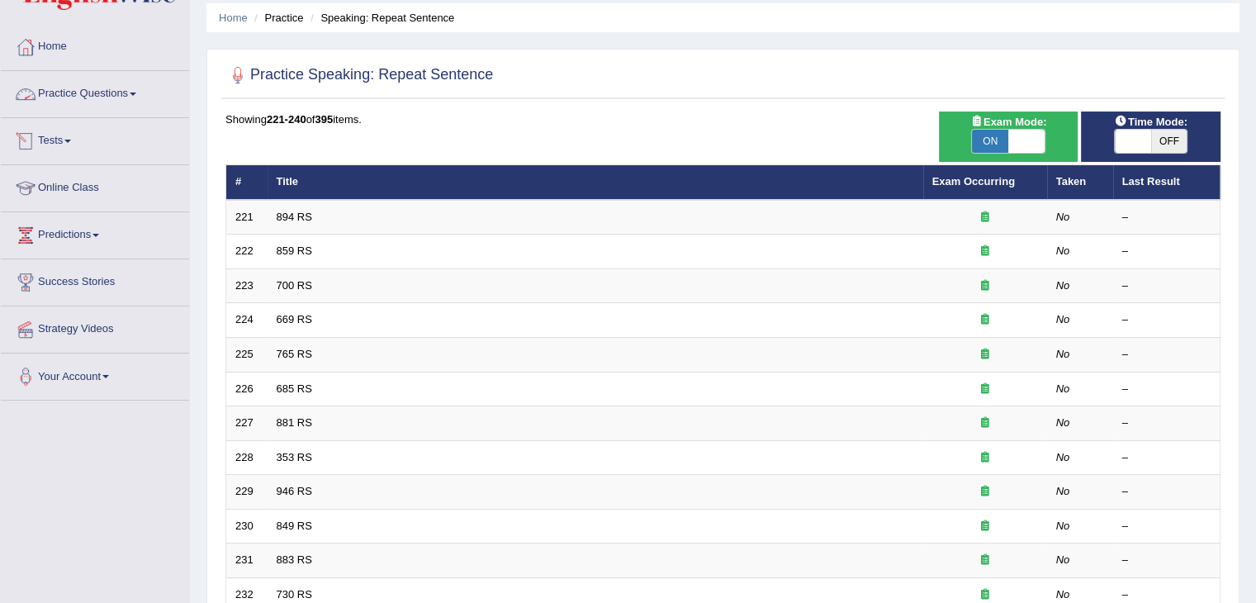
click at [93, 95] on link "Practice Questions" at bounding box center [95, 91] width 188 height 41
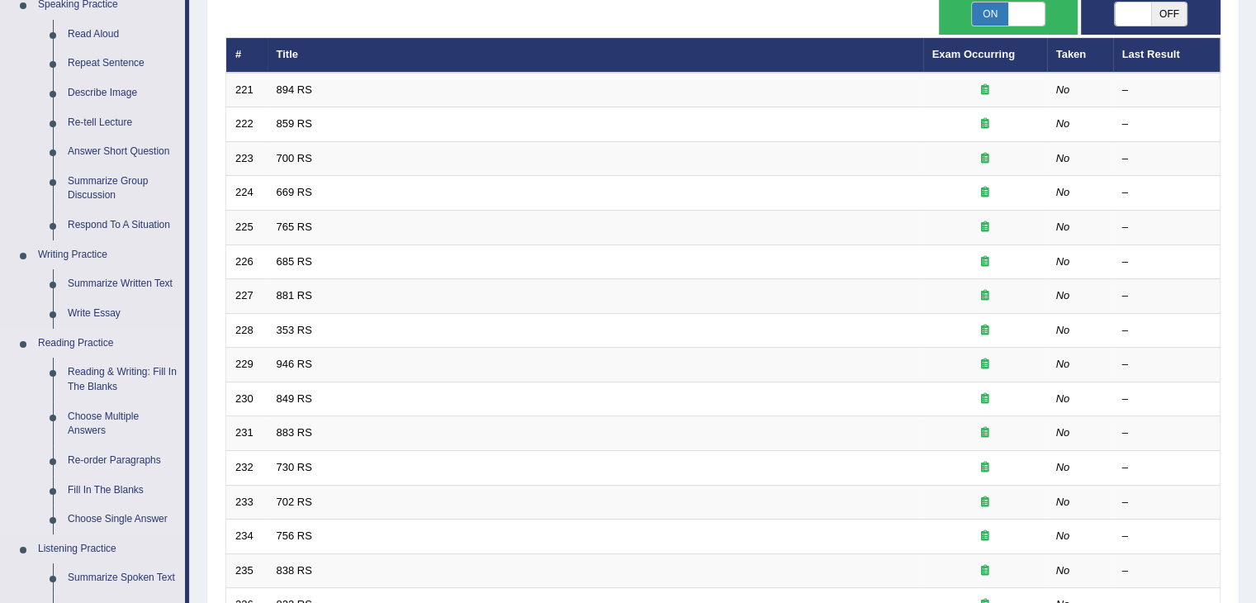
scroll to position [194, 0]
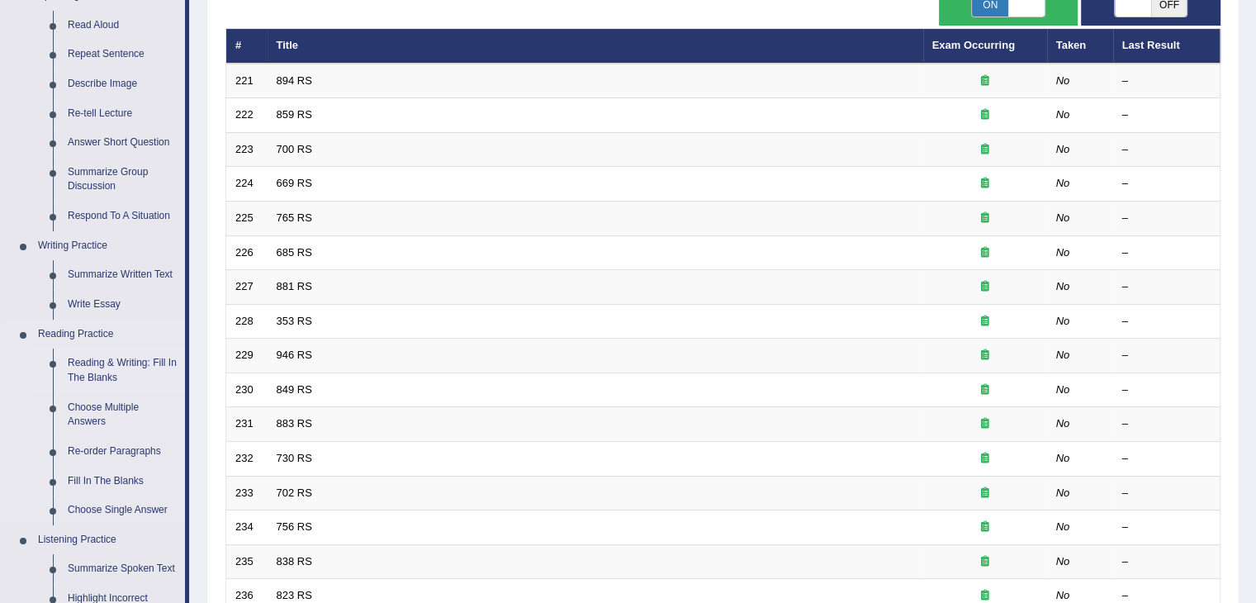
click at [101, 361] on link "Reading & Writing: Fill In The Blanks" at bounding box center [122, 371] width 125 height 44
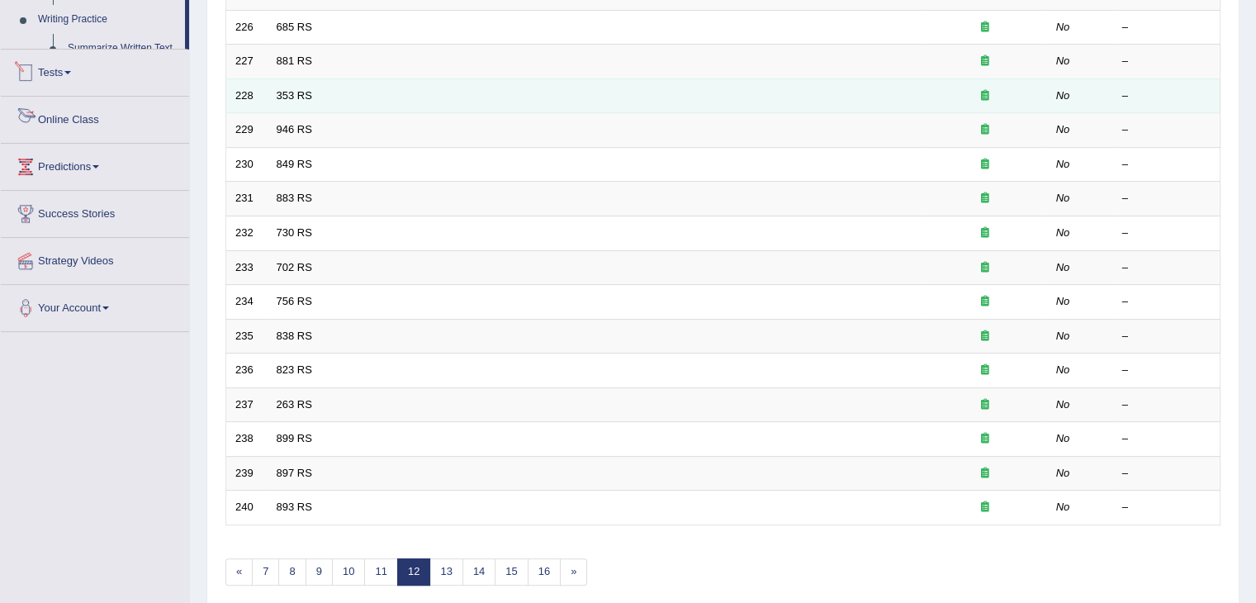
scroll to position [737, 0]
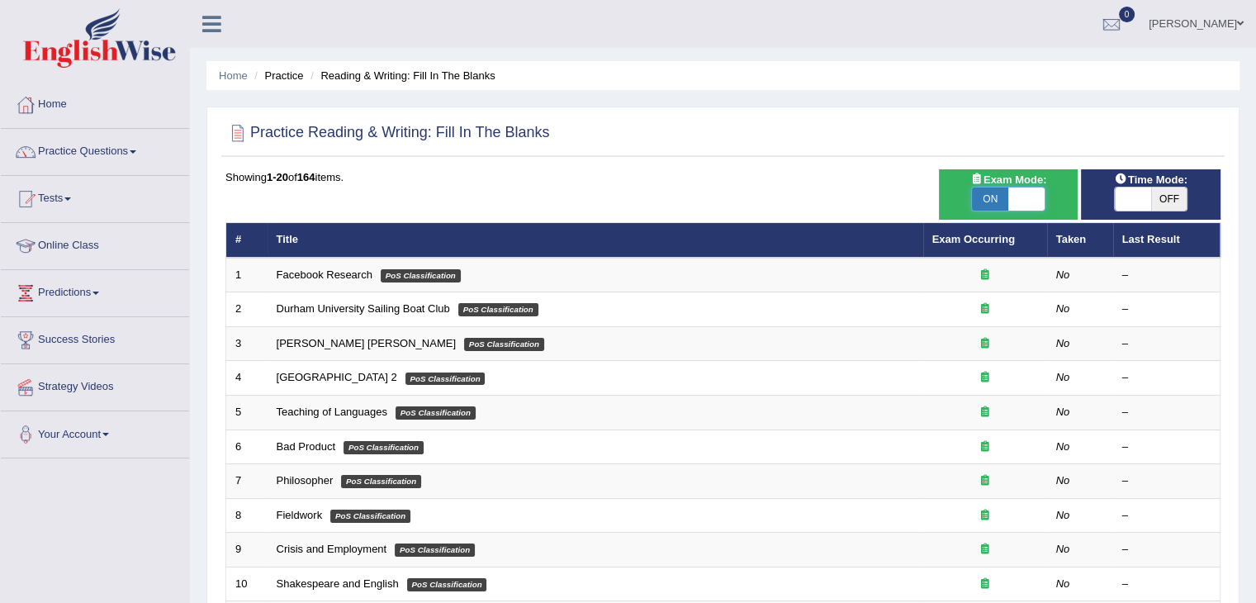
checkbox input "false"
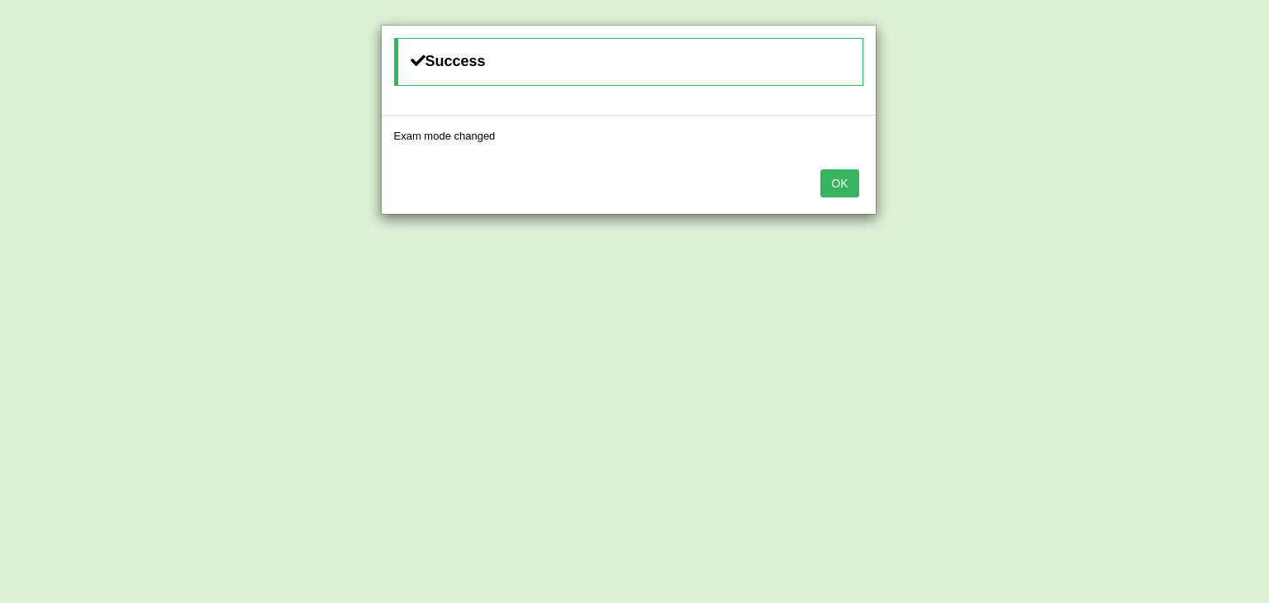
drag, startPoint x: 0, startPoint y: 0, endPoint x: 839, endPoint y: 186, distance: 859.6
click at [839, 186] on body "Toggle navigation Home Practice Questions Speaking Practice Read Aloud Repeat S…" at bounding box center [634, 301] width 1269 height 603
click at [839, 186] on button "OK" at bounding box center [839, 183] width 38 height 28
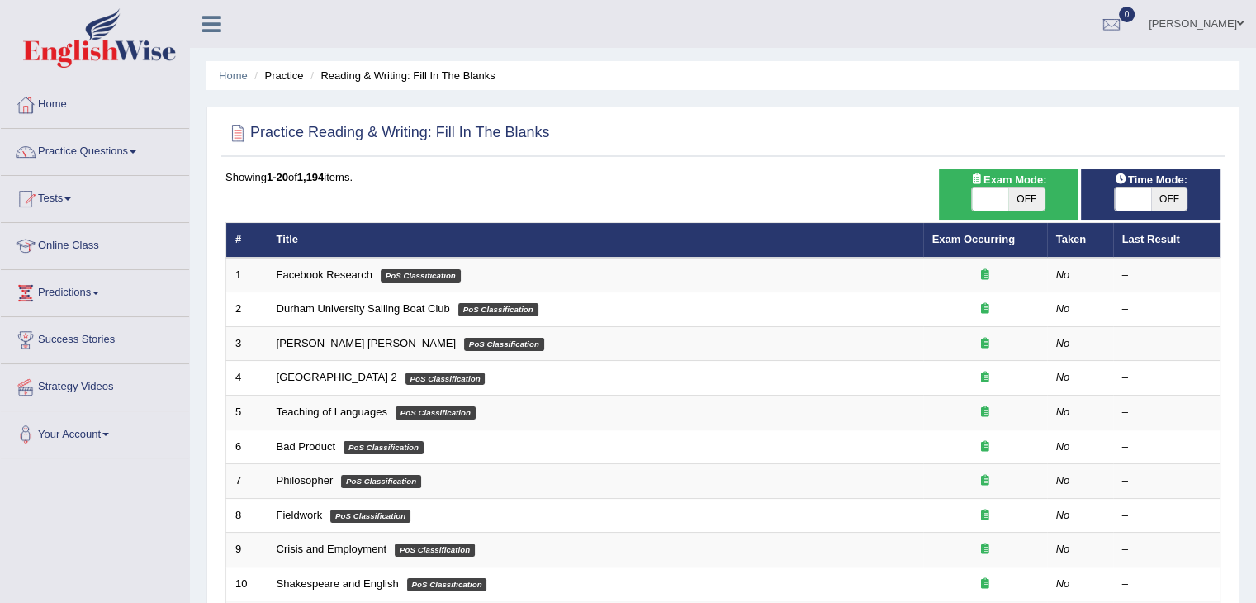
click at [1020, 196] on span "OFF" at bounding box center [1027, 199] width 36 height 23
checkbox input "true"
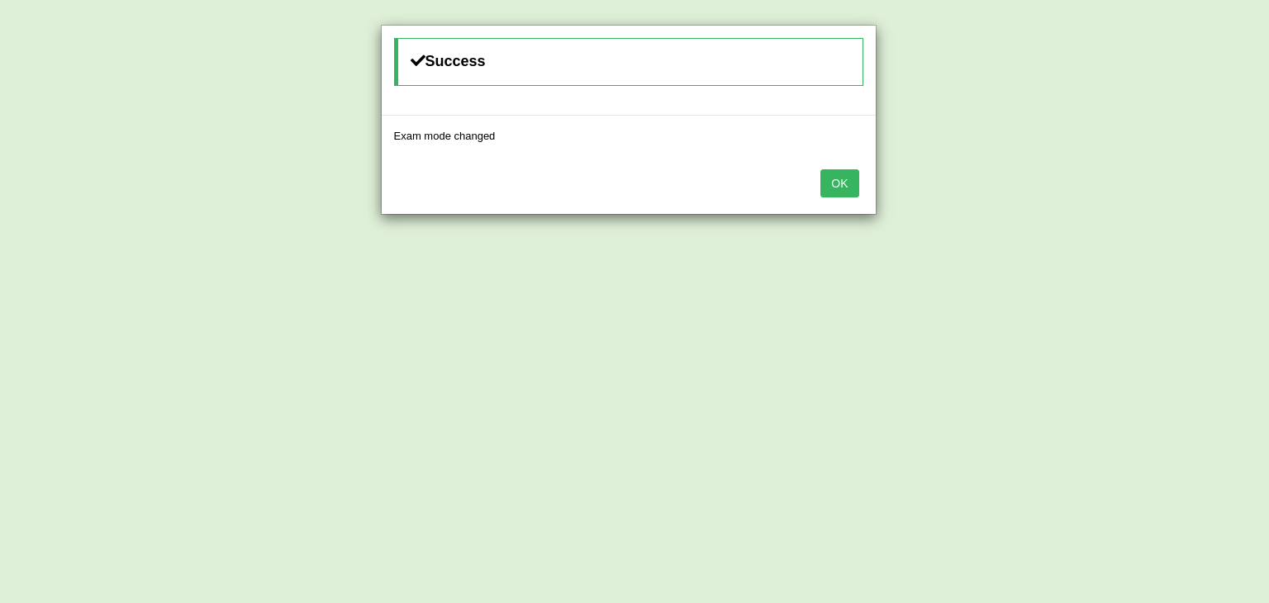
click at [837, 186] on button "OK" at bounding box center [839, 183] width 38 height 28
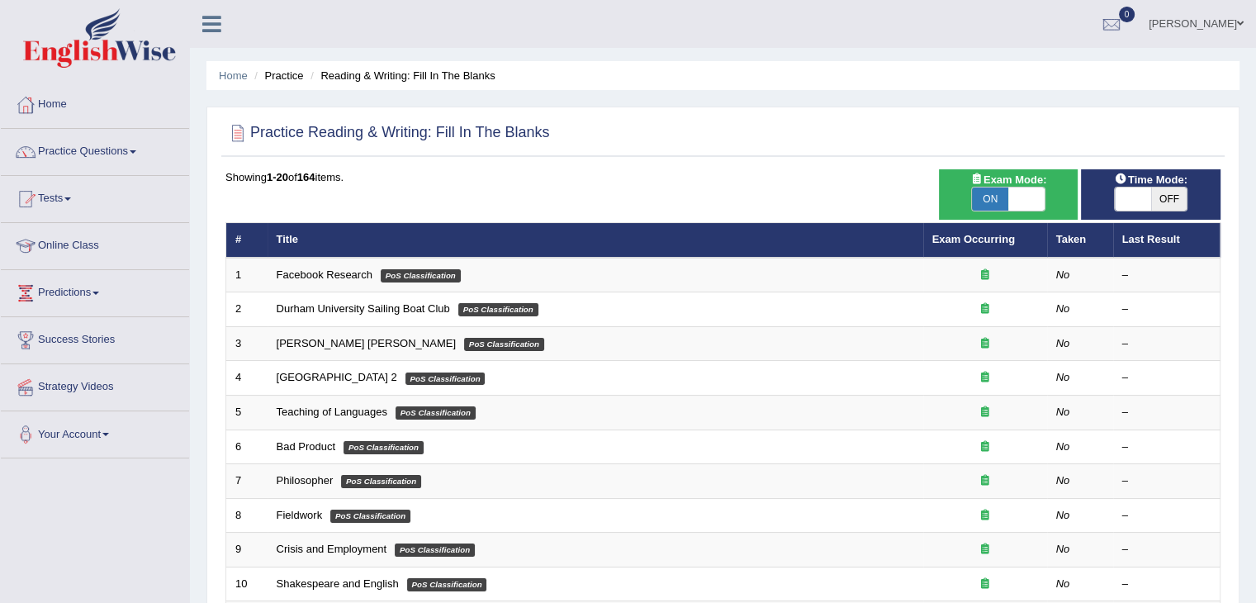
scroll to position [486, 0]
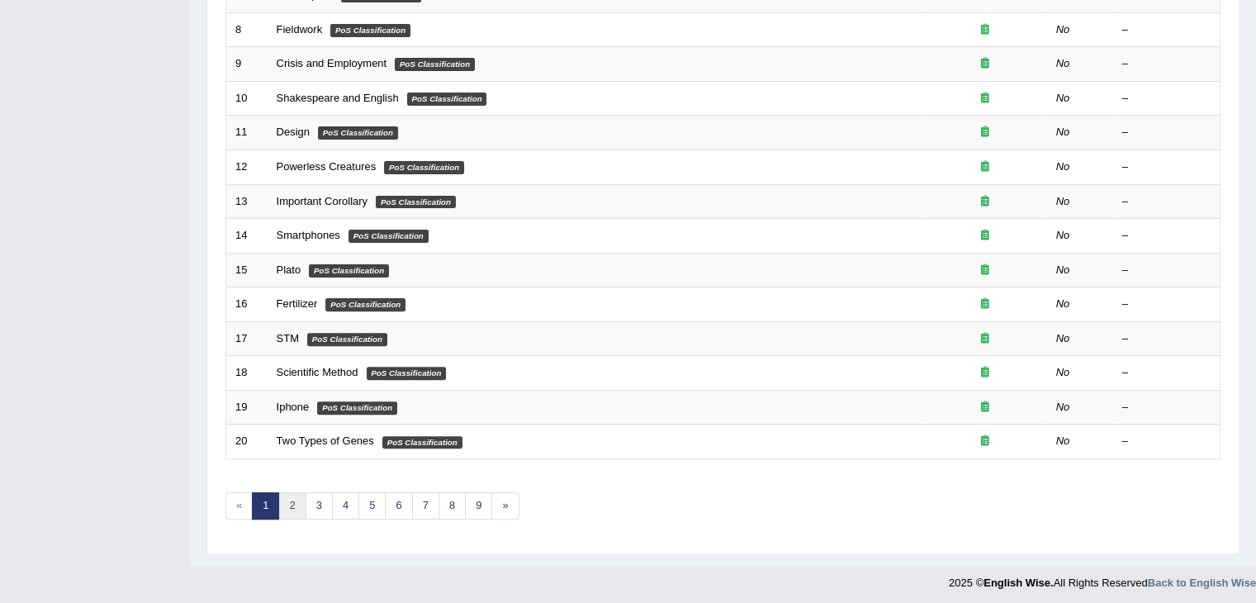
click at [292, 500] on link "2" at bounding box center [291, 505] width 27 height 27
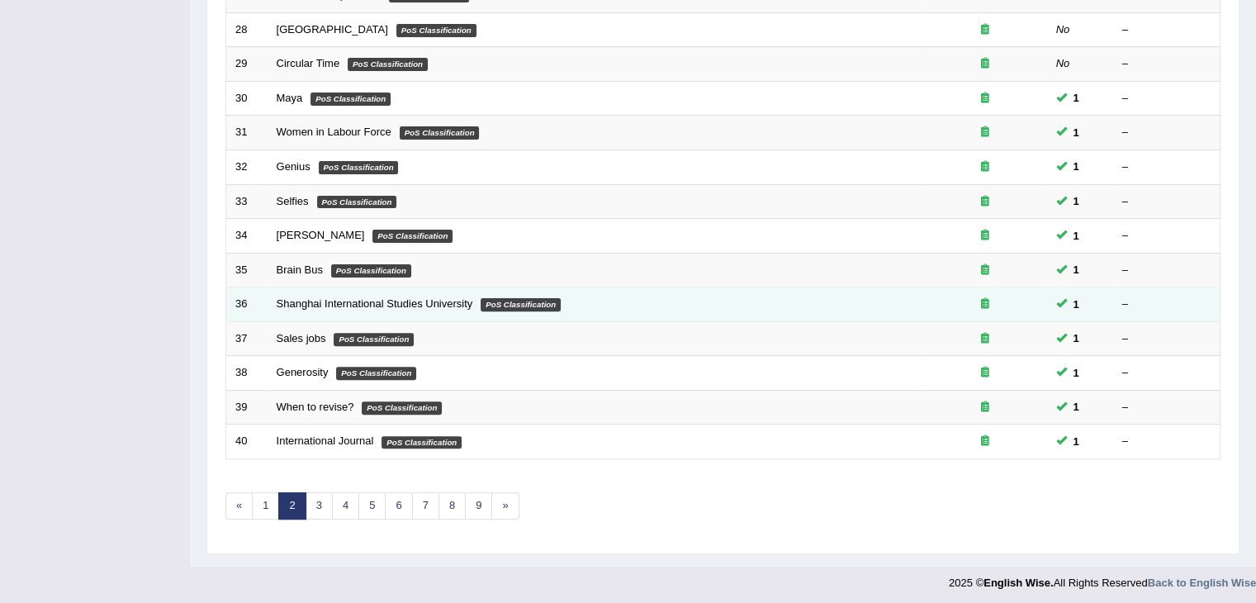
scroll to position [261, 0]
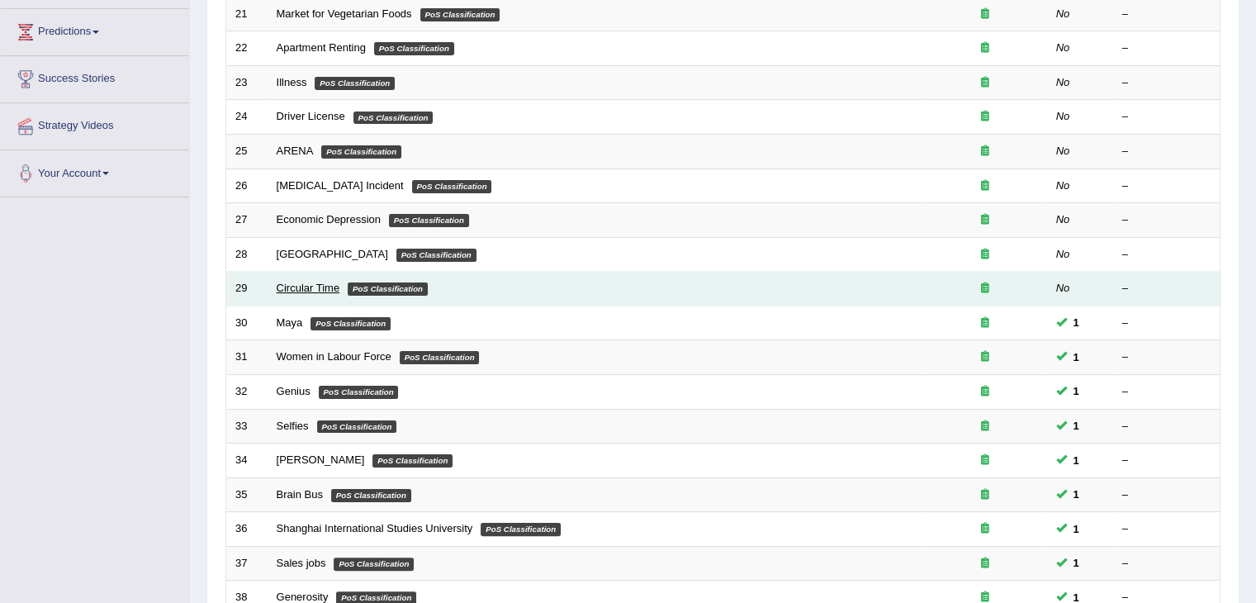
click at [287, 286] on link "Circular Time" at bounding box center [309, 288] width 64 height 12
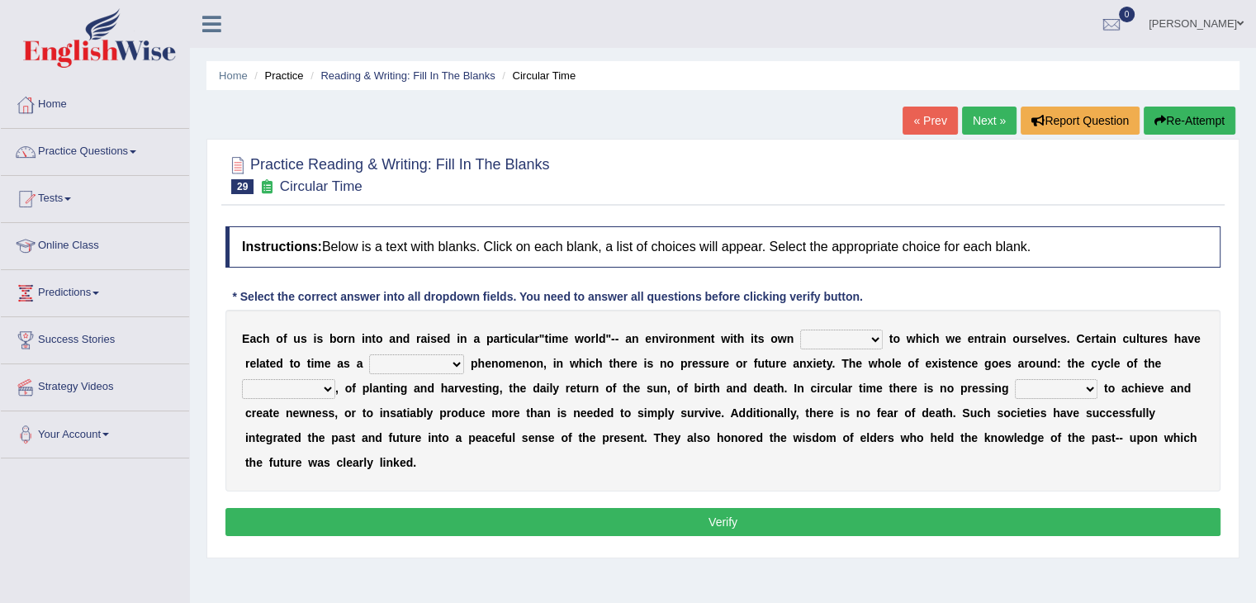
click at [862, 341] on select "area shape rhythm inclination" at bounding box center [841, 340] width 83 height 20
click at [869, 335] on select "area shape rhythm inclination" at bounding box center [841, 340] width 83 height 20
click at [880, 334] on select "area shape rhythm inclination" at bounding box center [841, 340] width 83 height 20
click at [877, 335] on select "area shape rhythm inclination" at bounding box center [841, 340] width 83 height 20
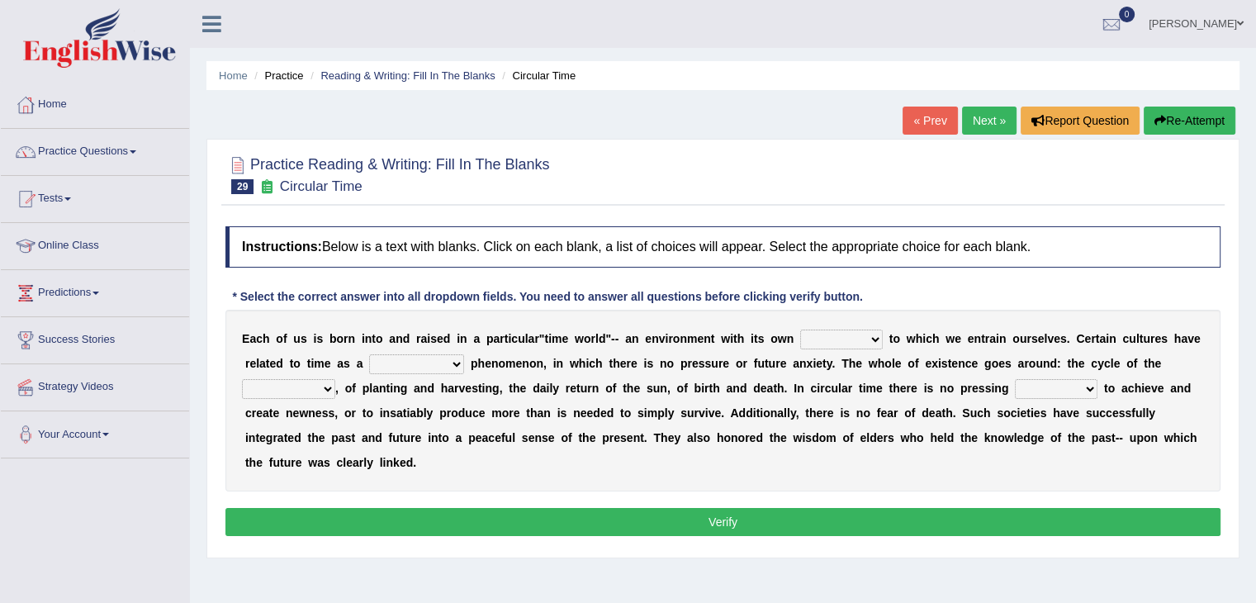
click at [1170, 349] on div "E a c h o f u s i s b o r n i n t o a n d r a i s e d i n a p a r t i c u l a r…" at bounding box center [723, 401] width 995 height 182
drag, startPoint x: 610, startPoint y: 332, endPoint x: 457, endPoint y: 341, distance: 153.1
click at [457, 341] on div "E a c h o f u s i s b o r n i n t o a n d r a i s e d i n a p a r t i c u l a r…" at bounding box center [723, 401] width 995 height 182
click at [874, 333] on select "area shape rhythm inclination" at bounding box center [841, 340] width 83 height 20
select select "rhythm"
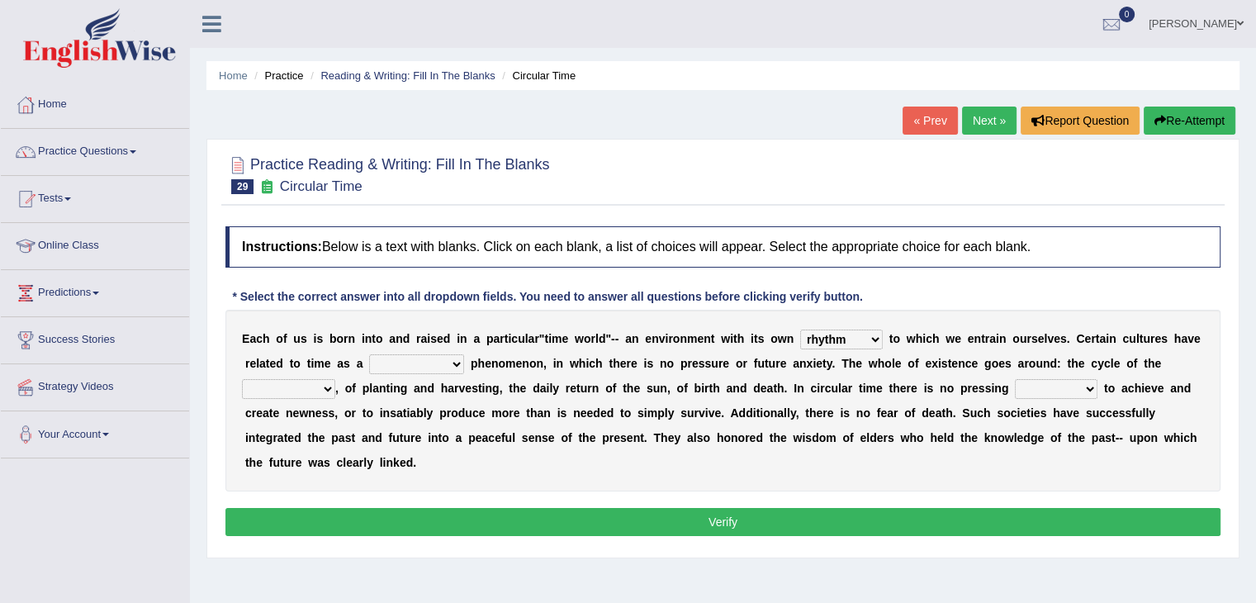
click at [800, 330] on select "area shape rhythm inclination" at bounding box center [841, 340] width 83 height 20
click at [447, 364] on select "cyclical conventional recycling cylindrical" at bounding box center [416, 364] width 95 height 20
select select "conventional"
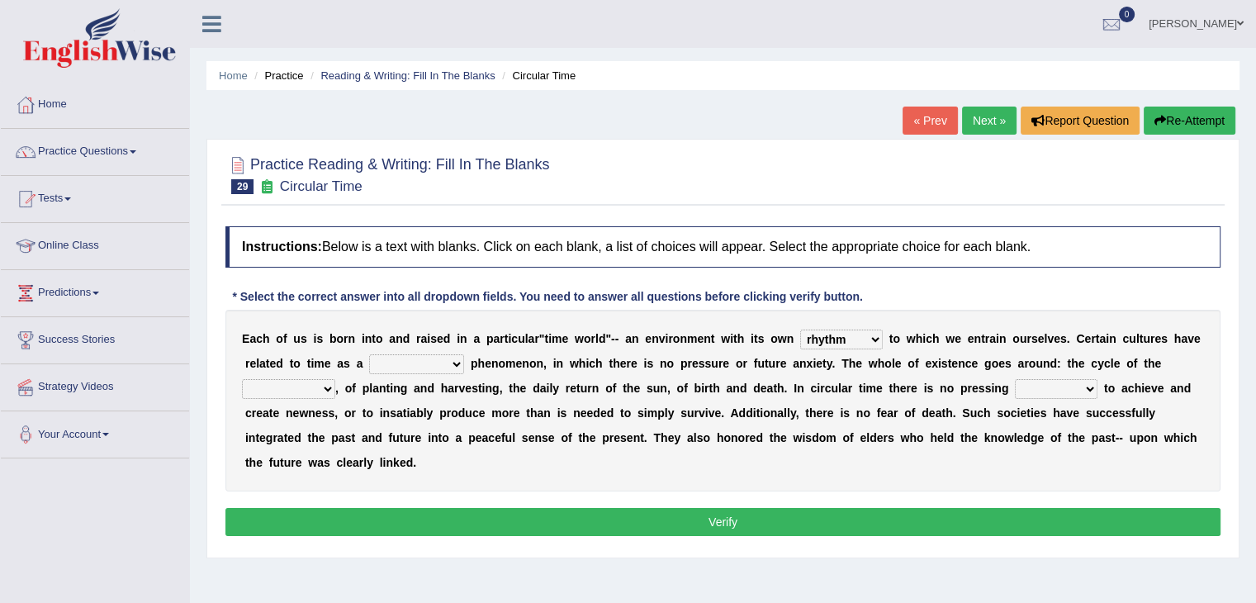
click at [369, 354] on select "cyclical conventional recycling cylindrical" at bounding box center [416, 364] width 95 height 20
click at [327, 386] on select "days seasons arrangement periods" at bounding box center [288, 389] width 93 height 20
select select "seasons"
click at [242, 379] on select "days seasons arrangement periods" at bounding box center [288, 389] width 93 height 20
click at [324, 380] on select "days seasons arrangement periods" at bounding box center [288, 389] width 93 height 20
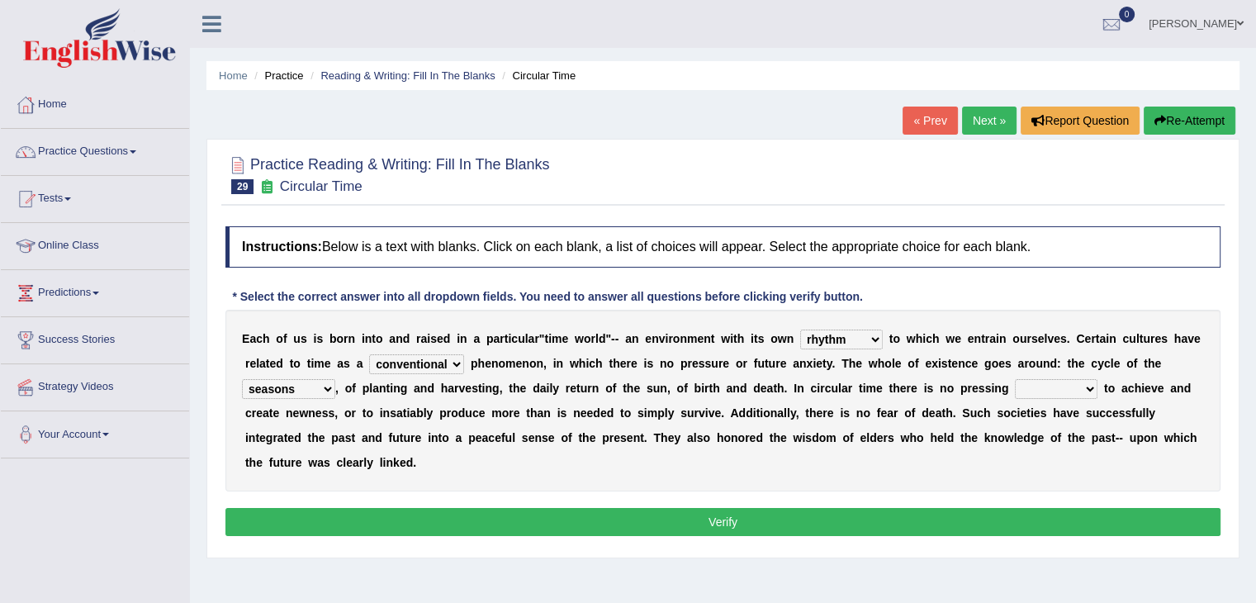
click at [324, 380] on select "days seasons arrangement periods" at bounding box center [288, 389] width 93 height 20
click at [1074, 385] on select "issue point cause need" at bounding box center [1056, 389] width 83 height 20
click at [1076, 389] on select "issue point cause need" at bounding box center [1056, 389] width 83 height 20
select select "issue"
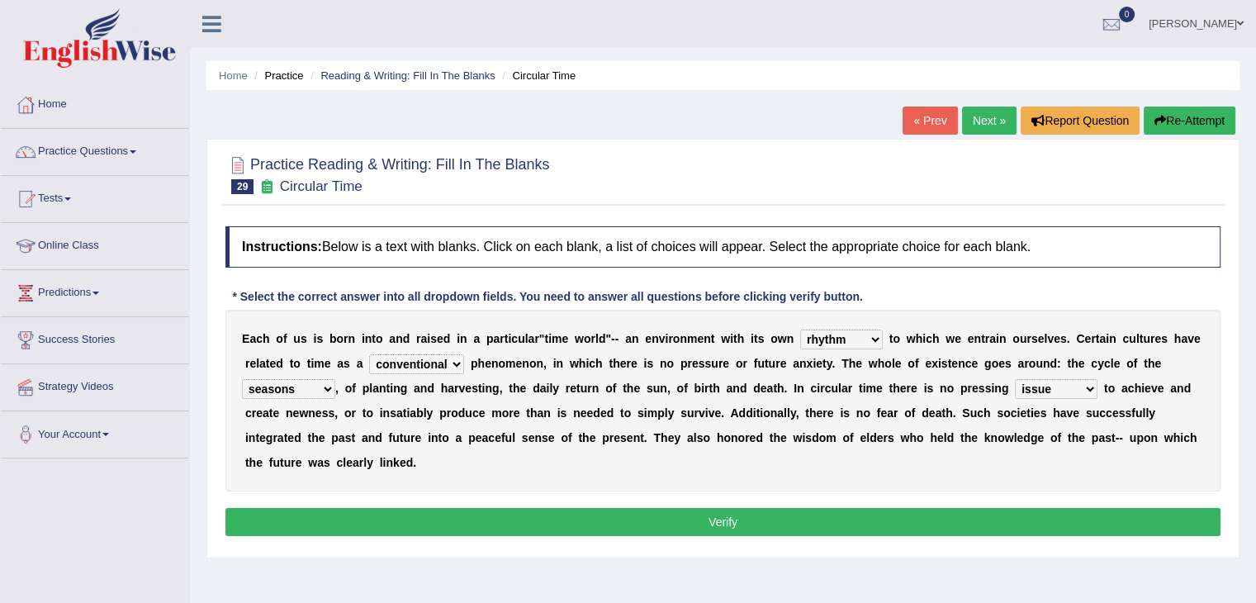
click at [1015, 379] on select "issue point cause need" at bounding box center [1056, 389] width 83 height 20
click at [780, 523] on button "Verify" at bounding box center [723, 522] width 995 height 28
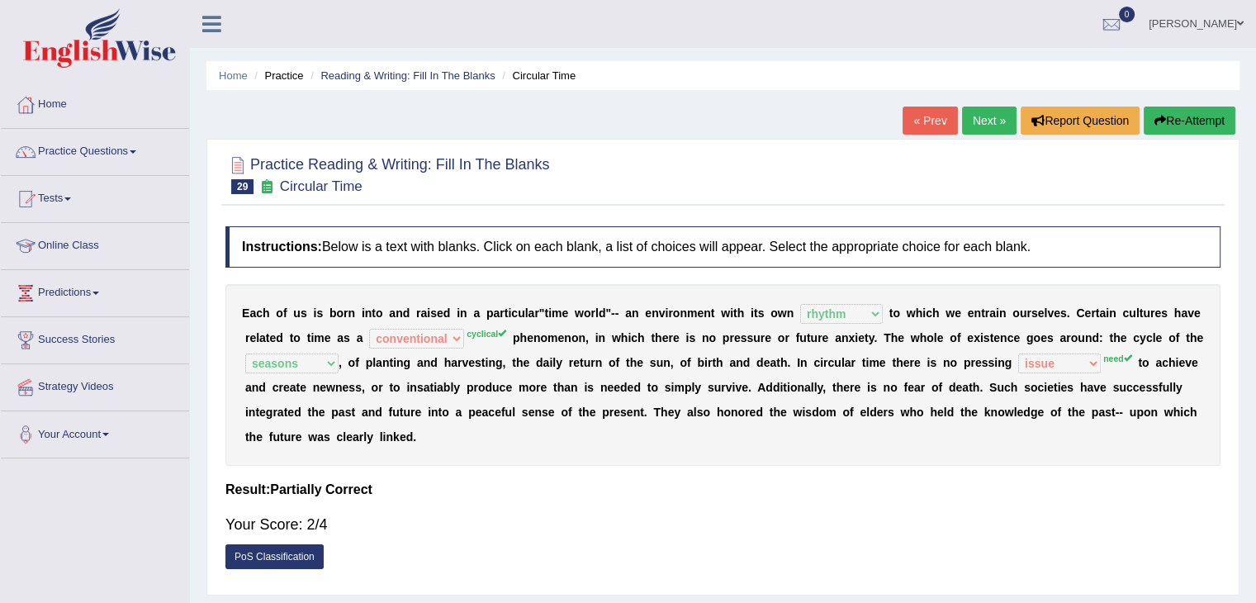
click at [981, 113] on link "Next »" at bounding box center [989, 121] width 55 height 28
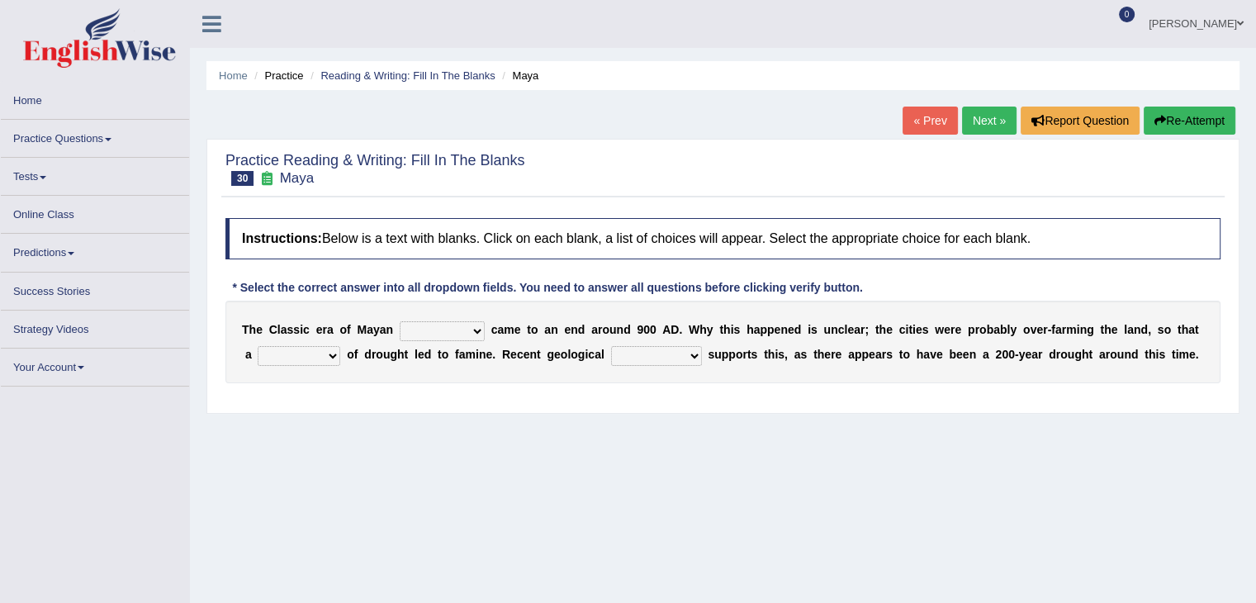
click at [479, 335] on select "community society civilization class" at bounding box center [442, 331] width 85 height 20
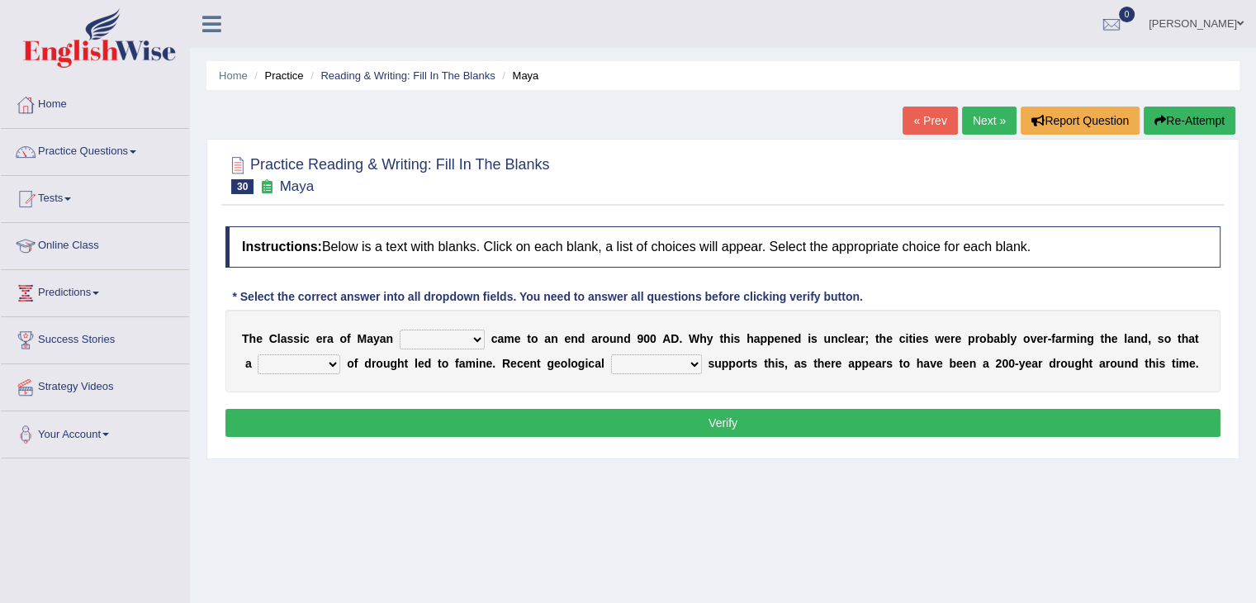
select select "society"
click at [400, 330] on select "community society civilization class" at bounding box center [442, 340] width 85 height 20
click at [476, 338] on select "community society civilization class" at bounding box center [442, 340] width 85 height 20
click at [477, 338] on select "community society civilization class" at bounding box center [442, 340] width 85 height 20
click at [474, 337] on select "community society civilization class" at bounding box center [442, 340] width 85 height 20
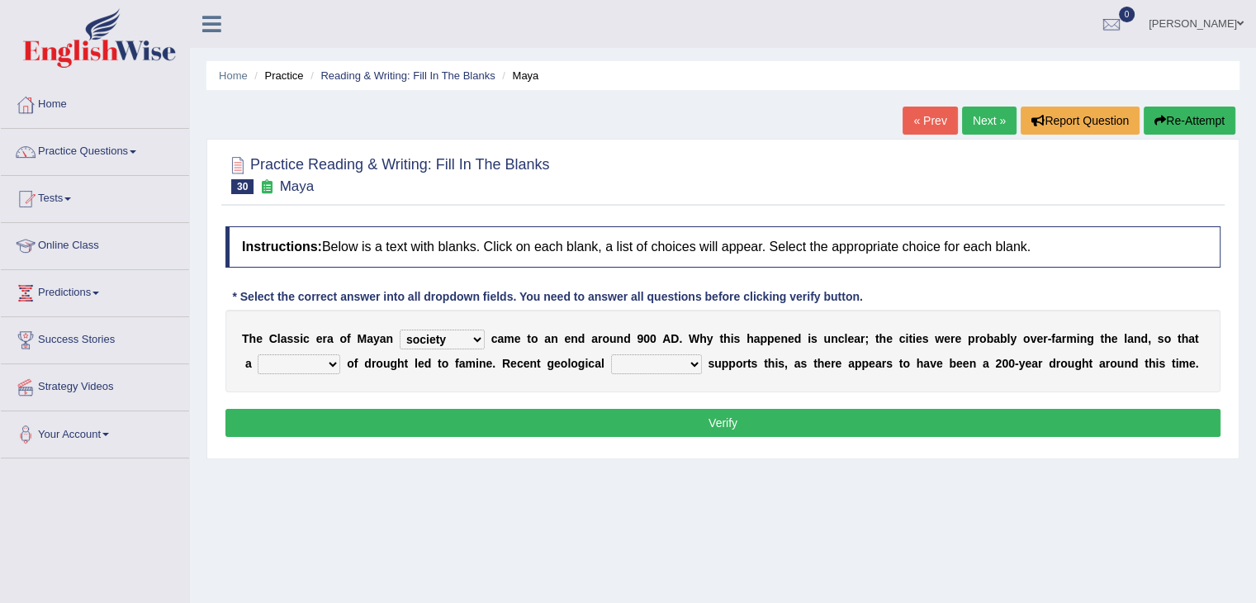
click at [545, 502] on div "Home Practice Reading & Writing: Fill In The Blanks Maya « Prev Next » Report Q…" at bounding box center [723, 413] width 1066 height 826
click at [324, 358] on select "time period range phase" at bounding box center [299, 364] width 83 height 20
click at [470, 389] on div "T h e C l a s s i c e r a o f M a y a n community society civilization class c …" at bounding box center [723, 351] width 995 height 83
click at [334, 361] on select "time period range phase" at bounding box center [299, 364] width 83 height 20
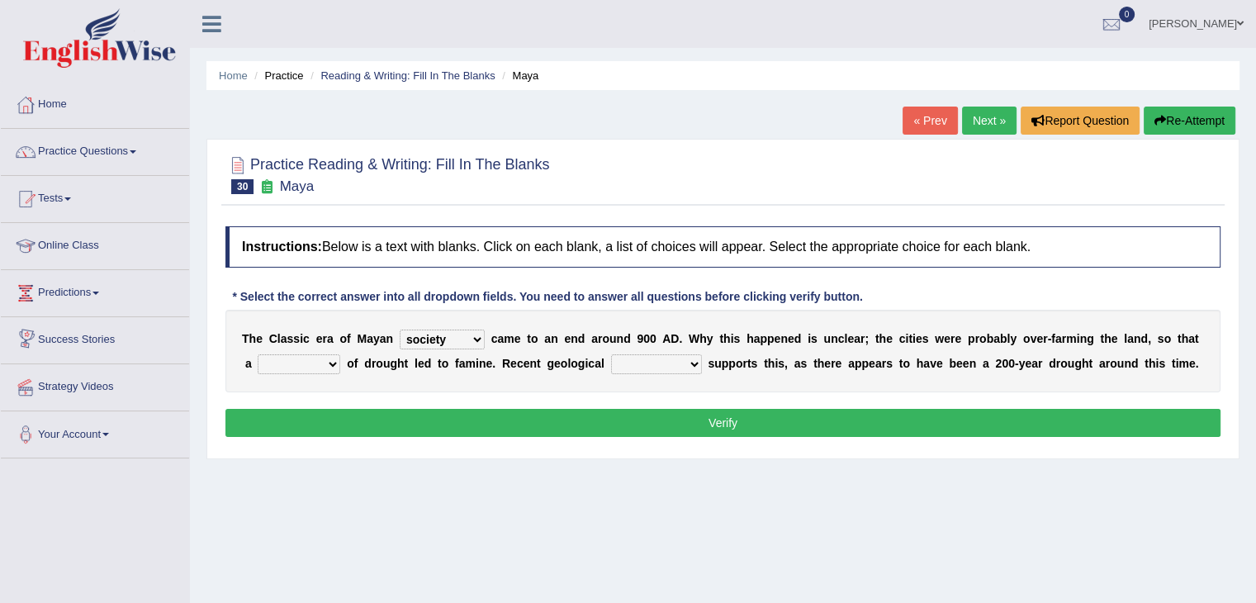
click at [325, 357] on select "time period range phase" at bounding box center [299, 364] width 83 height 20
select select "time"
click at [258, 354] on select "time period range phase" at bounding box center [299, 364] width 83 height 20
click at [667, 364] on select "research test examination exploitation" at bounding box center [656, 364] width 91 height 20
select select "research"
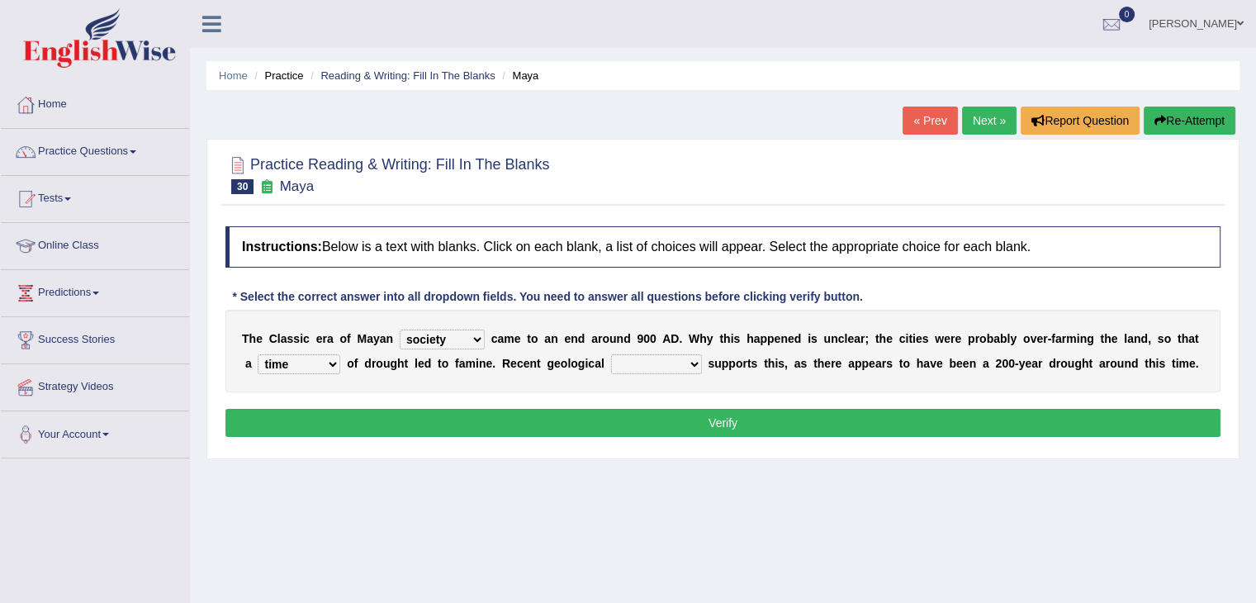
click at [611, 354] on select "research test examination exploitation" at bounding box center [656, 364] width 91 height 20
click at [863, 420] on button "Verify" at bounding box center [723, 423] width 995 height 28
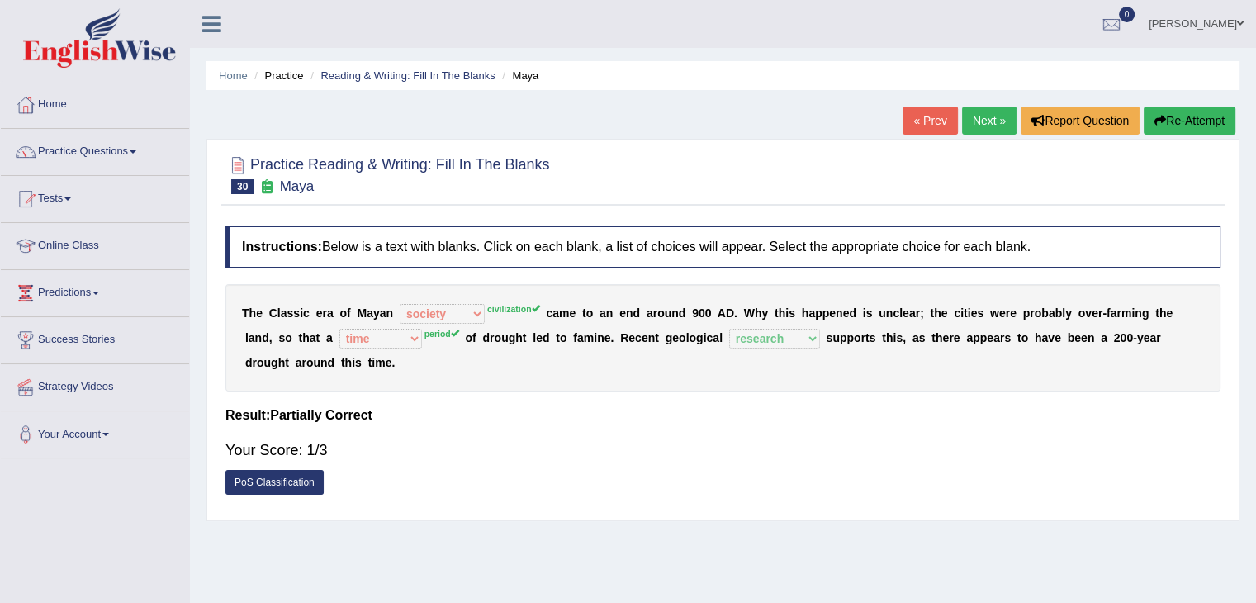
click at [985, 118] on link "Next »" at bounding box center [989, 121] width 55 height 28
